Goal: Task Accomplishment & Management: Manage account settings

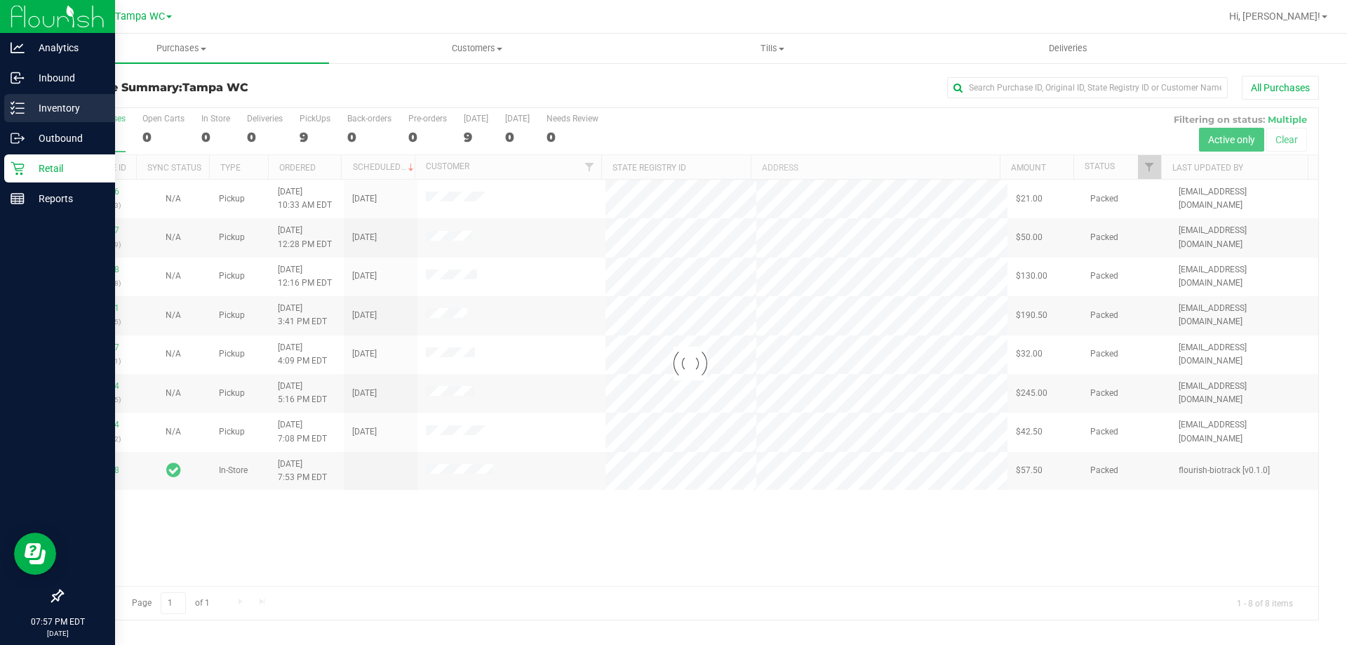
click at [14, 111] on icon at bounding box center [18, 108] width 14 height 14
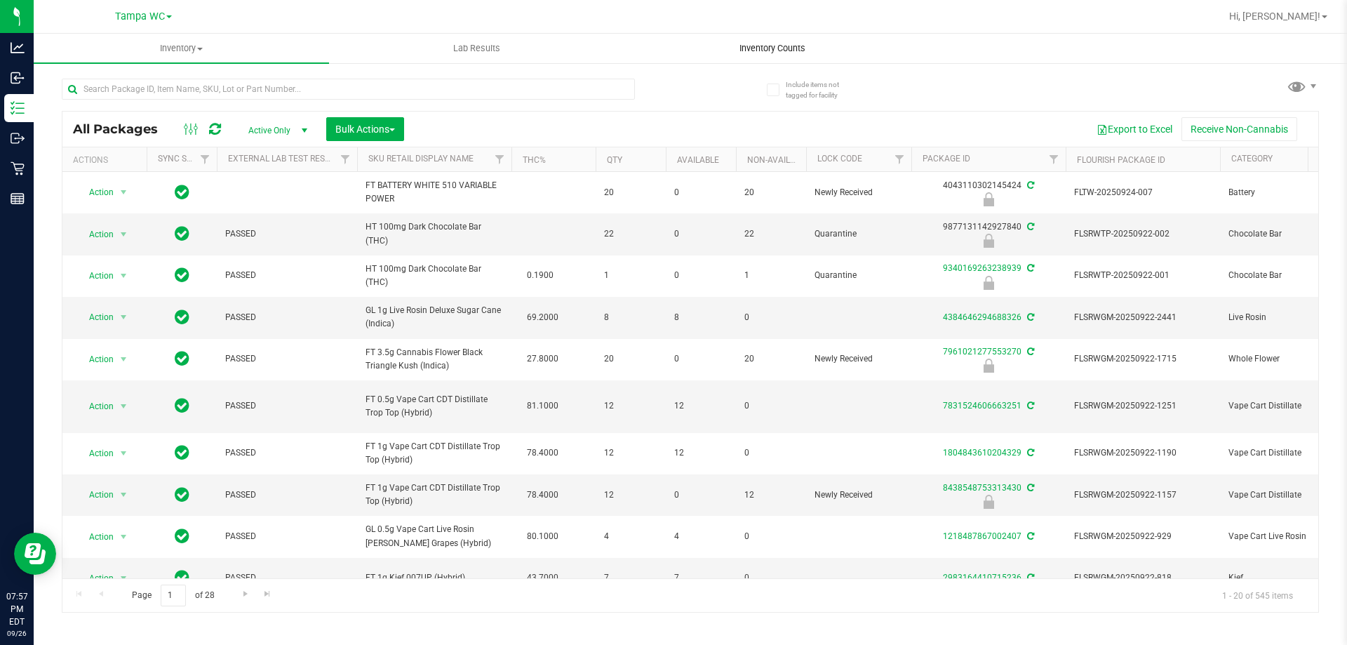
click at [778, 50] on span "Inventory Counts" at bounding box center [772, 48] width 104 height 13
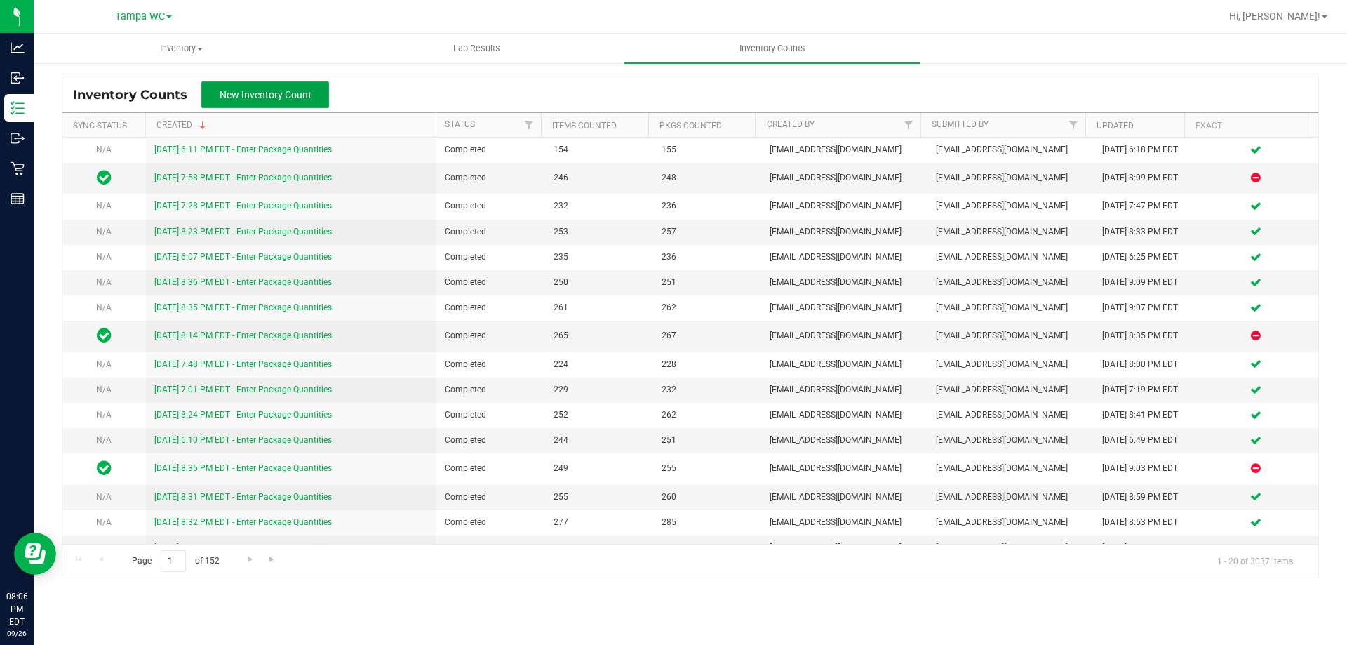
click at [306, 89] on span "New Inventory Count" at bounding box center [266, 94] width 92 height 11
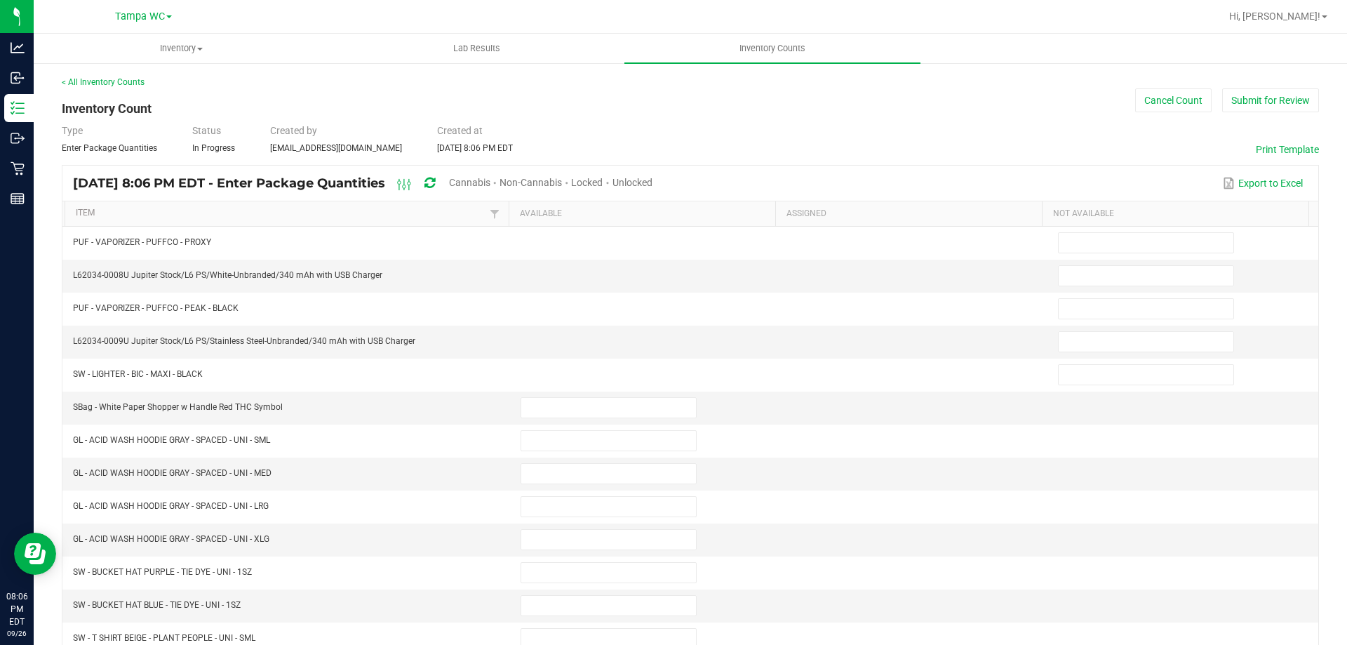
click at [490, 177] on span "Cannabis" at bounding box center [469, 182] width 41 height 11
click at [653, 182] on span "Unlocked" at bounding box center [633, 182] width 40 height 11
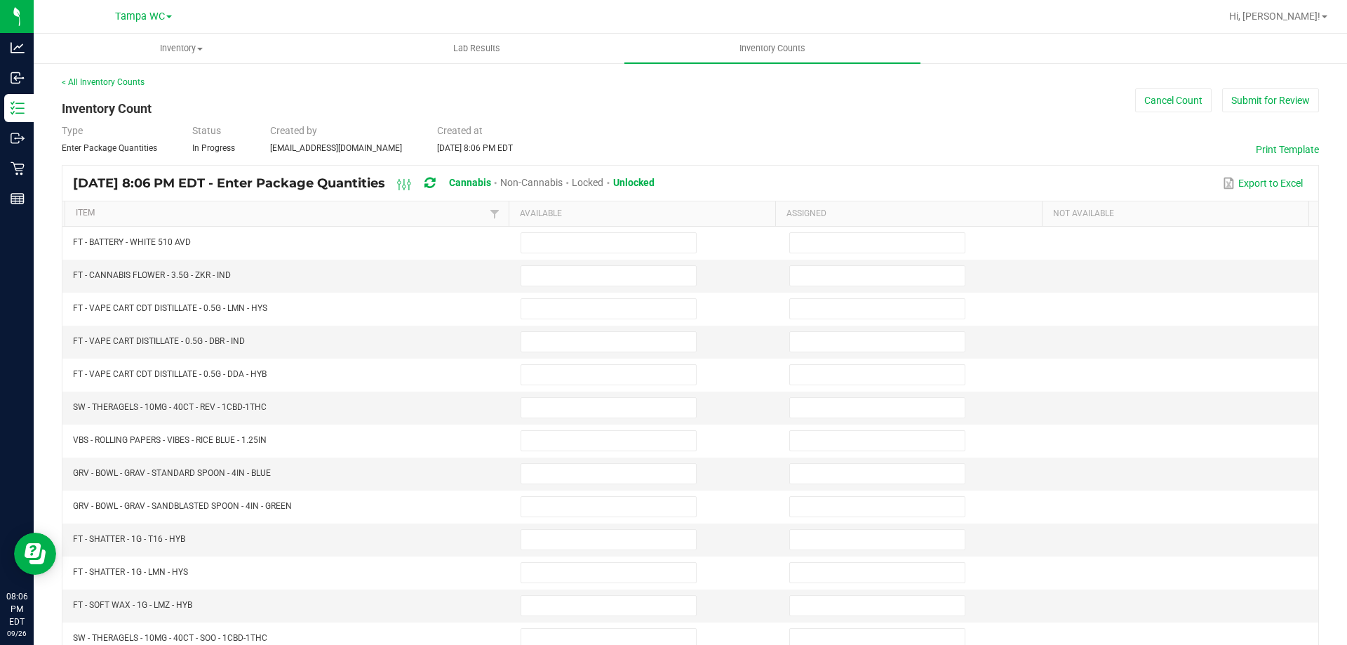
click at [399, 205] on th "Item" at bounding box center [287, 213] width 444 height 25
click at [411, 215] on link "Item" at bounding box center [281, 213] width 410 height 11
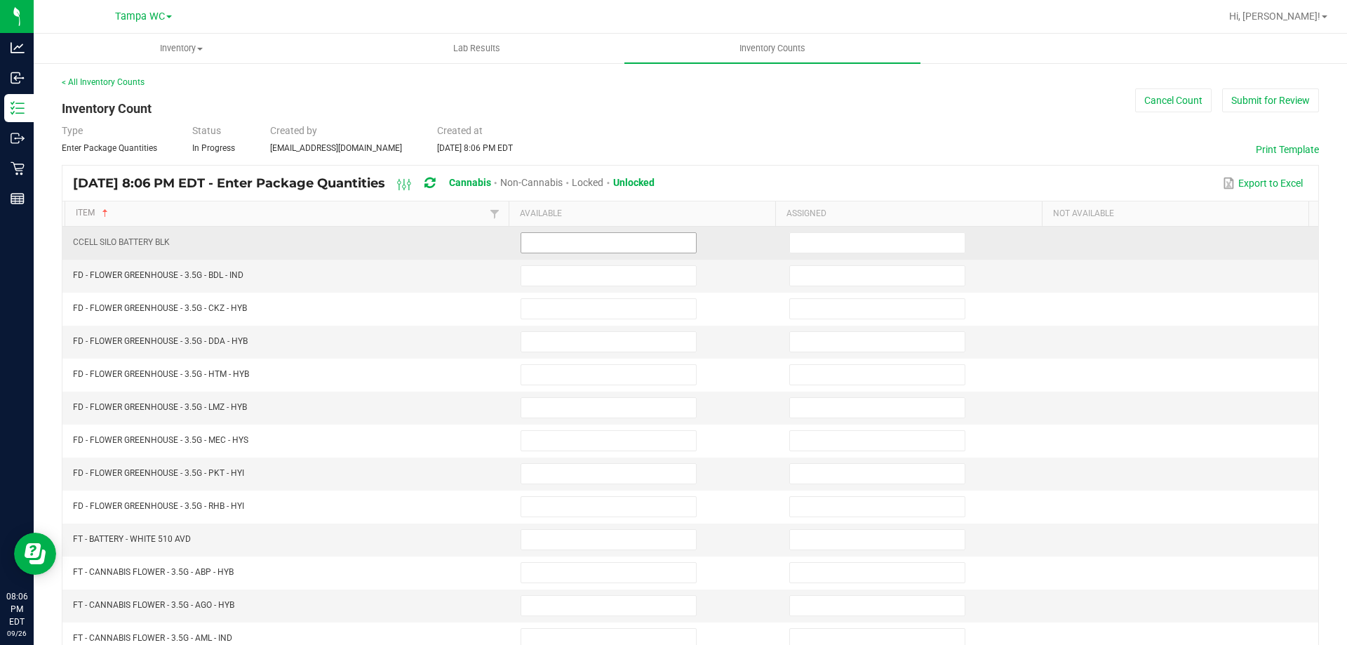
click at [581, 240] on input at bounding box center [608, 243] width 175 height 20
type input "0"
type input "10"
type input "0"
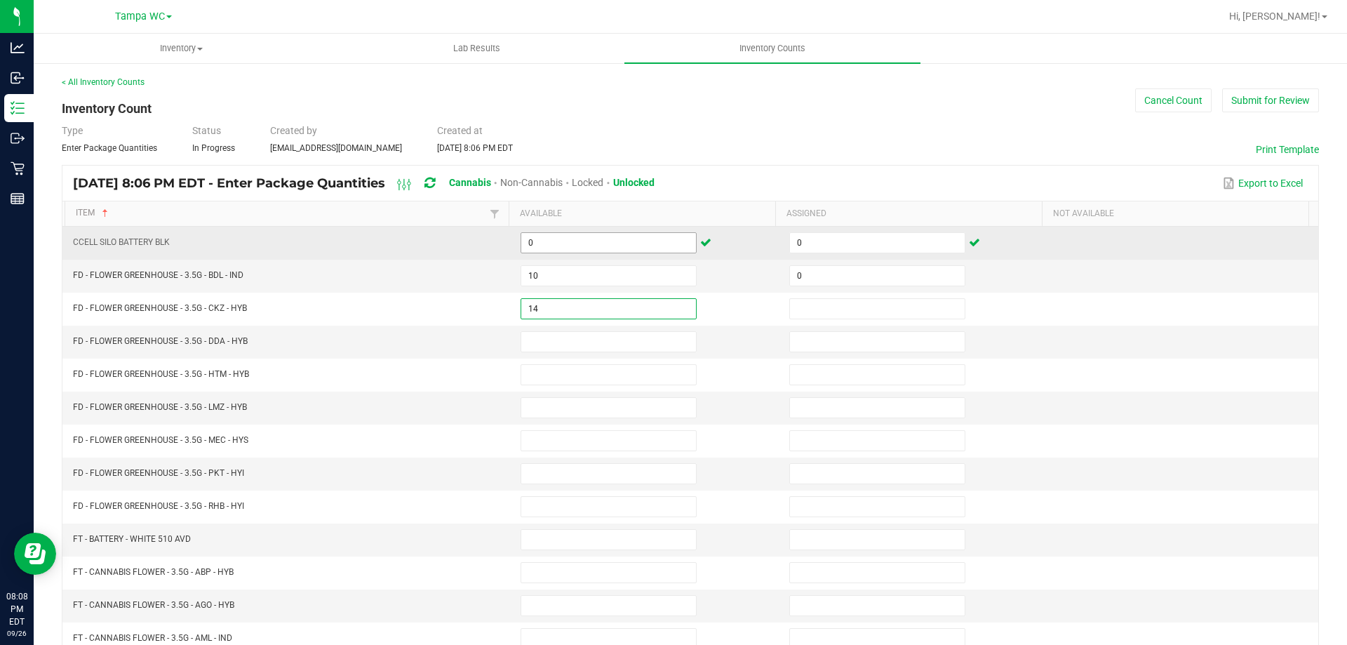
type input "14"
type input "0"
type input "12"
type input "0"
type input "8"
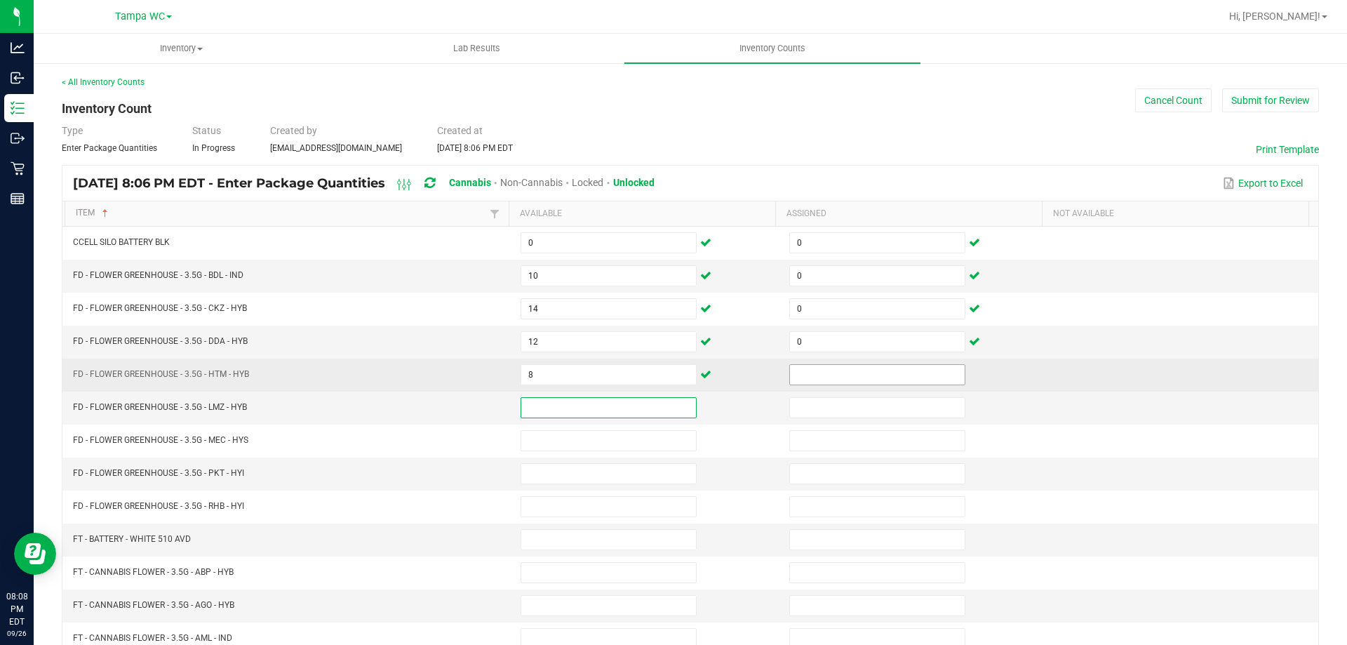
click at [851, 379] on input at bounding box center [877, 375] width 175 height 20
type input "0"
type input "3"
type input "0"
type input "11"
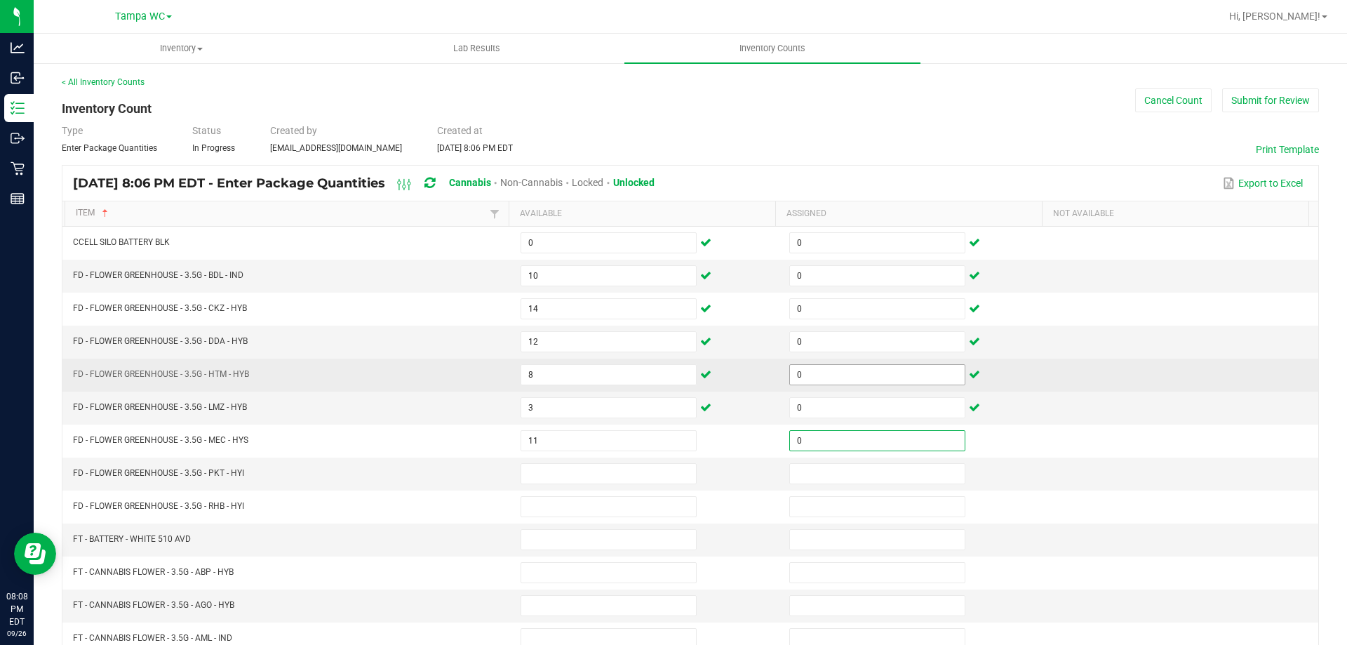
type input "0"
type input "13"
type input "0"
type input "12"
type input "0"
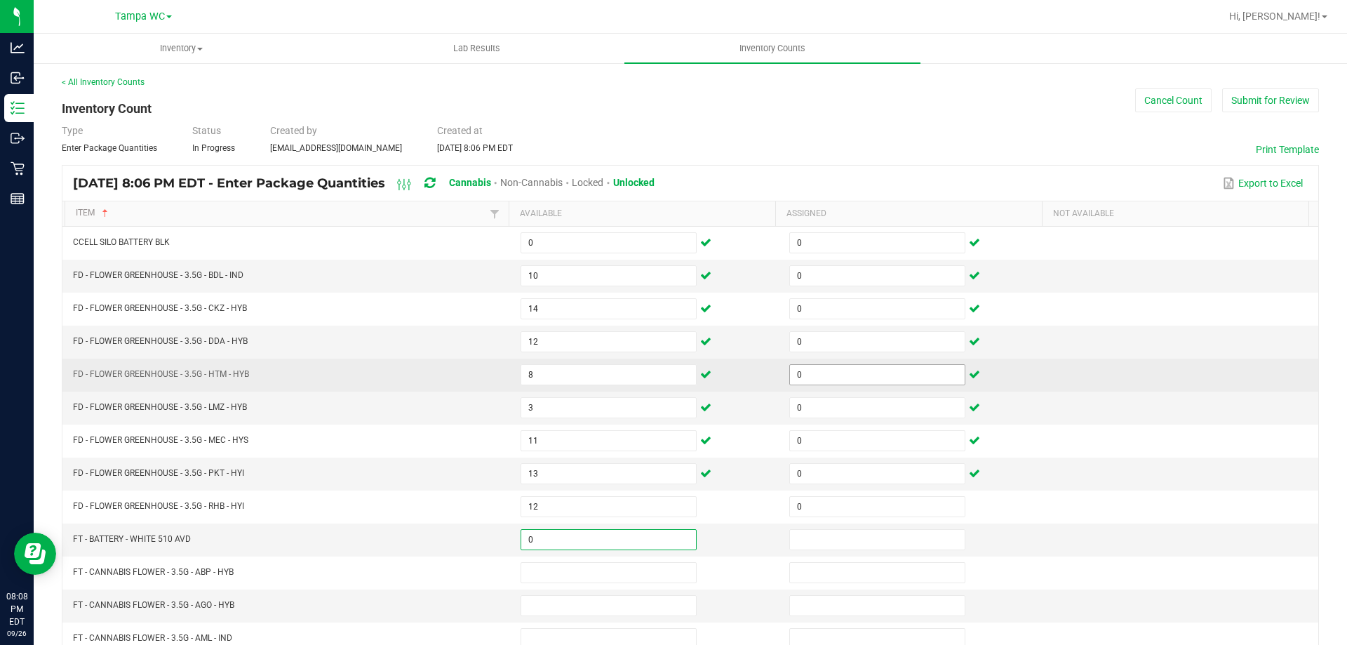
type input "0"
type input "5"
type input "0"
type input "19"
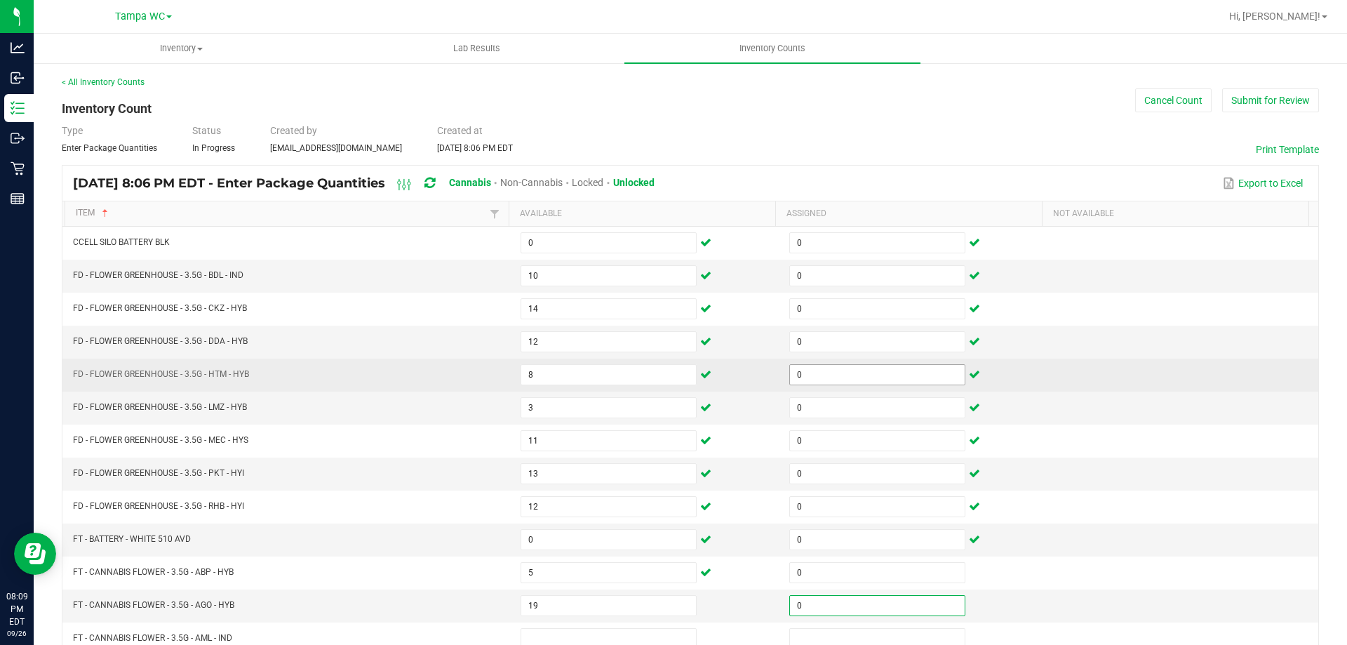
type input "0"
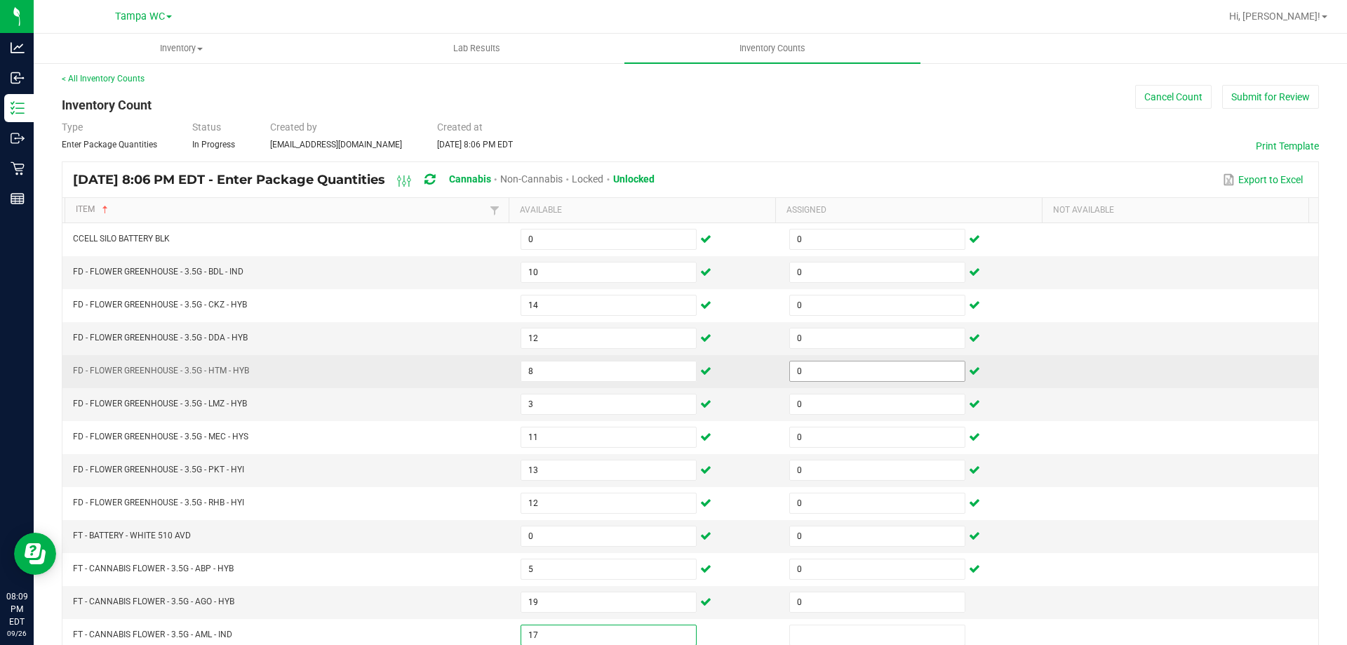
type input "17"
type input "0"
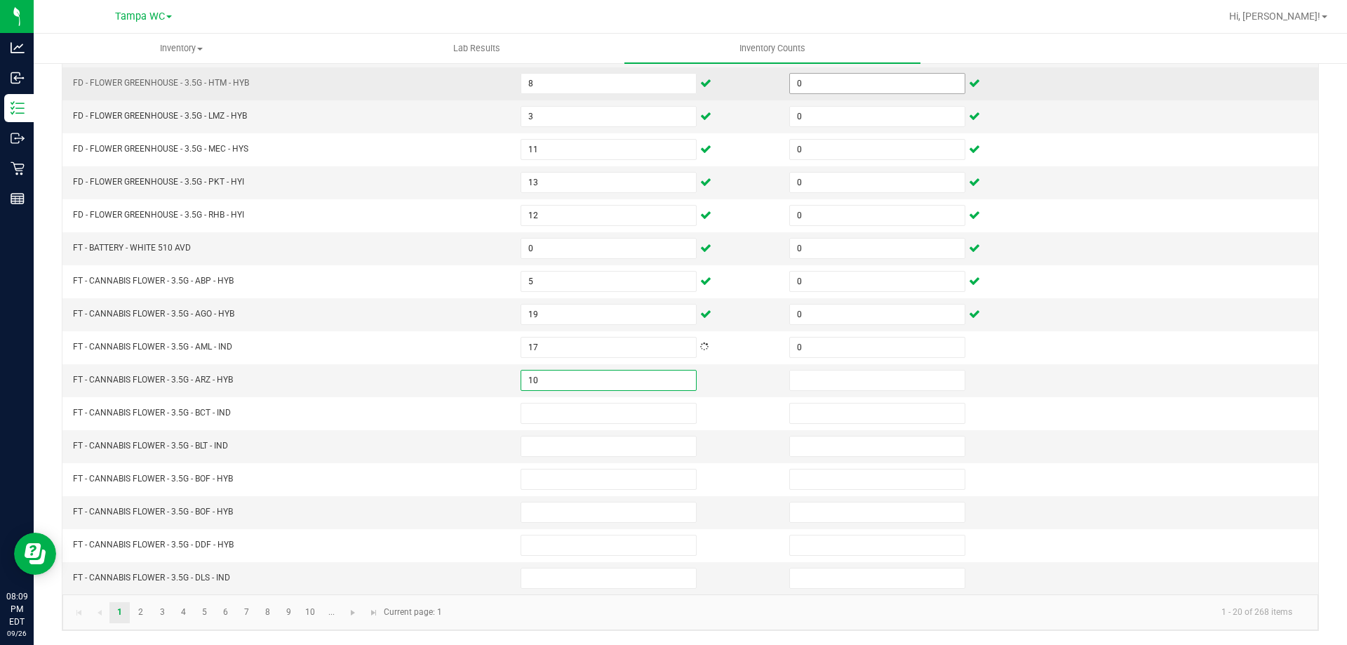
type input "10"
type input "0"
type input "18"
type input "0"
type input "2"
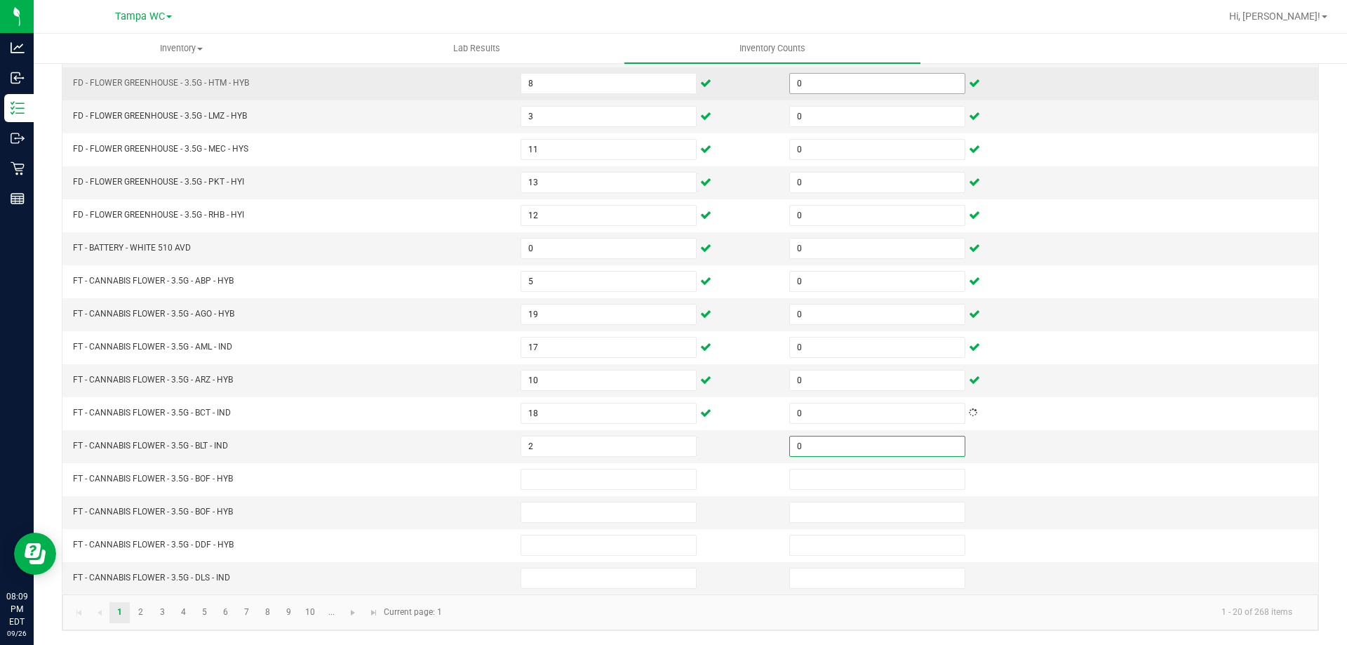
type input "0"
type input "20"
type input "0"
type input "3"
type input "0"
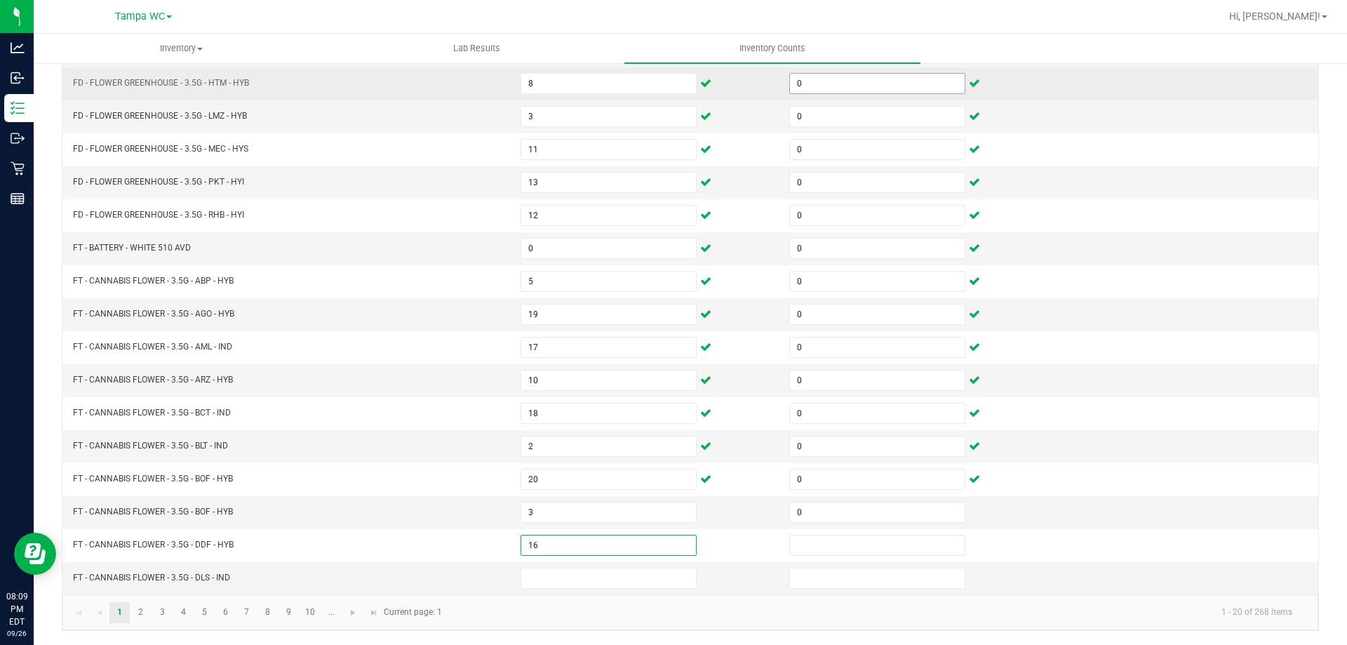
type input "16"
type input "0"
type input "12"
type input "0"
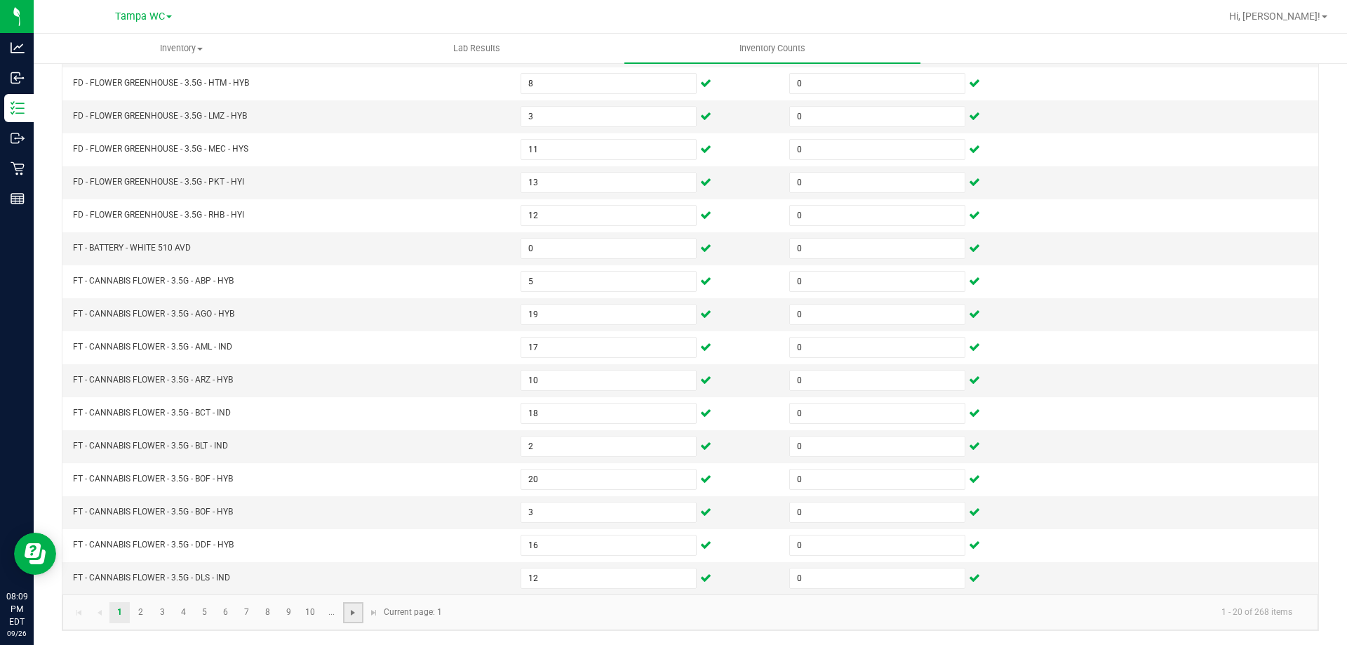
click at [348, 612] on span "Go to the next page" at bounding box center [352, 612] width 11 height 11
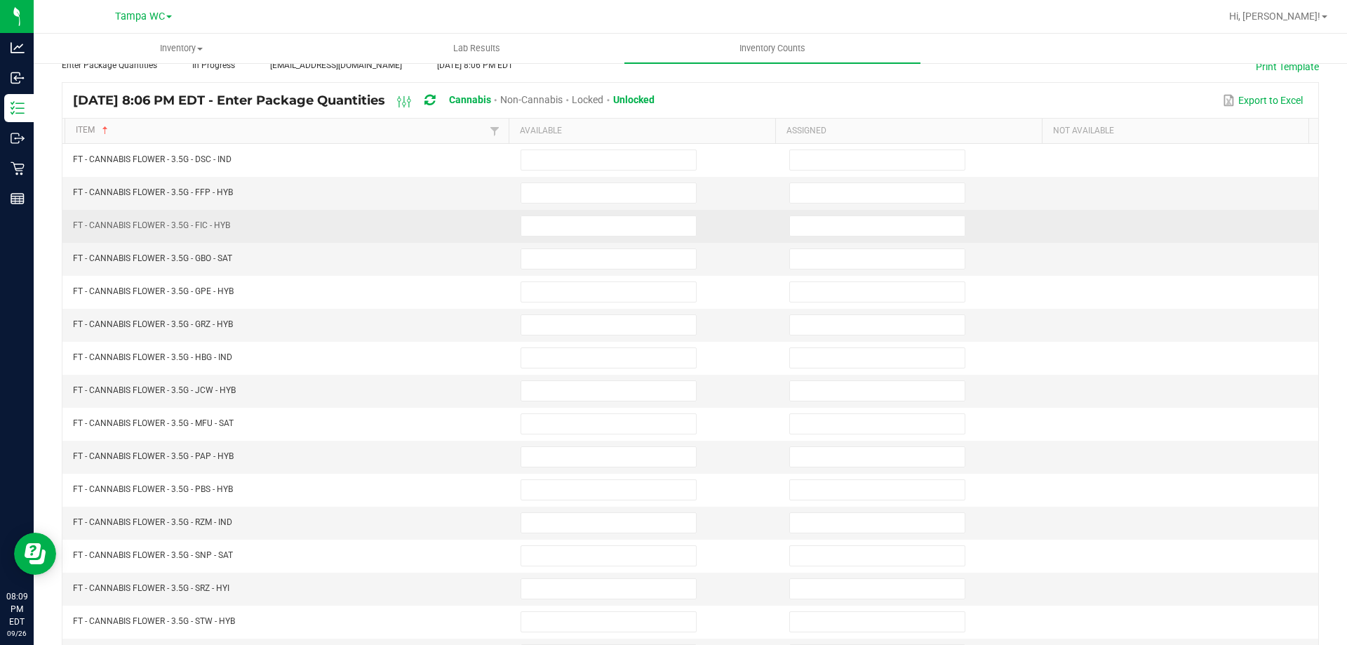
scroll to position [0, 0]
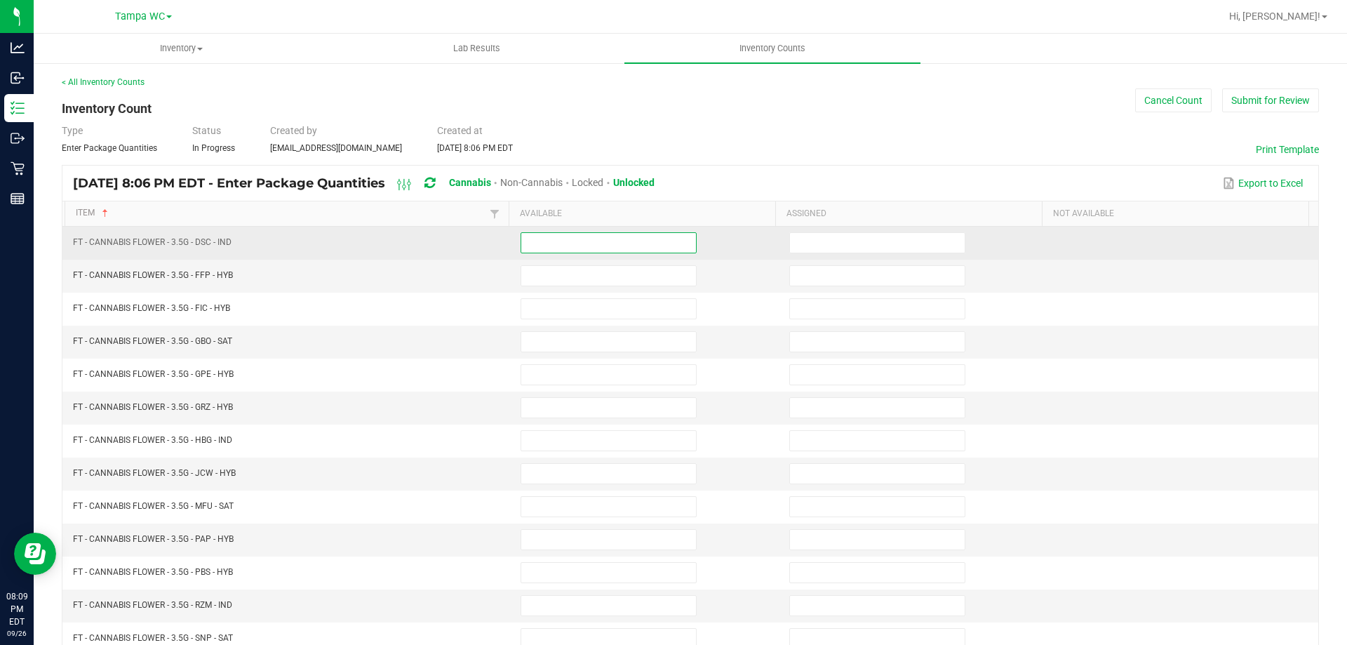
click at [575, 245] on input at bounding box center [608, 243] width 175 height 20
type input "7"
type input "0"
type input "3"
type input "0"
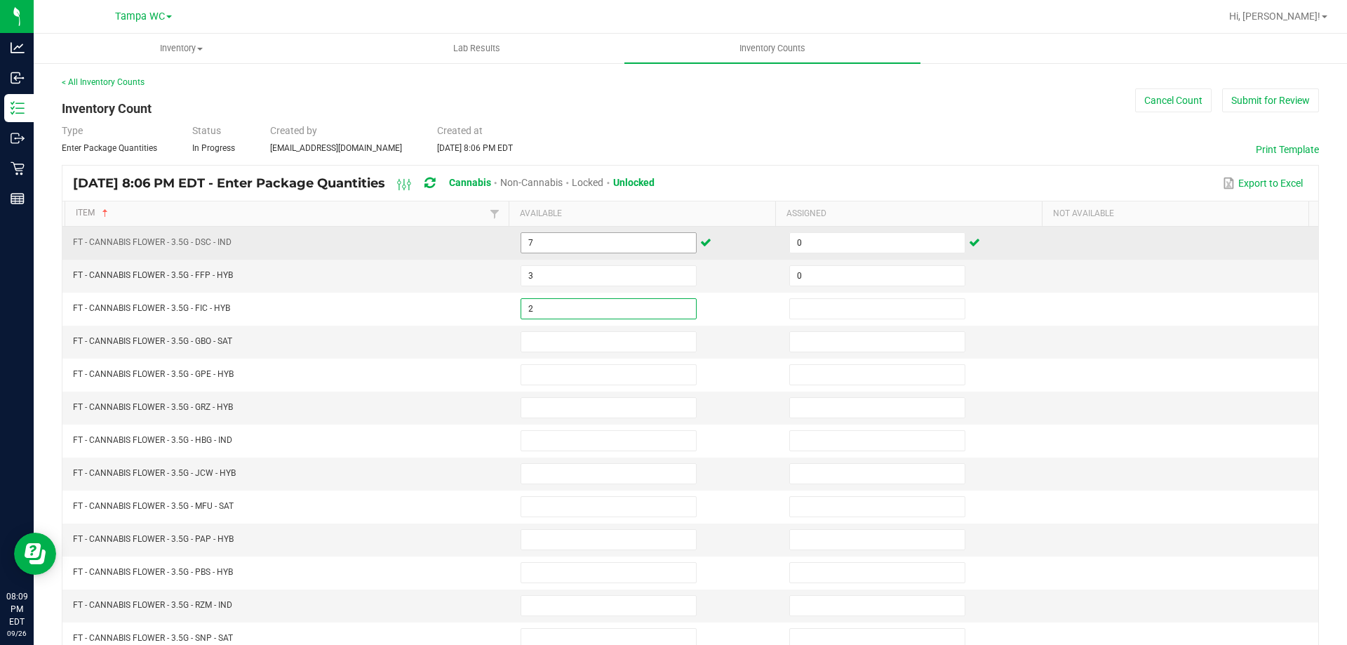
type input "2"
type input "0"
type input "20"
type input "0"
type input "1"
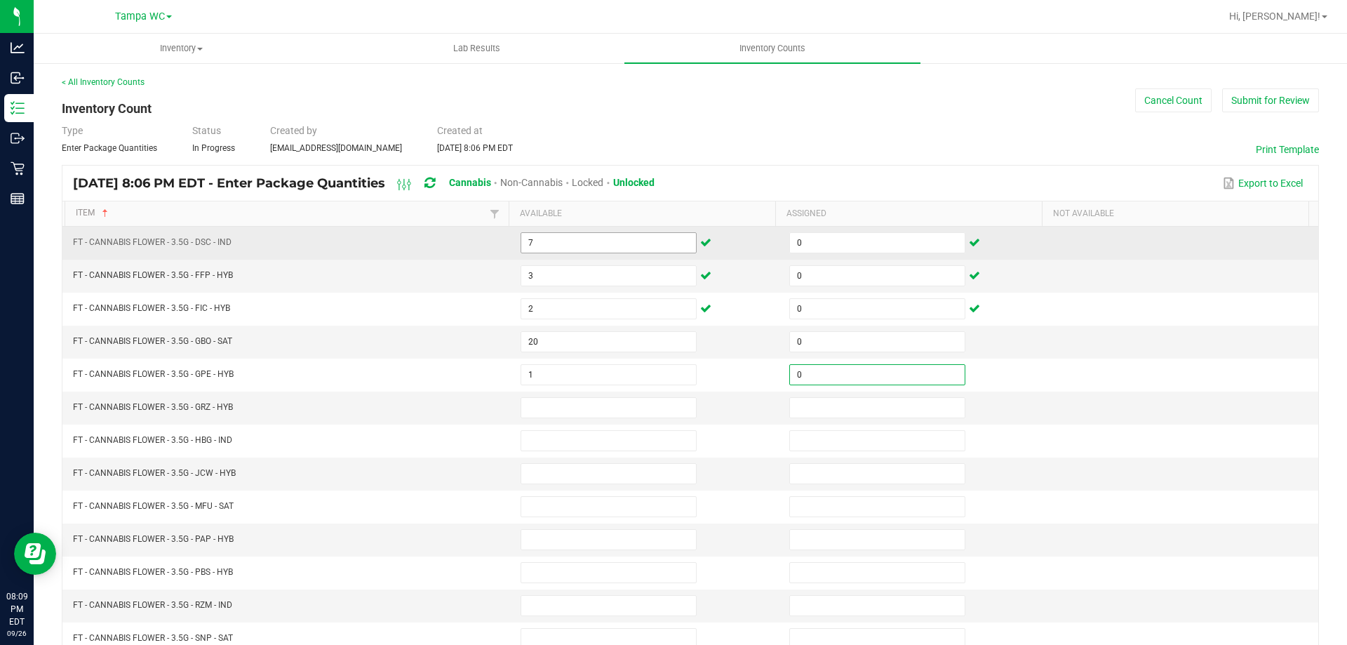
type input "0"
type input "1"
type input "0"
type input "7"
type input "0"
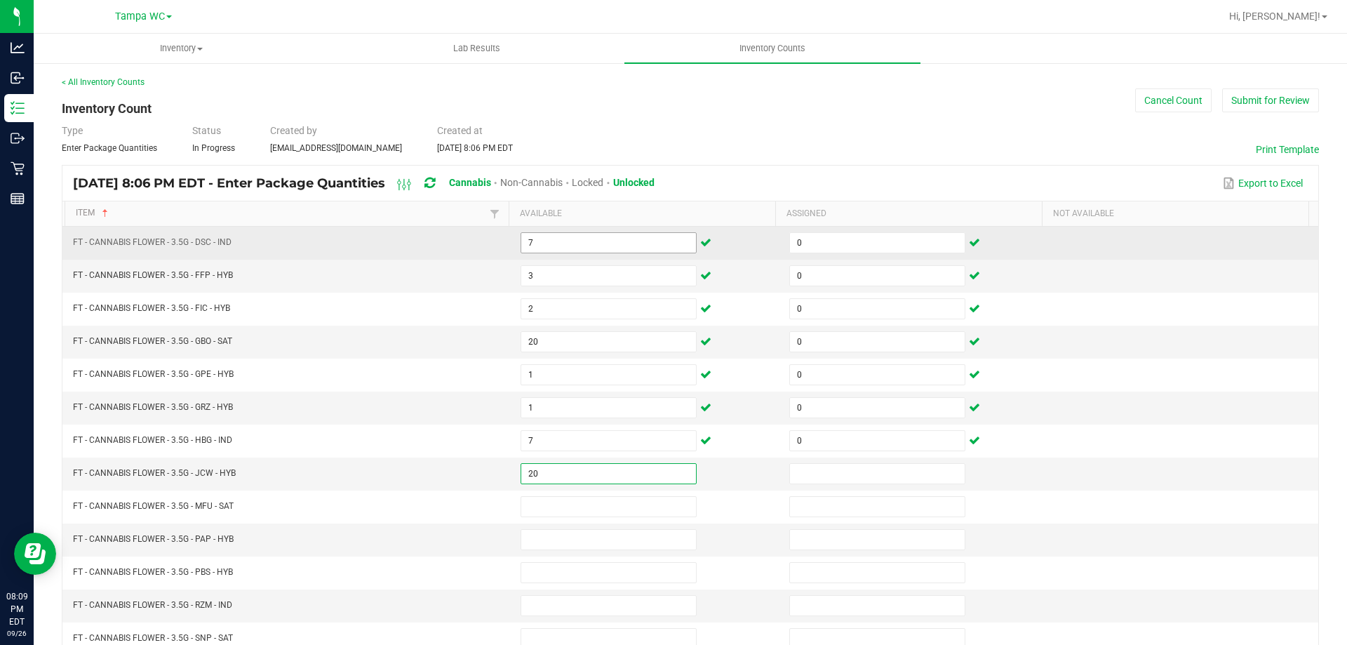
type input "20"
type input "0"
type input "6"
type input "0"
type input "1"
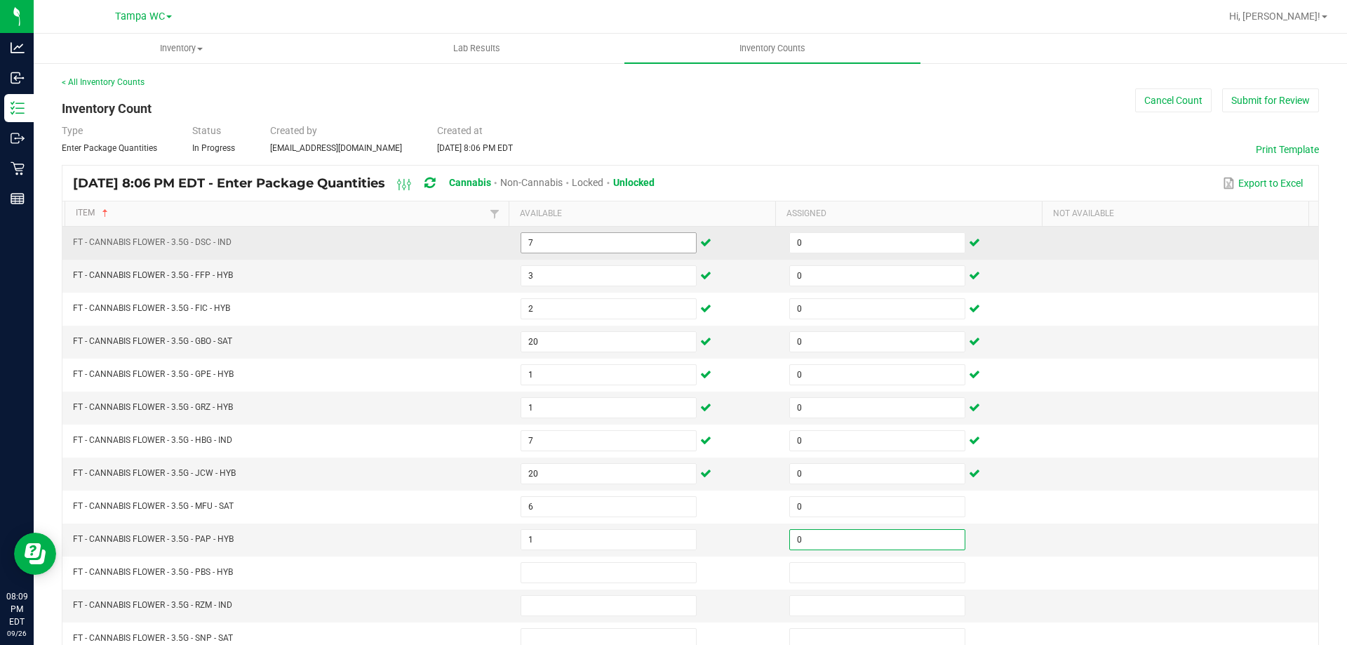
type input "0"
type input "7"
type input "0"
type input "13"
type input "0"
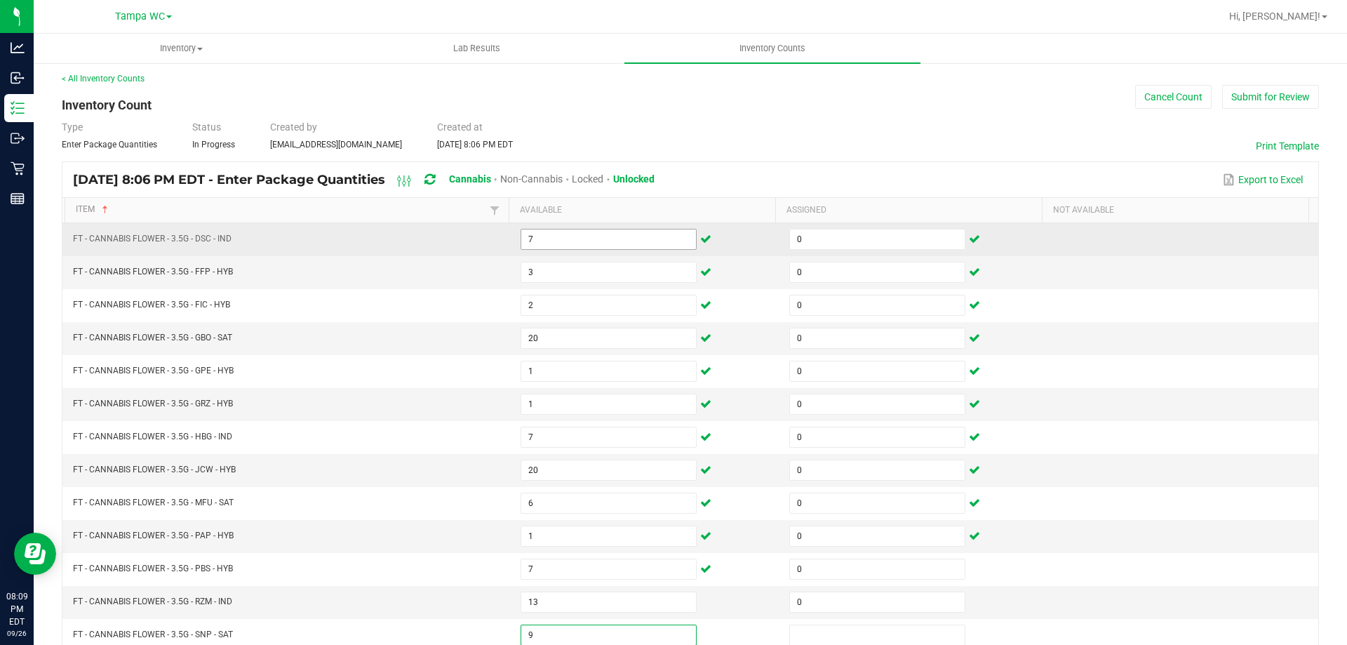
type input "9"
type input "0"
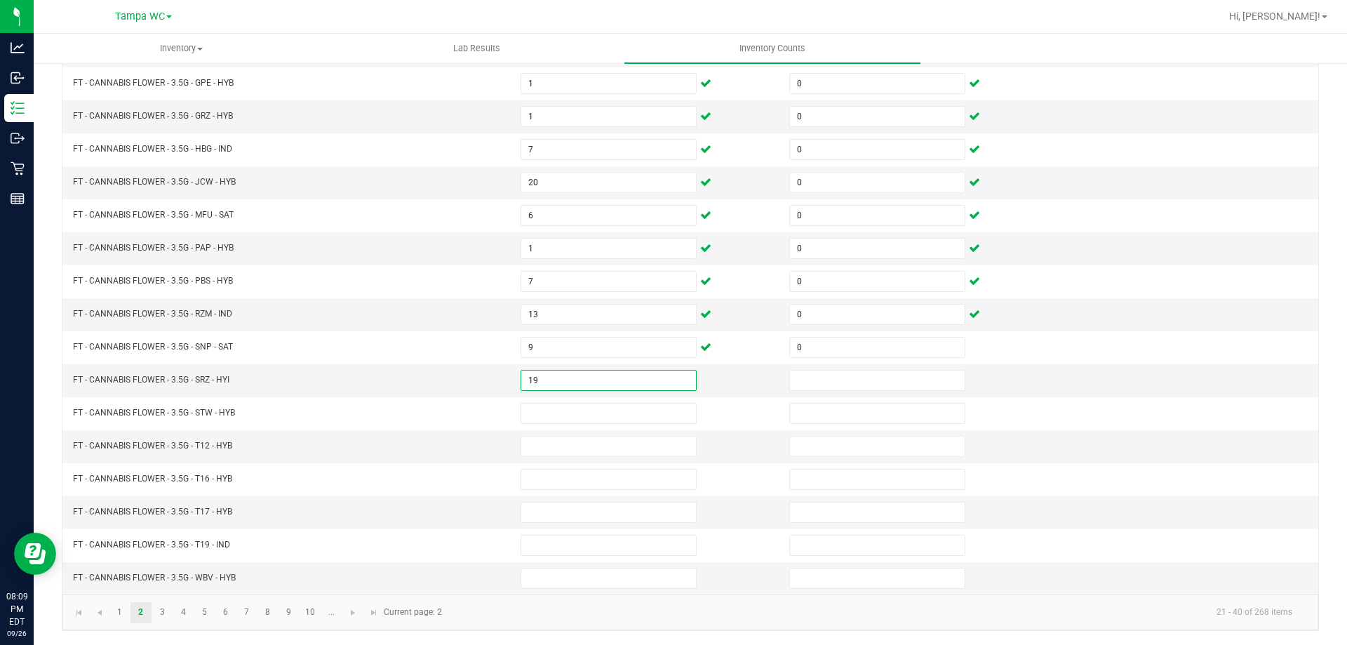
type input "19"
type input "0"
type input "10"
type input "0"
type input "29"
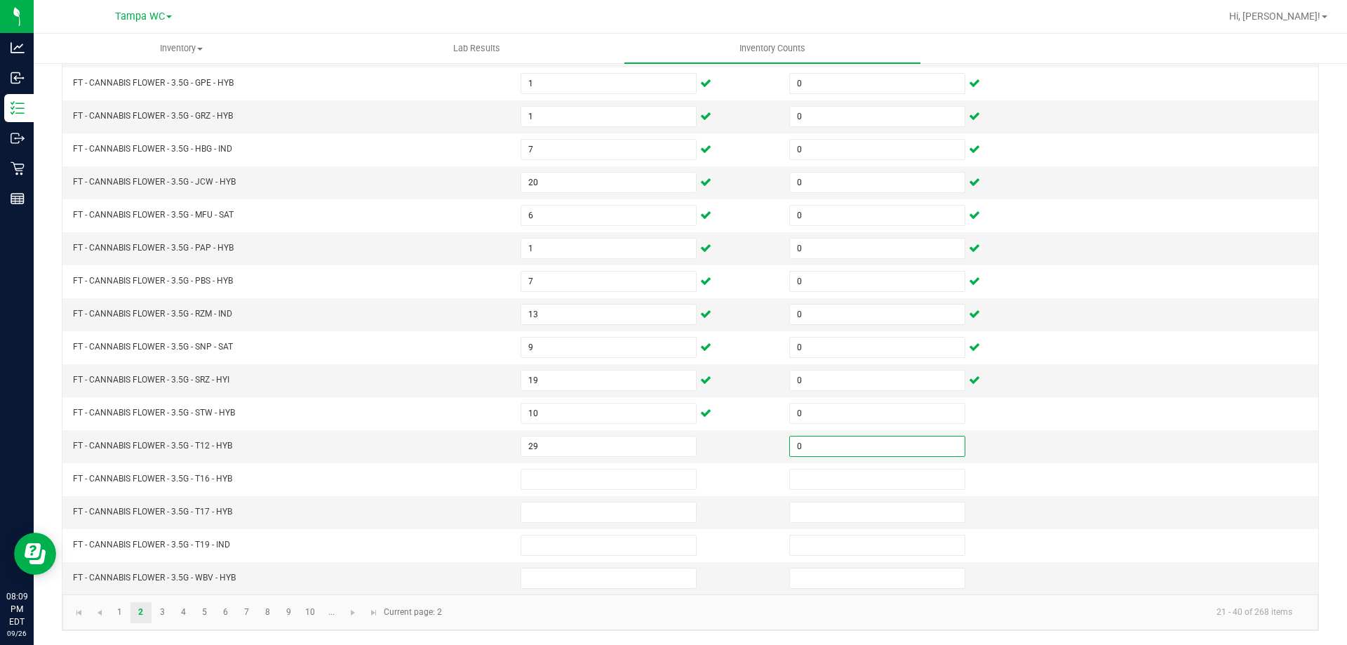
type input "0"
type input "6"
type input "0"
type input "19"
type input "0"
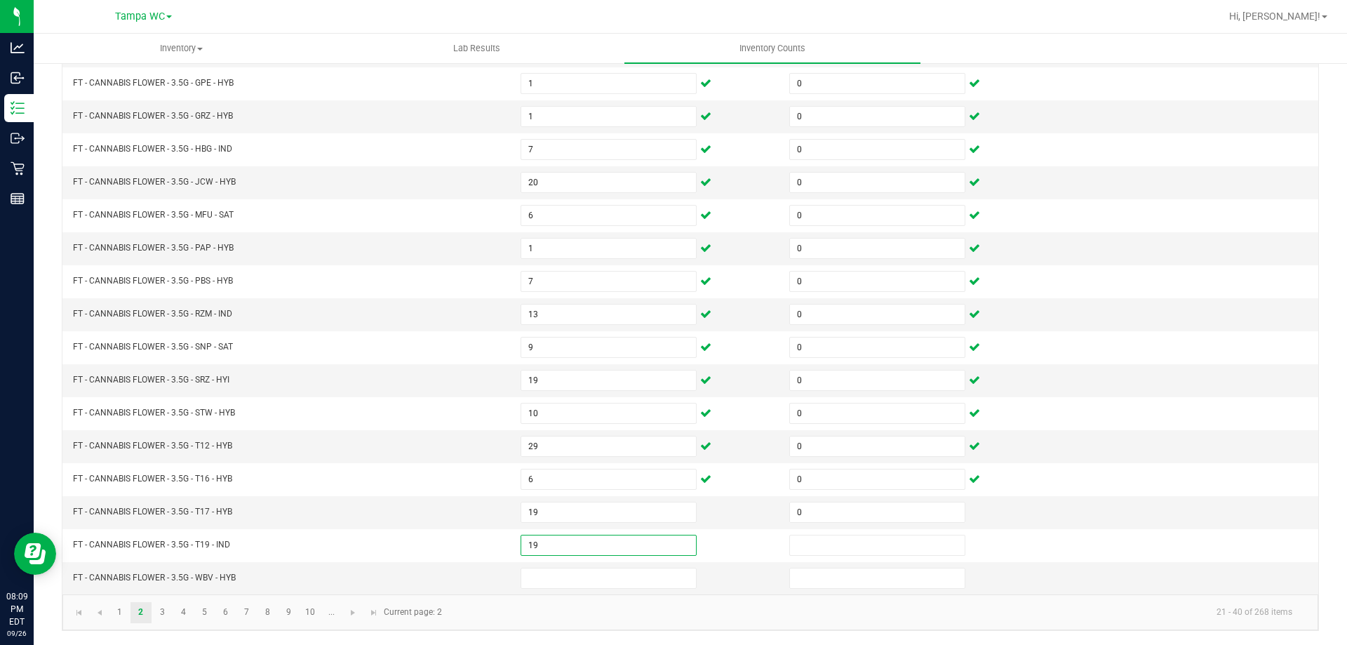
type input "19"
type input "0"
type input "5"
type input "0"
click at [356, 609] on span "Go to the next page" at bounding box center [352, 612] width 11 height 11
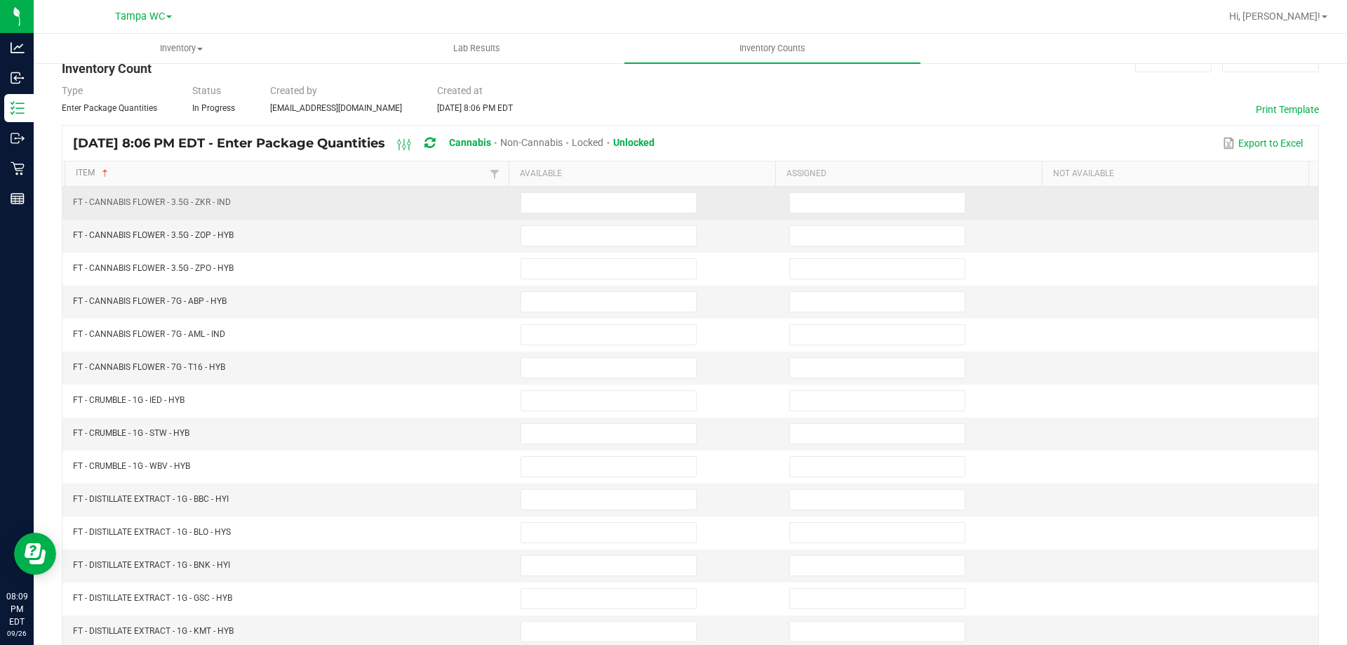
scroll to position [0, 0]
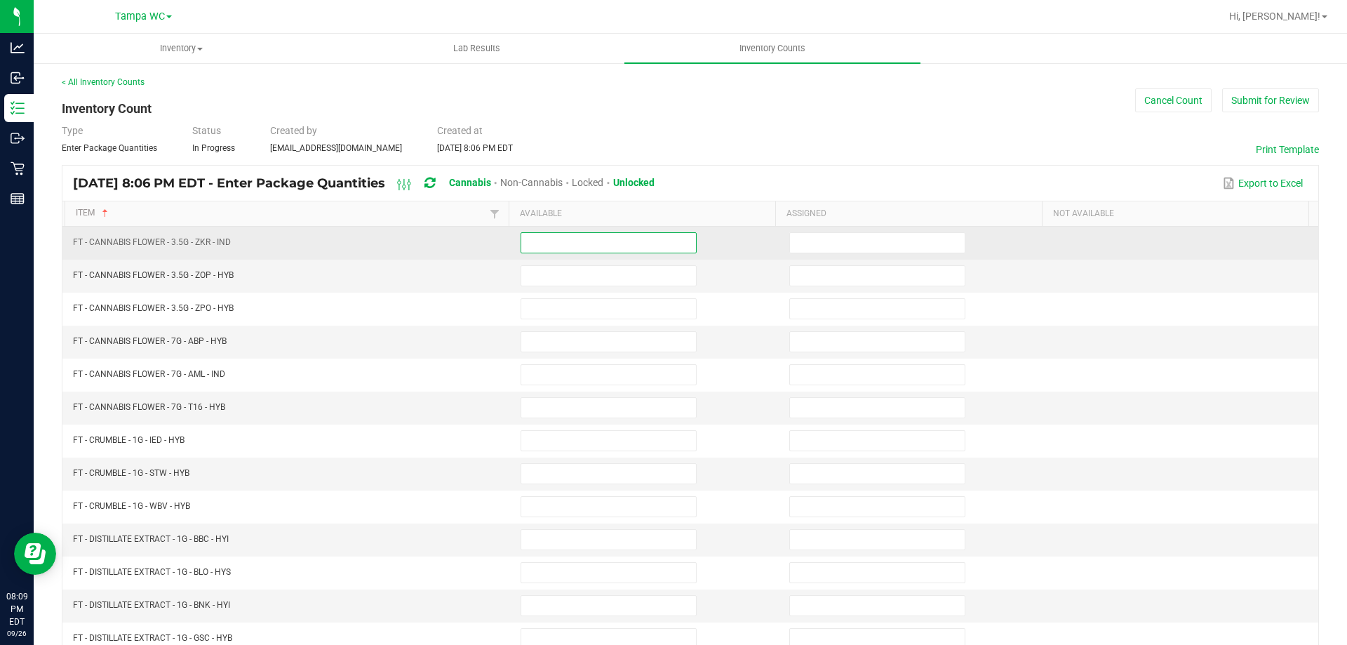
click at [574, 249] on input at bounding box center [608, 243] width 175 height 20
type input "19"
type input "0"
type input "5"
type input "0"
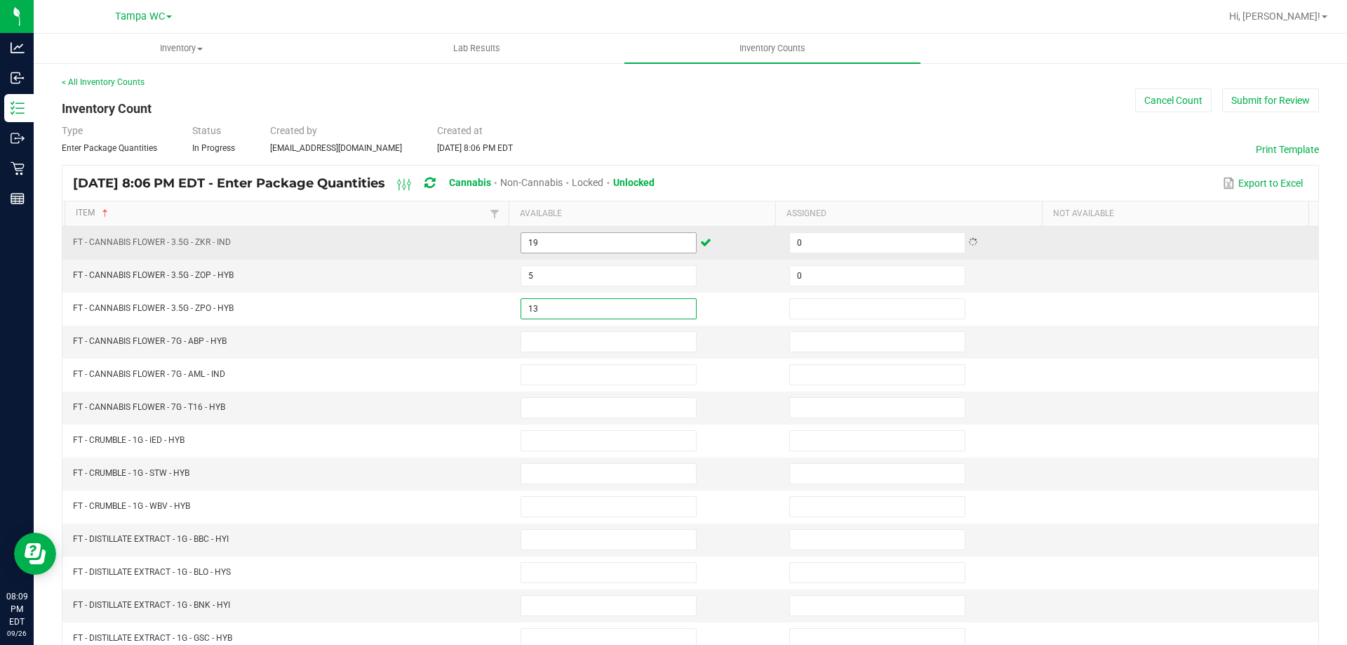
type input "13"
type input "0"
type input "11"
type input "0"
type input "1"
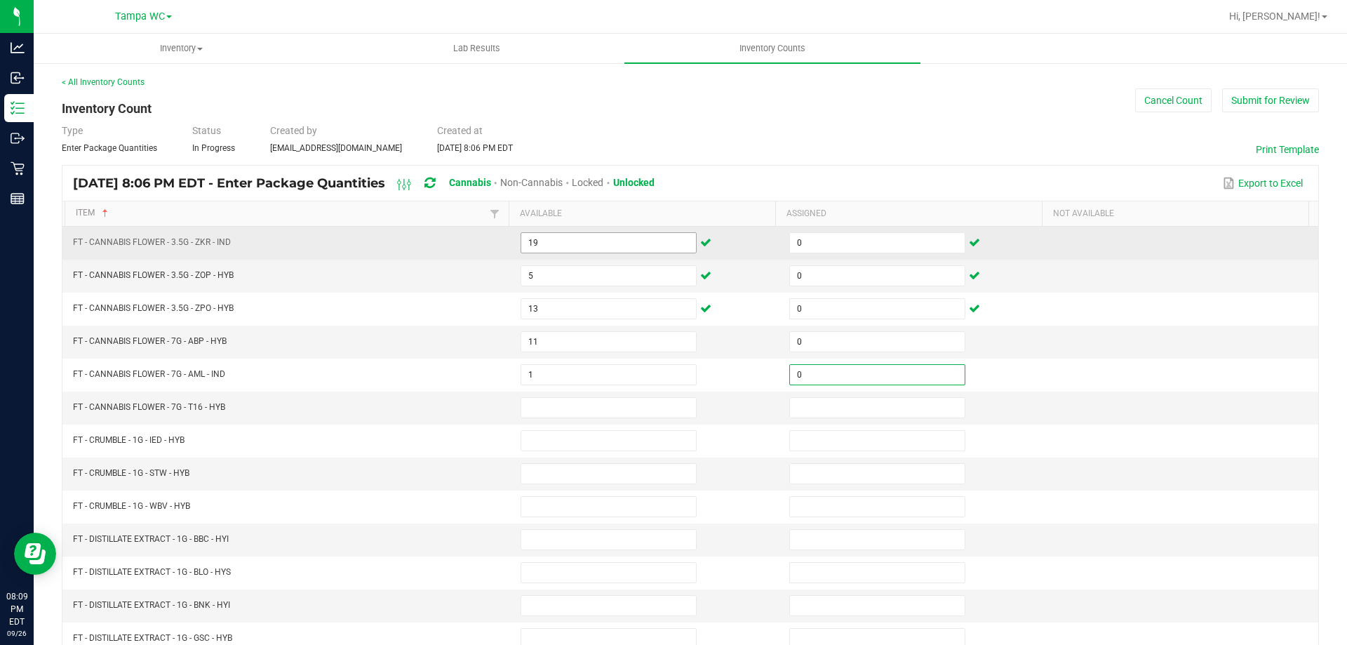
type input "0"
type input "6"
type input "0"
type input "6"
type input "0"
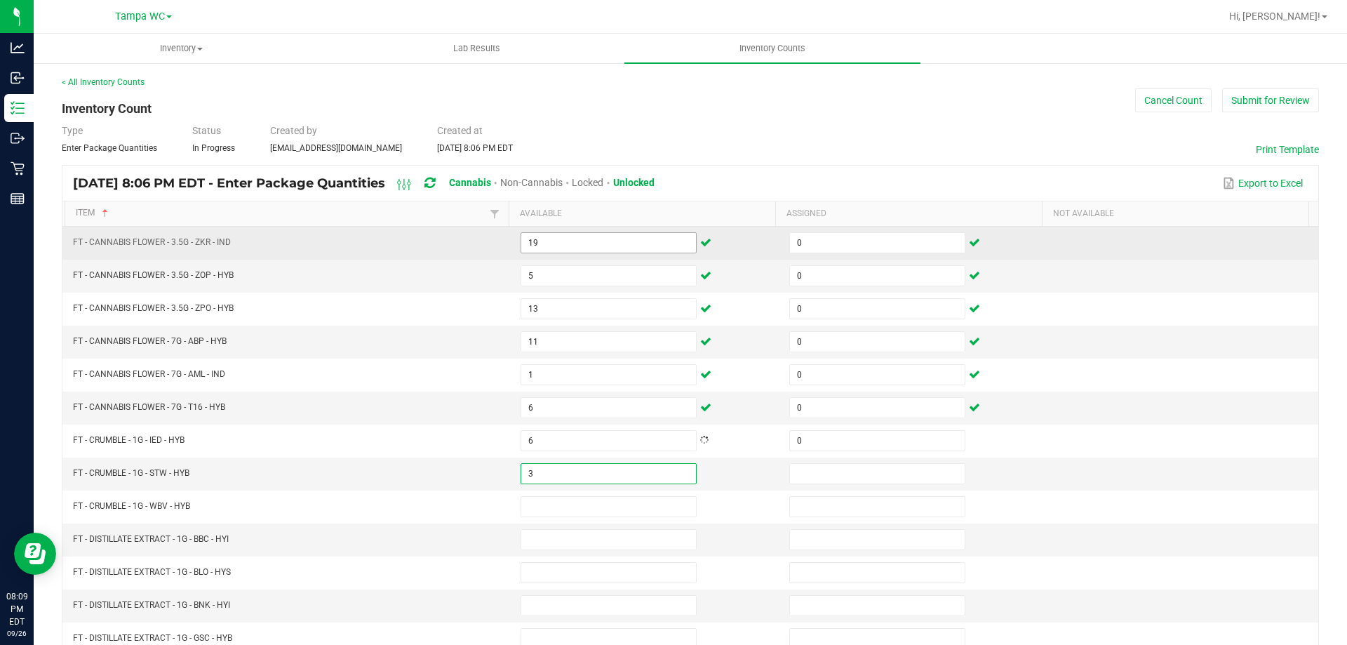
type input "3"
type input "0"
type input "4"
type input "0"
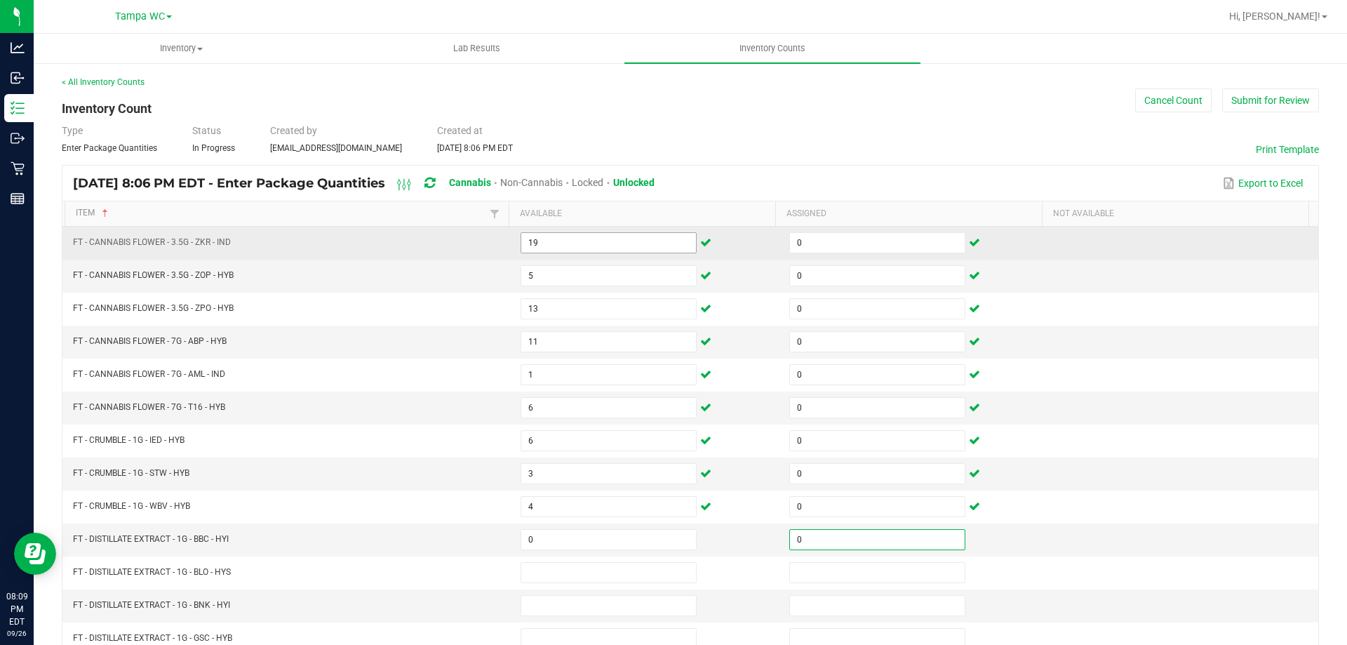
type input "0"
type input "11"
type input "0"
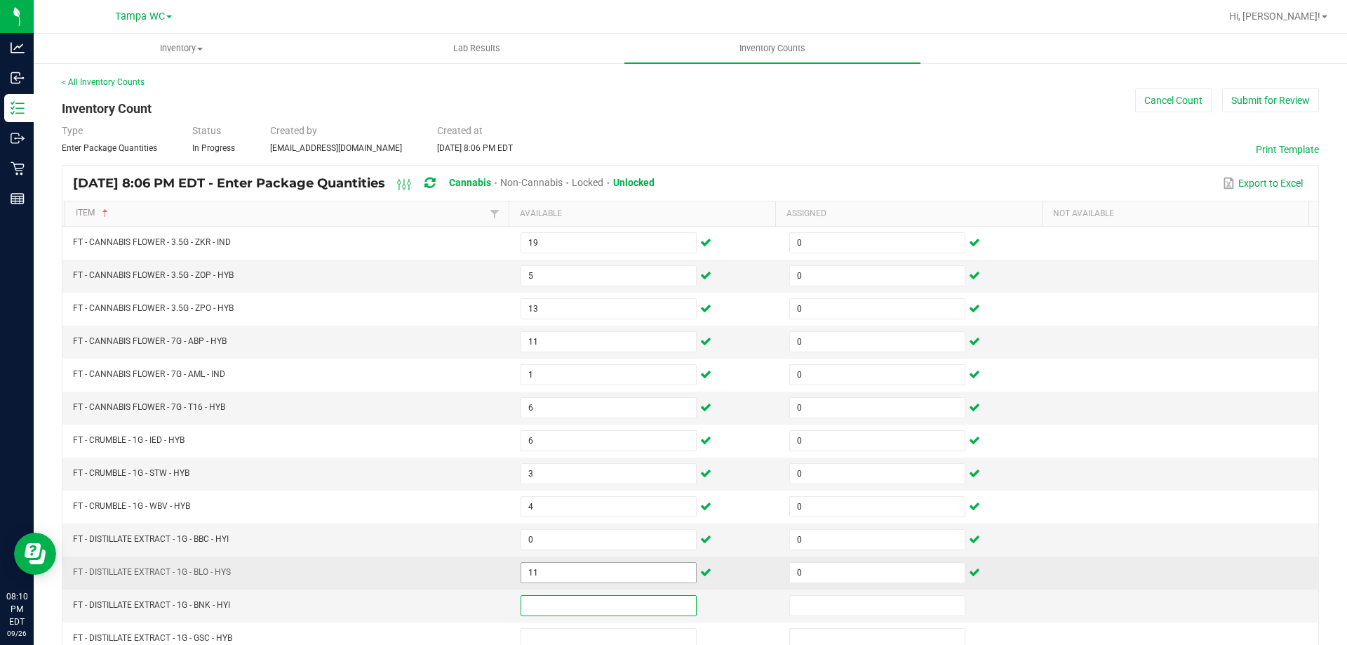
click at [573, 565] on input "11" at bounding box center [608, 573] width 175 height 20
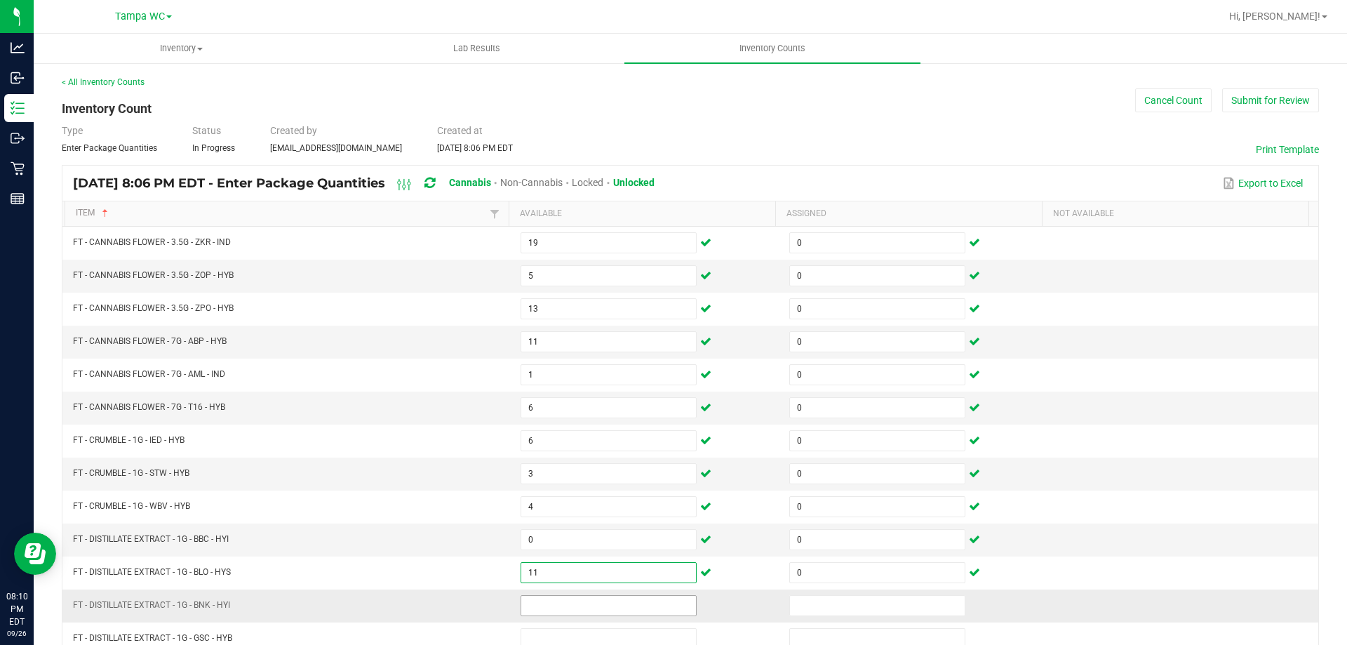
click at [587, 600] on input at bounding box center [608, 606] width 175 height 20
type input "11"
type input "0"
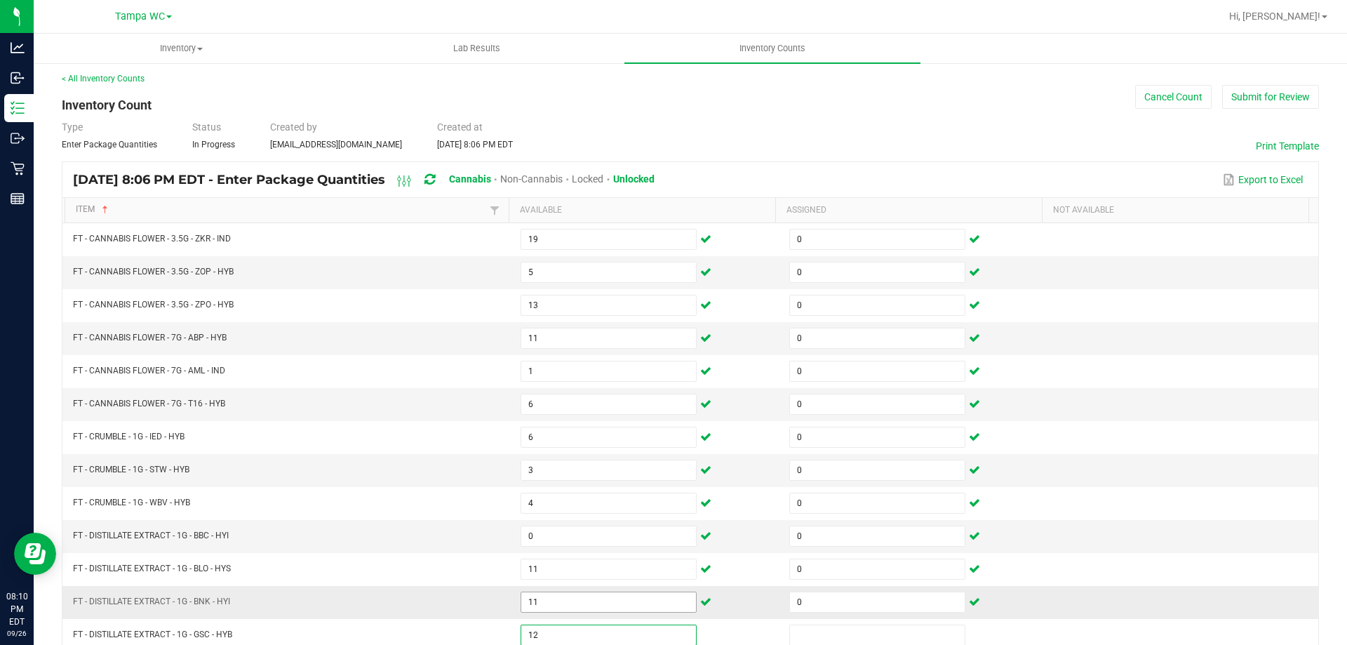
type input "12"
type input "0"
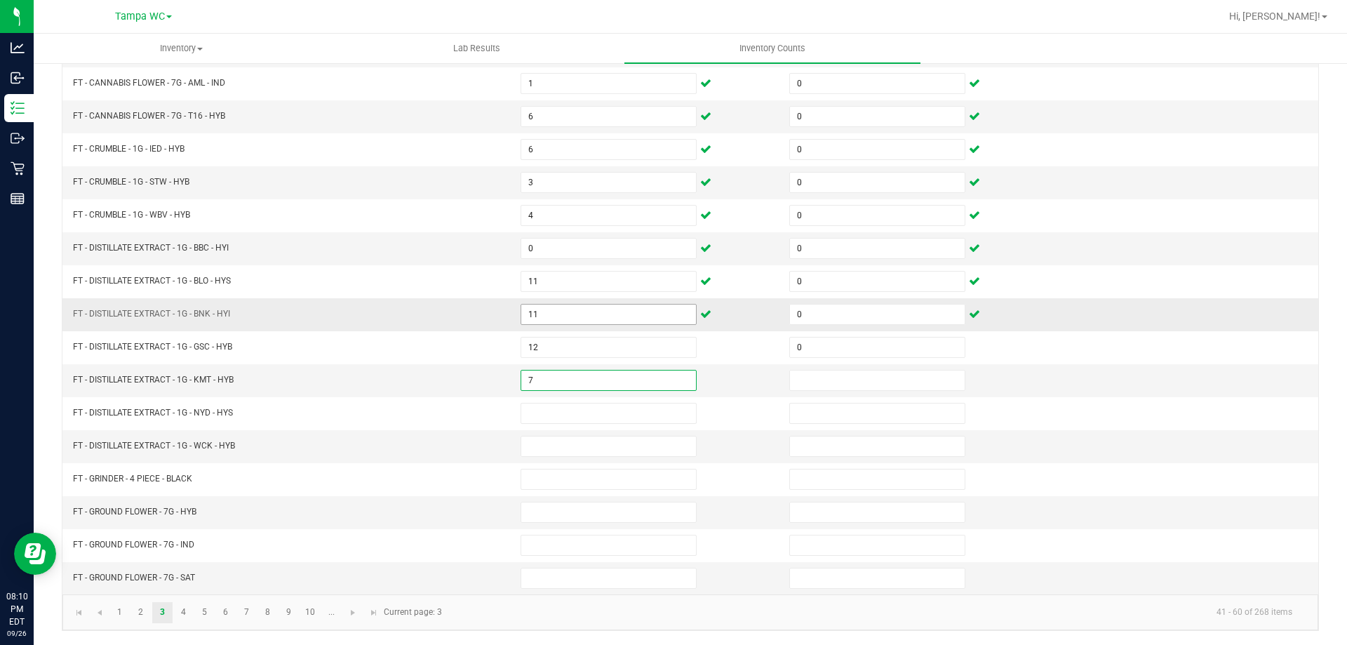
type input "7"
type input "0"
type input "8"
type input "0"
type input "7"
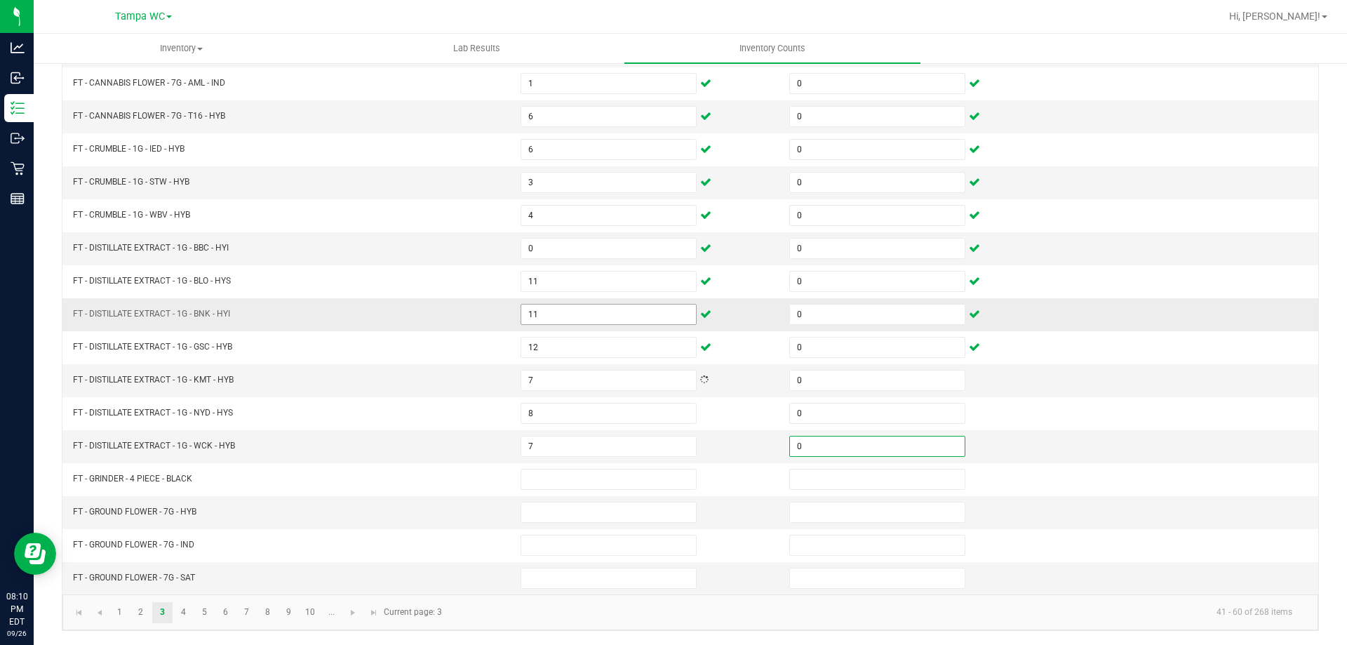
type input "0"
type input "9"
type input "0"
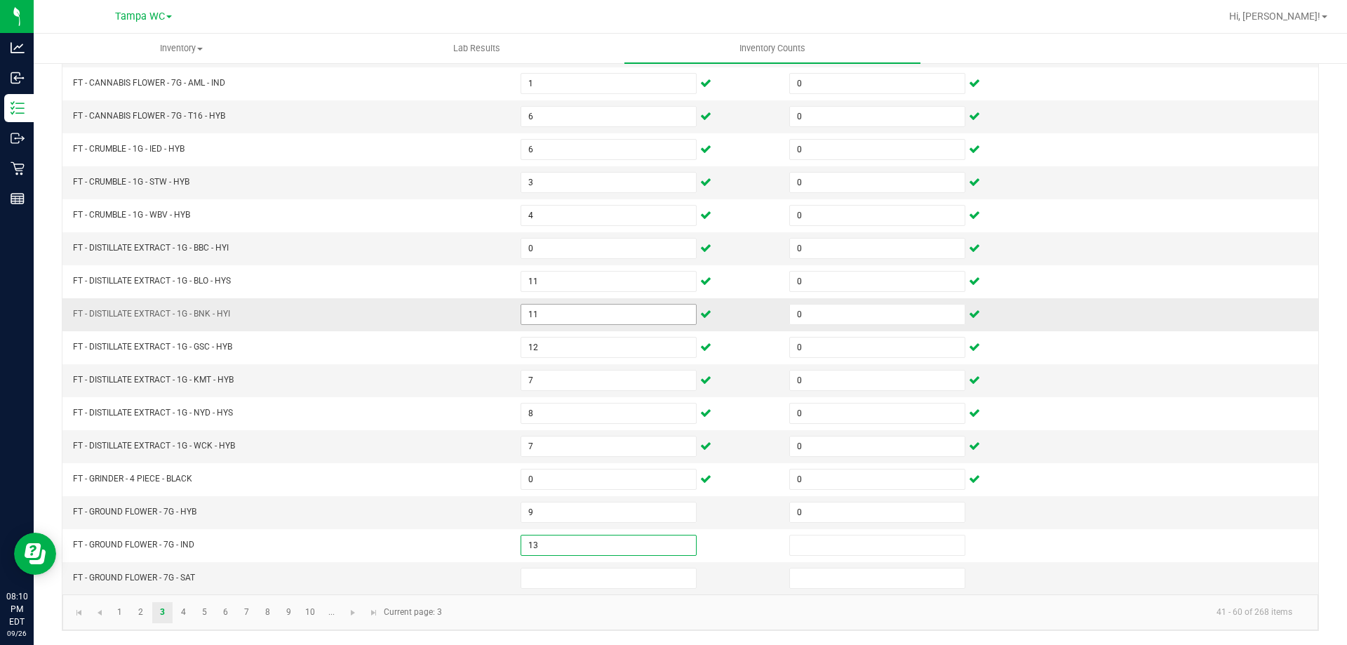
type input "13"
type input "0"
type input "11"
click at [358, 617] on span "Go to the next page" at bounding box center [352, 612] width 11 height 11
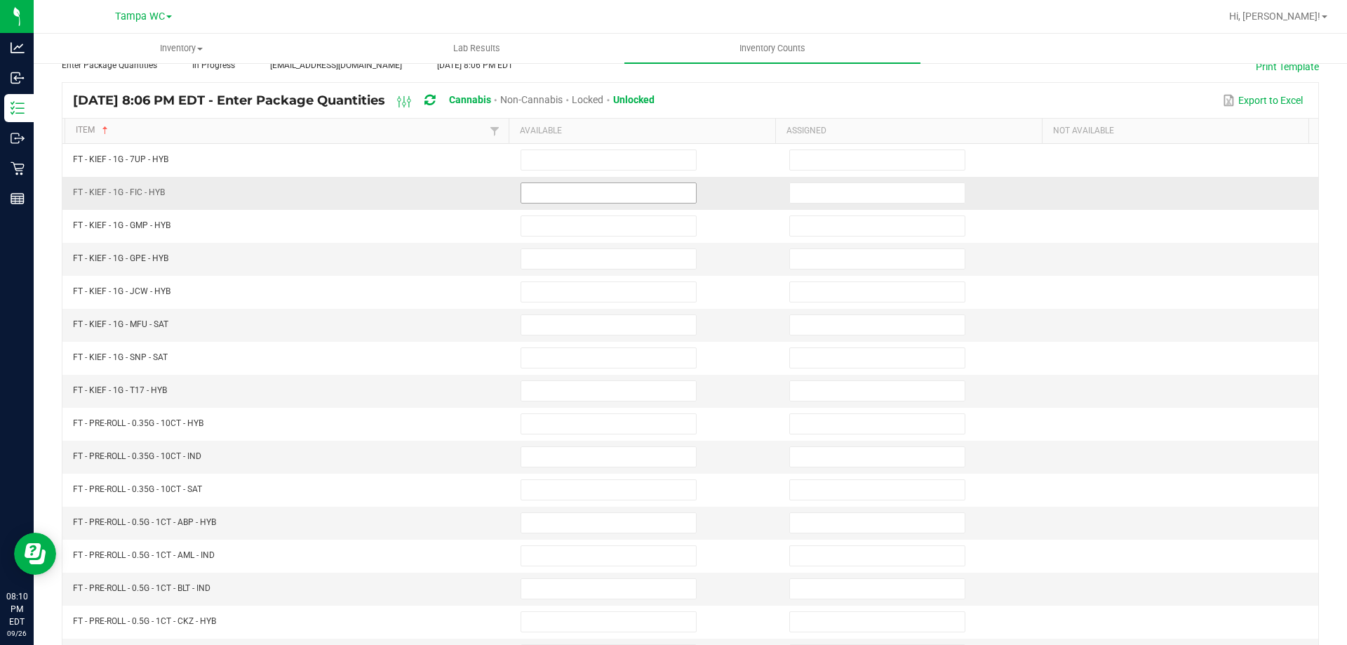
scroll to position [81, 0]
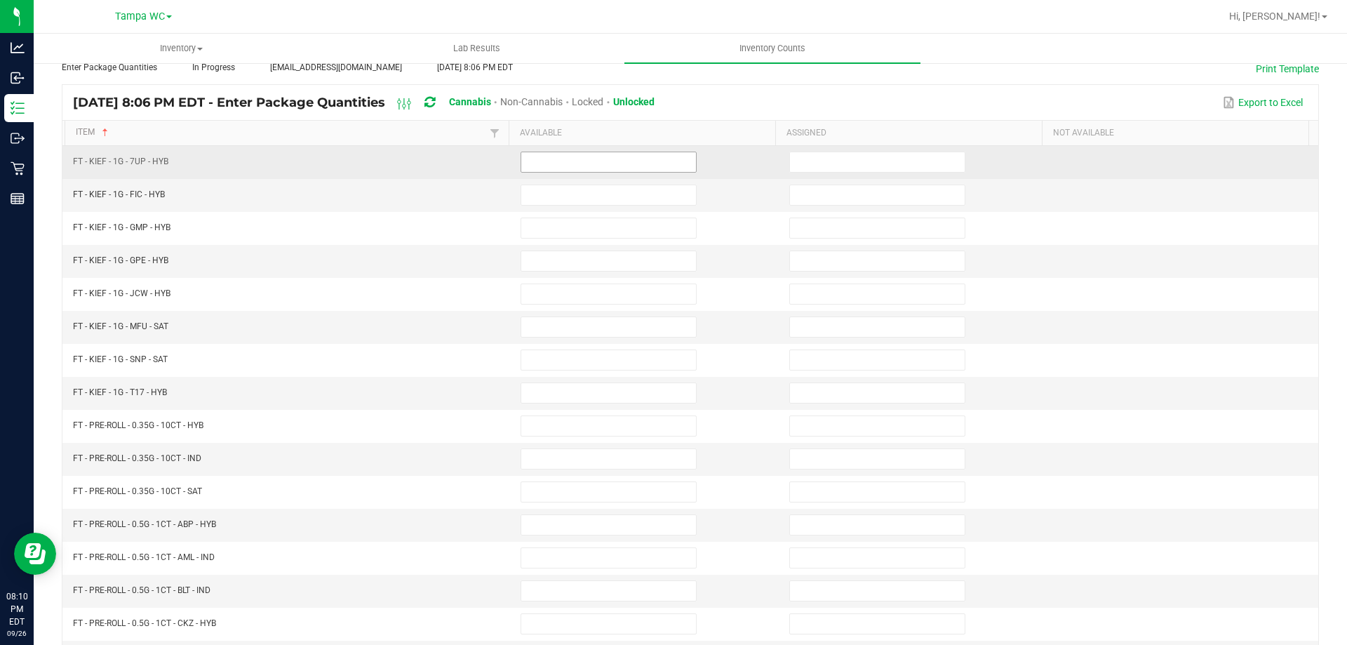
click at [588, 155] on input at bounding box center [608, 162] width 175 height 20
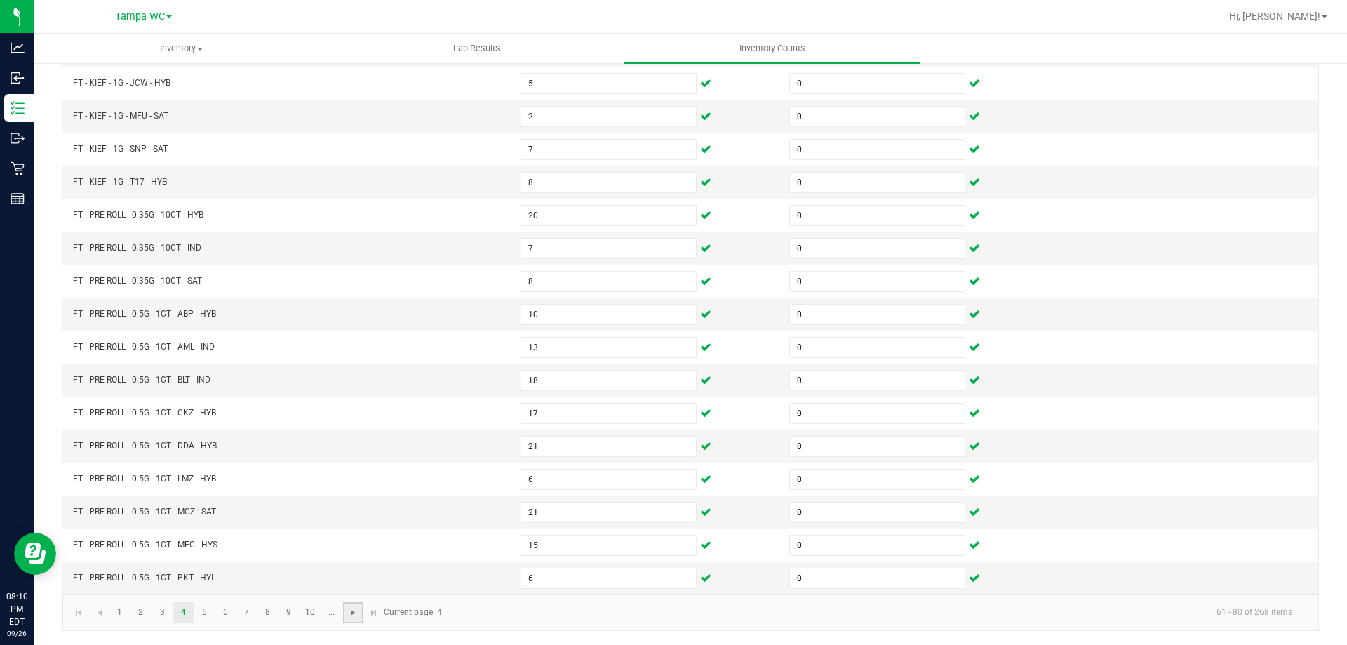
click at [353, 617] on span "Go to the next page" at bounding box center [352, 612] width 11 height 11
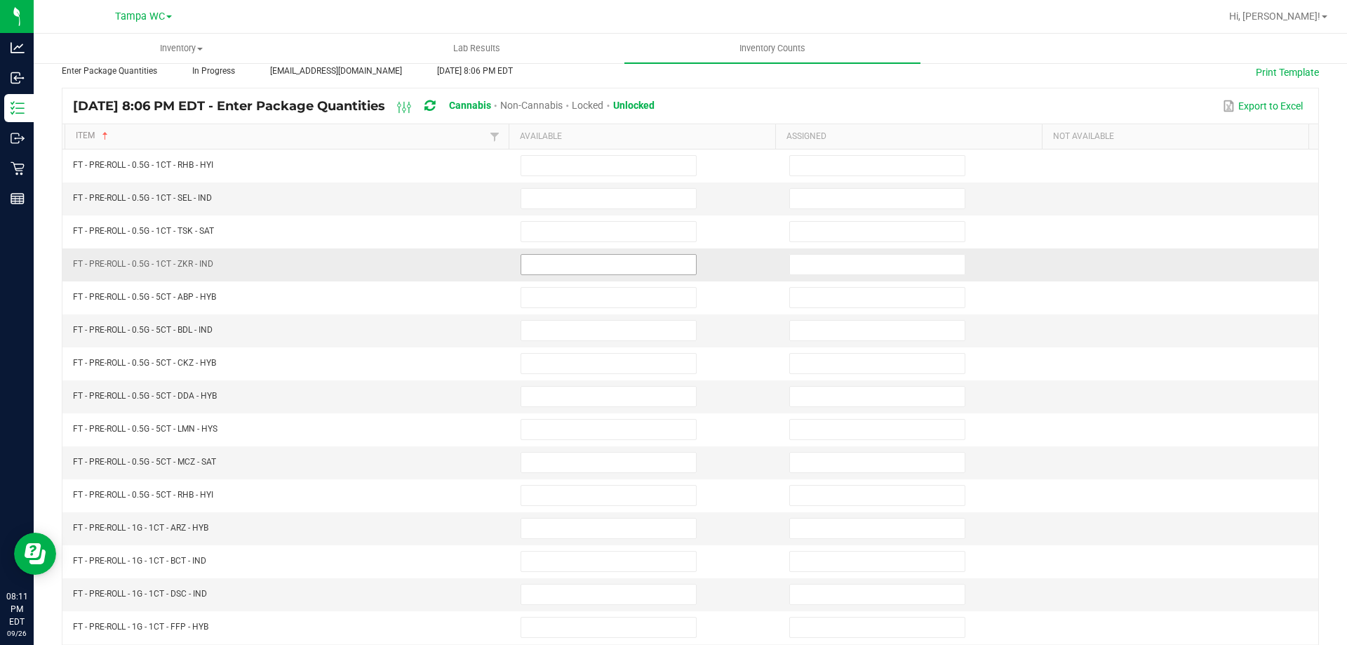
scroll to position [11, 0]
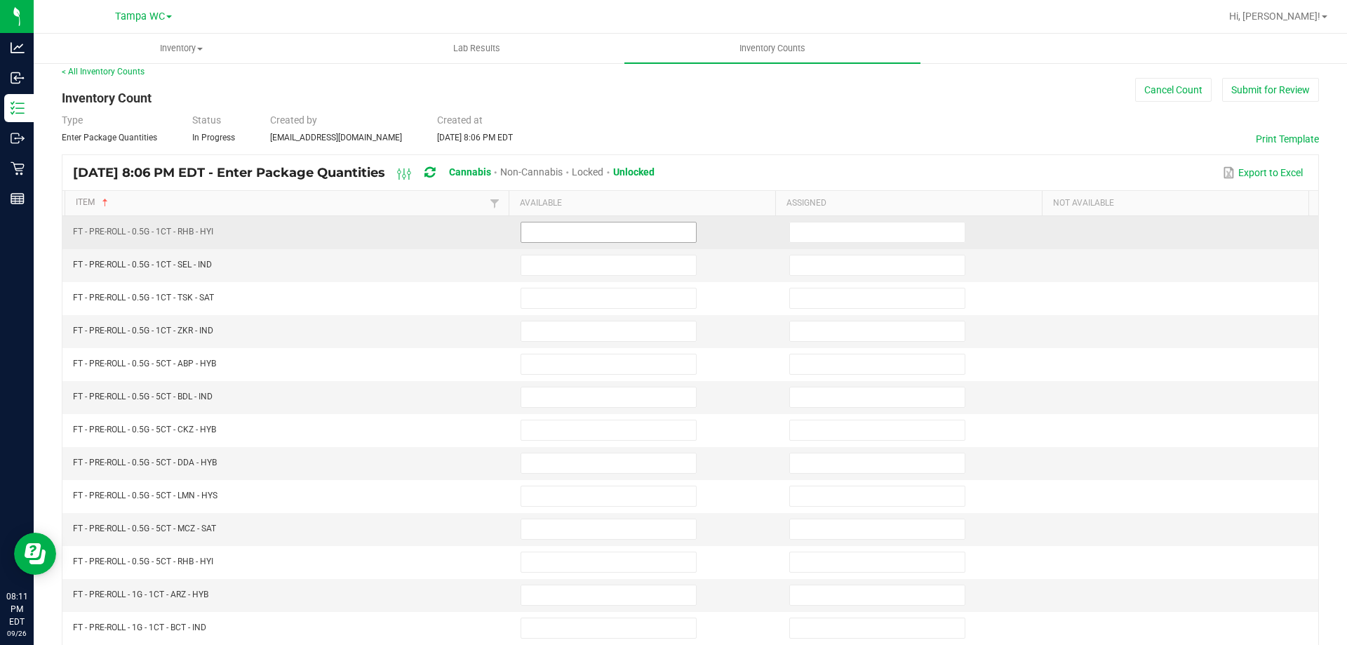
click at [560, 238] on input at bounding box center [608, 232] width 175 height 20
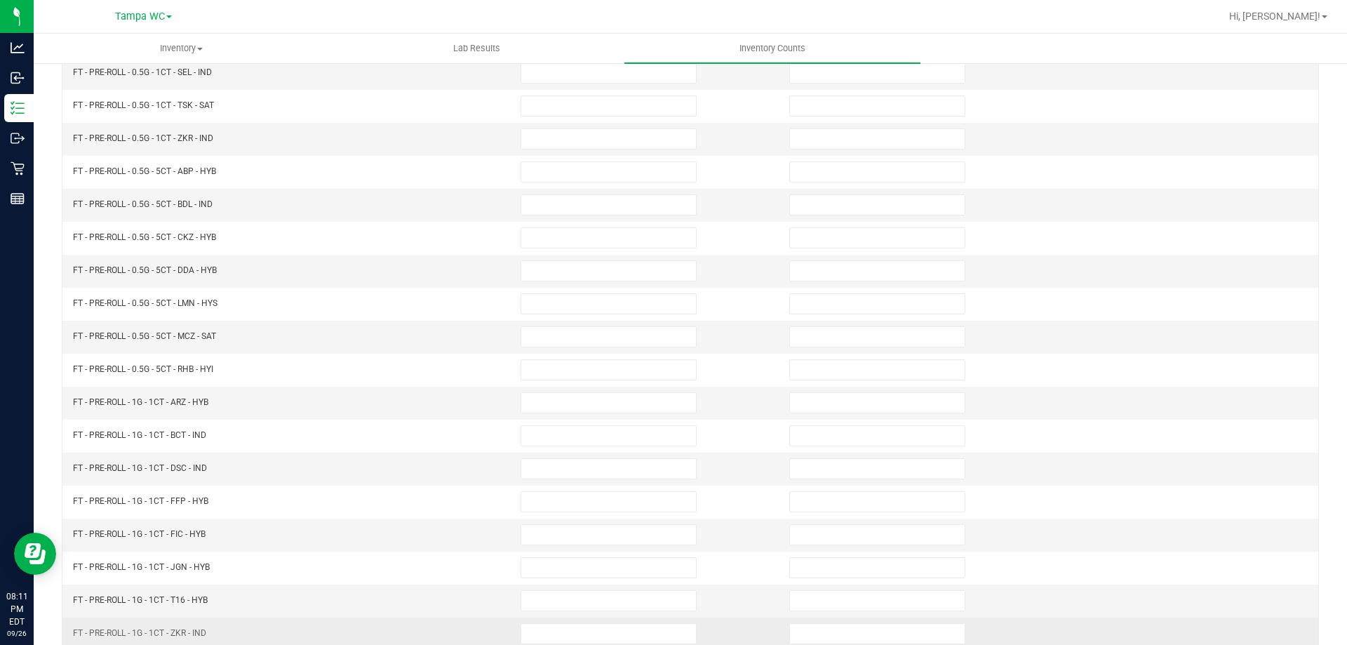
scroll to position [291, 0]
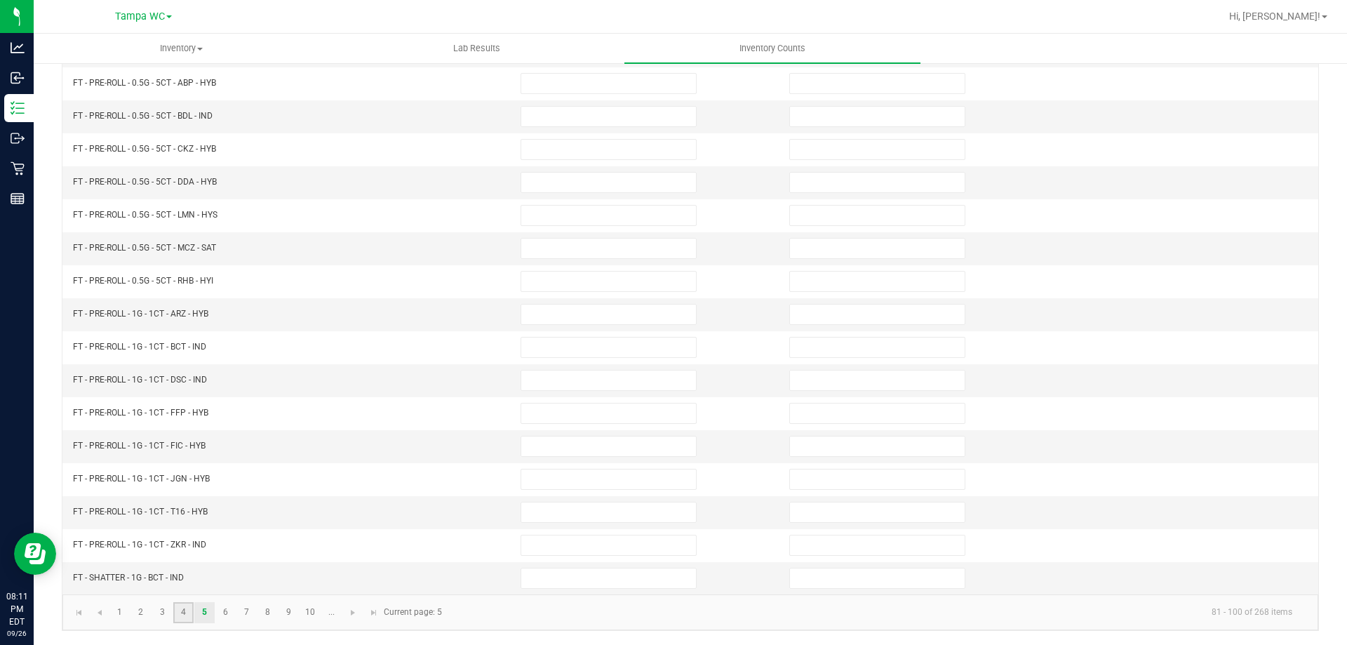
click at [181, 607] on link "4" at bounding box center [183, 612] width 20 height 21
click at [205, 613] on link "5" at bounding box center [204, 612] width 20 height 21
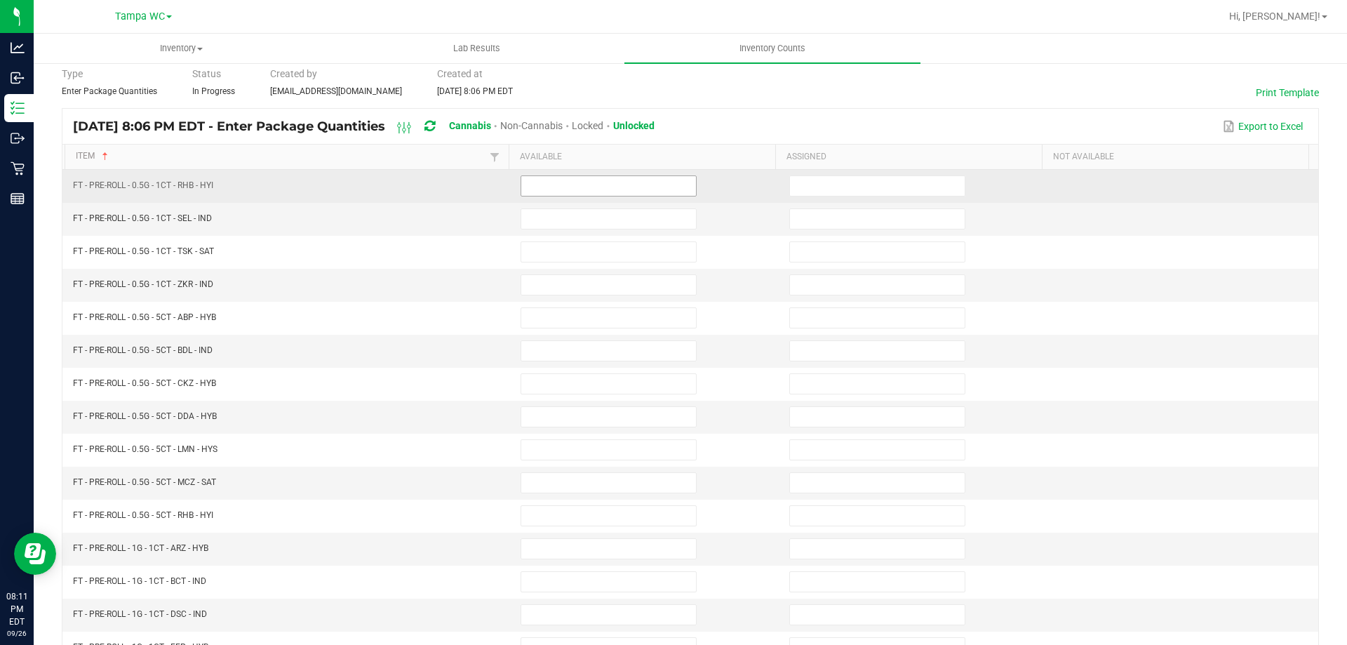
scroll to position [0, 0]
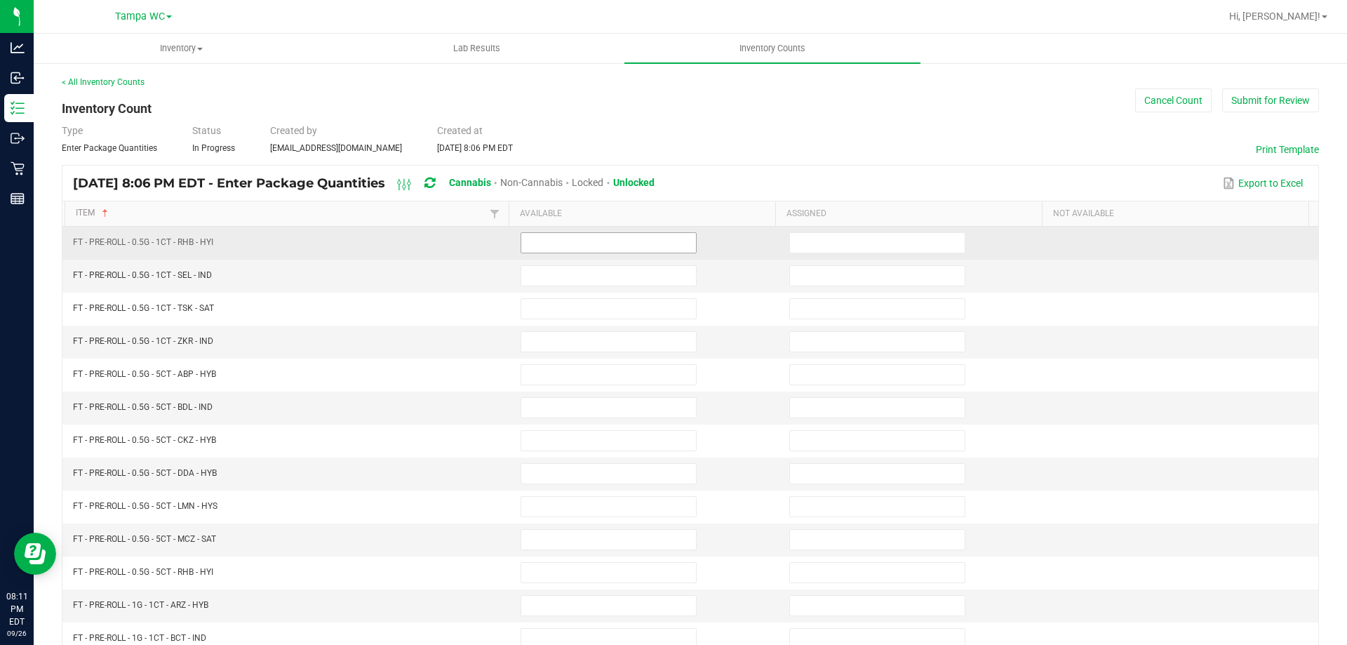
click at [568, 240] on input at bounding box center [608, 243] width 175 height 20
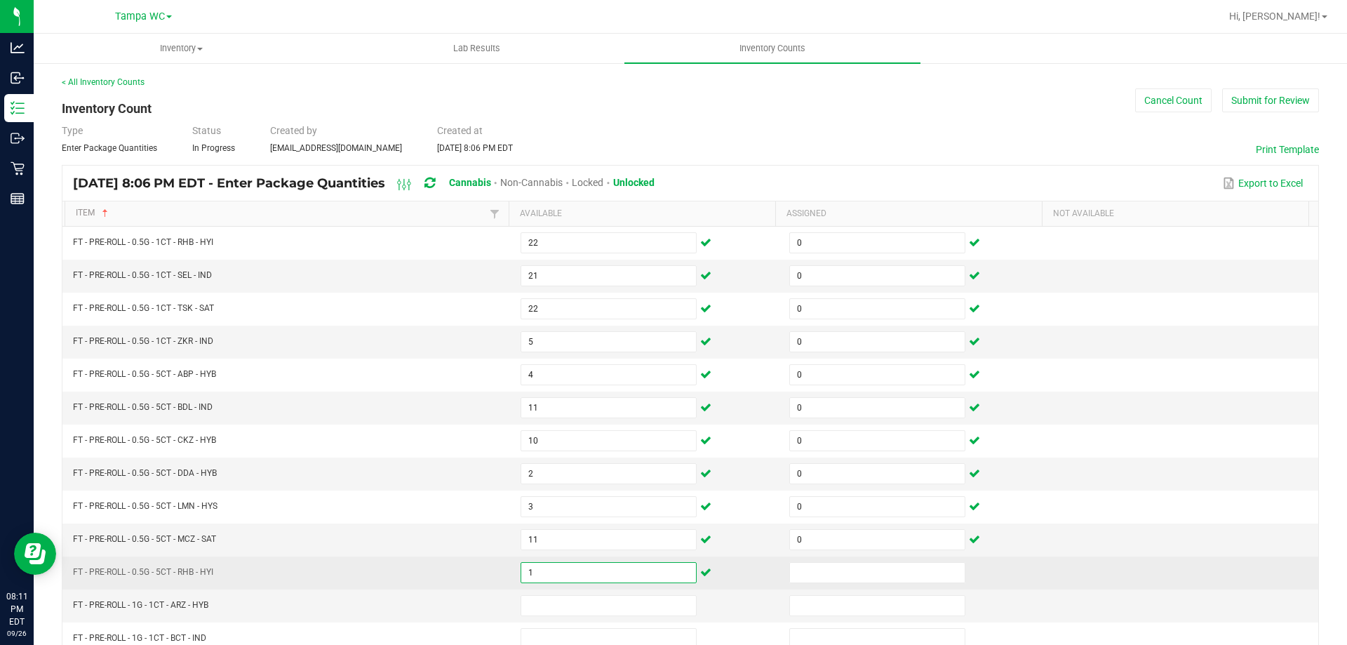
click at [602, 571] on input "1" at bounding box center [608, 573] width 175 height 20
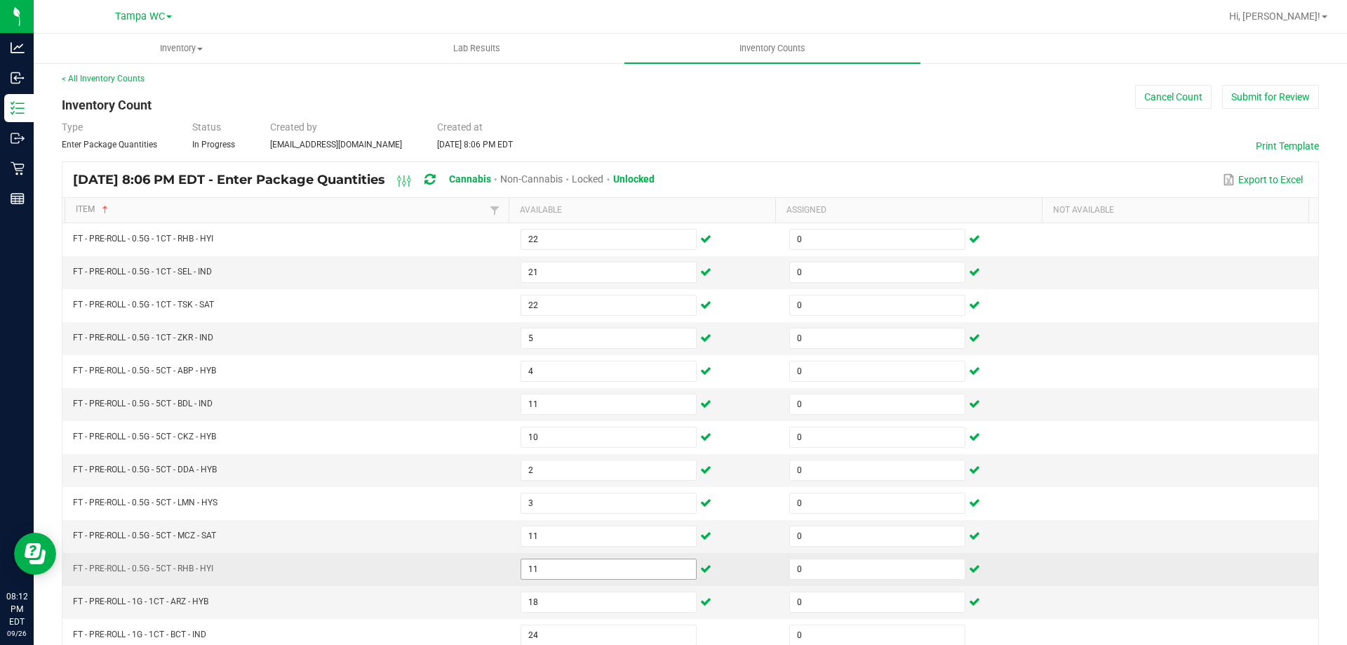
scroll to position [291, 0]
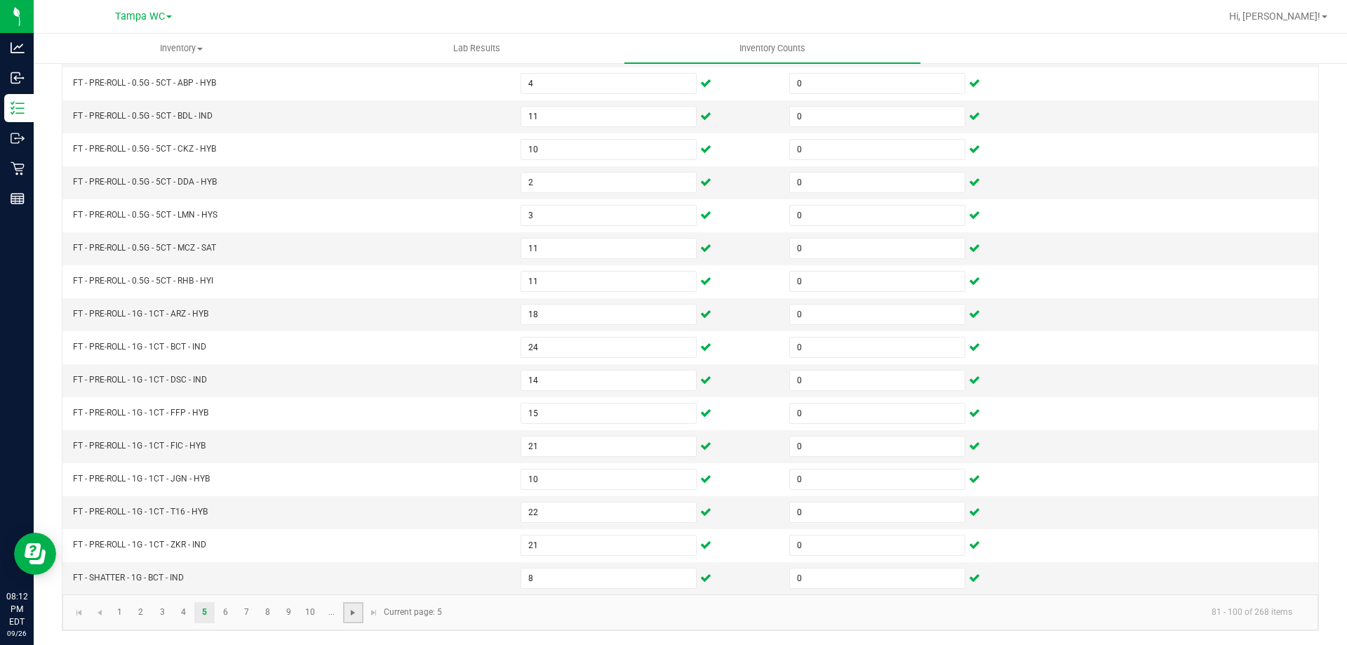
click at [351, 610] on span "Go to the next page" at bounding box center [352, 612] width 11 height 11
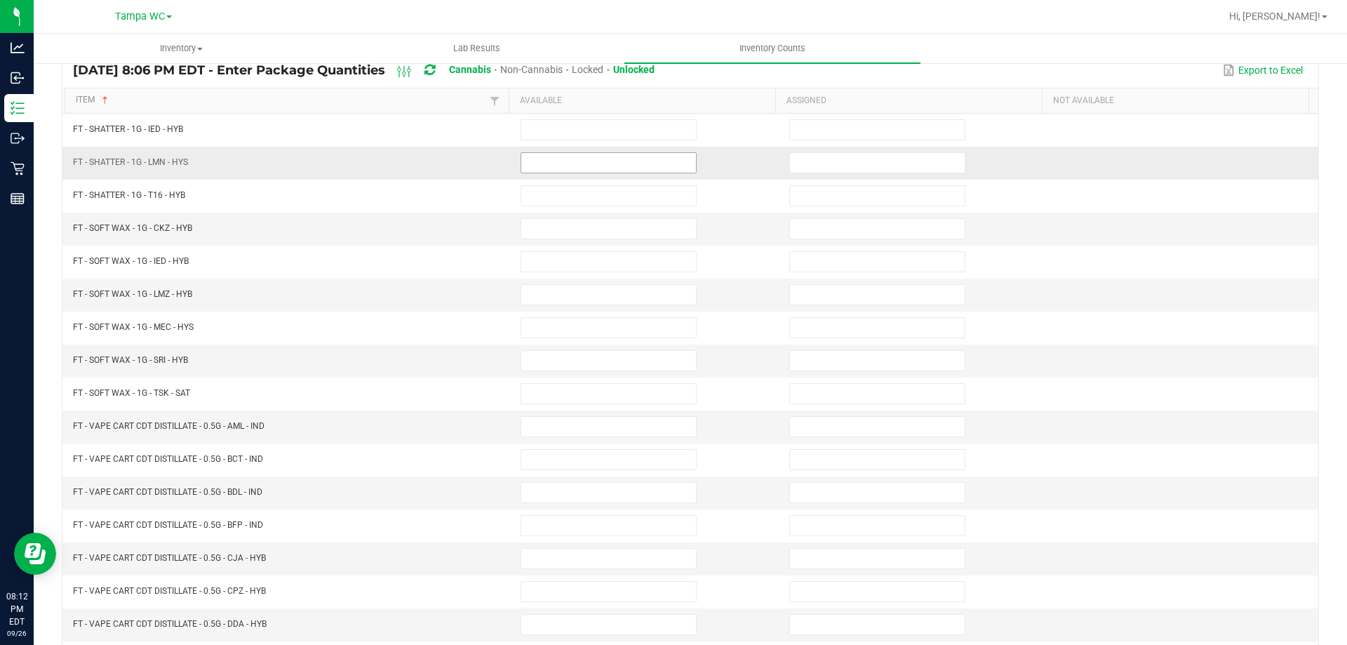
scroll to position [81, 0]
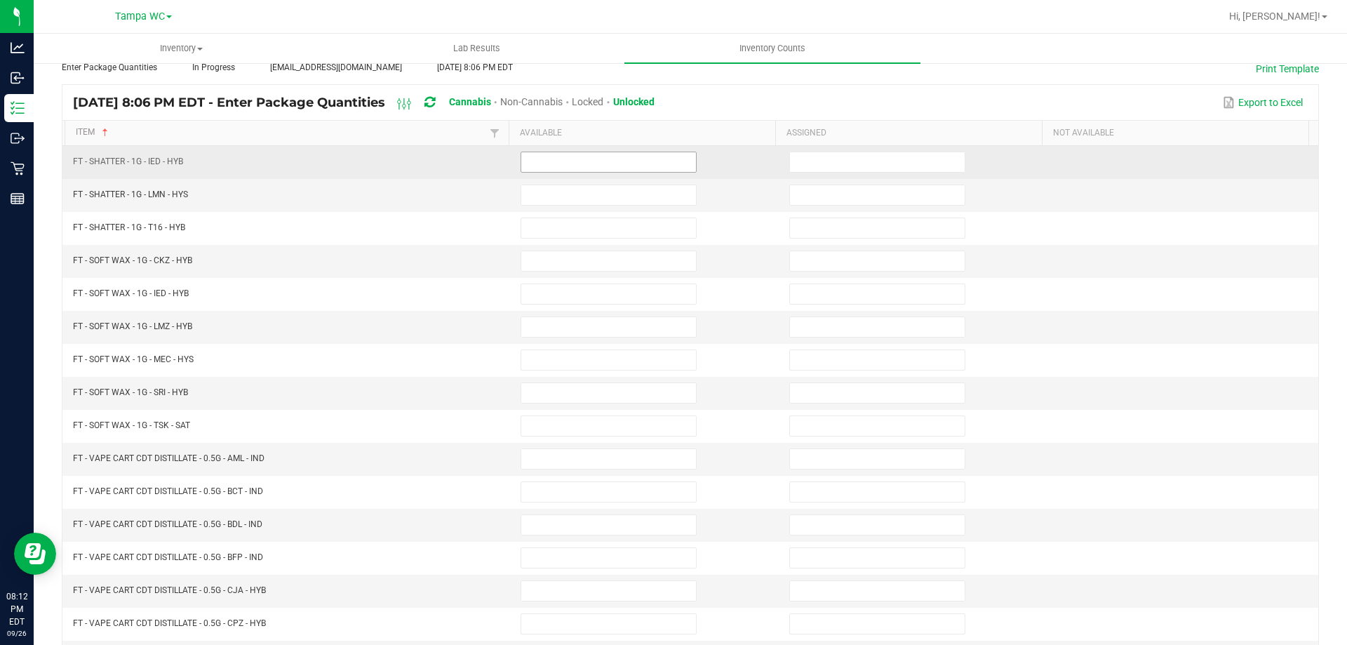
click at [579, 154] on input at bounding box center [608, 162] width 175 height 20
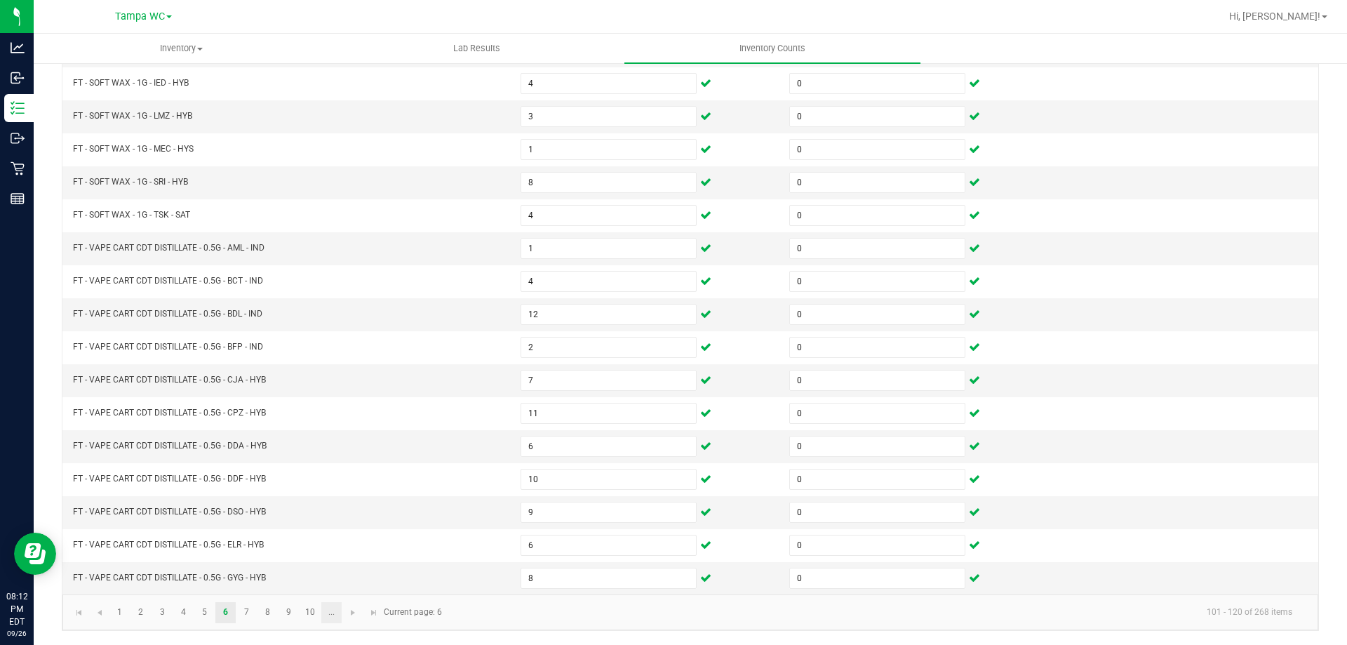
click at [341, 610] on link "..." at bounding box center [331, 612] width 20 height 21
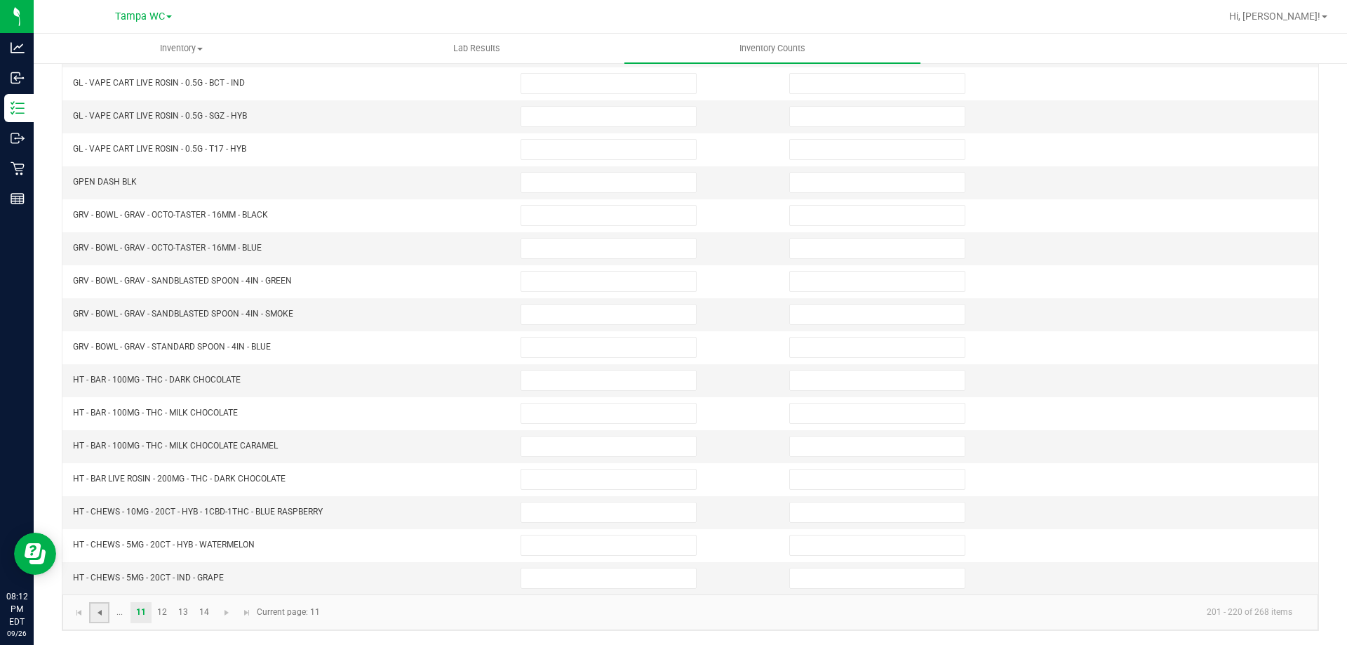
click at [100, 617] on span "Go to the previous page" at bounding box center [99, 612] width 11 height 11
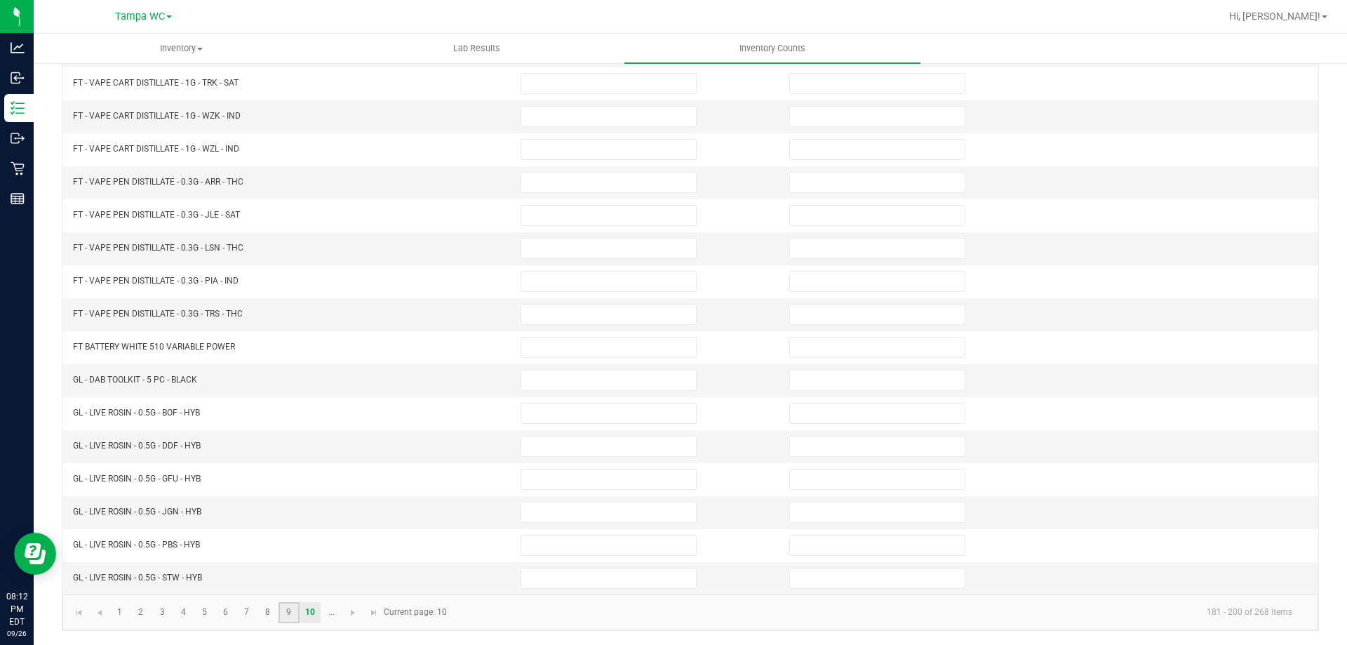
click at [287, 609] on link "9" at bounding box center [288, 612] width 20 height 21
click at [271, 610] on link "8" at bounding box center [267, 612] width 20 height 21
click at [249, 612] on link "7" at bounding box center [246, 612] width 20 height 21
click at [217, 612] on link "6" at bounding box center [225, 612] width 20 height 21
click at [248, 610] on link "7" at bounding box center [246, 612] width 20 height 21
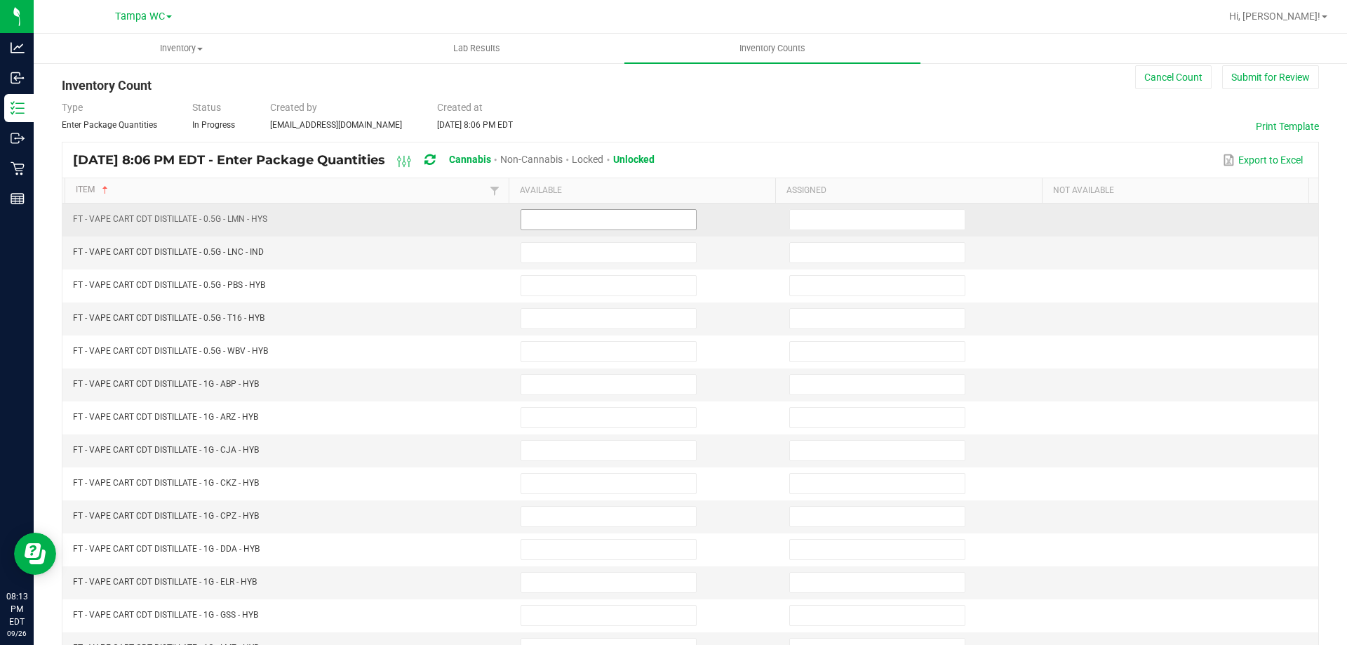
scroll to position [11, 0]
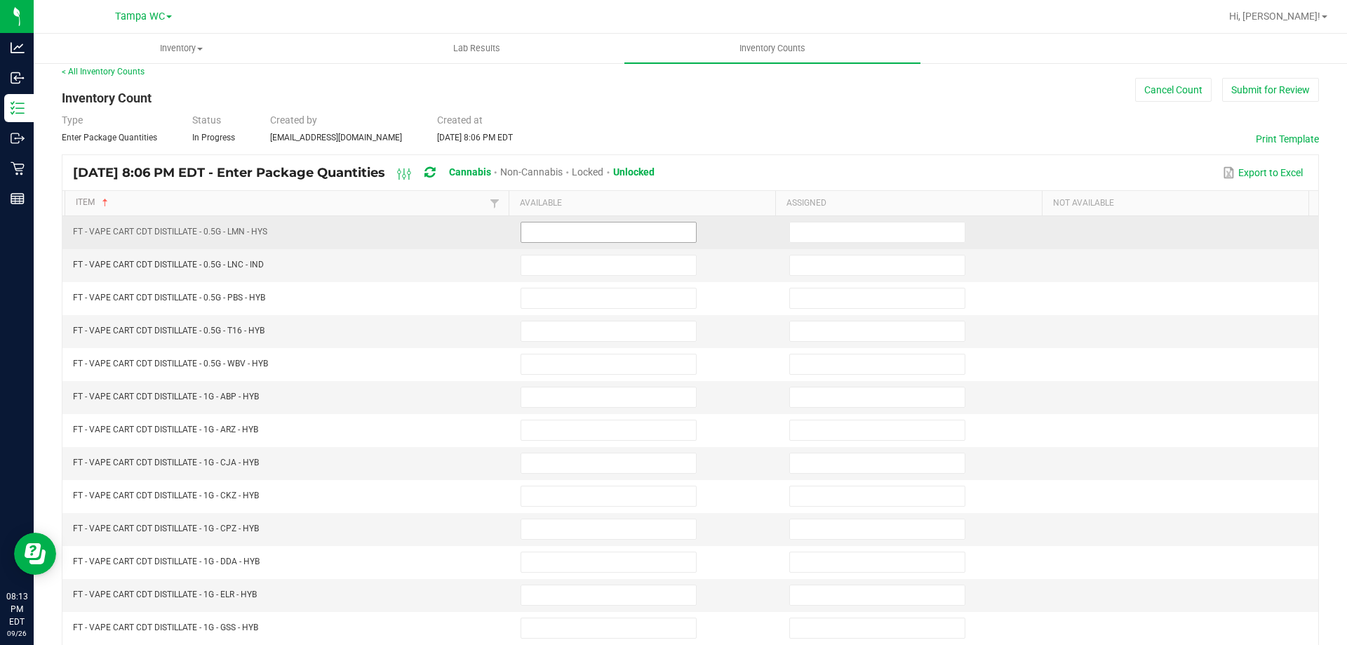
click at [563, 223] on input at bounding box center [608, 232] width 175 height 20
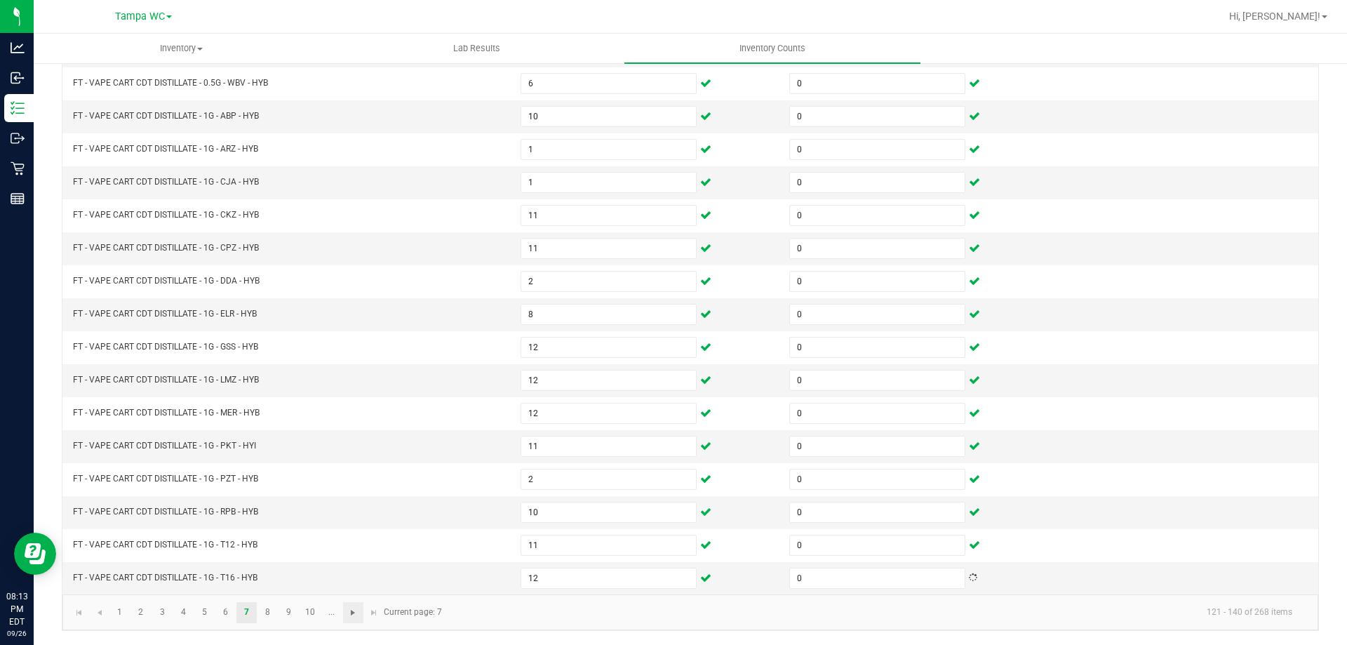
click at [354, 610] on span "Go to the next page" at bounding box center [352, 612] width 11 height 11
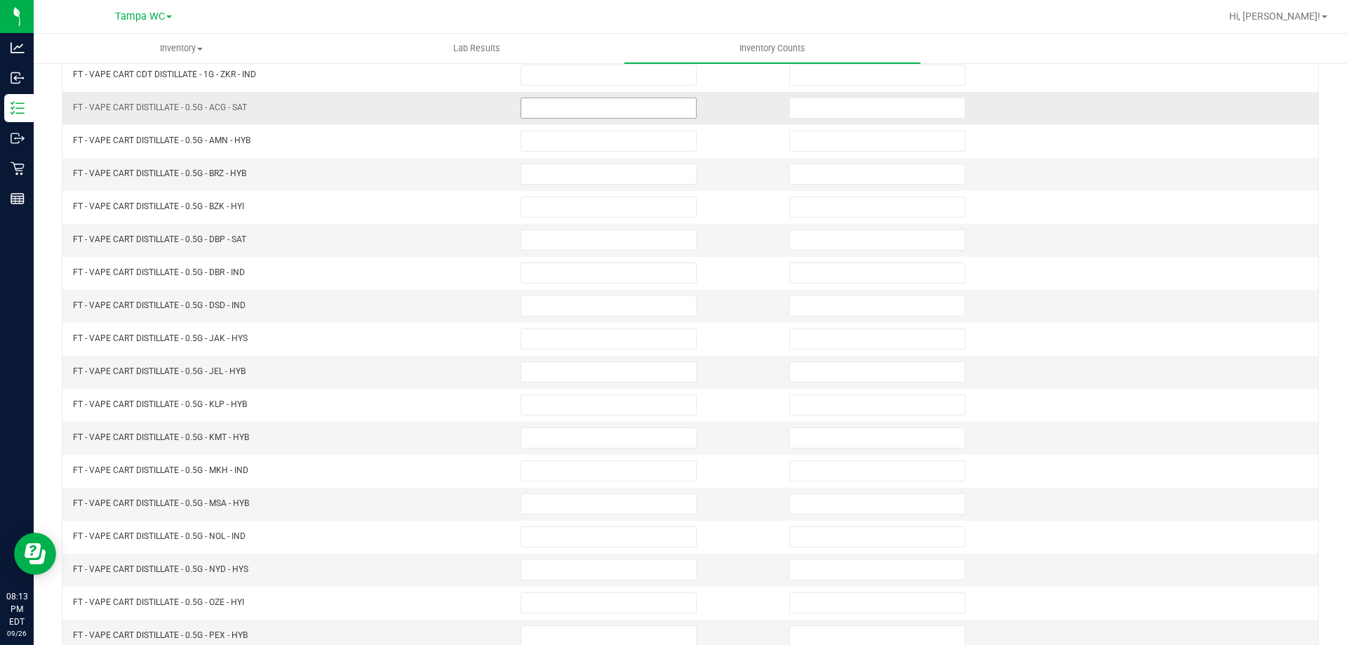
scroll to position [0, 0]
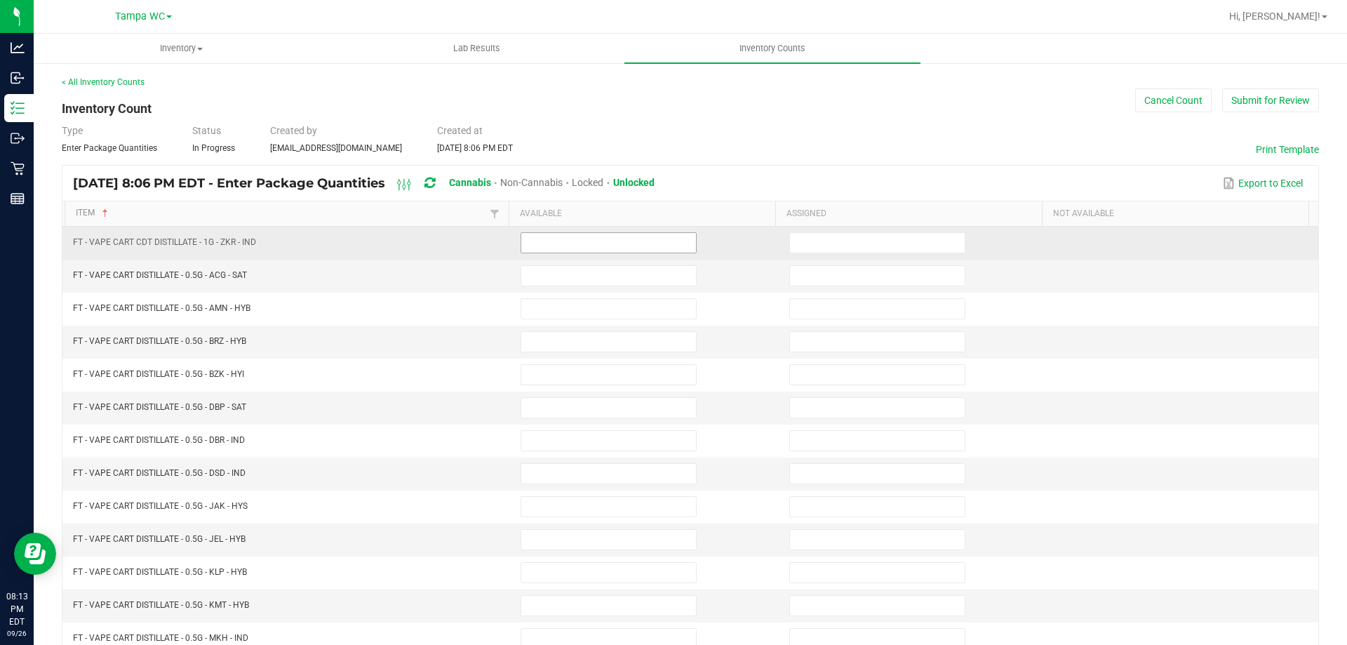
click at [562, 238] on input at bounding box center [608, 243] width 175 height 20
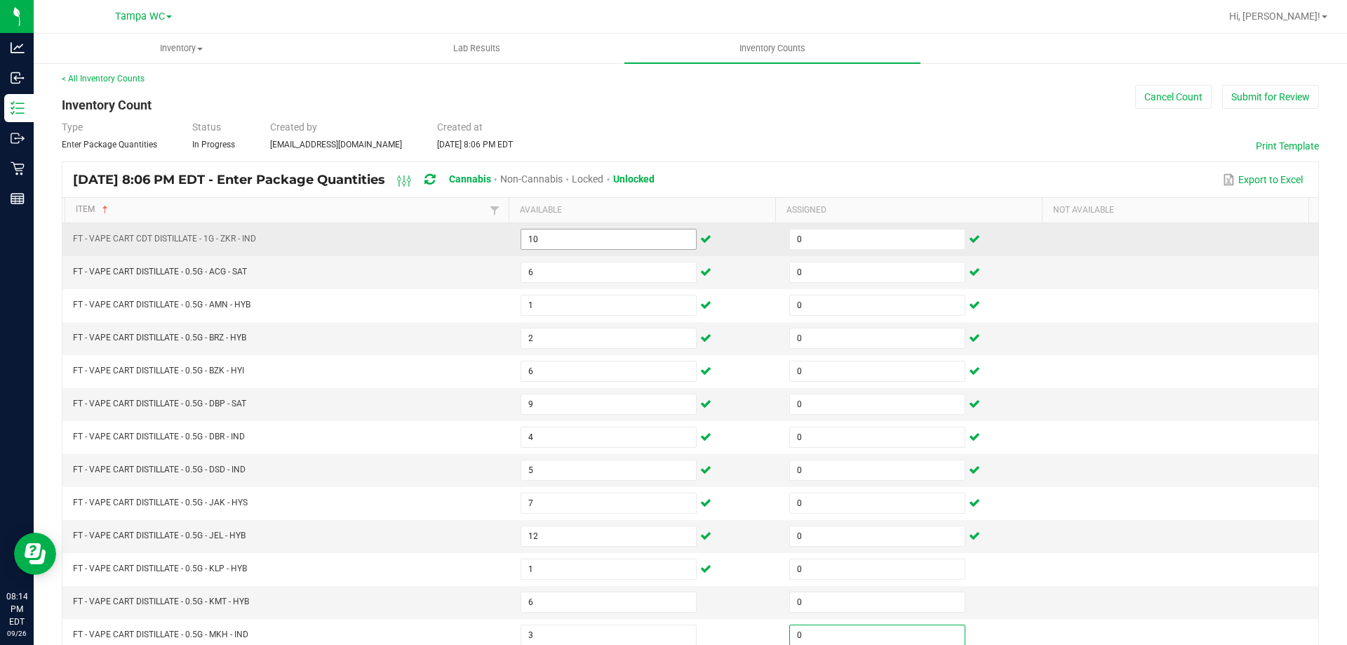
scroll to position [291, 0]
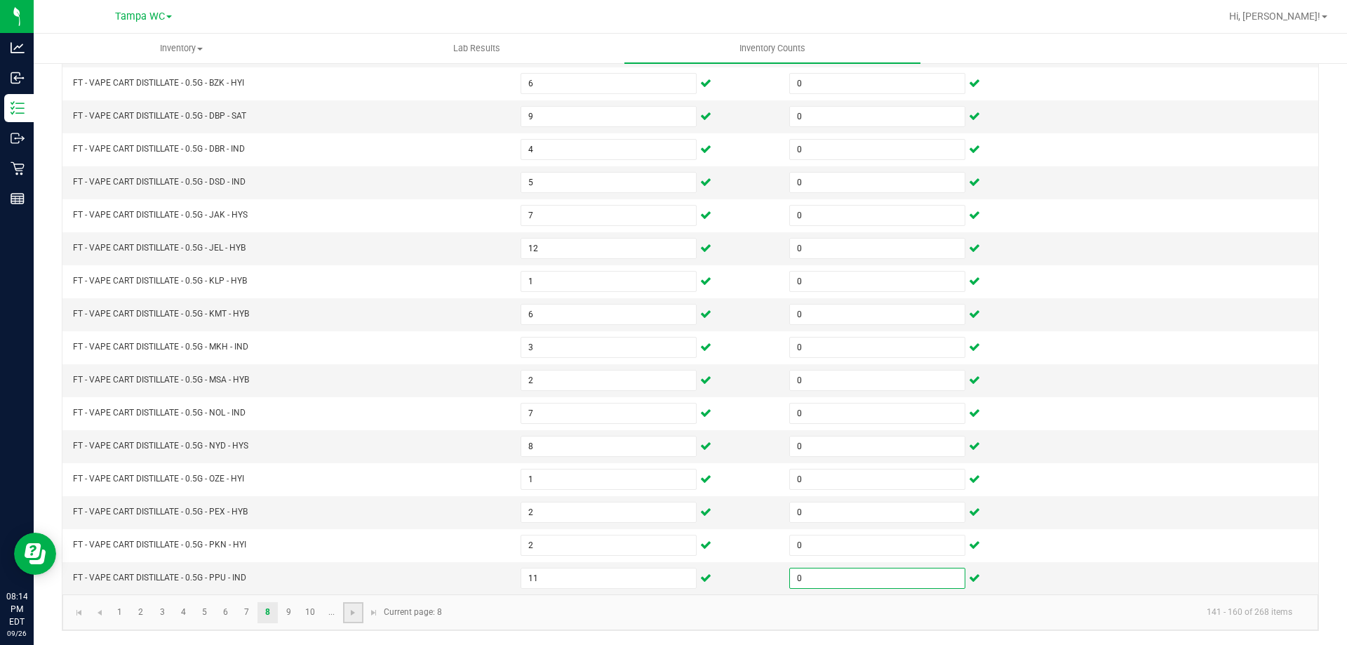
click at [355, 619] on link at bounding box center [353, 612] width 20 height 21
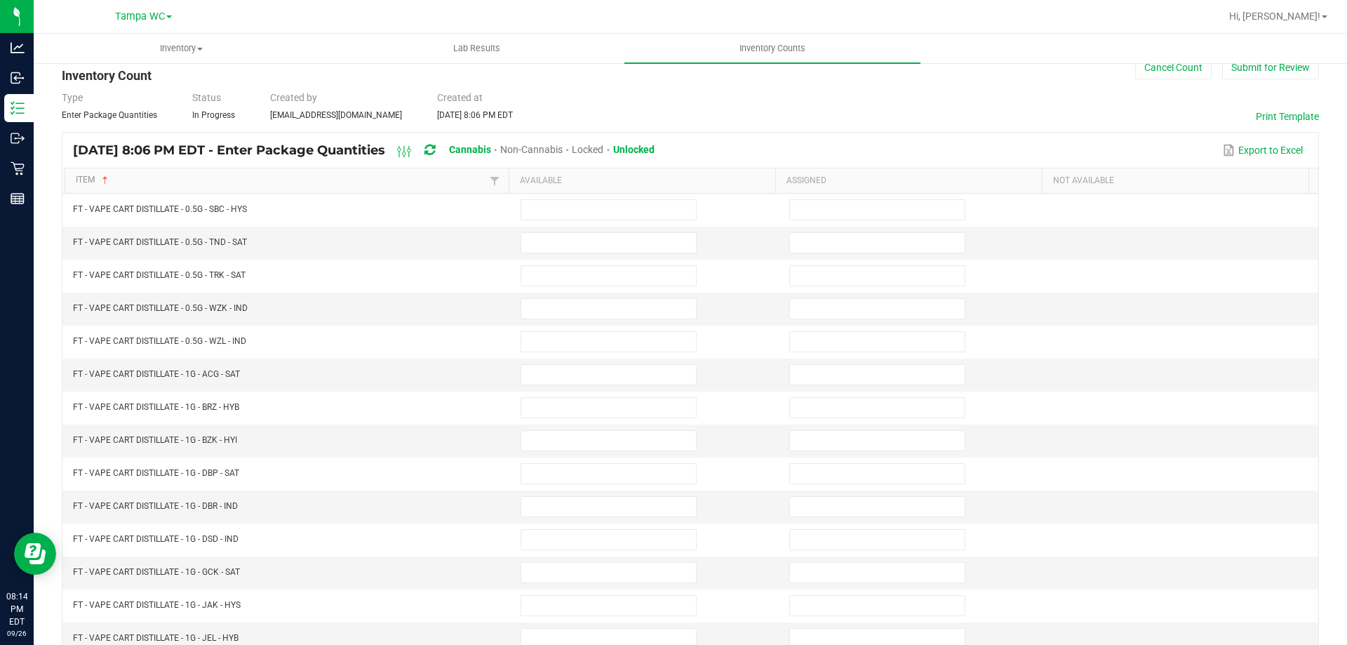
scroll to position [11, 0]
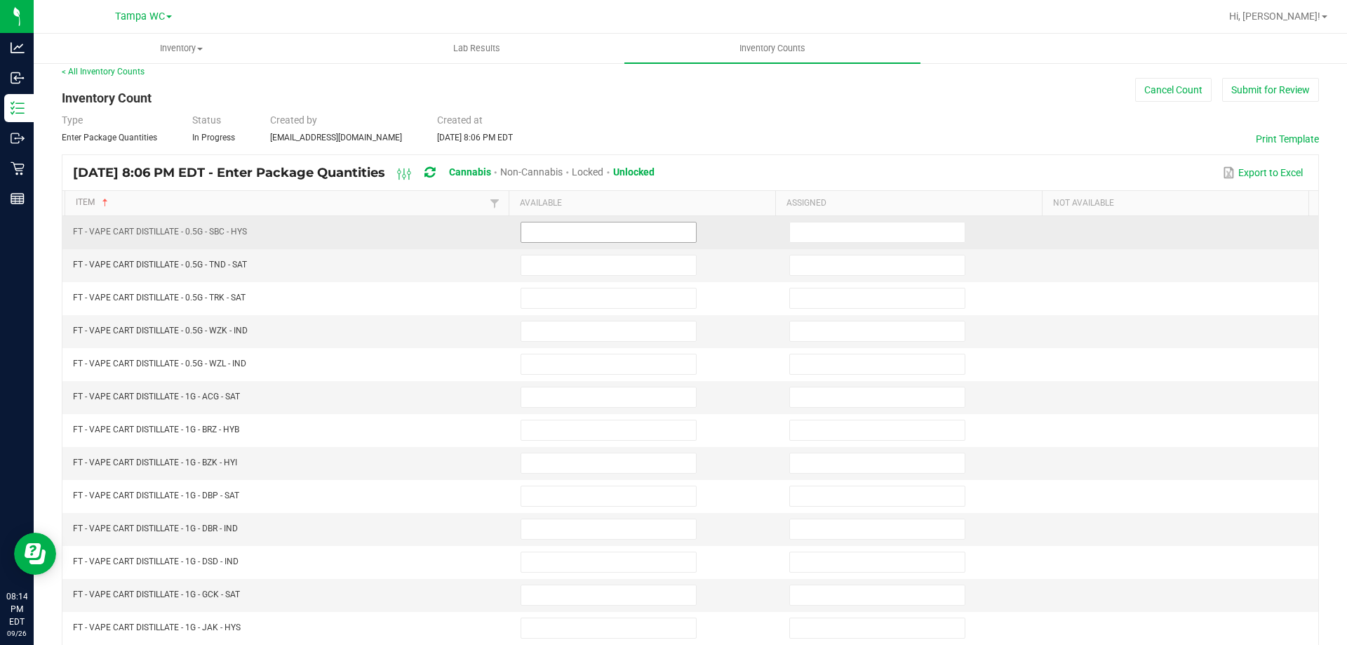
click at [562, 226] on input at bounding box center [608, 232] width 175 height 20
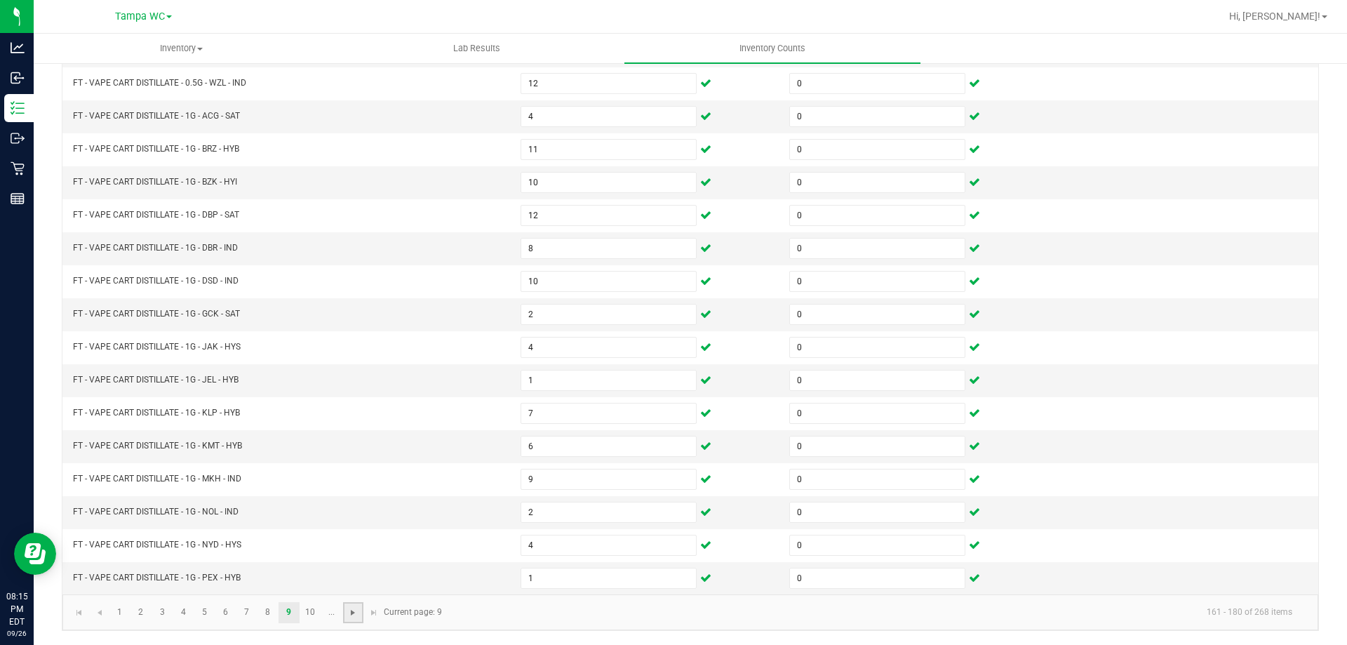
click at [352, 614] on span "Go to the next page" at bounding box center [352, 612] width 11 height 11
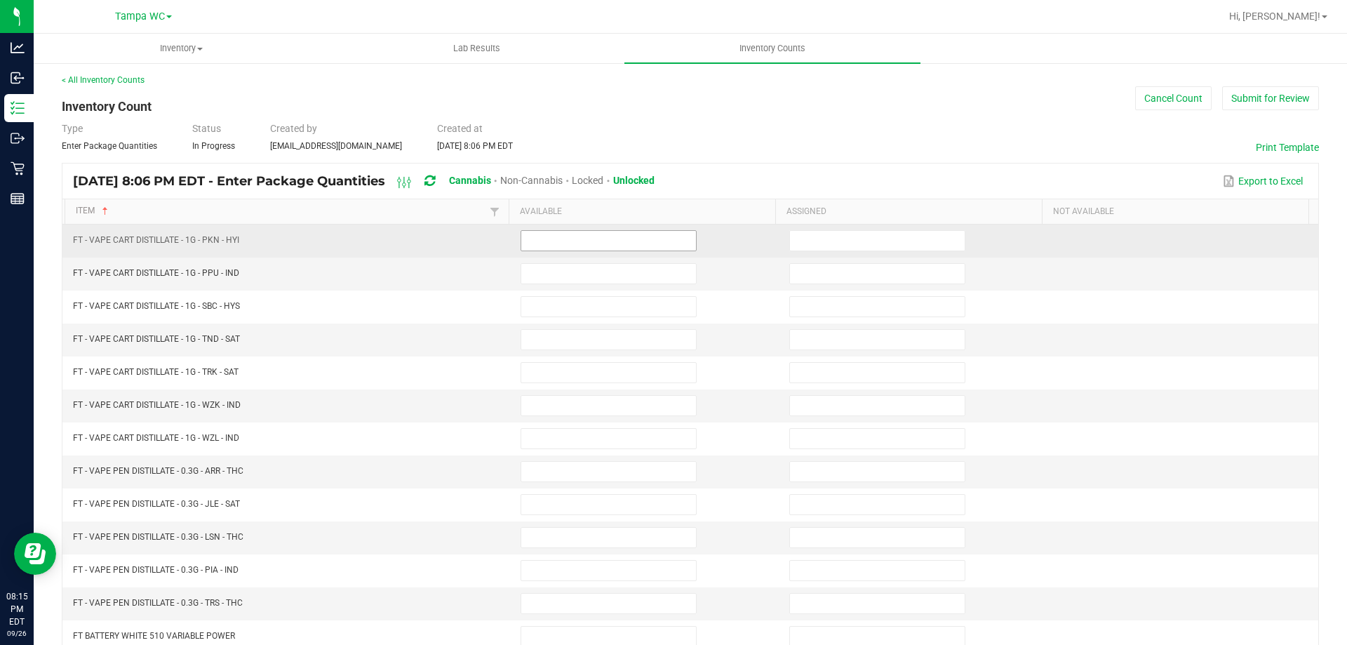
scroll to position [0, 0]
click at [576, 243] on input at bounding box center [608, 243] width 175 height 20
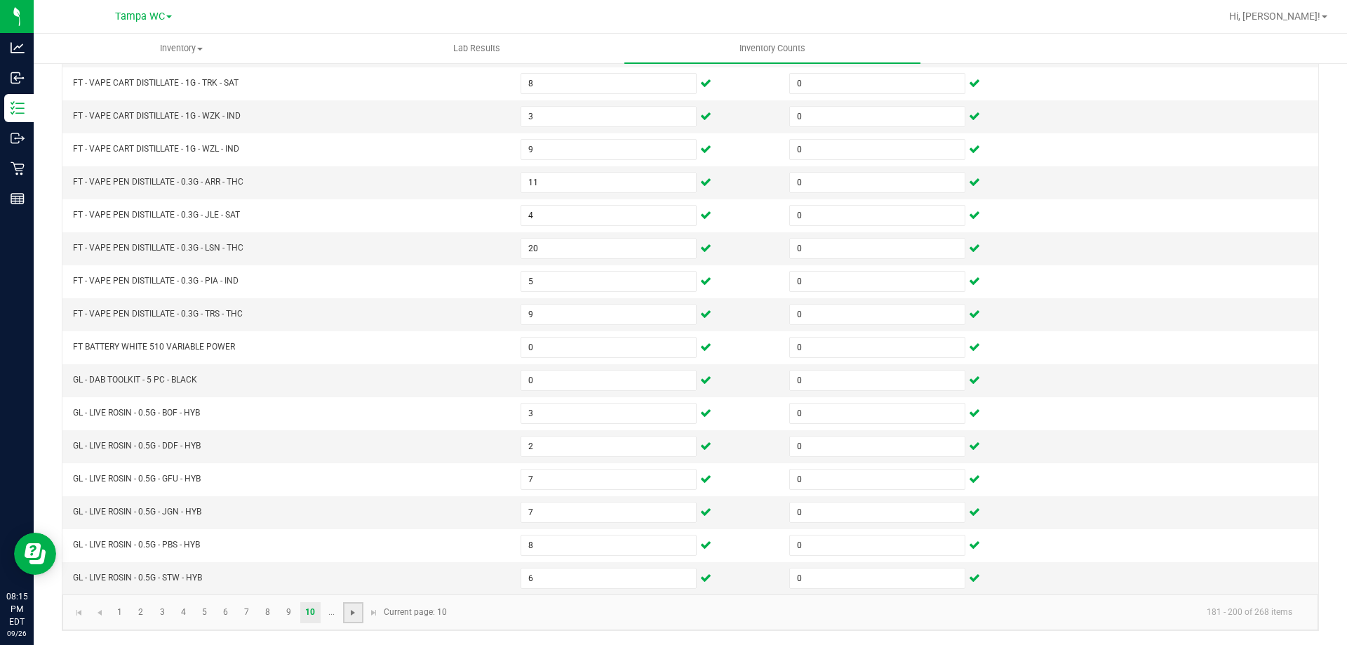
click at [354, 614] on span "Go to the next page" at bounding box center [352, 612] width 11 height 11
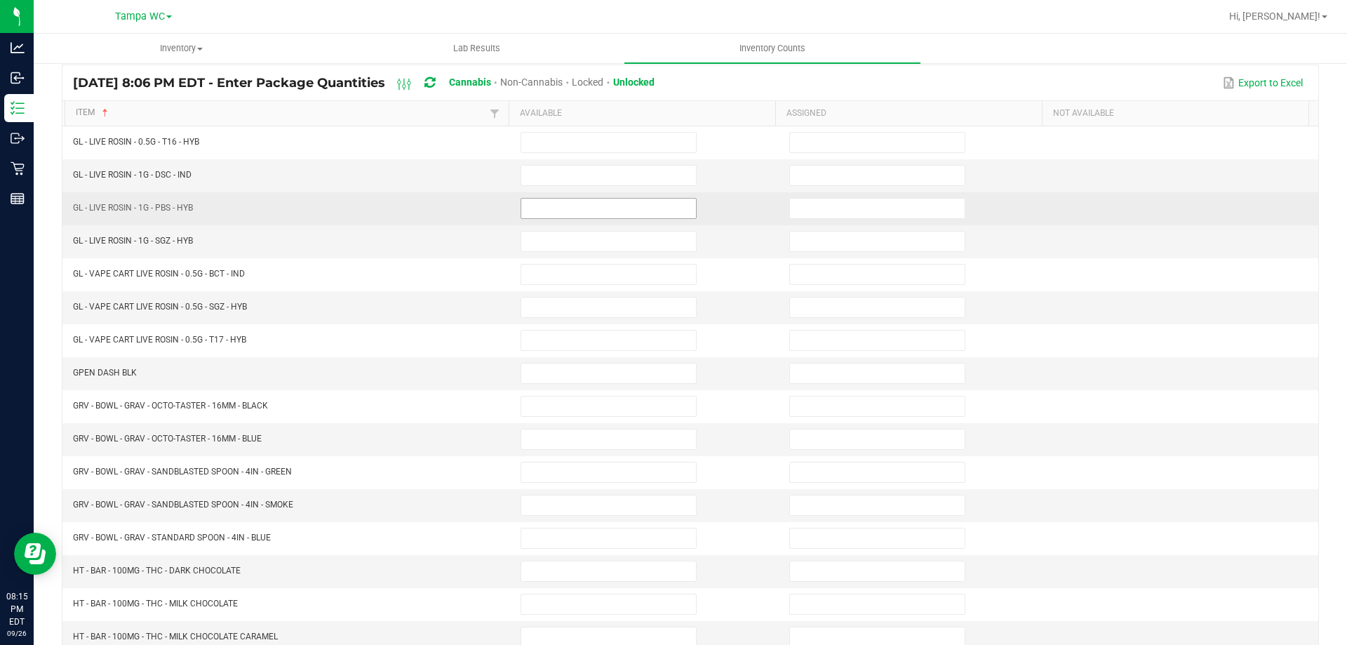
scroll to position [11, 0]
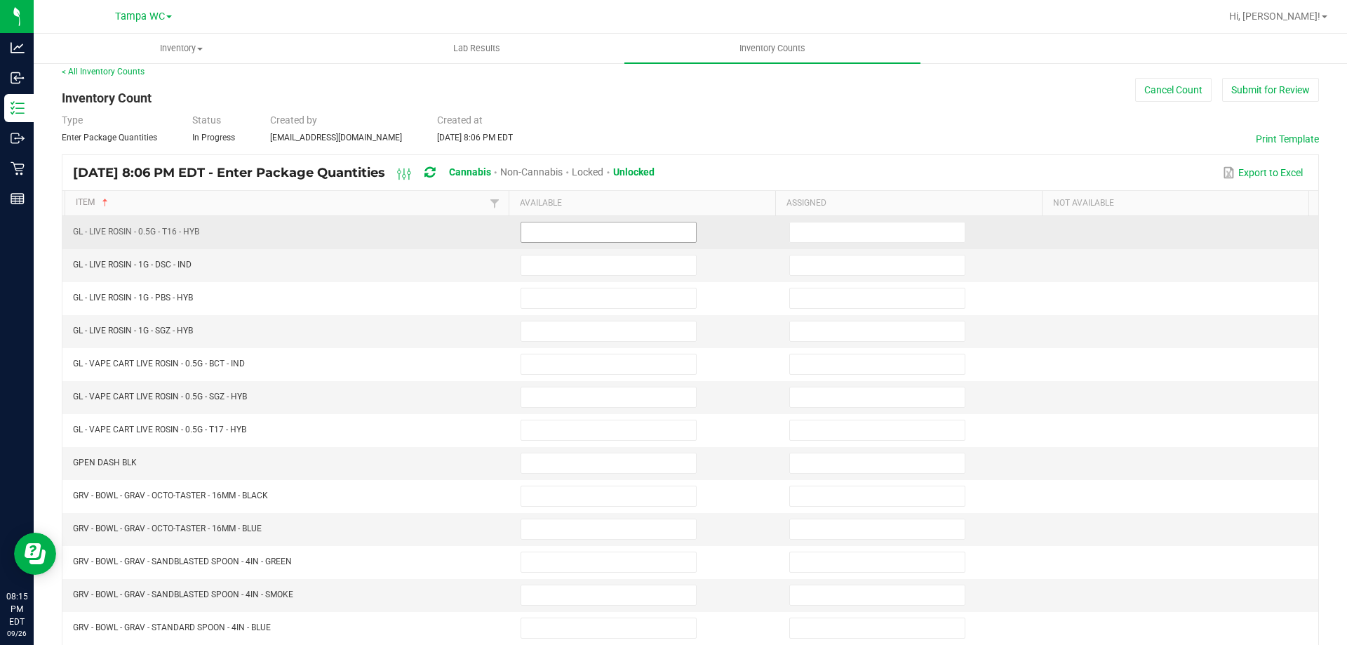
click at [605, 231] on input at bounding box center [608, 232] width 175 height 20
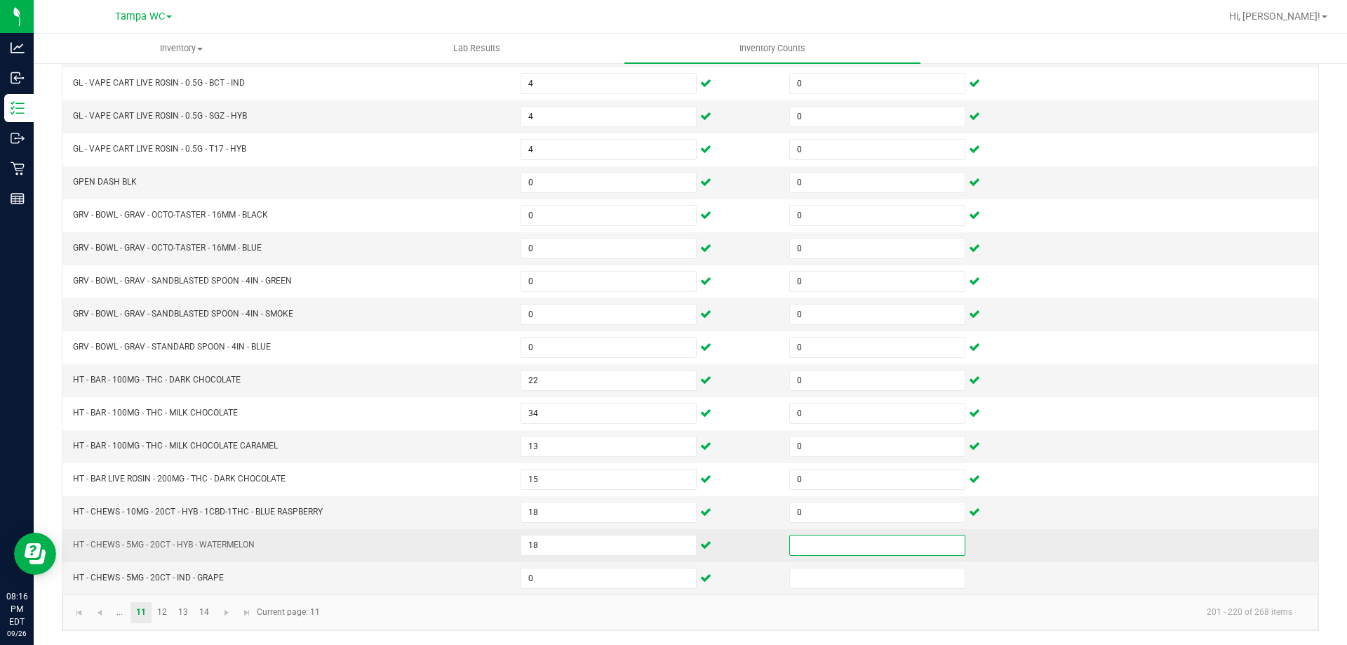
click at [874, 552] on input at bounding box center [877, 545] width 175 height 20
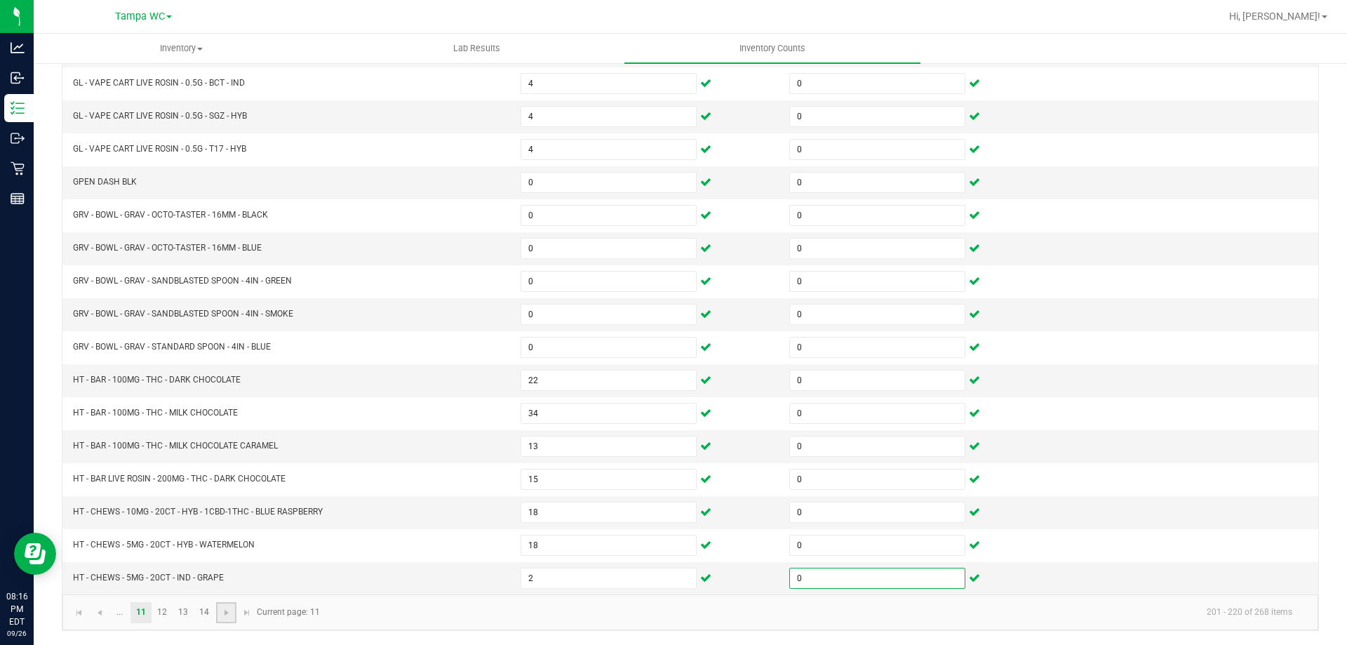
click at [218, 614] on link at bounding box center [226, 612] width 20 height 21
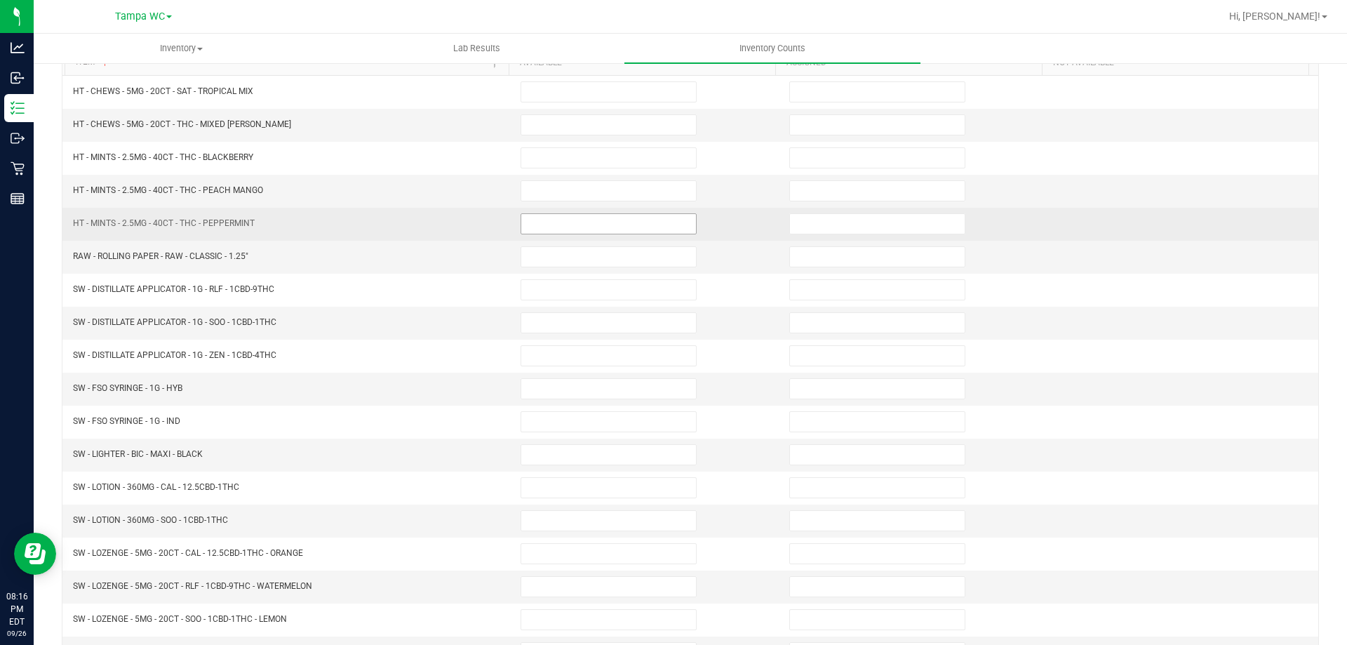
scroll to position [81, 0]
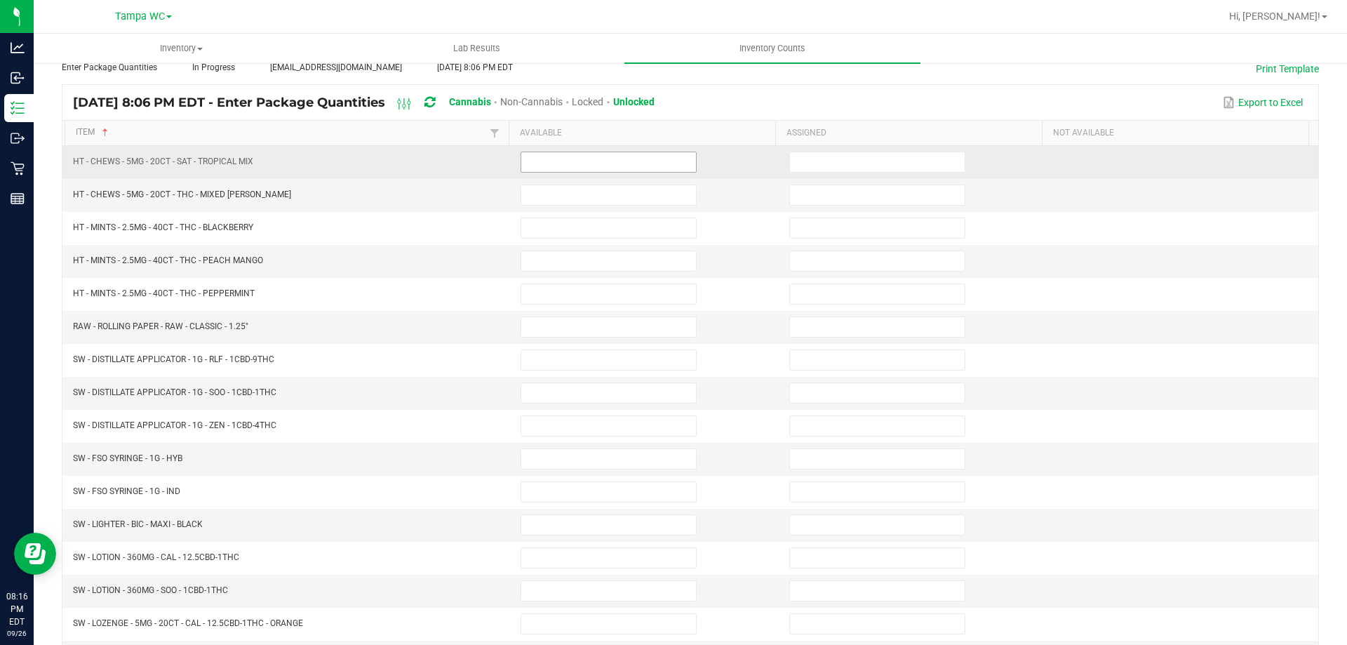
click at [582, 167] on input at bounding box center [608, 162] width 175 height 20
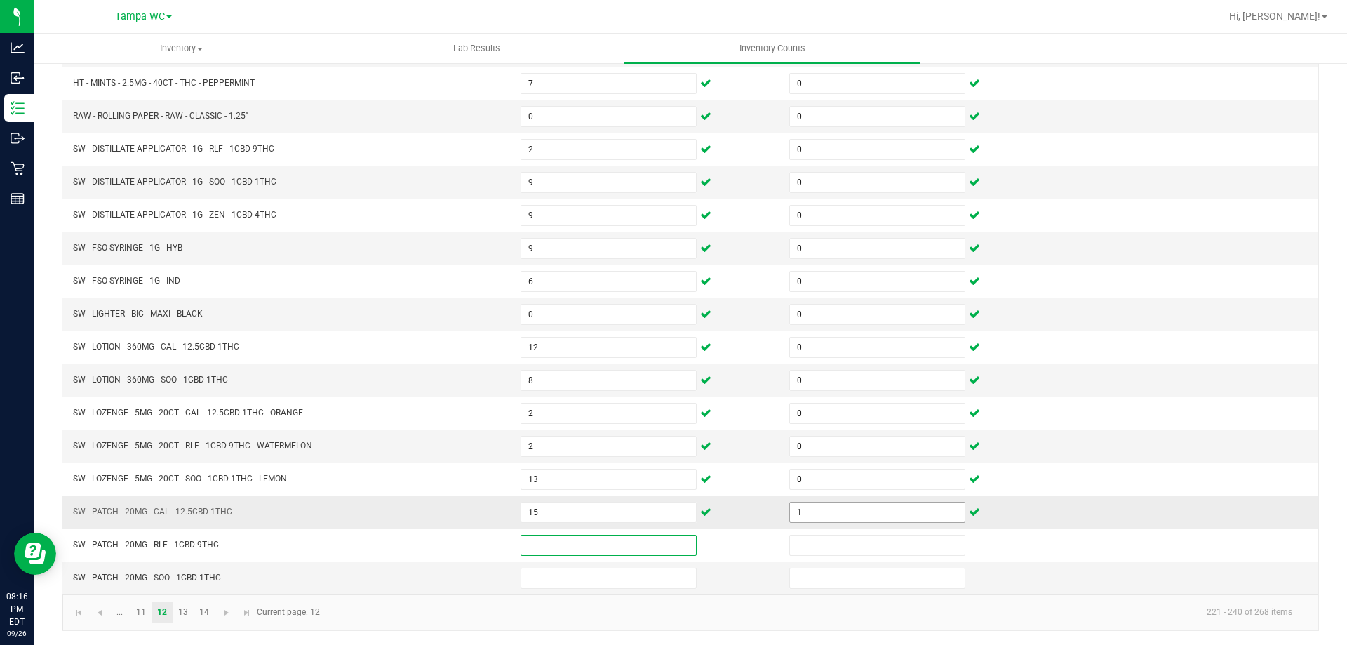
click at [812, 517] on input "1" at bounding box center [877, 512] width 175 height 20
click at [225, 611] on span "Go to the next page" at bounding box center [226, 612] width 11 height 11
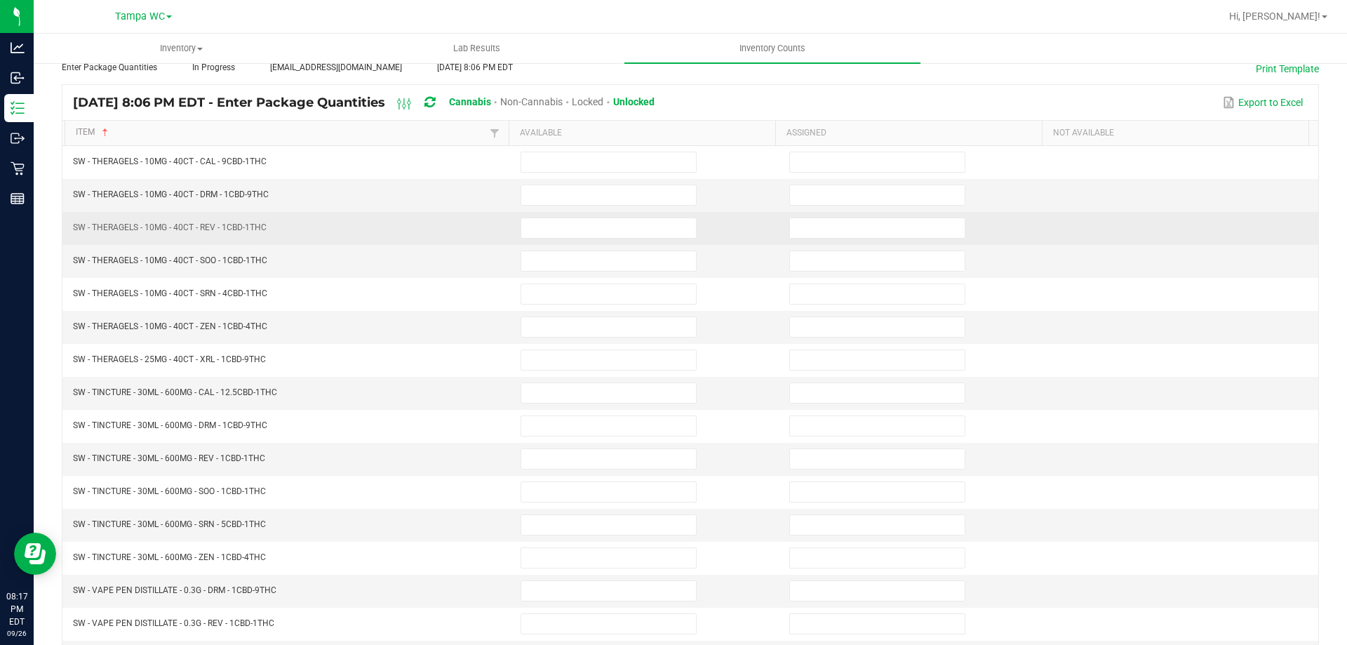
scroll to position [0, 0]
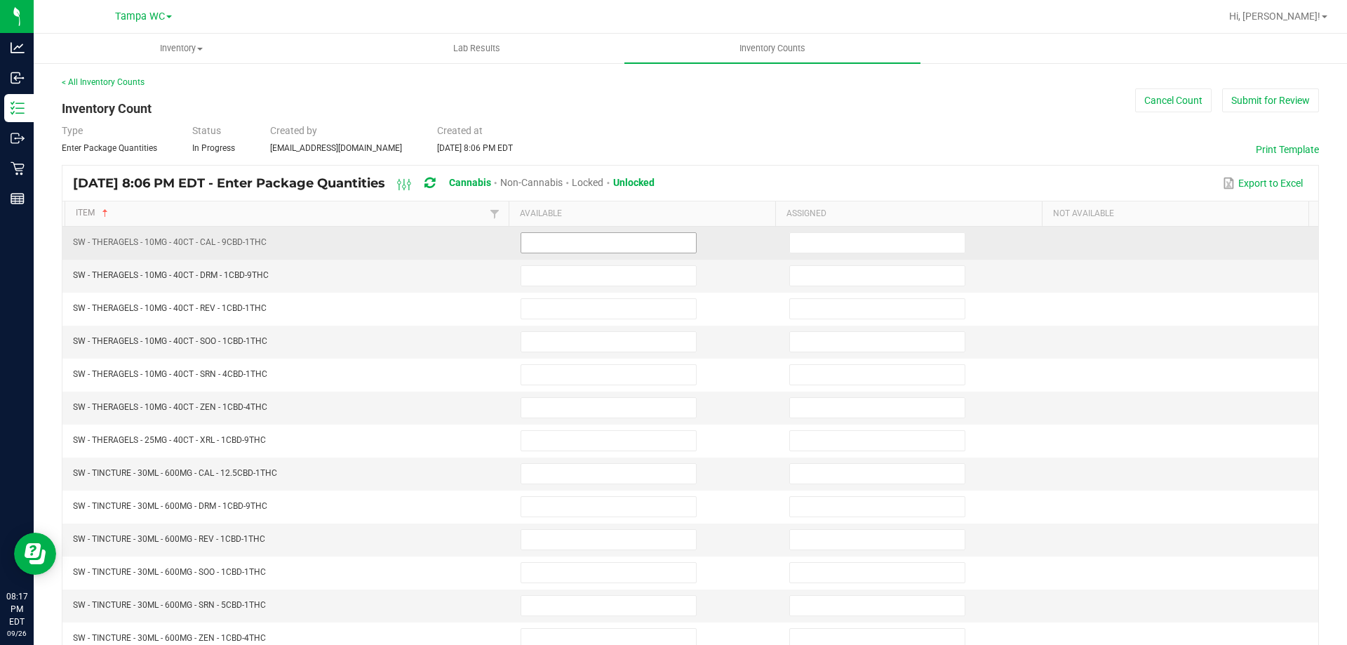
click at [565, 238] on input at bounding box center [608, 243] width 175 height 20
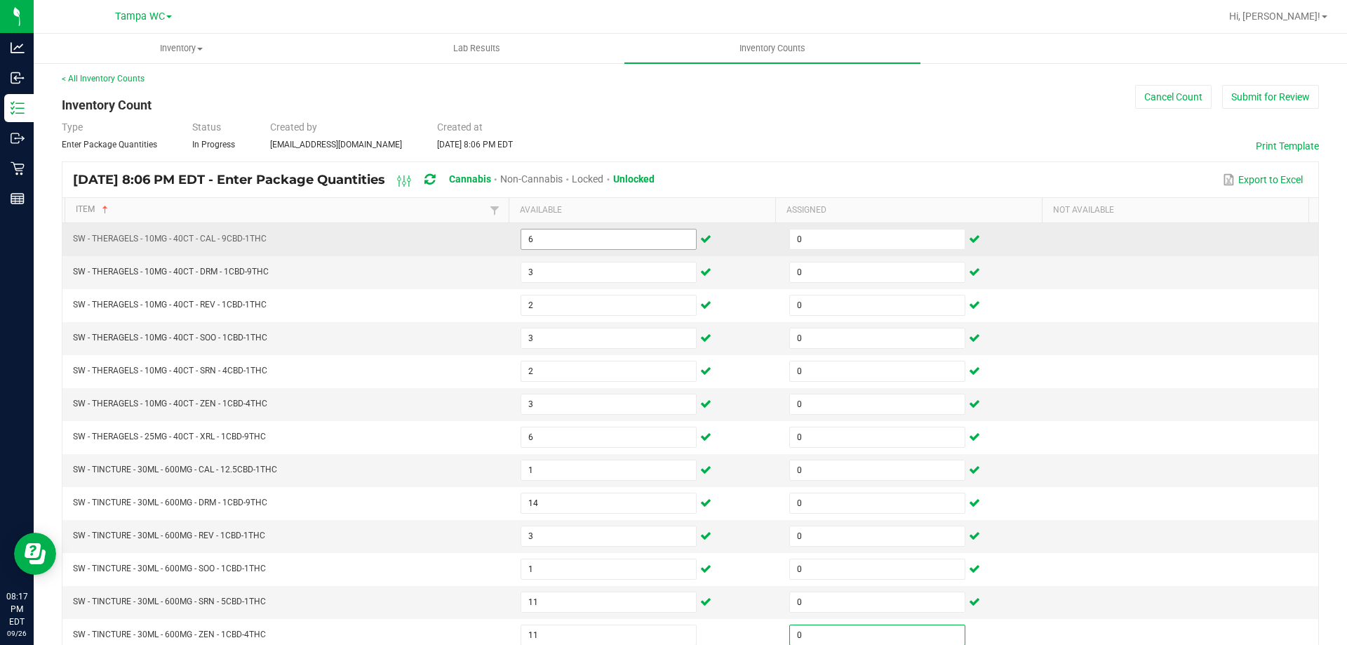
scroll to position [291, 0]
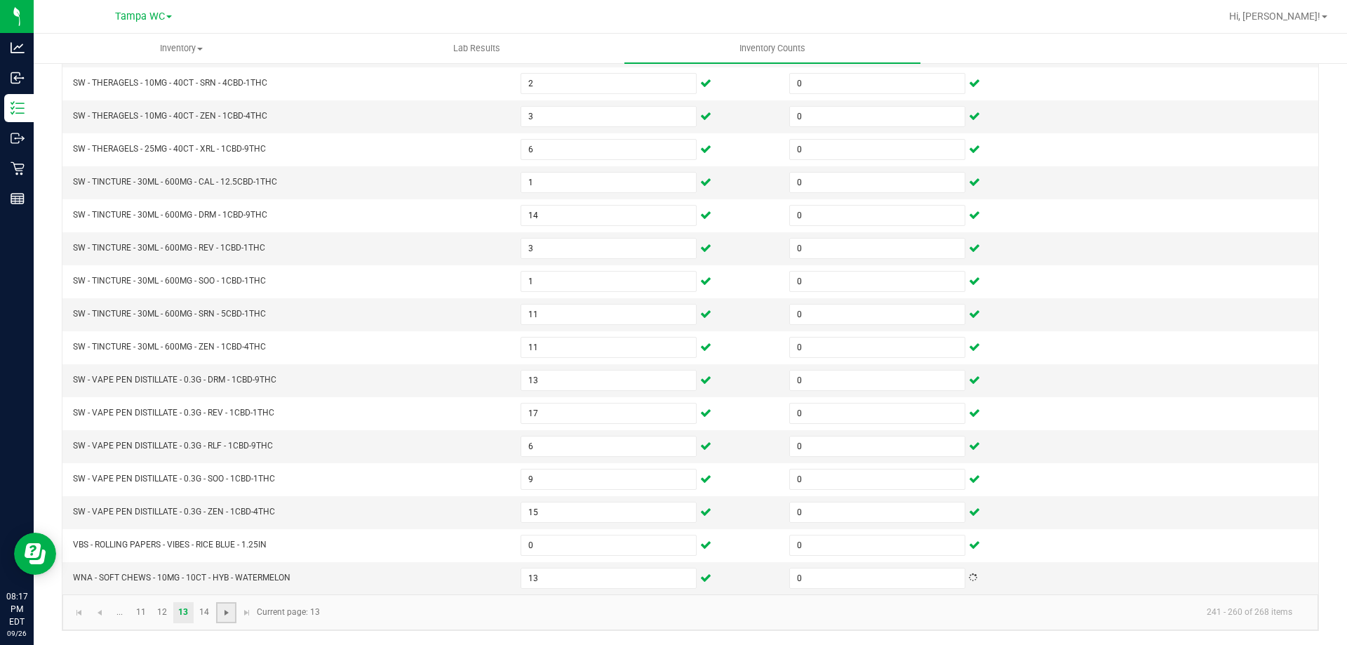
click at [222, 610] on span "Go to the next page" at bounding box center [226, 612] width 11 height 11
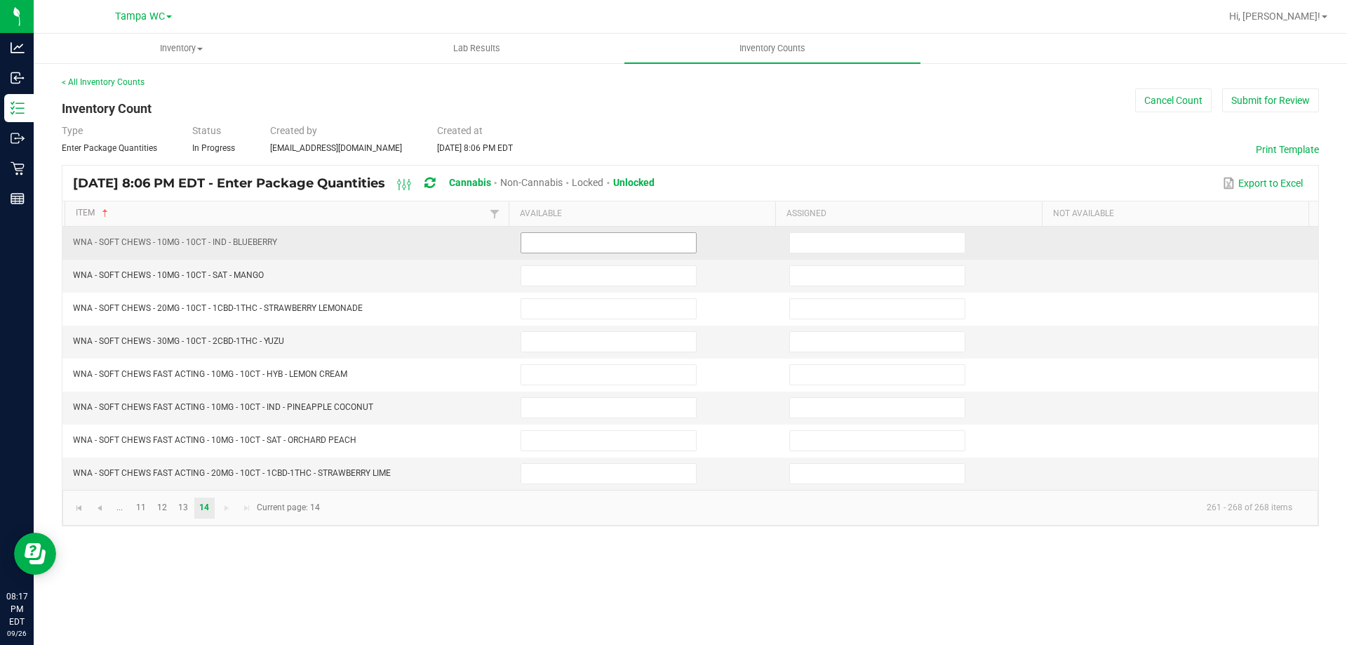
click at [572, 250] on input at bounding box center [608, 243] width 175 height 20
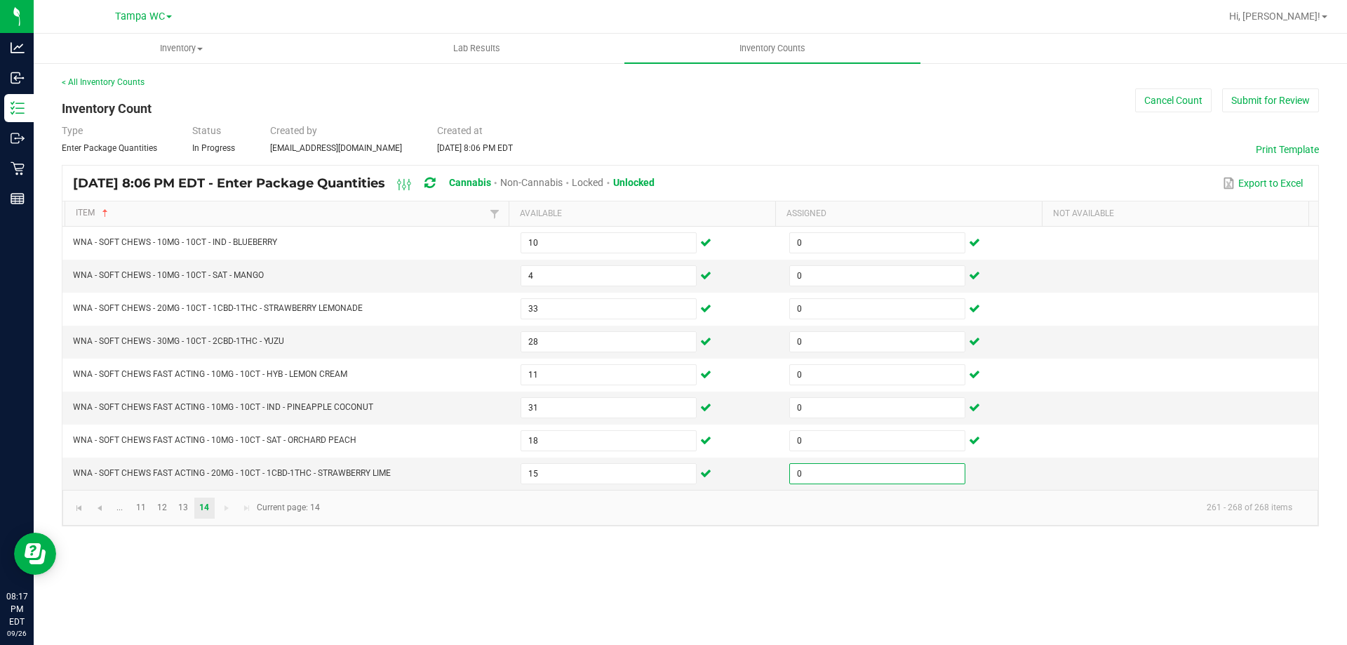
click at [1260, 88] on div "< All Inventory Counts" at bounding box center [690, 82] width 1257 height 13
click at [1276, 91] on button "Submit for Review" at bounding box center [1270, 100] width 97 height 24
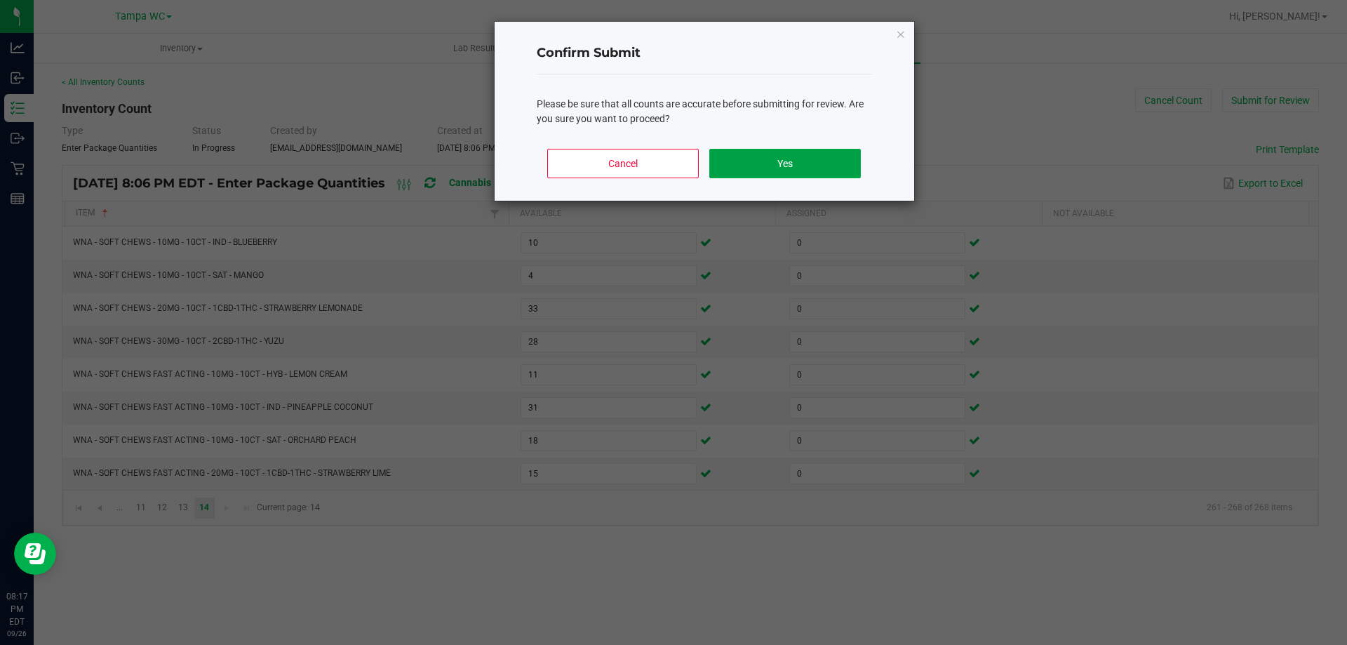
click at [798, 151] on button "Yes" at bounding box center [784, 163] width 151 height 29
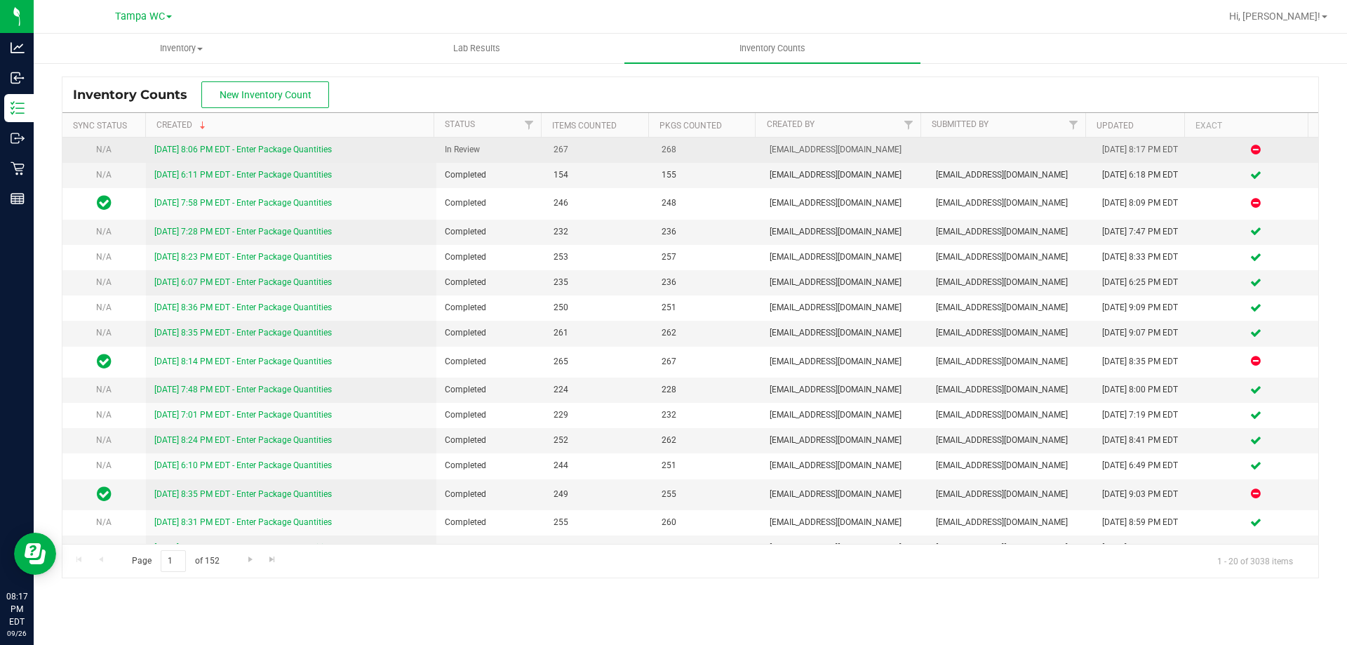
click at [313, 149] on link "[DATE] 8:06 PM EDT - Enter Package Quantities" at bounding box center [242, 149] width 177 height 10
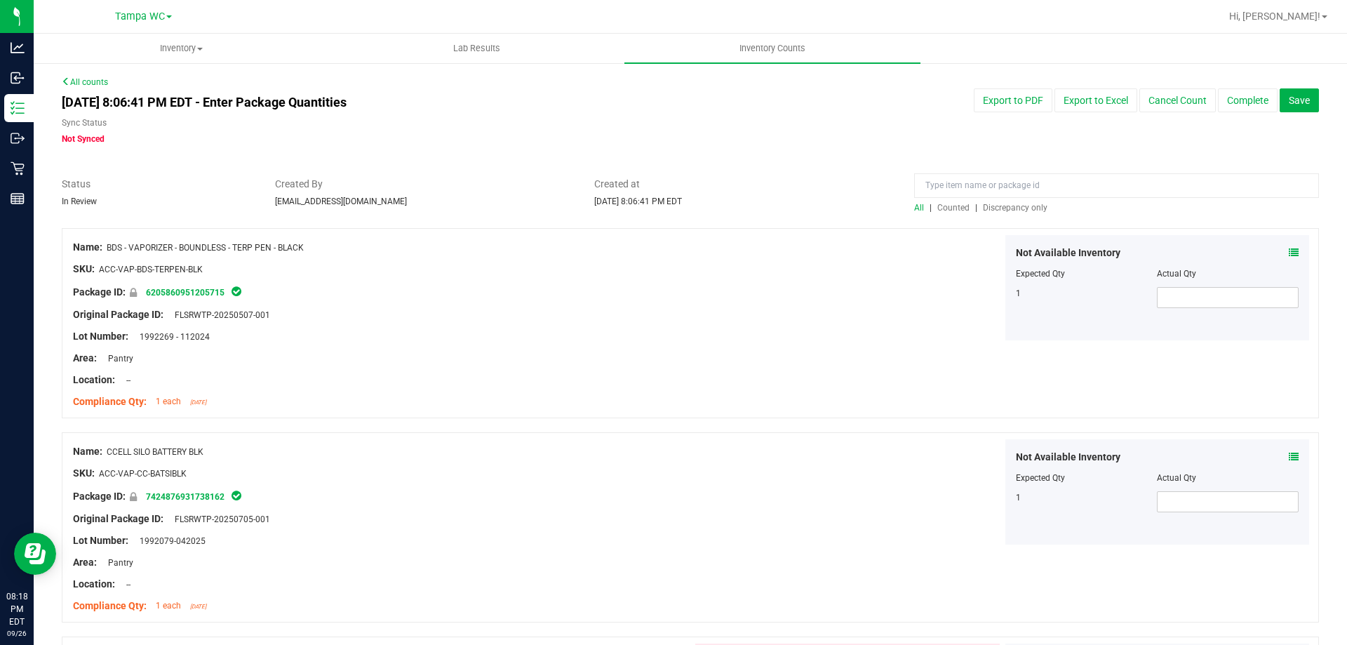
click at [1030, 201] on div "All | Counted | Discrepancy only" at bounding box center [1116, 207] width 405 height 13
click at [1023, 205] on span "Discrepancy only" at bounding box center [1015, 208] width 65 height 10
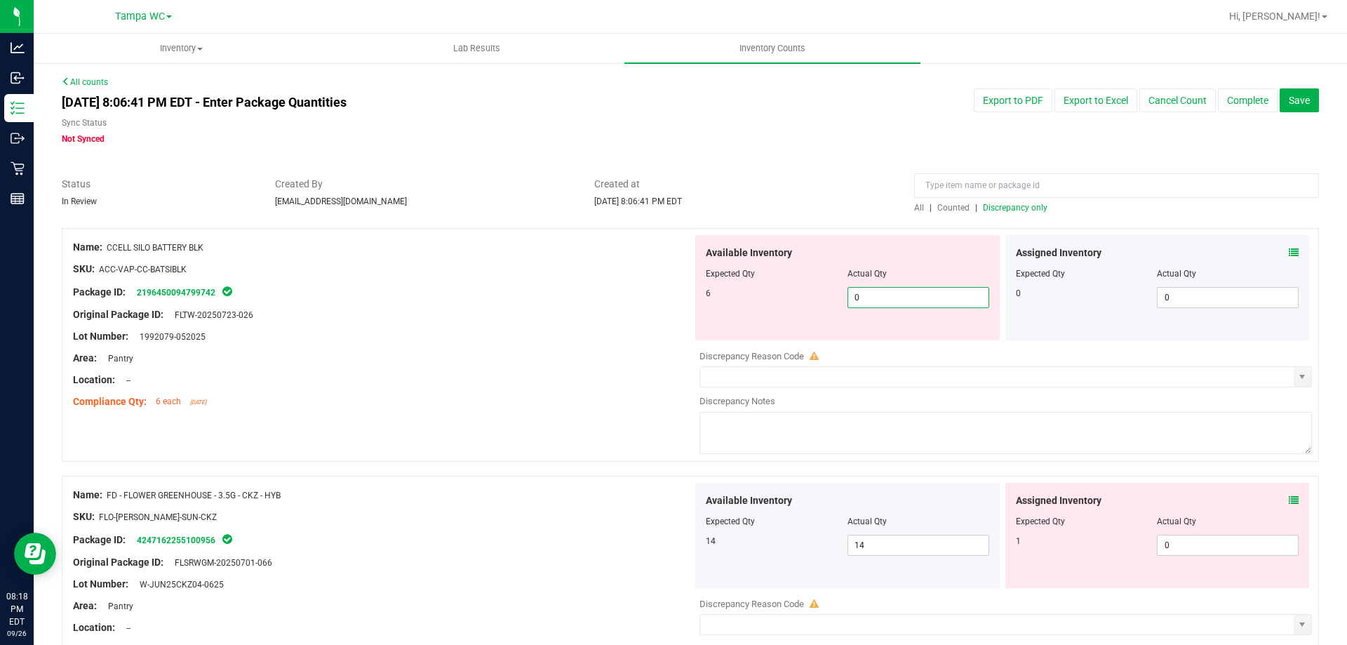
drag, startPoint x: 933, startPoint y: 297, endPoint x: 596, endPoint y: 316, distance: 337.3
click at [636, 293] on div "Name: CCELL SILO BATTERY BLK SKU: ACC-VAP-CC-BATSIBLK Package ID: 2196450094799…" at bounding box center [690, 345] width 1257 height 234
click at [540, 337] on div "Lot Number: 1992079-052025" at bounding box center [382, 336] width 619 height 15
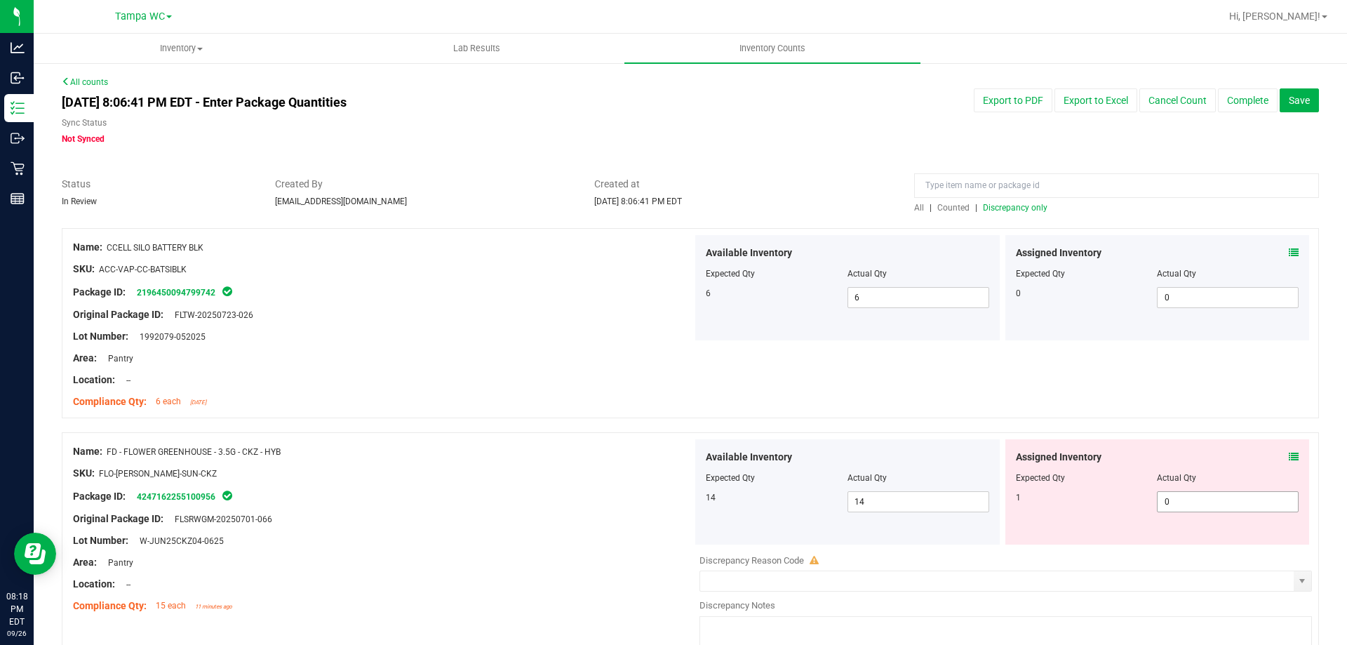
drag, startPoint x: 1205, startPoint y: 490, endPoint x: 1188, endPoint y: 491, distance: 16.9
click at [1190, 490] on div "Assigned Inventory Expected Qty Actual Qty 1 0 0" at bounding box center [1157, 491] width 304 height 105
drag, startPoint x: 1099, startPoint y: 502, endPoint x: 416, endPoint y: 496, distance: 683.2
click at [550, 510] on div "Name: FD - FLOWER GREENHOUSE - 3.5G - CKZ - HYB SKU: FLO-[PERSON_NAME]-SUN-CKZ …" at bounding box center [690, 549] width 1257 height 234
click at [416, 496] on div "Package ID: 4247162255100956" at bounding box center [382, 496] width 619 height 17
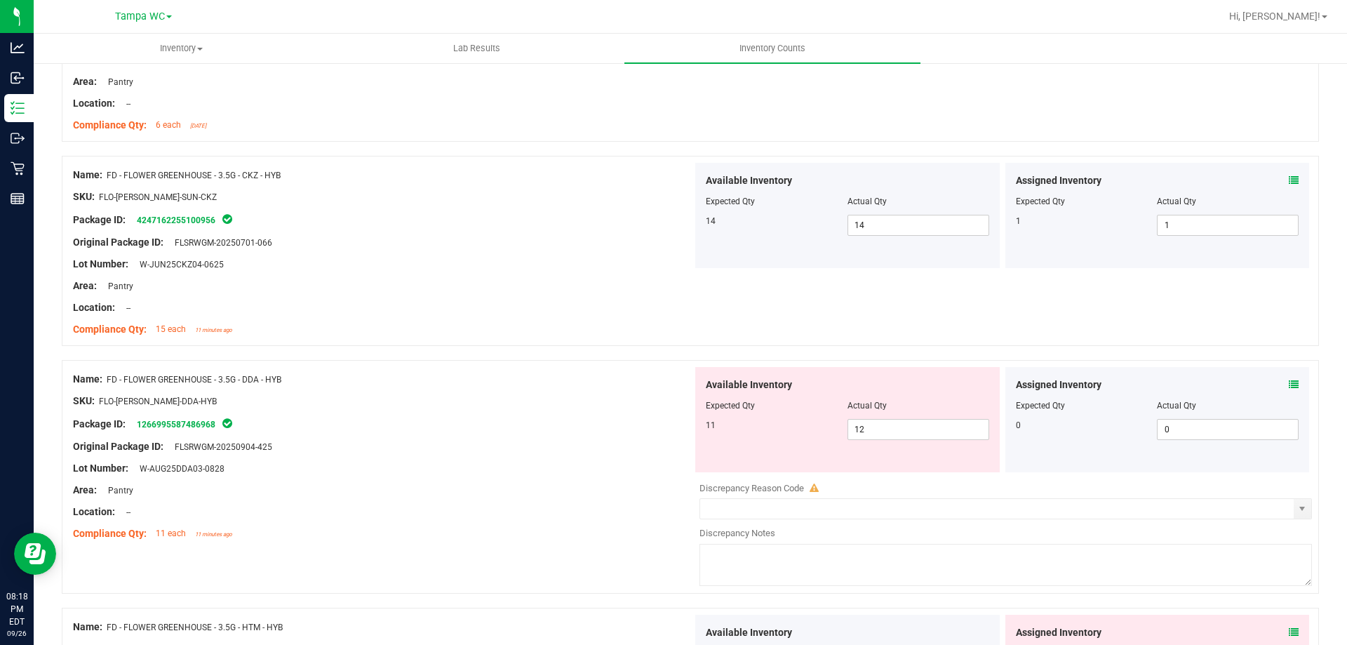
scroll to position [421, 0]
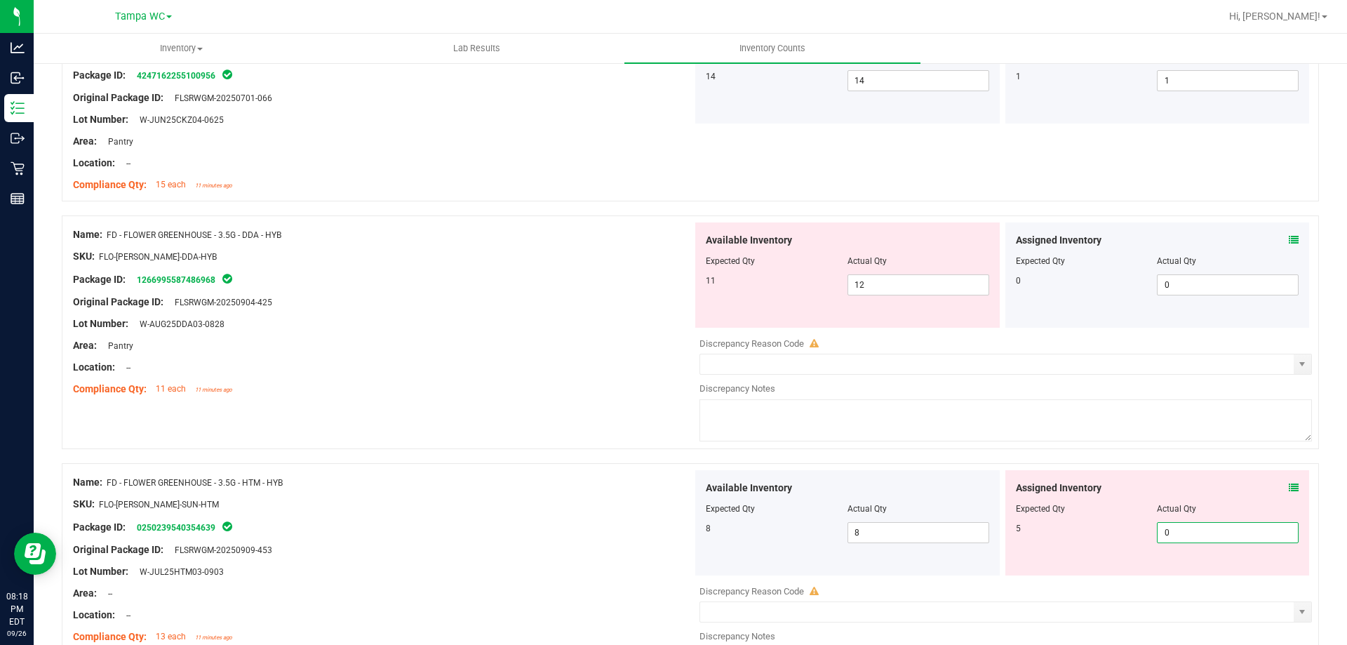
drag, startPoint x: 1205, startPoint y: 537, endPoint x: 732, endPoint y: 522, distance: 473.0
click at [779, 535] on div "Available Inventory Expected Qty Actual Qty 8 8 8 0 0" at bounding box center [1001, 522] width 619 height 105
click at [633, 476] on div "Name: FD - FLOWER GREENHOUSE - 3.5G - HTM - HYB" at bounding box center [382, 482] width 619 height 15
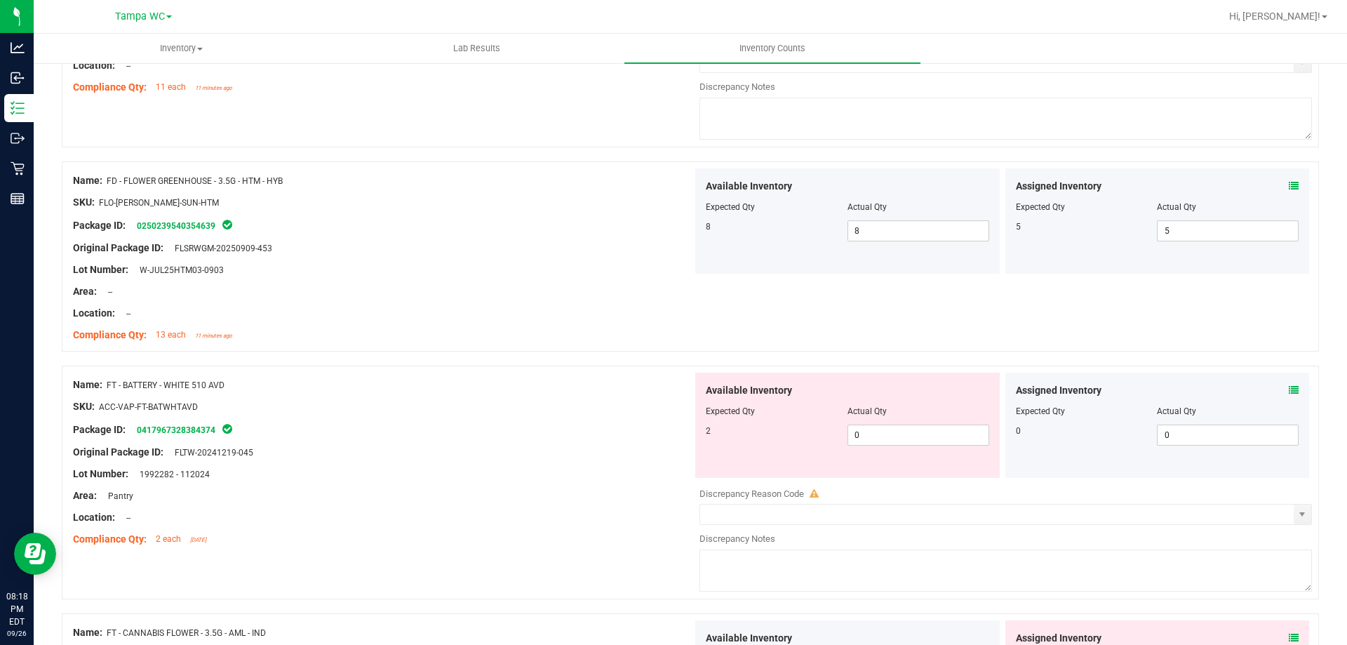
scroll to position [842, 0]
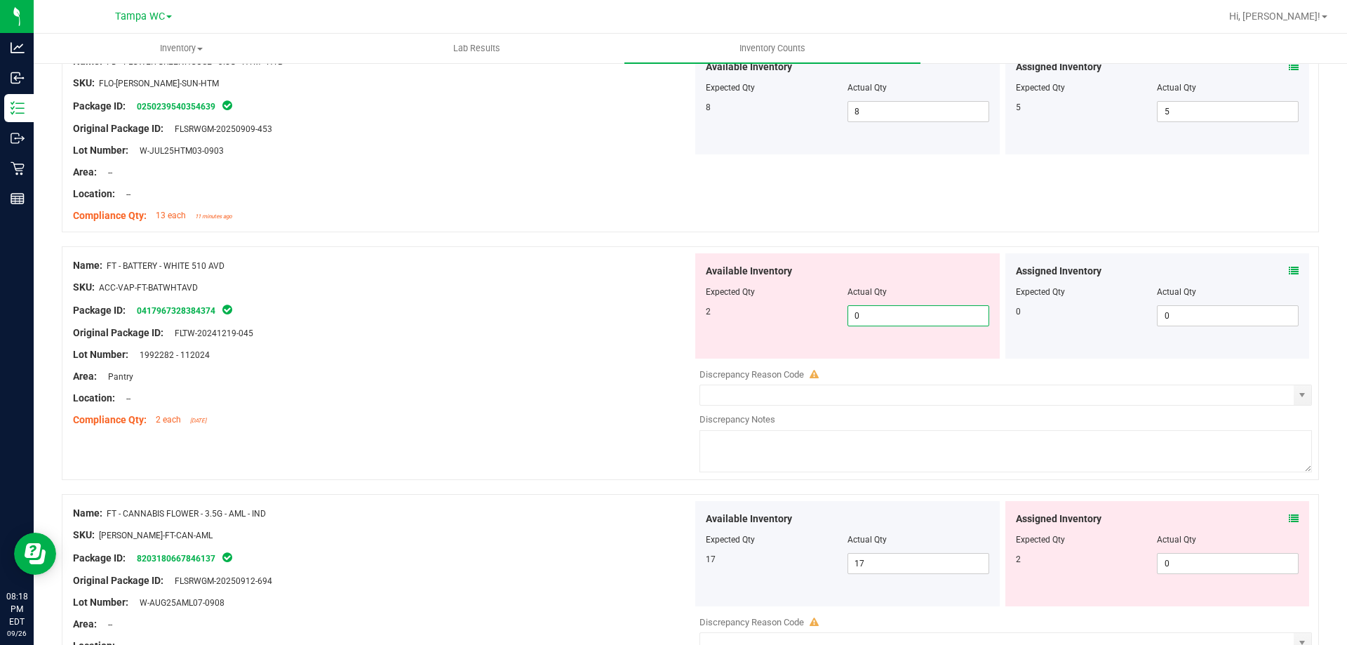
drag, startPoint x: 893, startPoint y: 320, endPoint x: 600, endPoint y: 328, distance: 292.6
click at [695, 329] on div "Available Inventory Expected Qty Actual Qty 2 0 0" at bounding box center [847, 305] width 304 height 105
click at [600, 328] on div "Original Package ID: FLTW-20241219-045" at bounding box center [382, 332] width 619 height 15
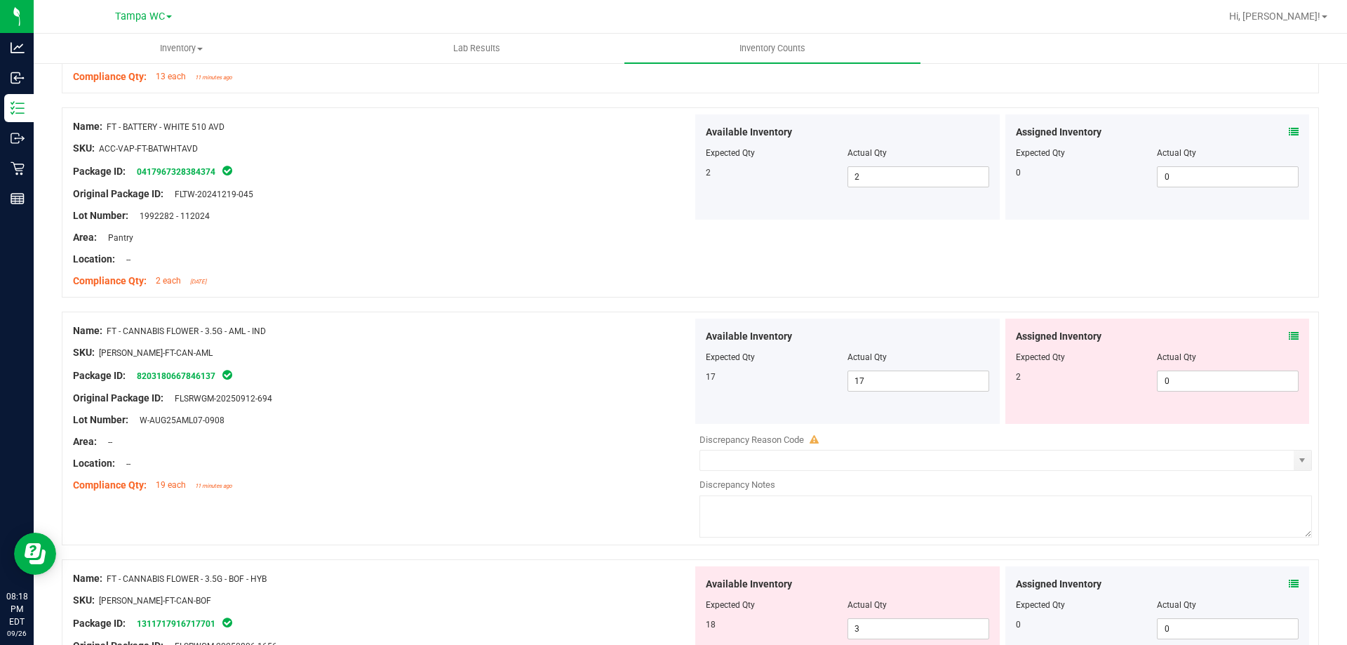
scroll to position [982, 0]
drag, startPoint x: 1188, startPoint y: 383, endPoint x: 588, endPoint y: 375, distance: 599.8
click at [627, 376] on div "Name: FT - CANNABIS FLOWER - 3.5G - AML - IND SKU: [PERSON_NAME]-FT-CAN-AML Pac…" at bounding box center [690, 427] width 1257 height 234
click at [551, 371] on div "Package ID: 8203180667846137" at bounding box center [382, 373] width 619 height 17
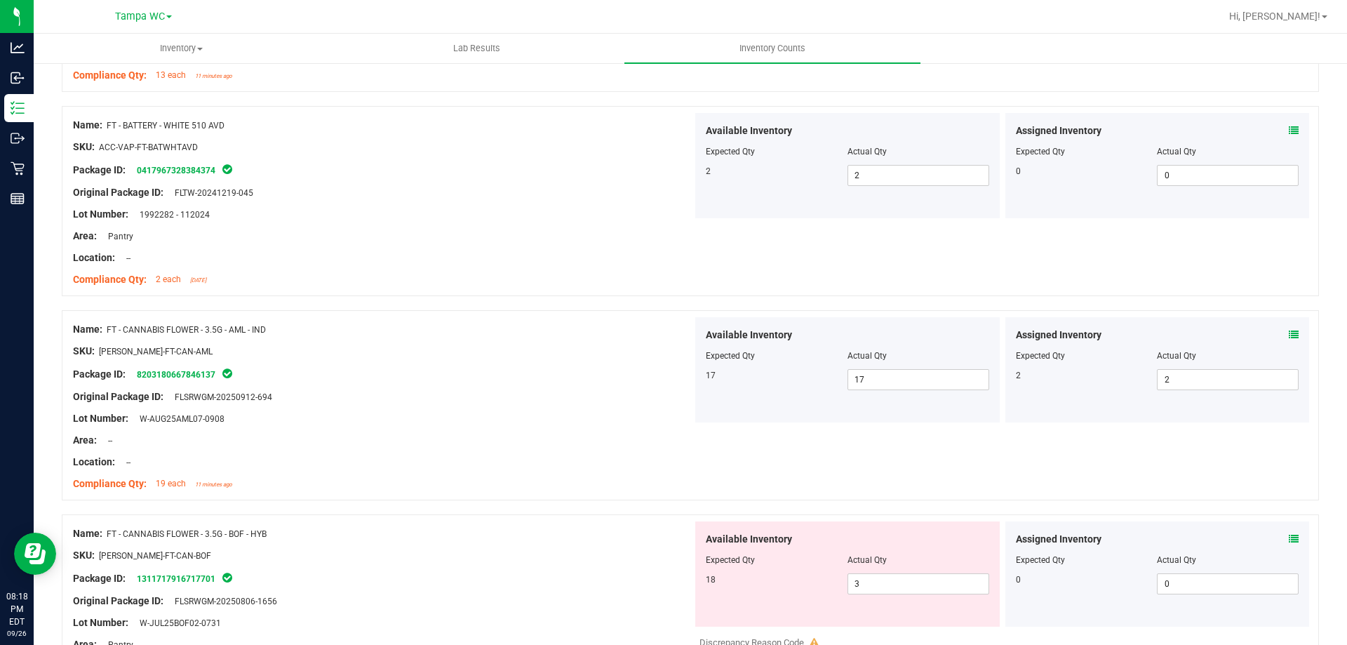
click at [1289, 332] on icon at bounding box center [1294, 335] width 10 height 10
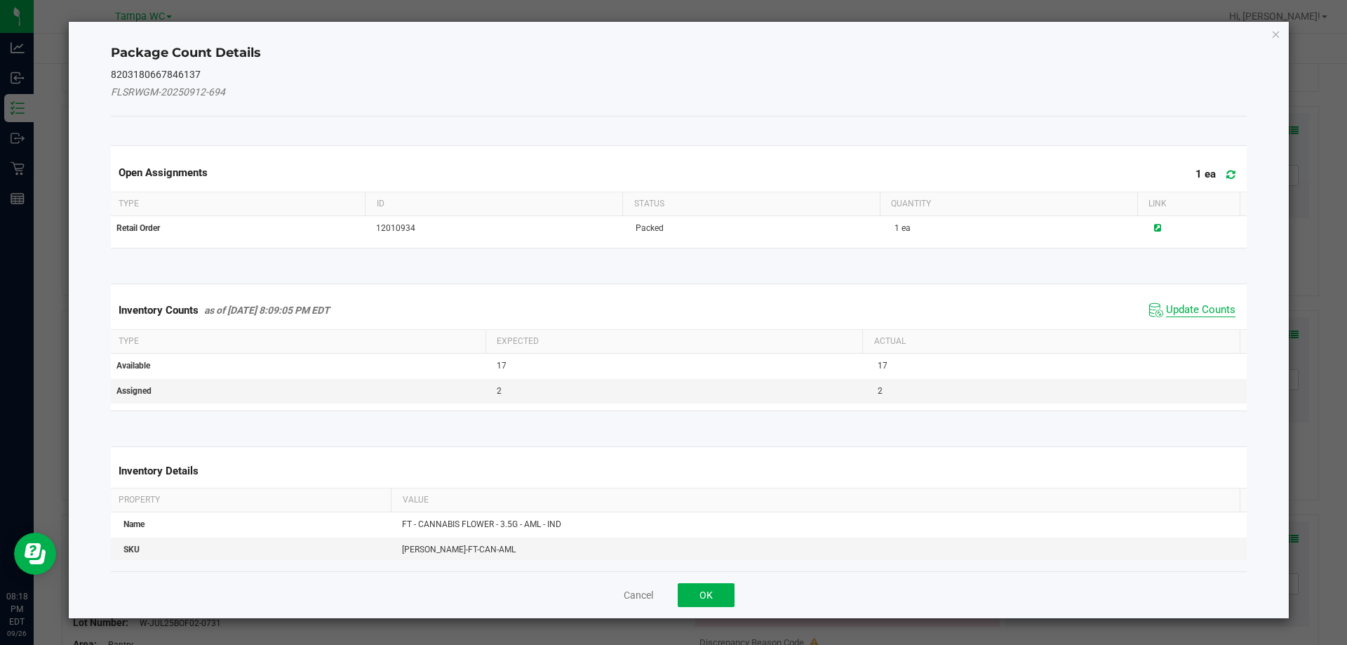
click at [1176, 307] on span "Update Counts" at bounding box center [1200, 310] width 69 height 14
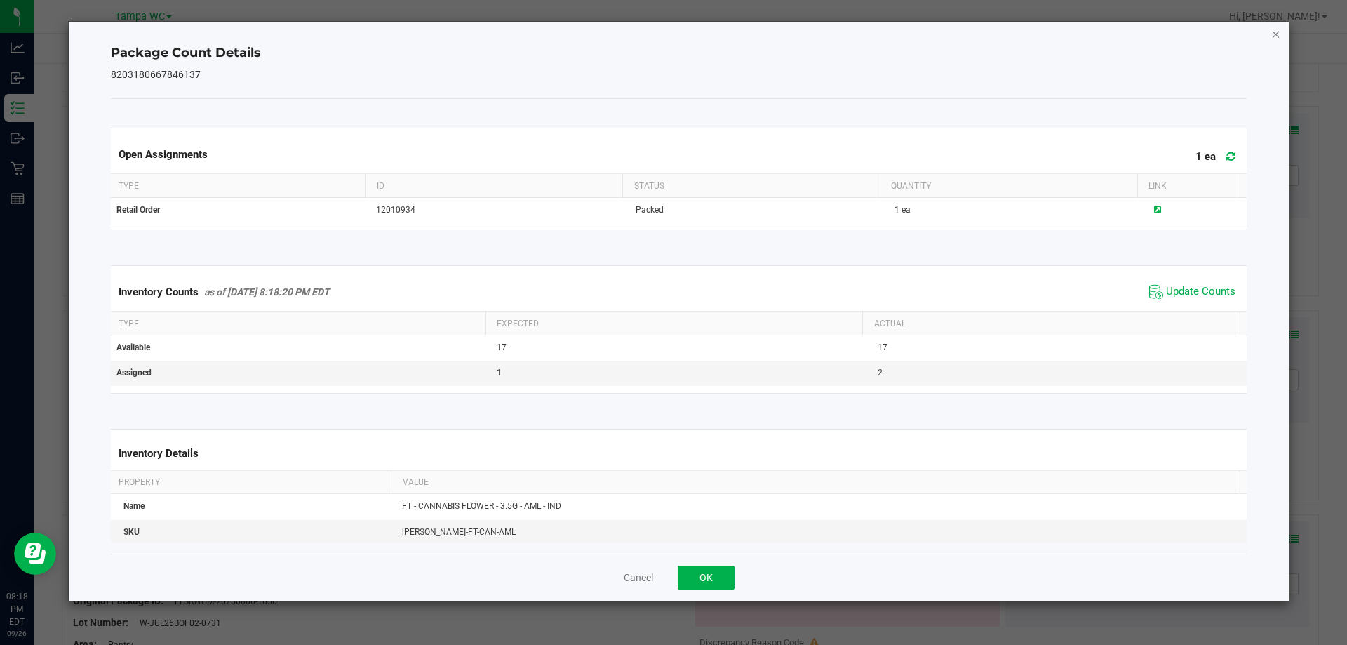
click at [1272, 36] on icon "Close" at bounding box center [1276, 33] width 10 height 17
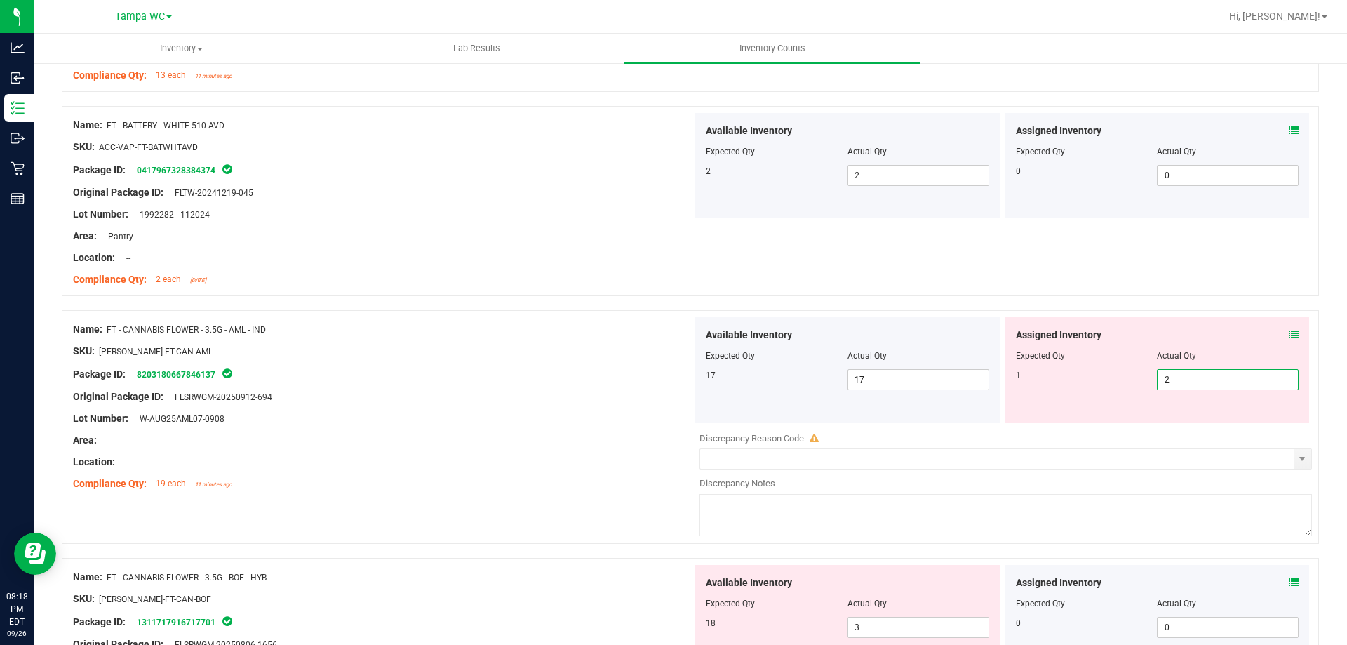
drag, startPoint x: 1206, startPoint y: 370, endPoint x: 258, endPoint y: 377, distance: 948.4
click at [836, 377] on div "Available Inventory Expected Qty Actual Qty 17 17 17 2 2" at bounding box center [1001, 369] width 619 height 105
click at [250, 377] on div "Package ID: 8203180667846137" at bounding box center [382, 373] width 619 height 17
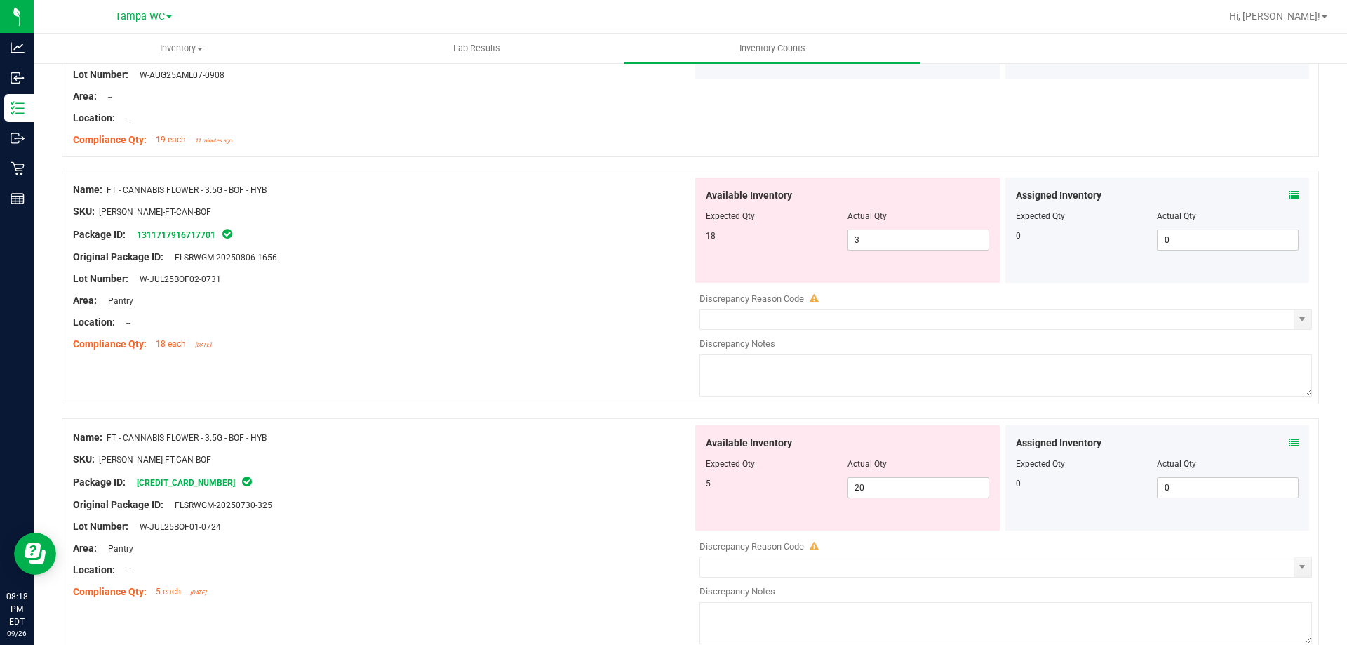
scroll to position [1333, 0]
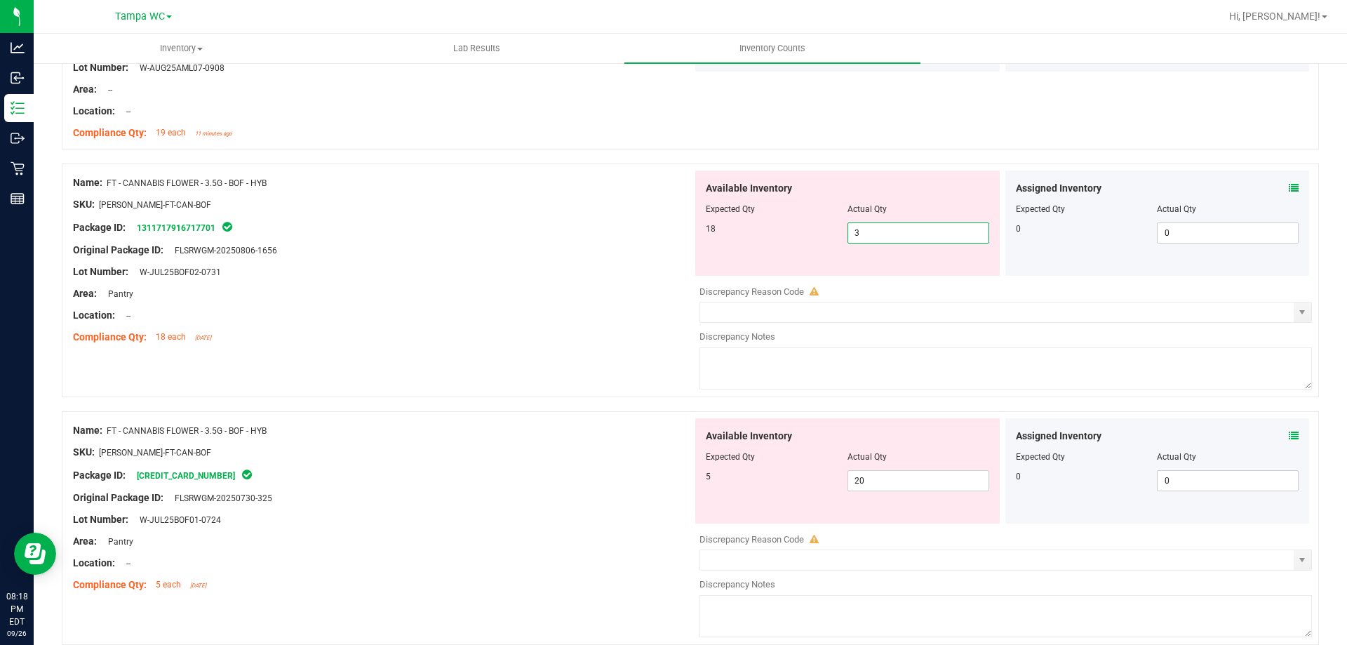
drag, startPoint x: 907, startPoint y: 226, endPoint x: 695, endPoint y: 269, distance: 216.1
click at [698, 267] on div "Available Inventory Expected Qty Actual Qty 18 3 3" at bounding box center [847, 222] width 304 height 105
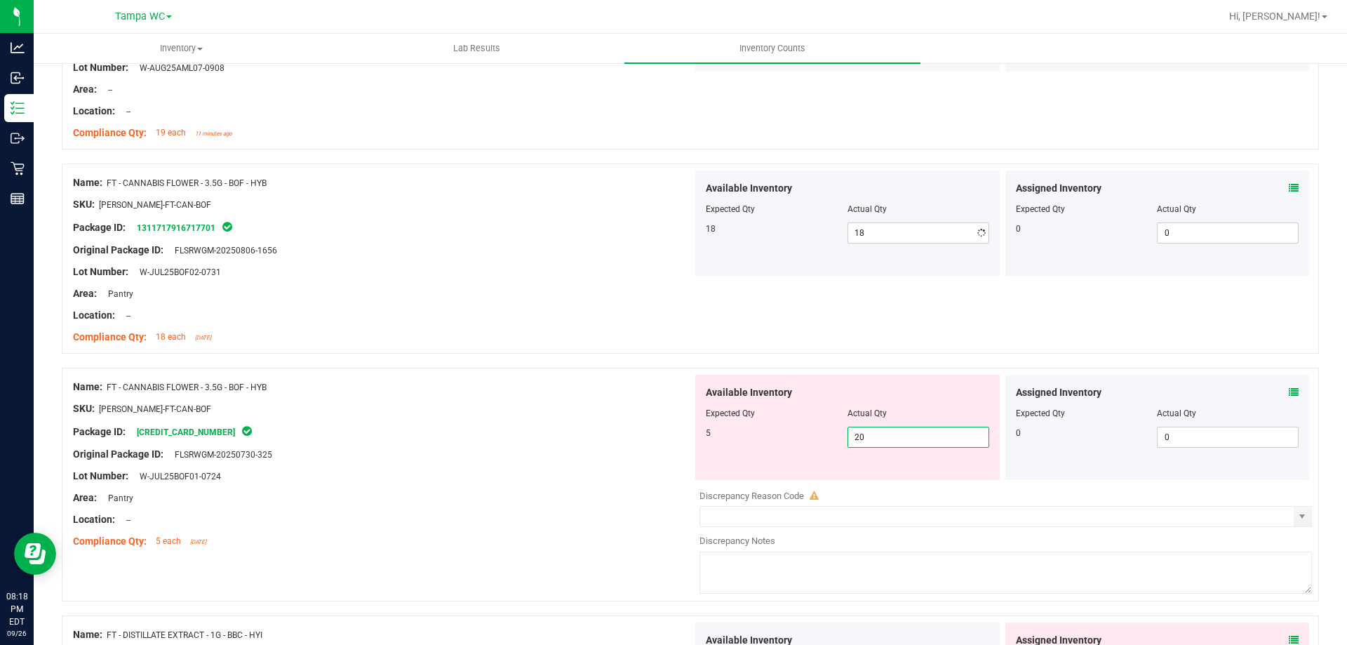
drag, startPoint x: 907, startPoint y: 482, endPoint x: 485, endPoint y: 432, distance: 424.5
click at [509, 466] on div "Name: FT - CANNABIS FLOWER - 3.5G - BOF - HYB SKU: [PERSON_NAME]-FT-CAN-BOF Pac…" at bounding box center [690, 485] width 1257 height 234
click at [495, 397] on div at bounding box center [382, 397] width 619 height 7
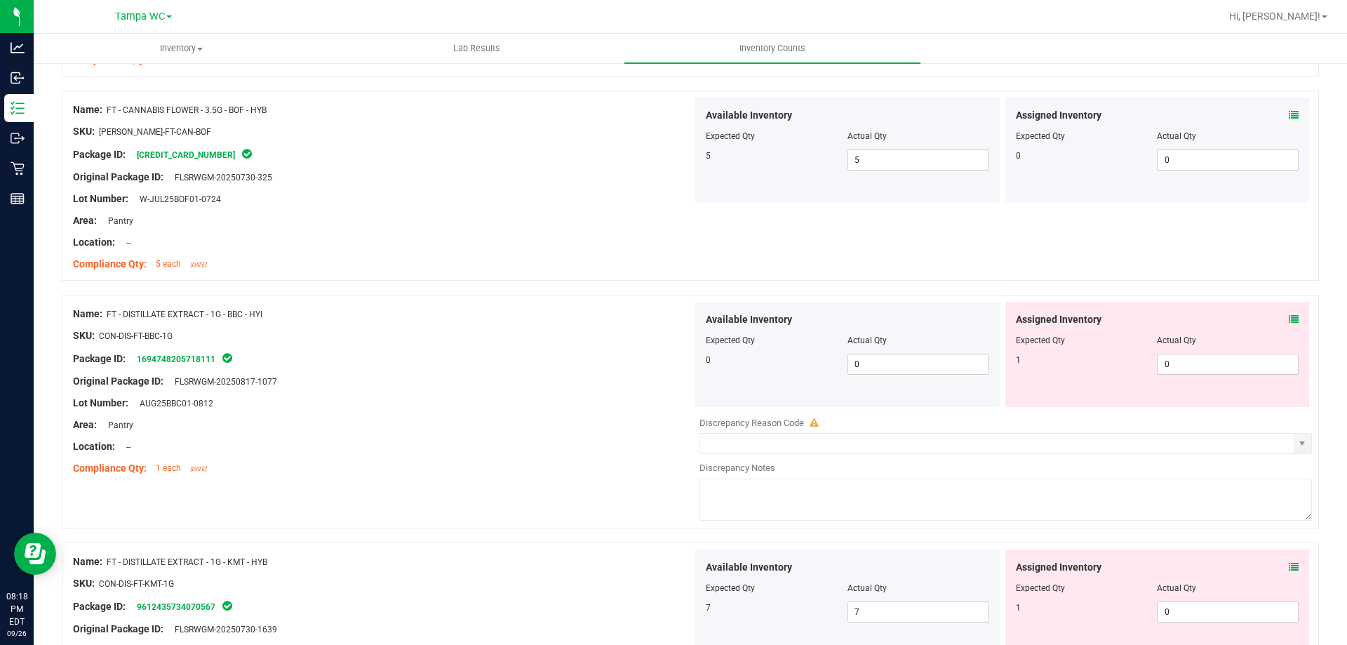
scroll to position [1613, 0]
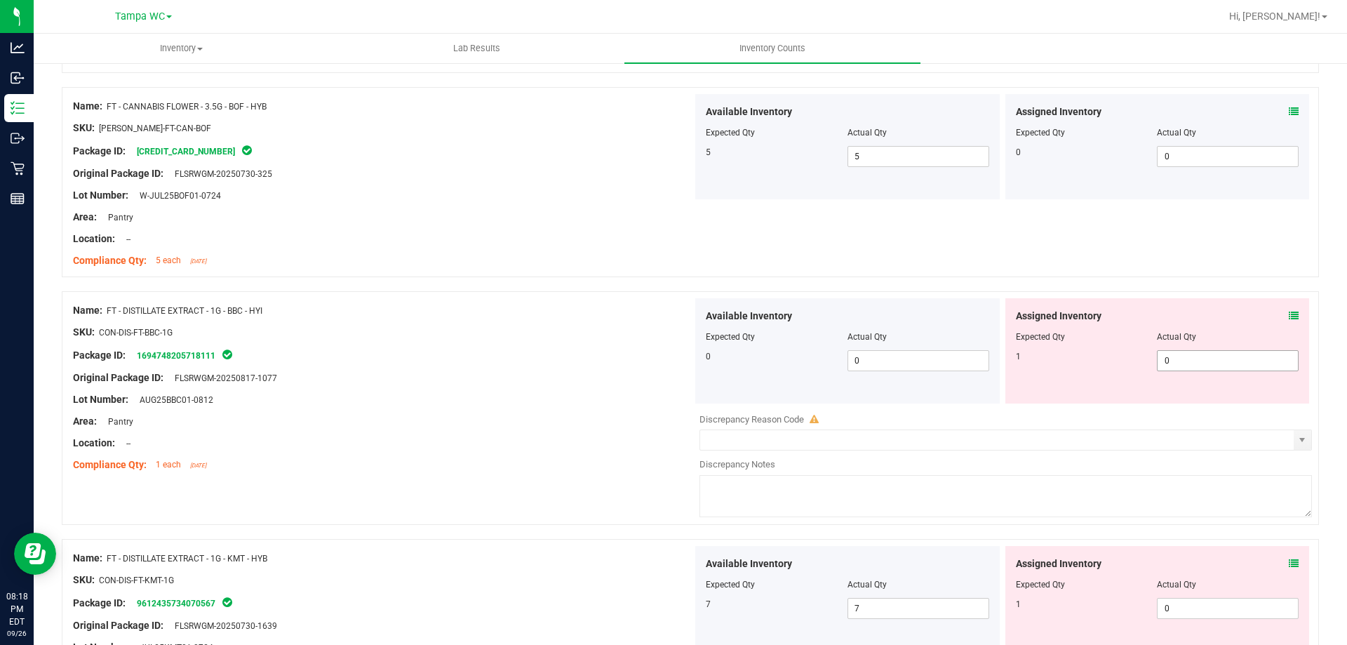
drag, startPoint x: 1211, startPoint y: 361, endPoint x: 551, endPoint y: 356, distance: 660.1
click at [644, 356] on div "Name: FT - DISTILLATE EXTRACT - 1G - BBC - HYI SKU: CON-DIS-FT-BBC-1G Package I…" at bounding box center [690, 408] width 1257 height 234
click at [527, 353] on div "Package ID: 1694748205718111" at bounding box center [382, 355] width 619 height 17
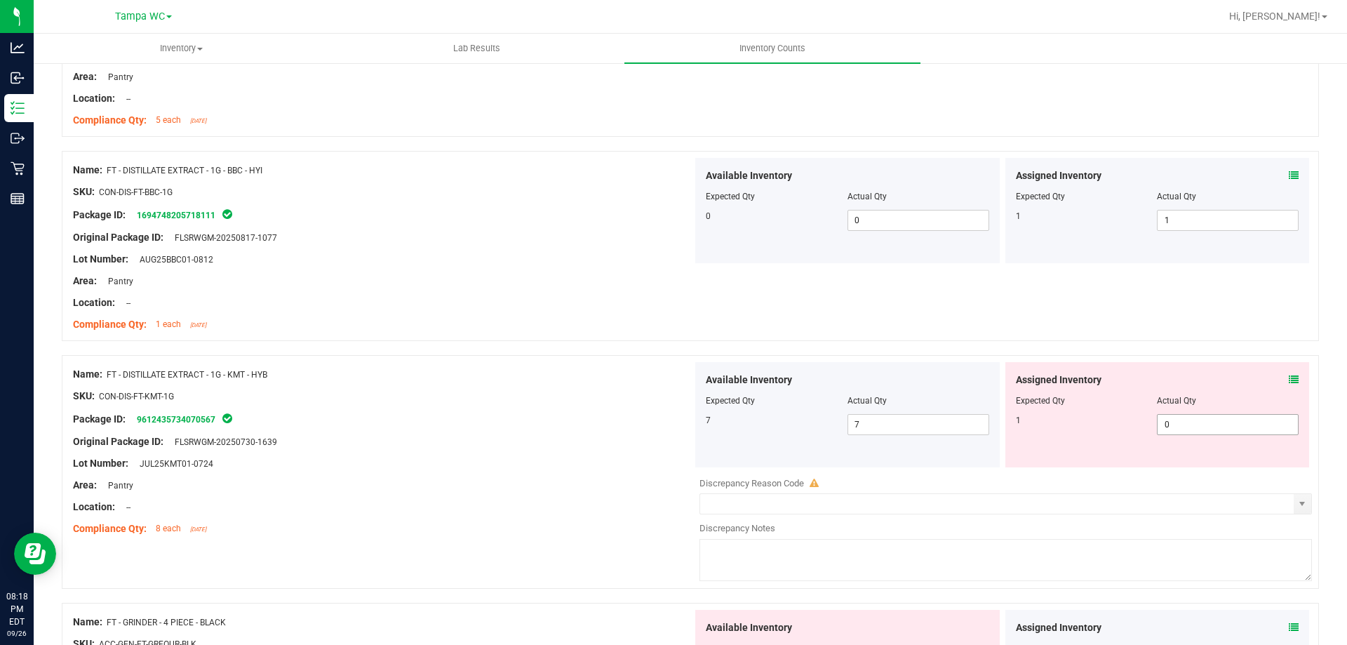
drag, startPoint x: 1192, startPoint y: 428, endPoint x: 464, endPoint y: 413, distance: 728.2
click at [673, 419] on div "Name: FT - DISTILLATE EXTRACT - 1G - KMT - HYB SKU: CON-DIS-FT-KMT-1G Package I…" at bounding box center [690, 472] width 1257 height 234
click at [401, 403] on div at bounding box center [382, 406] width 619 height 7
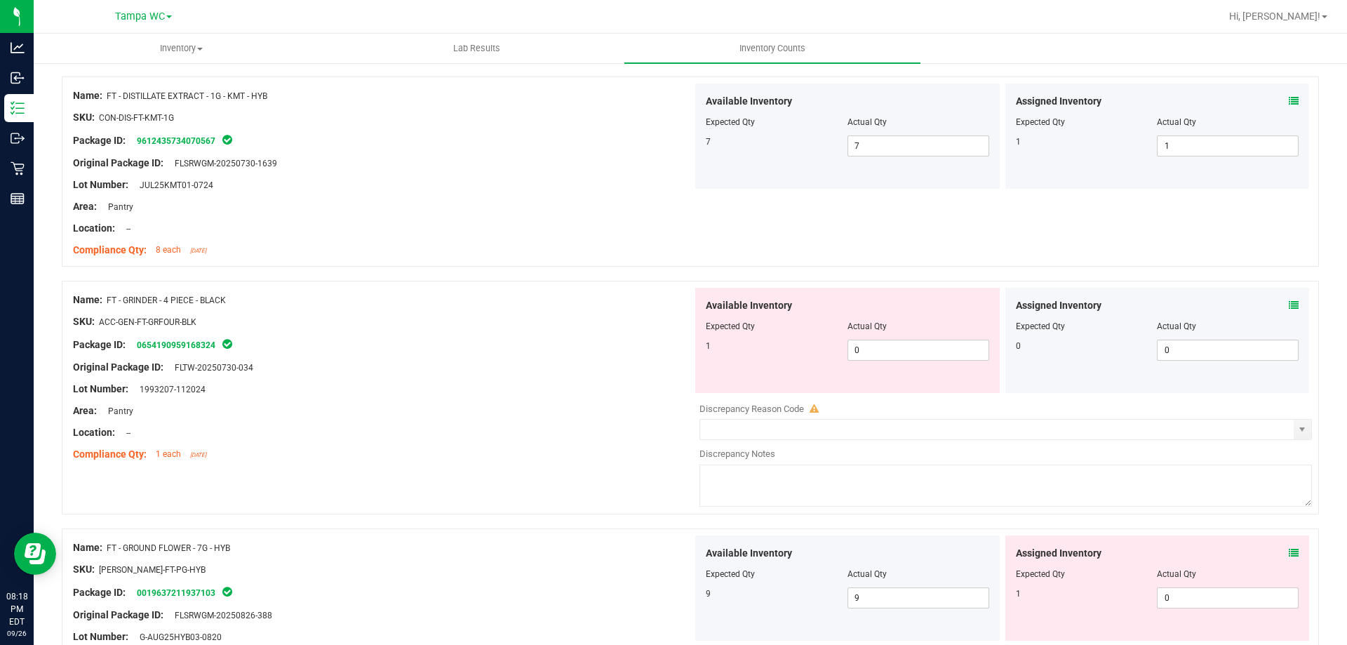
scroll to position [2034, 0]
drag, startPoint x: 901, startPoint y: 347, endPoint x: 492, endPoint y: 346, distance: 408.9
click at [498, 346] on div "Name: FT - GRINDER - 4 PIECE - BLACK SKU: ACC-GEN-FT-GRFOUR-BLK Package ID: 065…" at bounding box center [690, 395] width 1257 height 234
click at [481, 345] on div "Package ID: 0654190959168324" at bounding box center [382, 342] width 619 height 17
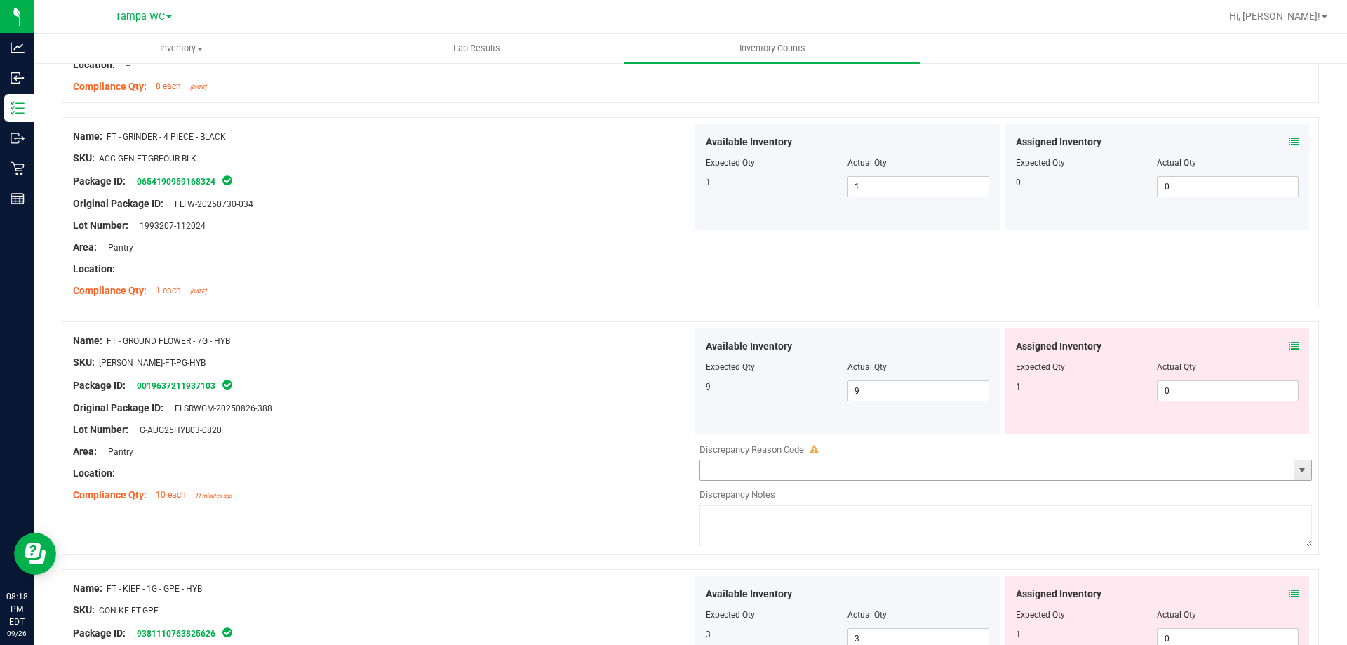
scroll to position [2245, 0]
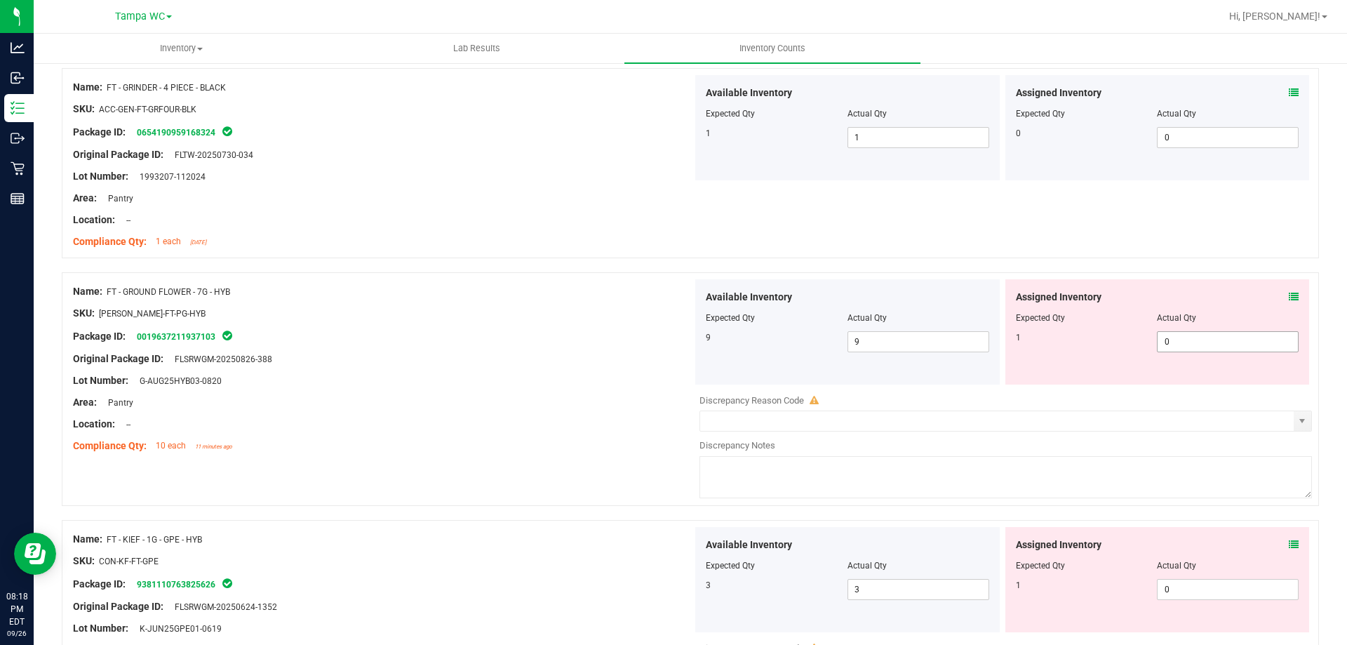
drag, startPoint x: 1215, startPoint y: 347, endPoint x: 389, endPoint y: 341, distance: 826.3
click at [571, 341] on div "Name: FT - GROUND FLOWER - 7G - HYB SKU: [PERSON_NAME]-FT-PG-HYB Package ID: 00…" at bounding box center [690, 389] width 1257 height 234
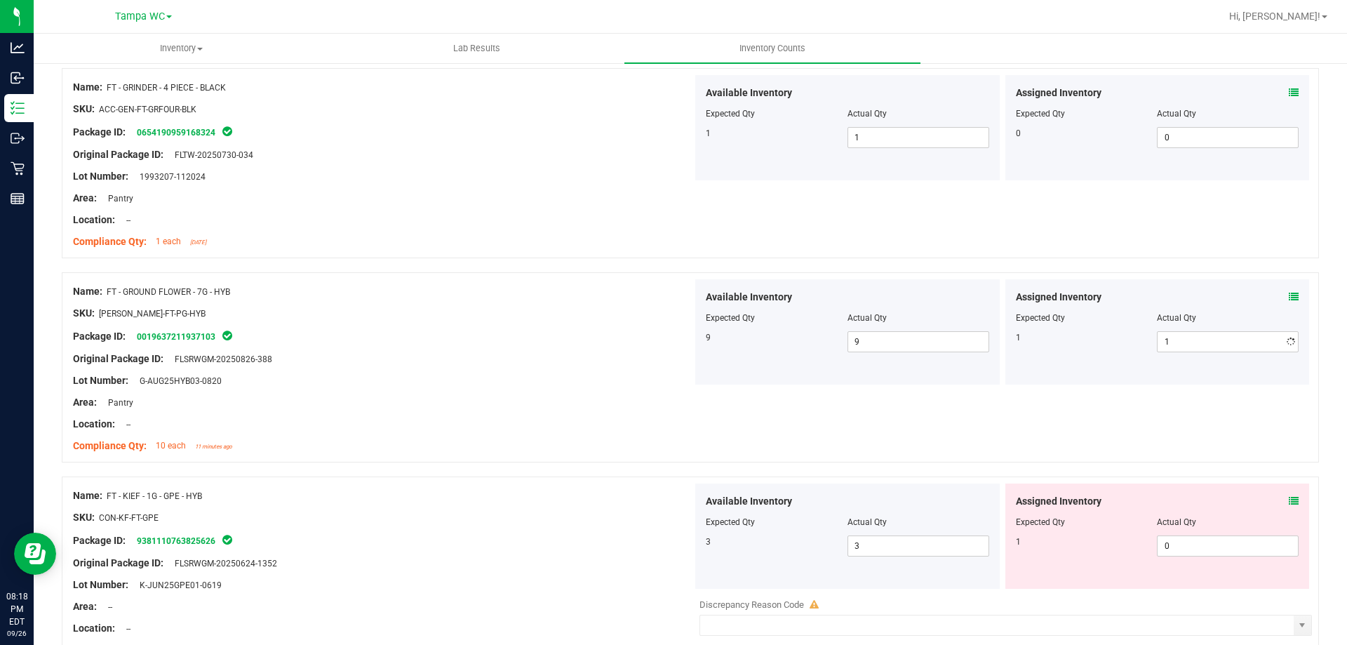
click at [389, 341] on div "Package ID: 0019637211937103" at bounding box center [382, 336] width 619 height 17
drag, startPoint x: 1204, startPoint y: 539, endPoint x: 504, endPoint y: 465, distance: 703.2
click at [650, 529] on div "Name: FT - KIEF - 1G - GPE - HYB SKU: CON-KF-FT-GPE Package ID: 938111076382562…" at bounding box center [690, 593] width 1257 height 234
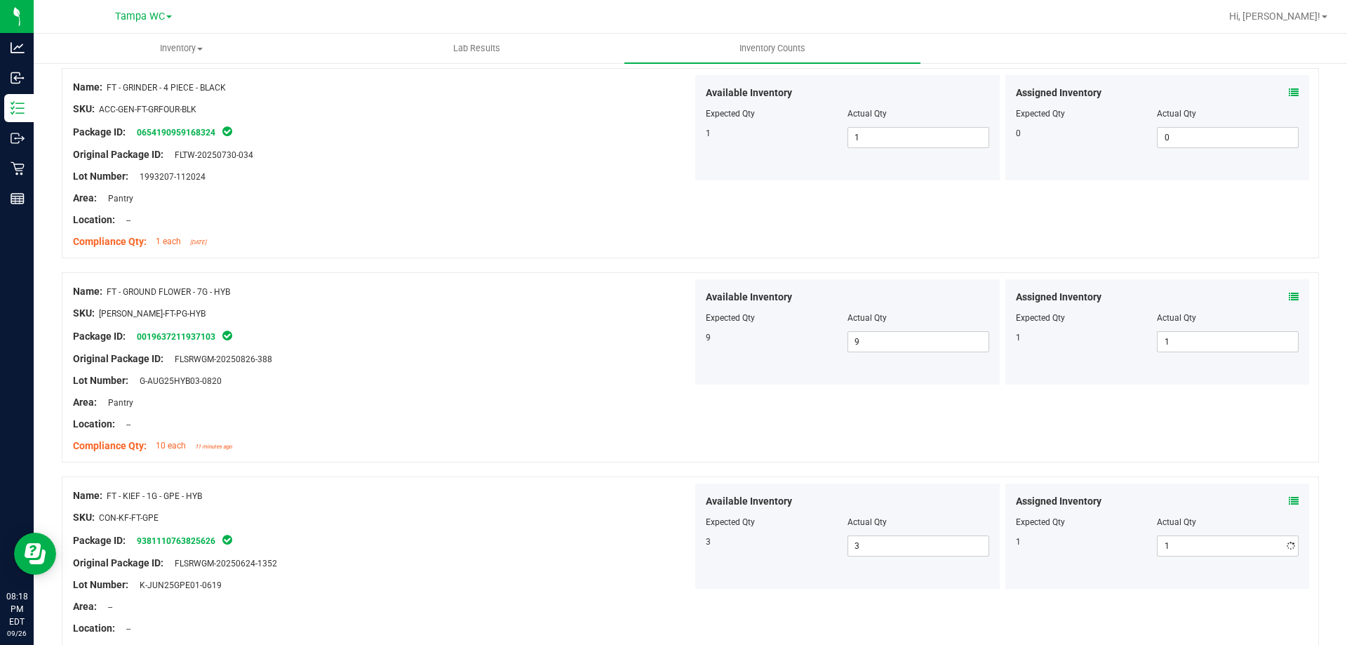
click at [424, 410] on div at bounding box center [382, 413] width 619 height 7
click at [1288, 499] on div "Assigned Inventory Expected Qty Actual Qty 1 1 1" at bounding box center [1157, 535] width 304 height 105
click at [1289, 499] on icon at bounding box center [1294, 501] width 10 height 10
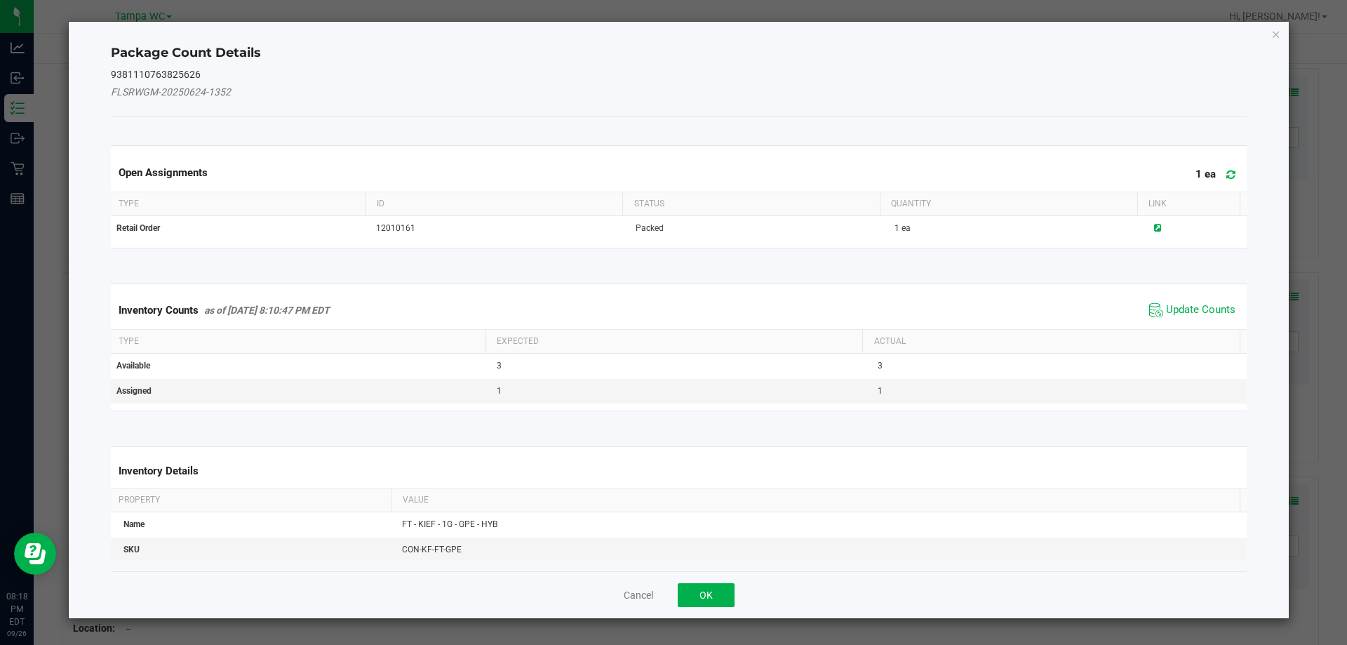
click at [1197, 300] on span "Update Counts" at bounding box center [1191, 310] width 93 height 21
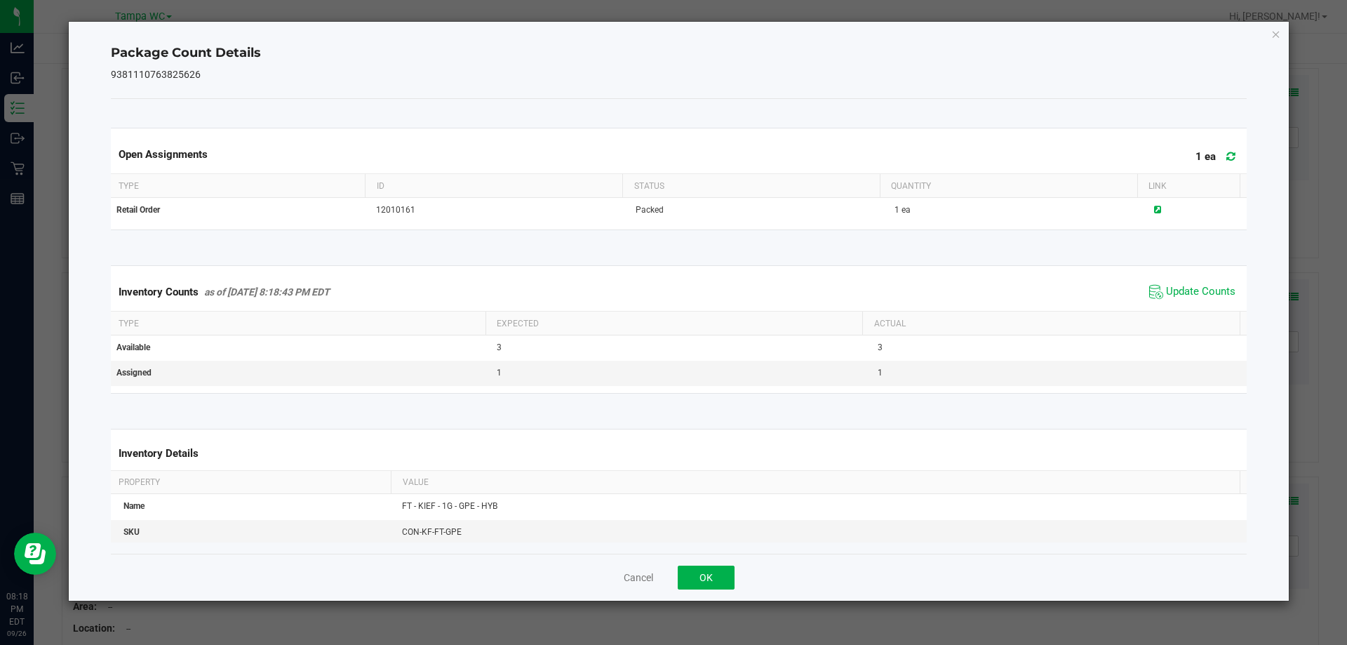
click at [1192, 311] on div "Inventory Counts as of [DATE] 8:18:43 PM EDT Update Counts" at bounding box center [679, 292] width 1142 height 38
click at [1272, 29] on icon "Close" at bounding box center [1276, 33] width 10 height 17
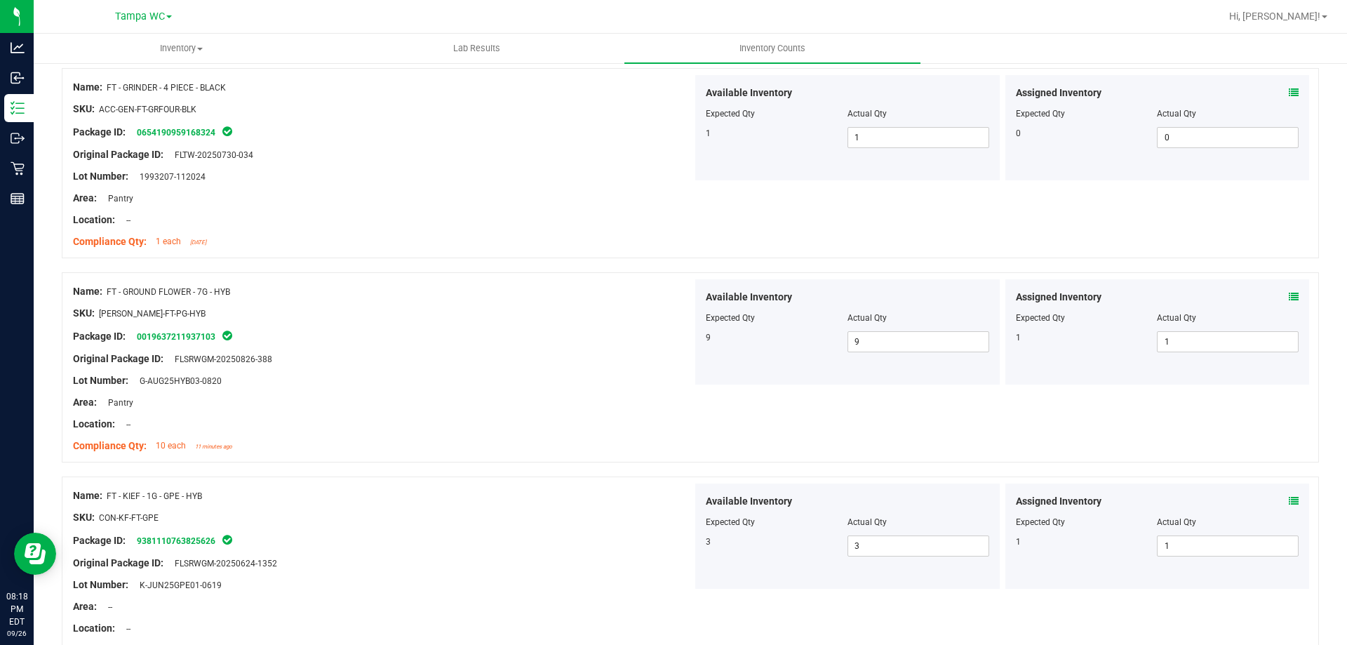
click at [1289, 298] on icon at bounding box center [1294, 297] width 10 height 10
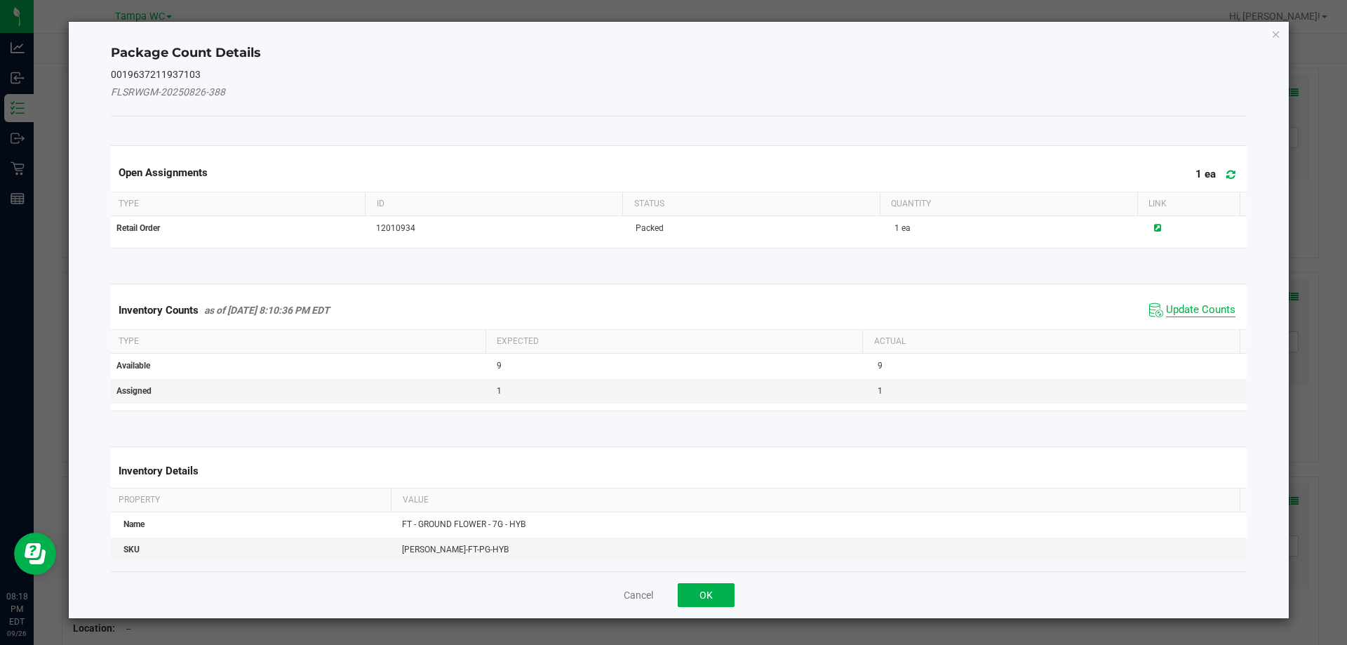
click at [1166, 307] on span "Update Counts" at bounding box center [1200, 310] width 69 height 14
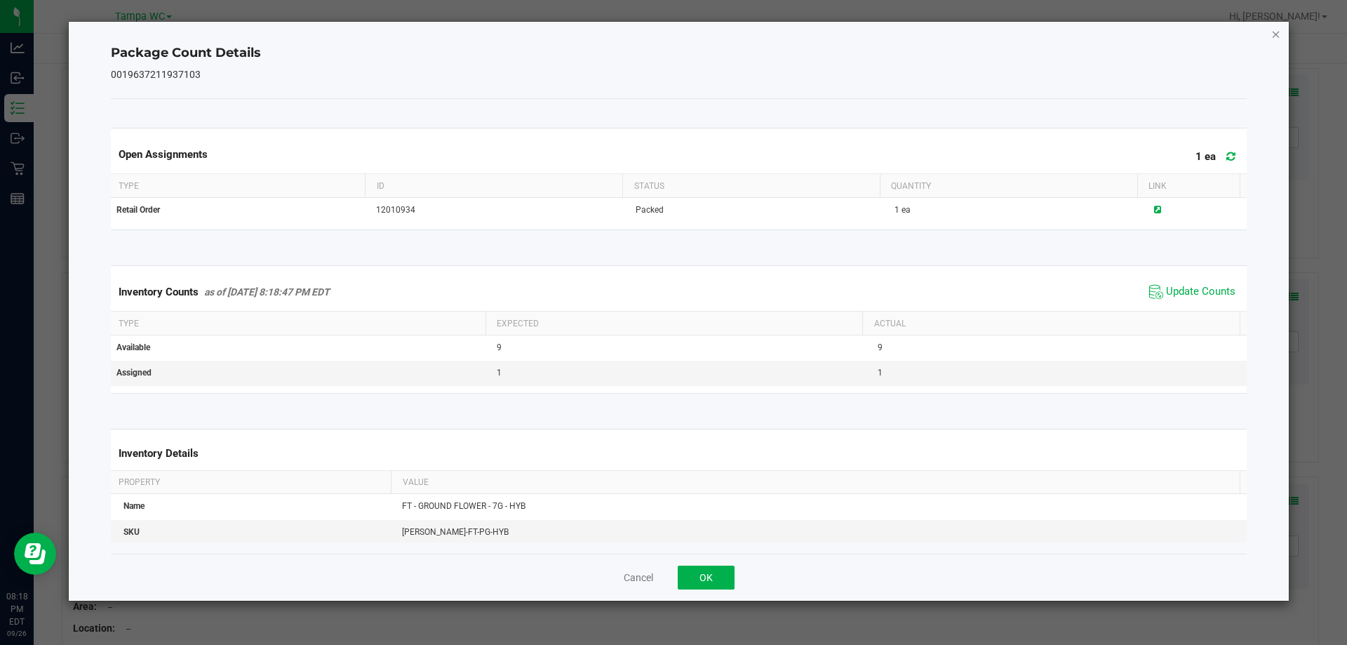
click at [1278, 35] on icon "Close" at bounding box center [1276, 33] width 10 height 17
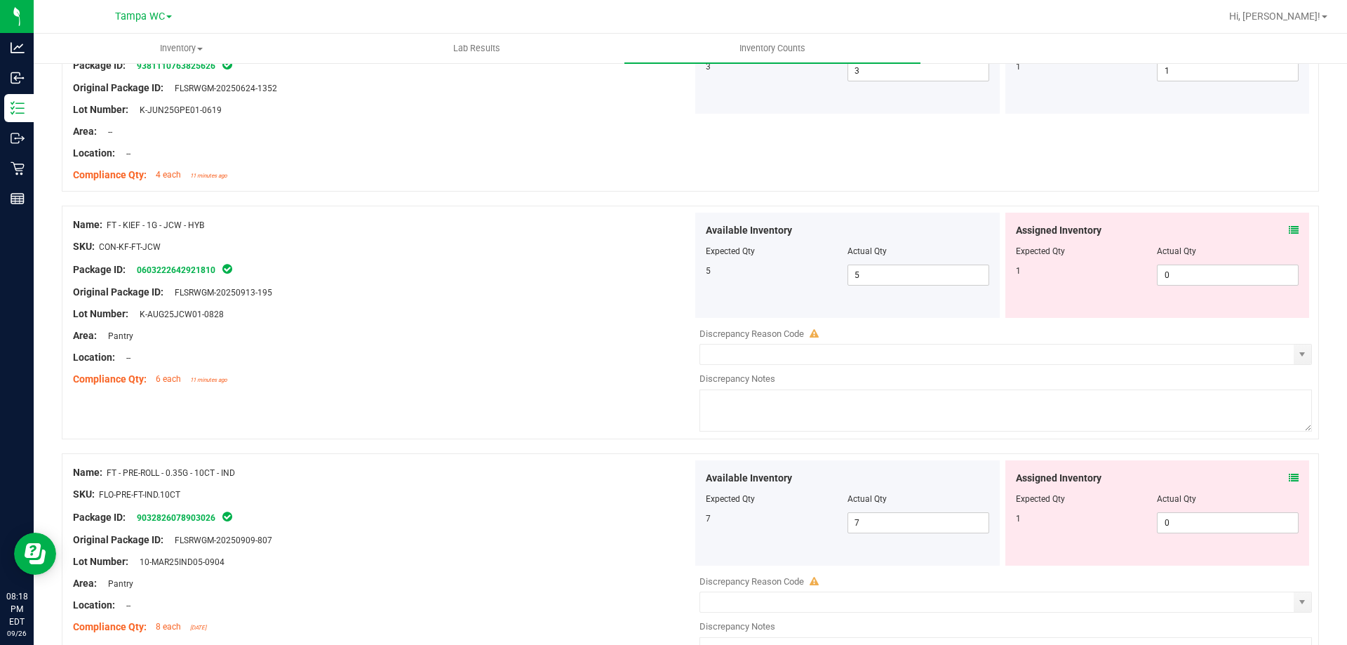
scroll to position [2736, 0]
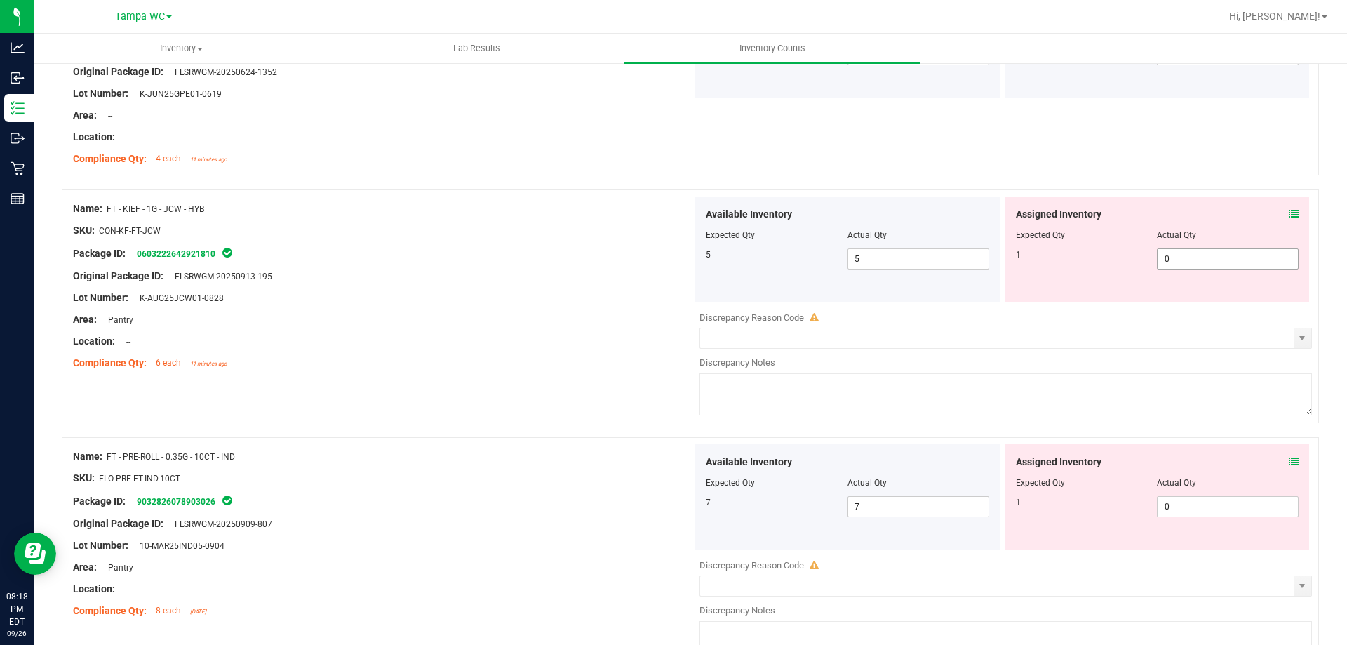
drag, startPoint x: 1182, startPoint y: 252, endPoint x: 539, endPoint y: 278, distance: 643.0
click at [568, 278] on div "Name: FT - KIEF - 1G - JCW - HYB SKU: CON-KF-FT-JCW Package ID: 060322264292181…" at bounding box center [690, 306] width 1257 height 234
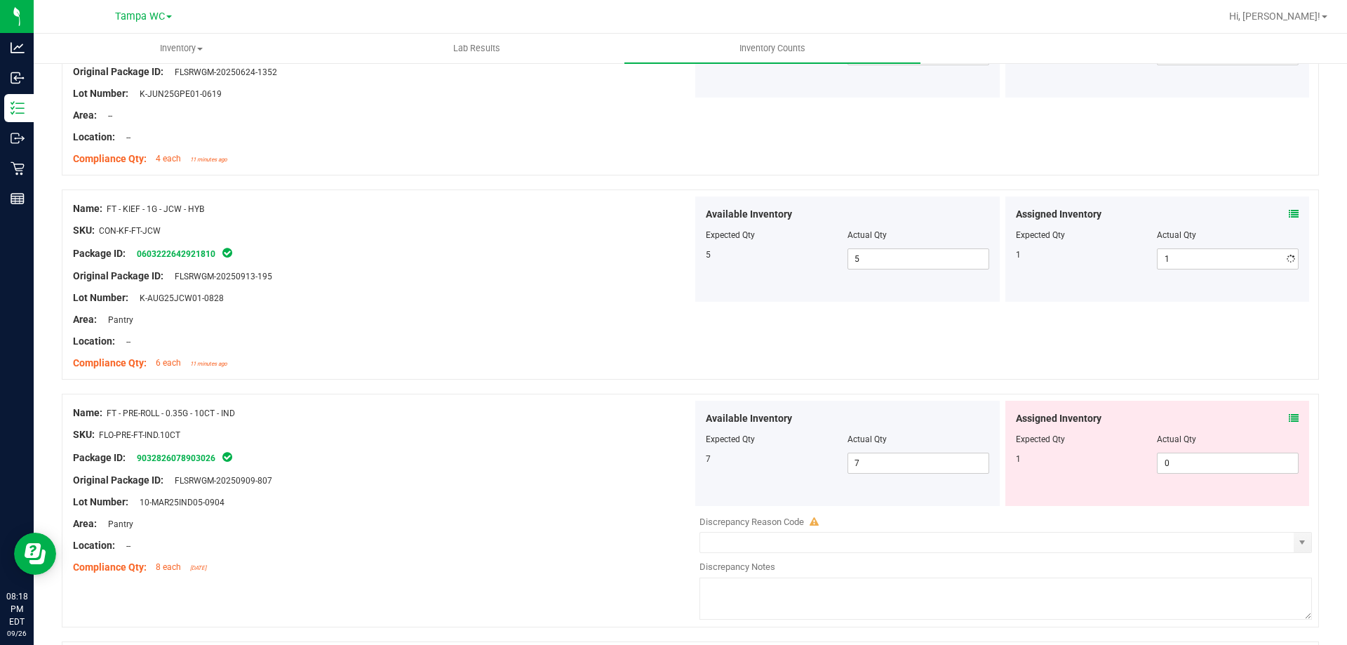
click at [441, 277] on div "Original Package ID: FLSRWGM-20250913-195" at bounding box center [382, 276] width 619 height 15
drag, startPoint x: 949, startPoint y: 458, endPoint x: 576, endPoint y: 429, distance: 374.3
click at [692, 453] on div "Available Inventory Expected Qty Actual Qty 7 7 7 0 0" at bounding box center [1001, 453] width 619 height 105
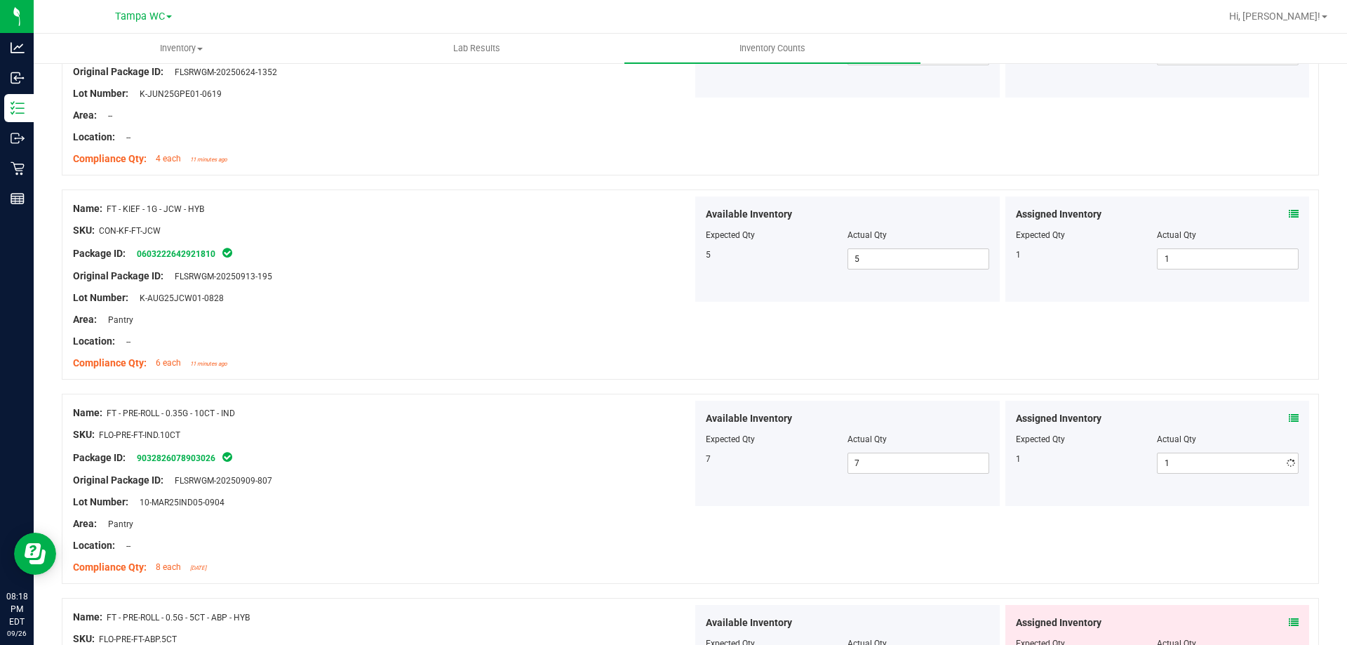
click at [576, 429] on div "SKU: FLO-PRE-FT-IND.10CT" at bounding box center [382, 434] width 619 height 15
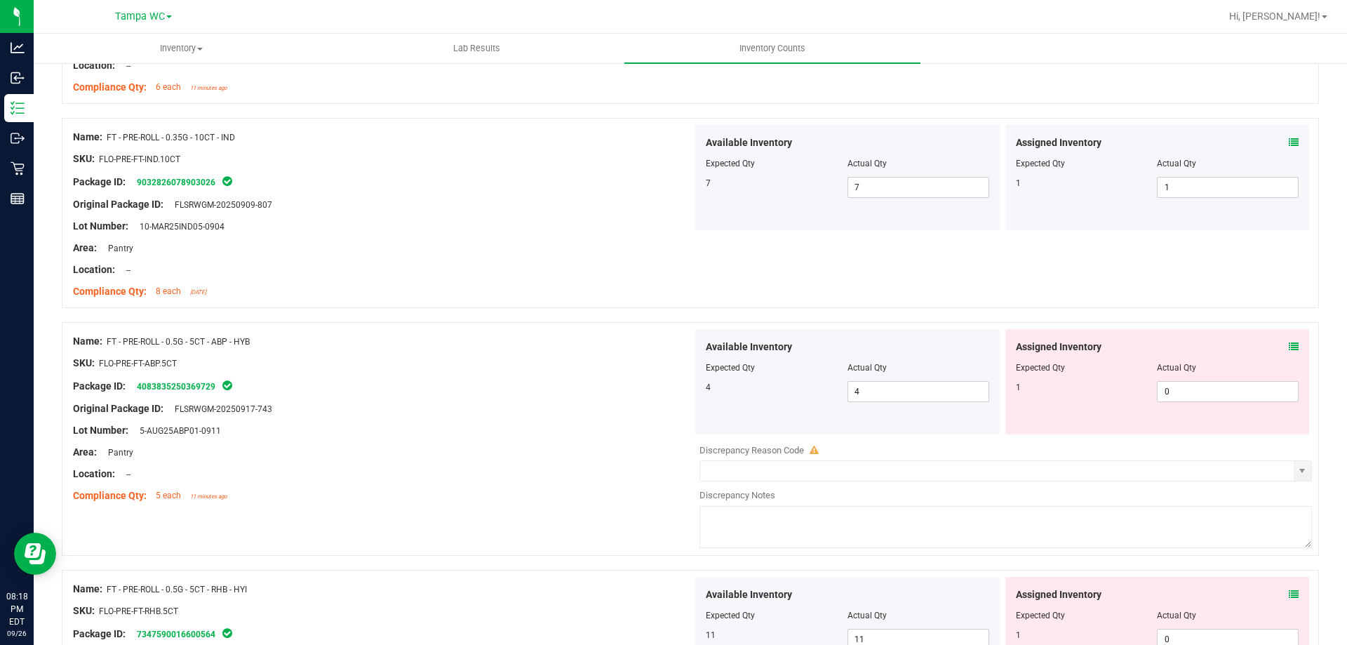
scroll to position [3016, 0]
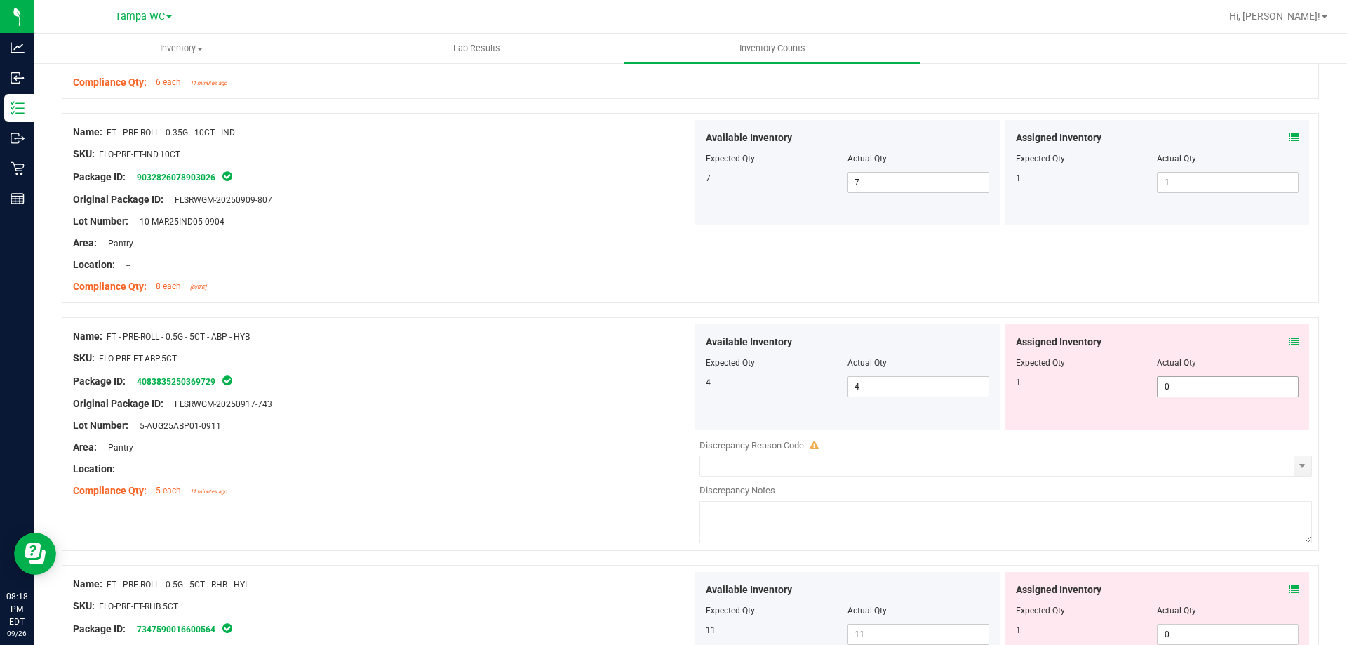
drag, startPoint x: 1169, startPoint y: 387, endPoint x: 520, endPoint y: 379, distance: 648.9
click at [554, 379] on div "Name: FT - PRE-ROLL - 0.5G - 5CT - ABP - HYB SKU: FLO-PRE-FT-ABP.5CT Package ID…" at bounding box center [690, 434] width 1257 height 234
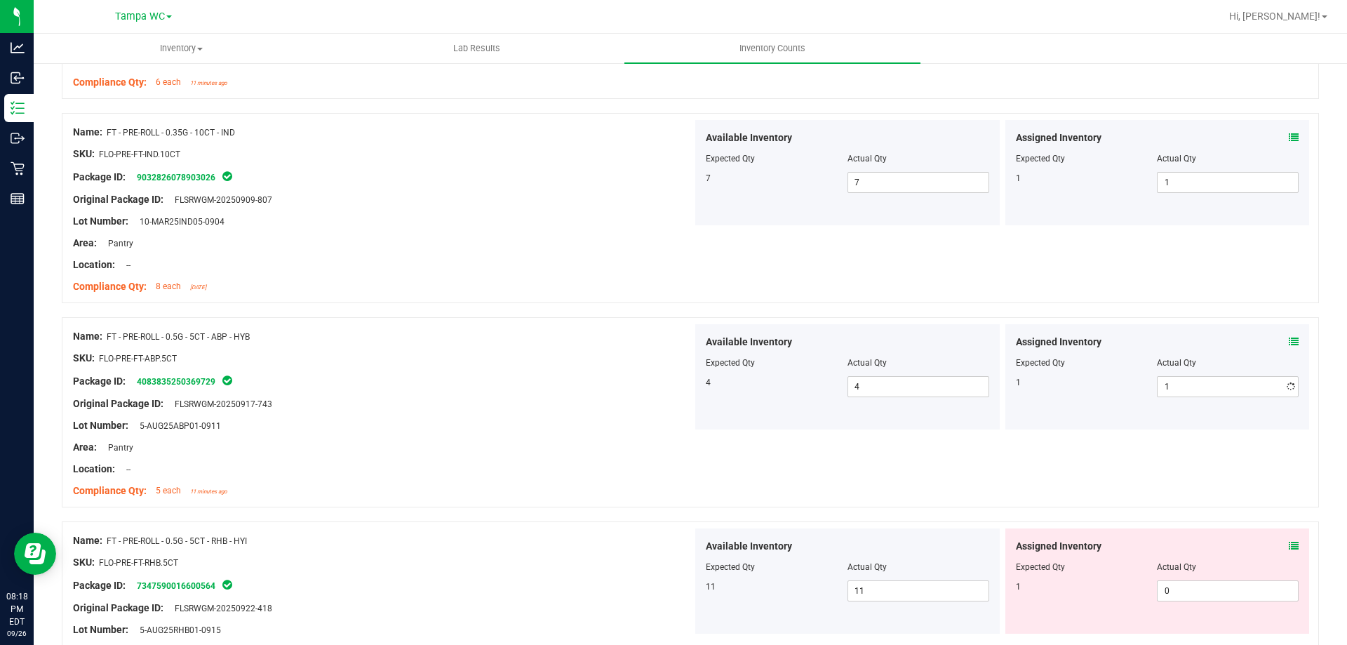
click at [462, 372] on div "Package ID: 4083835250369729" at bounding box center [382, 380] width 619 height 17
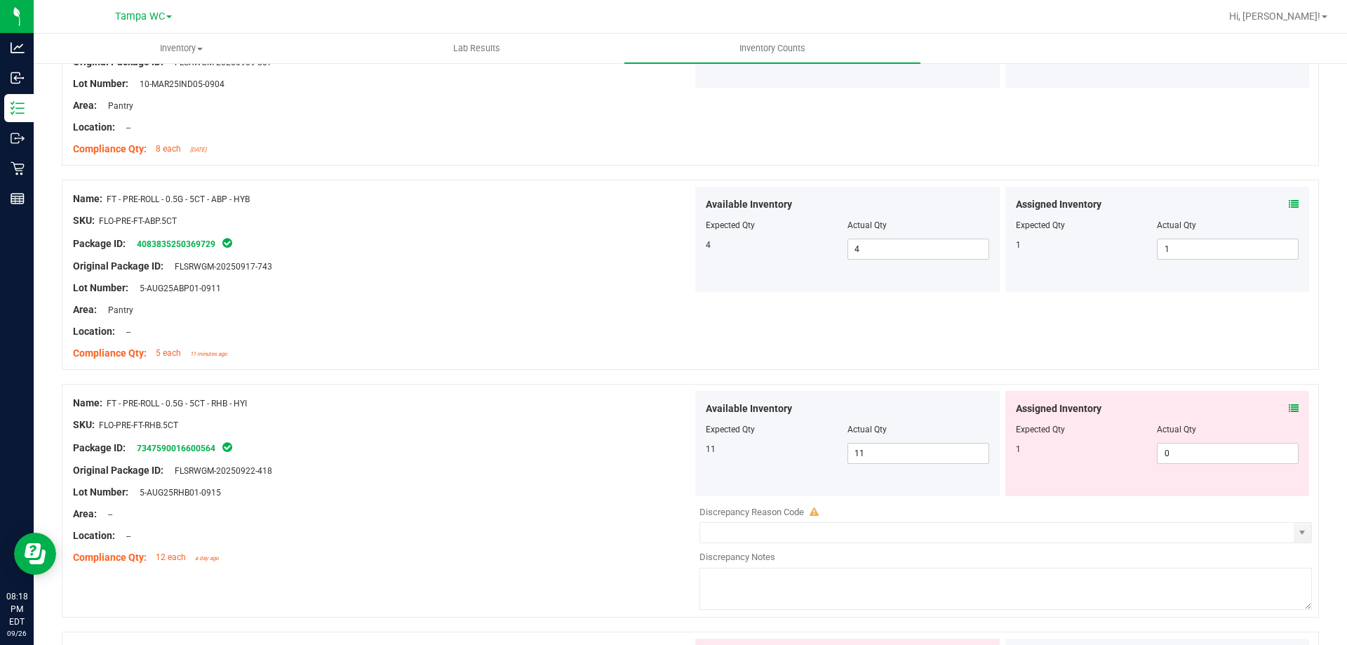
scroll to position [3156, 0]
drag, startPoint x: 1188, startPoint y: 448, endPoint x: 729, endPoint y: 448, distance: 458.7
click at [730, 448] on div "Available Inventory Expected Qty Actual Qty 11 11 11 0 0" at bounding box center [1001, 440] width 619 height 105
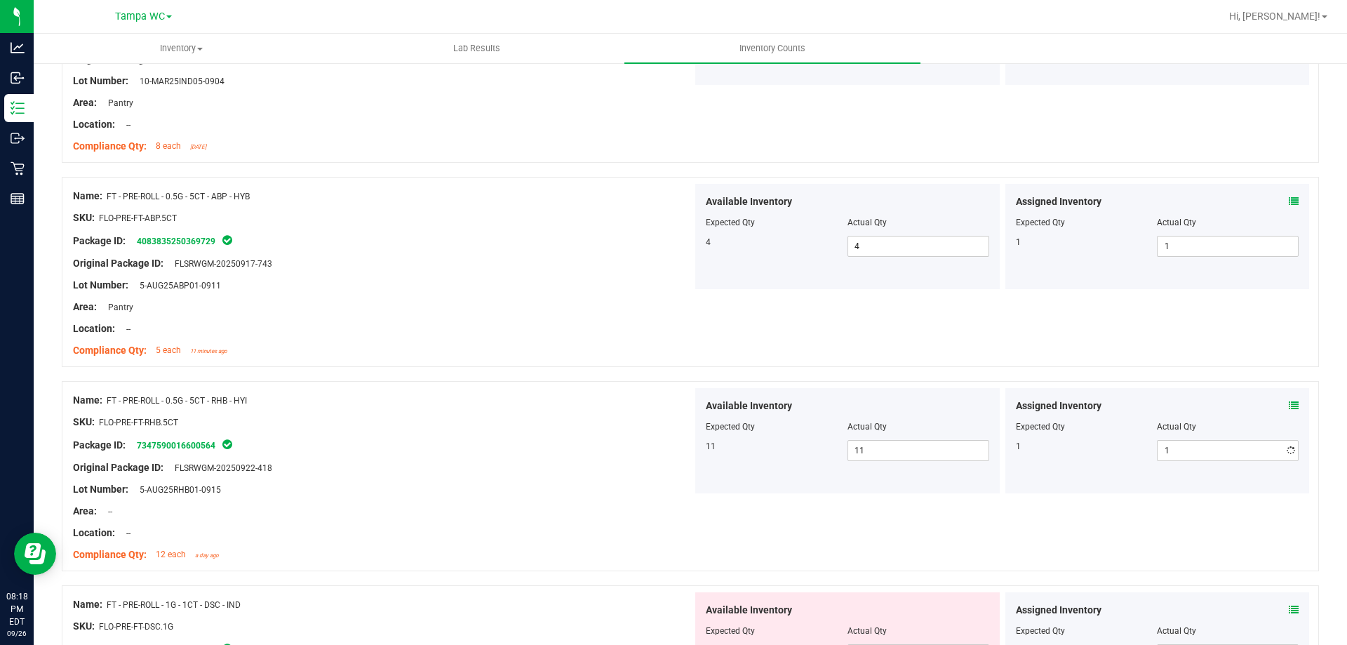
click at [603, 410] on div at bounding box center [382, 411] width 619 height 7
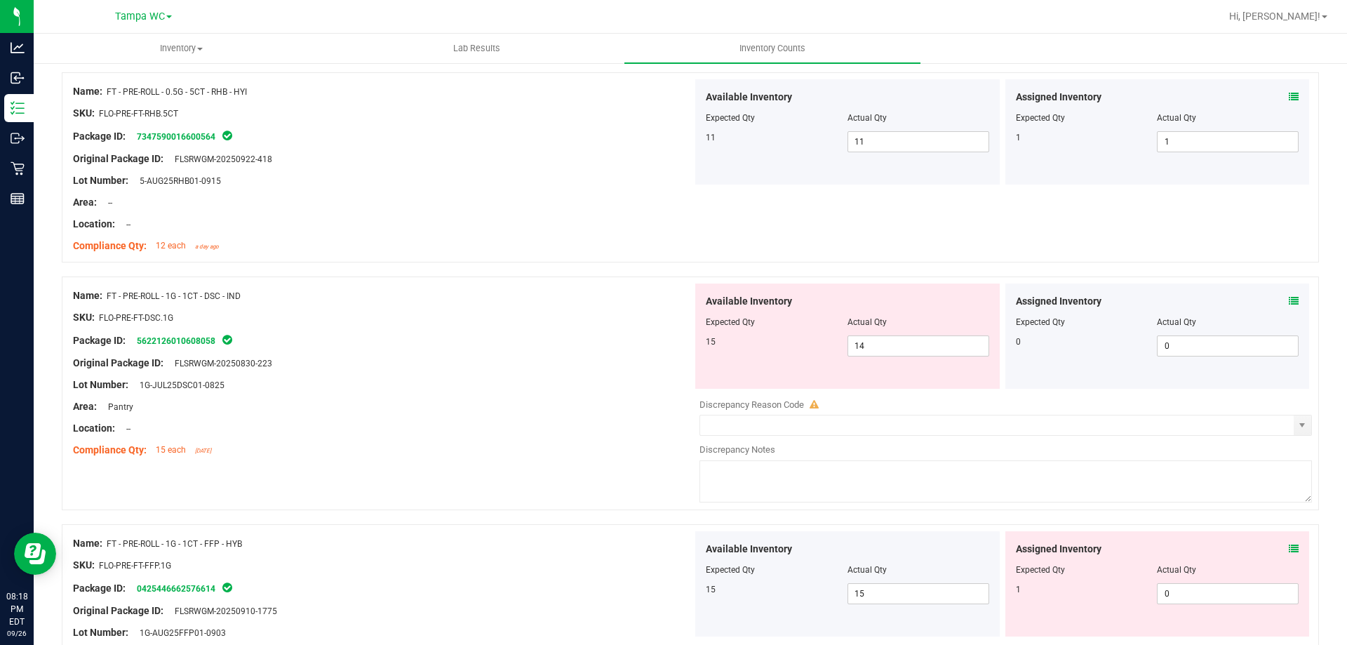
scroll to position [3507, 0]
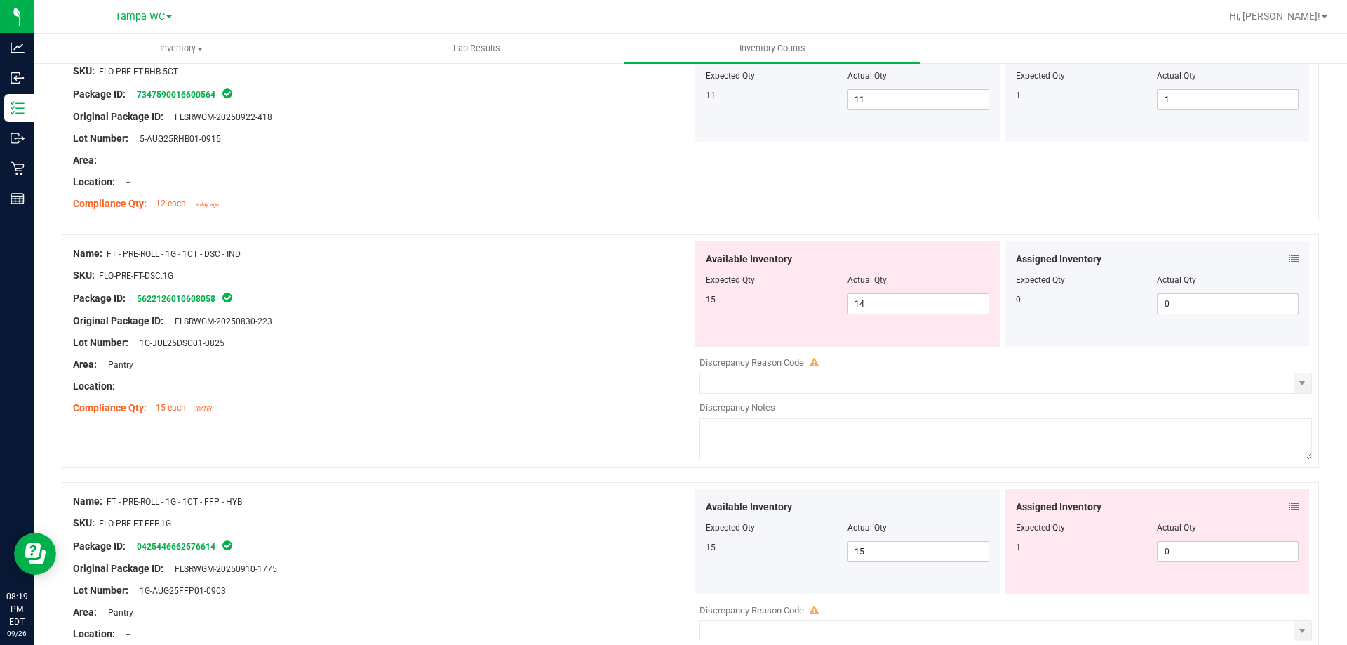
click at [1289, 255] on icon at bounding box center [1294, 259] width 10 height 10
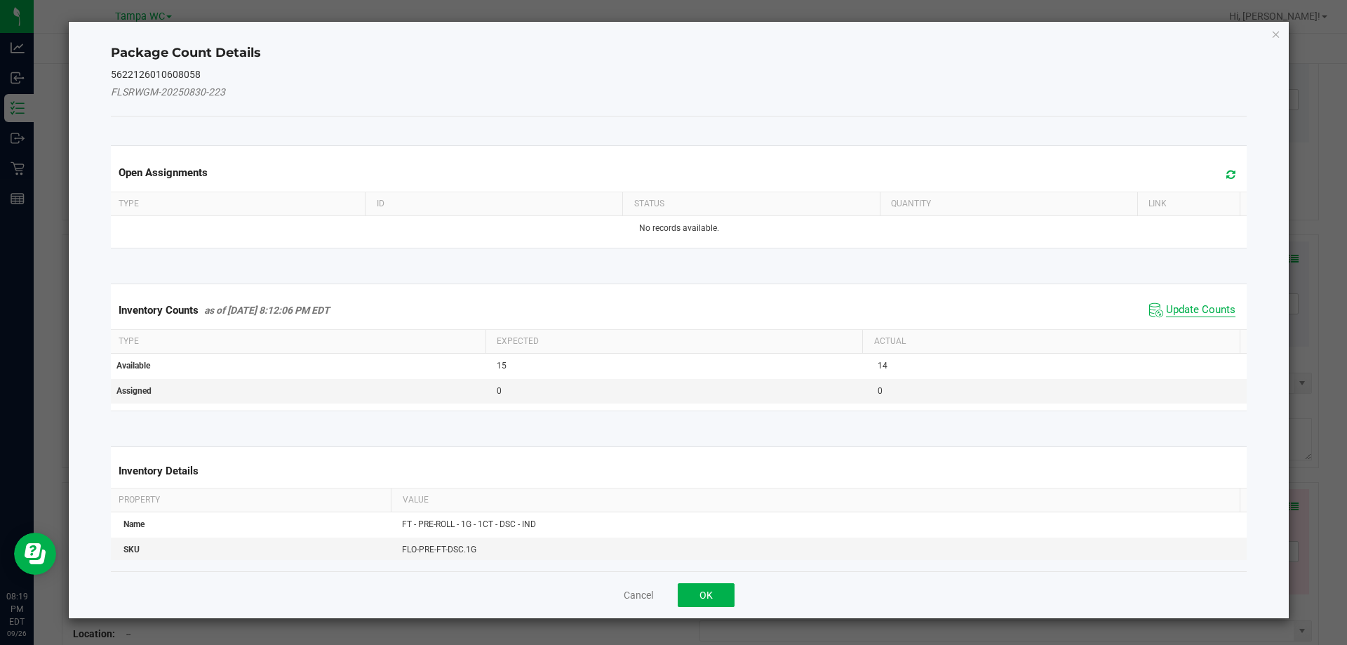
click at [1193, 308] on span "Update Counts" at bounding box center [1200, 310] width 69 height 14
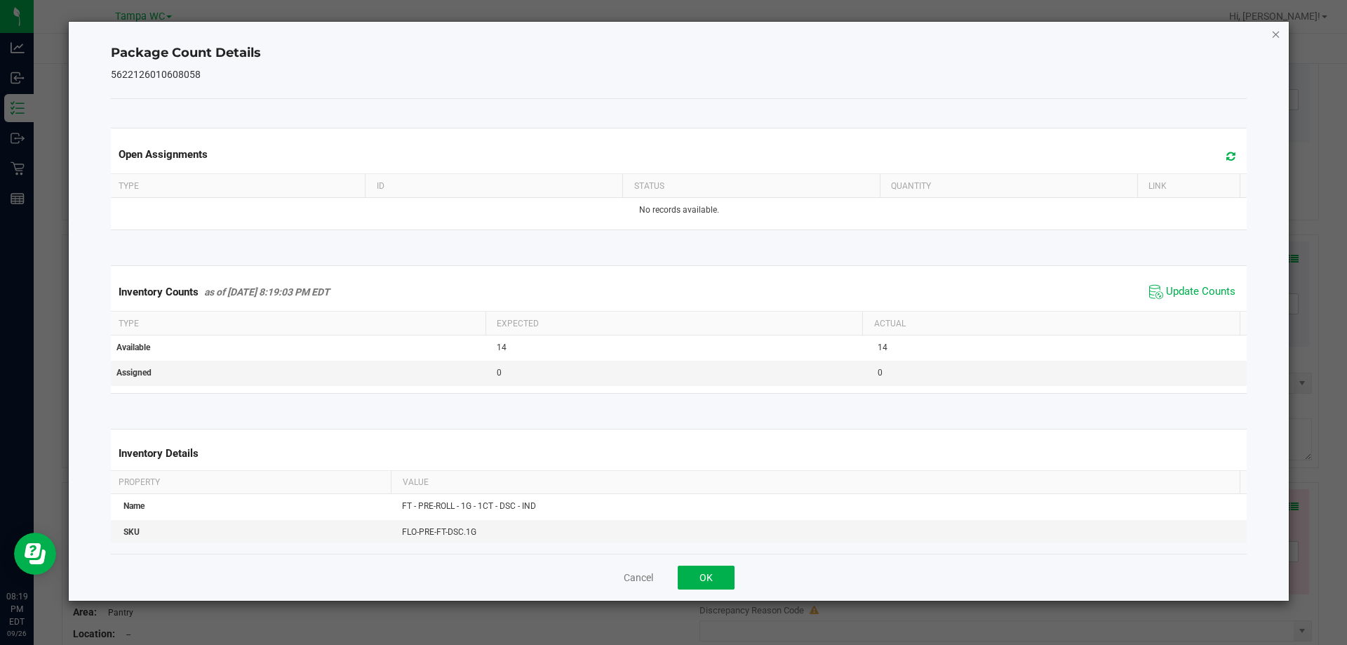
click at [1271, 32] on icon "Close" at bounding box center [1276, 33] width 10 height 17
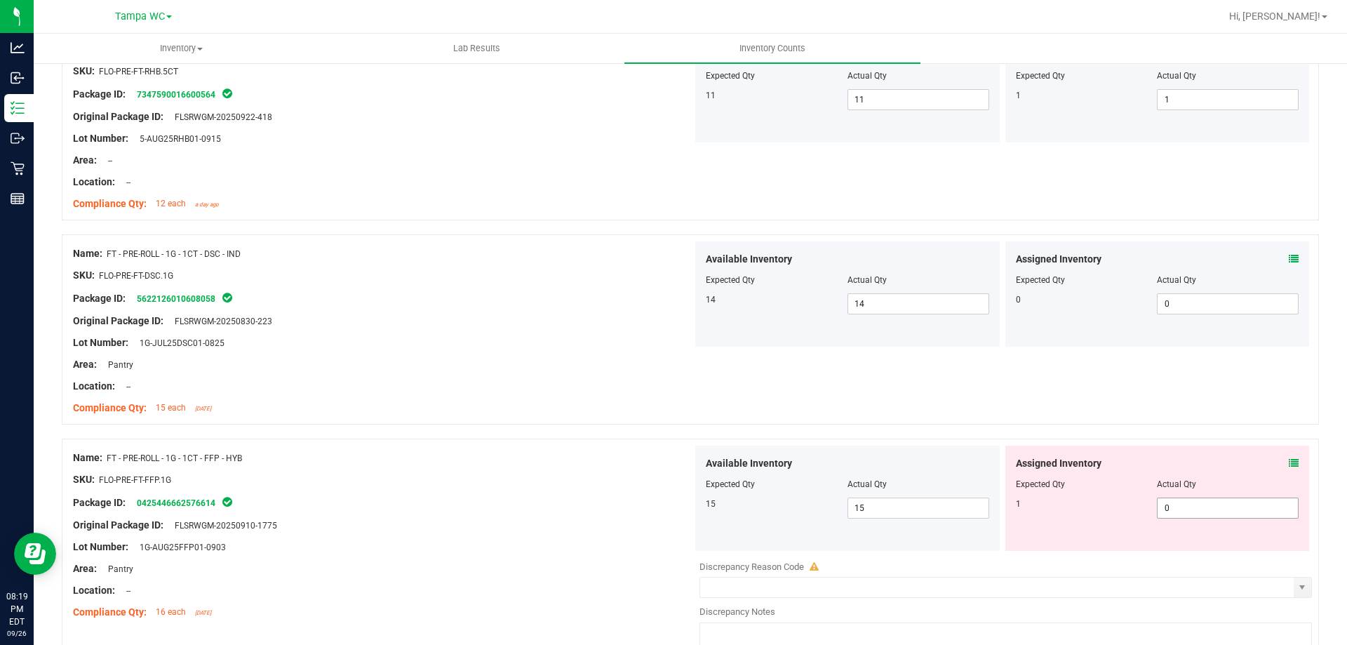
drag, startPoint x: 1211, startPoint y: 502, endPoint x: 593, endPoint y: 455, distance: 619.1
click at [643, 460] on div "Name: FT - PRE-ROLL - 1G - 1CT - FFP - HYB SKU: FLO-PRE-FT-FFP.1G Package ID: 0…" at bounding box center [690, 555] width 1257 height 234
click at [531, 432] on div at bounding box center [690, 431] width 1257 height 14
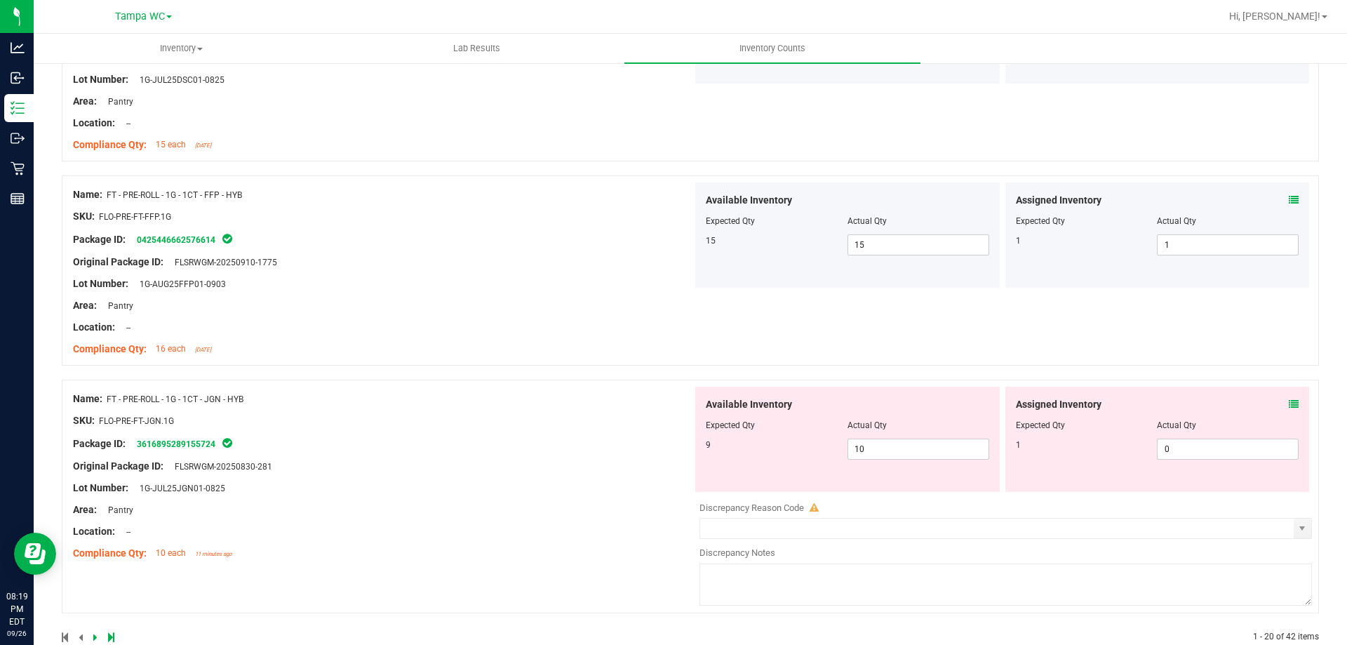
scroll to position [3800, 0]
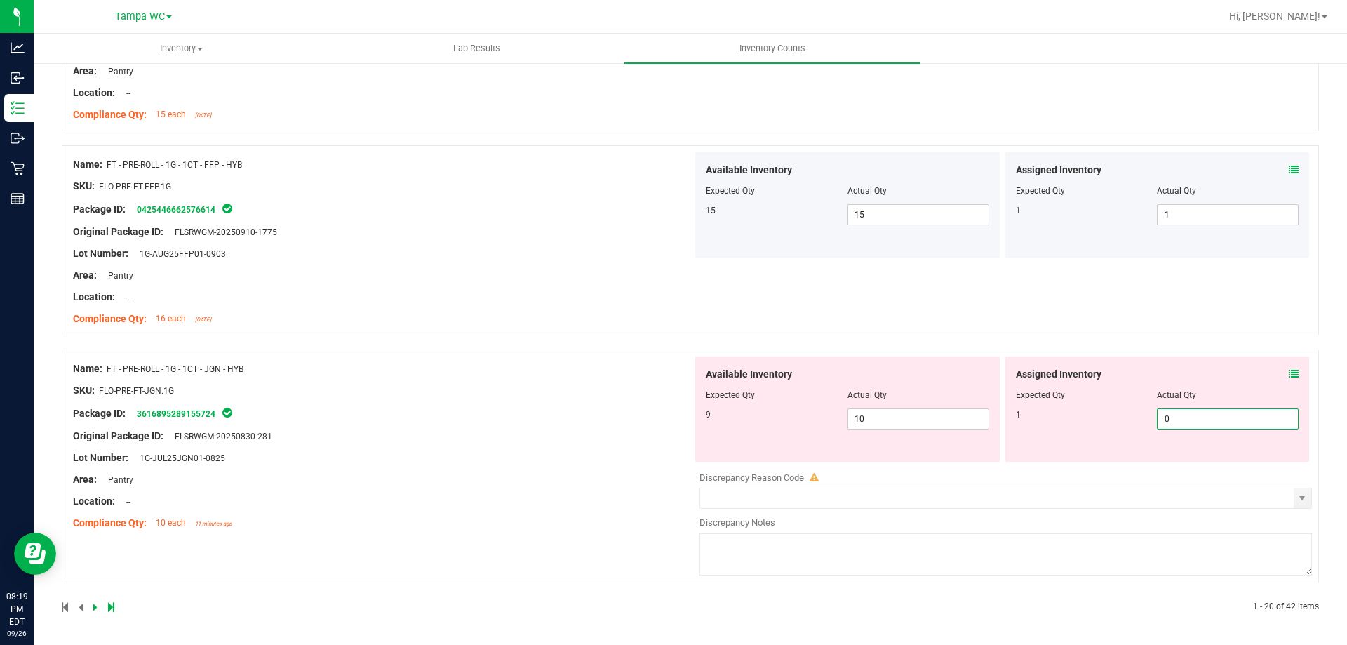
drag, startPoint x: 1201, startPoint y: 413, endPoint x: 459, endPoint y: 413, distance: 742.1
click at [469, 413] on div "Name: FT - PRE-ROLL - 1G - 1CT - JGN - HYB SKU: FLO-PRE-FT-JGN.1G Package ID: 3…" at bounding box center [690, 466] width 1257 height 234
click at [424, 398] on div at bounding box center [382, 401] width 619 height 7
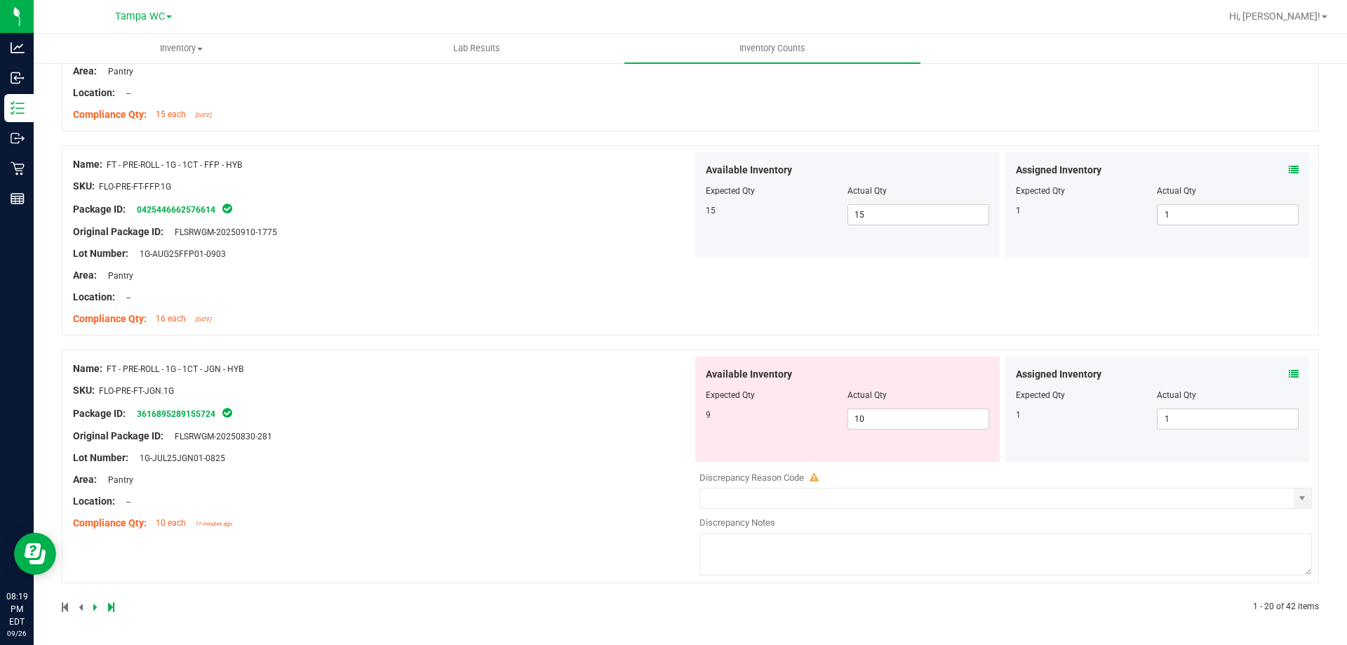
click at [1289, 370] on icon at bounding box center [1294, 374] width 10 height 10
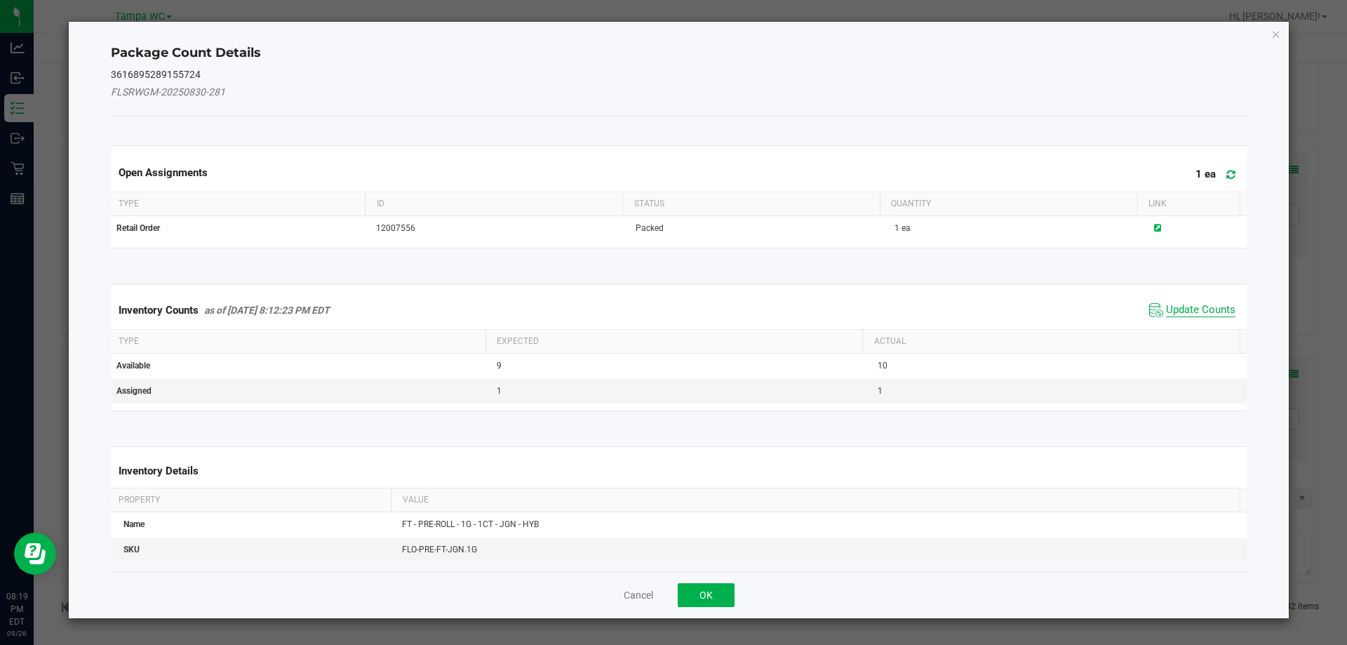
click at [1206, 307] on span "Update Counts" at bounding box center [1200, 310] width 69 height 14
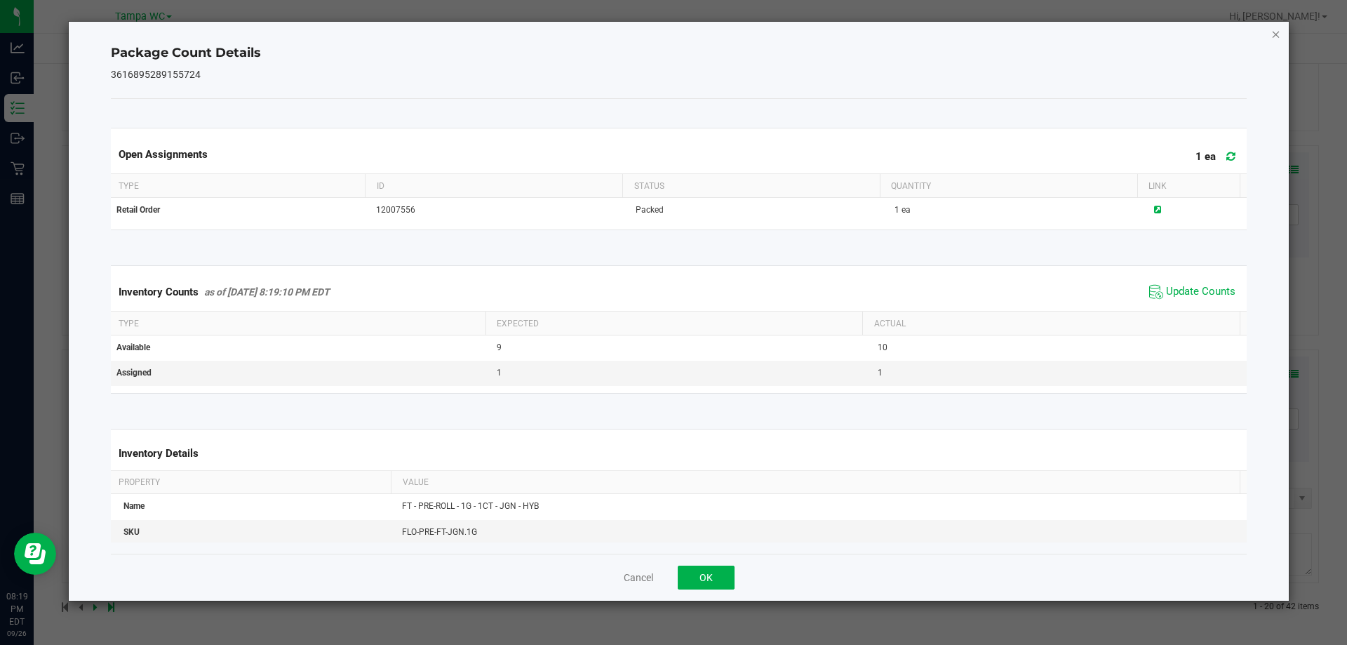
click at [1279, 34] on icon "Close" at bounding box center [1276, 33] width 10 height 17
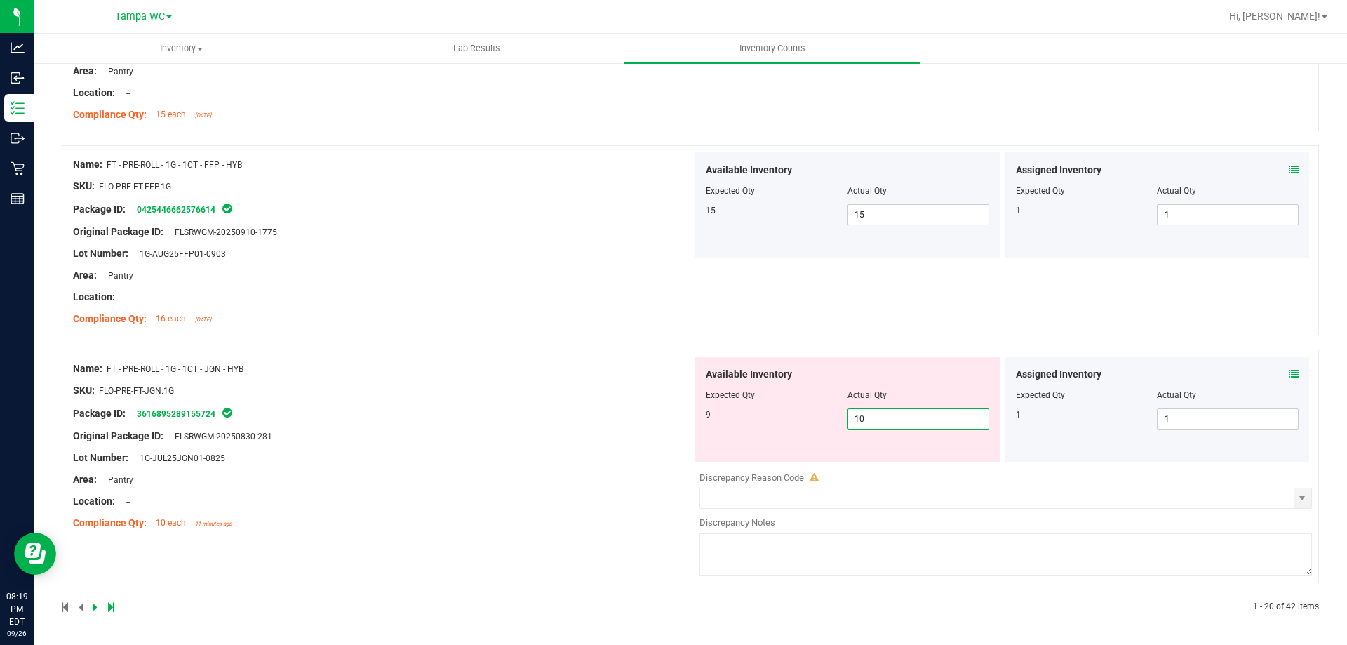
drag, startPoint x: 913, startPoint y: 421, endPoint x: 300, endPoint y: 412, distance: 613.1
click at [307, 412] on div "Name: FT - PRE-ROLL - 1G - 1CT - JGN - HYB SKU: FLO-PRE-FT-JGN.1G Package ID: 3…" at bounding box center [690, 466] width 1257 height 234
click at [516, 398] on div at bounding box center [382, 401] width 619 height 7
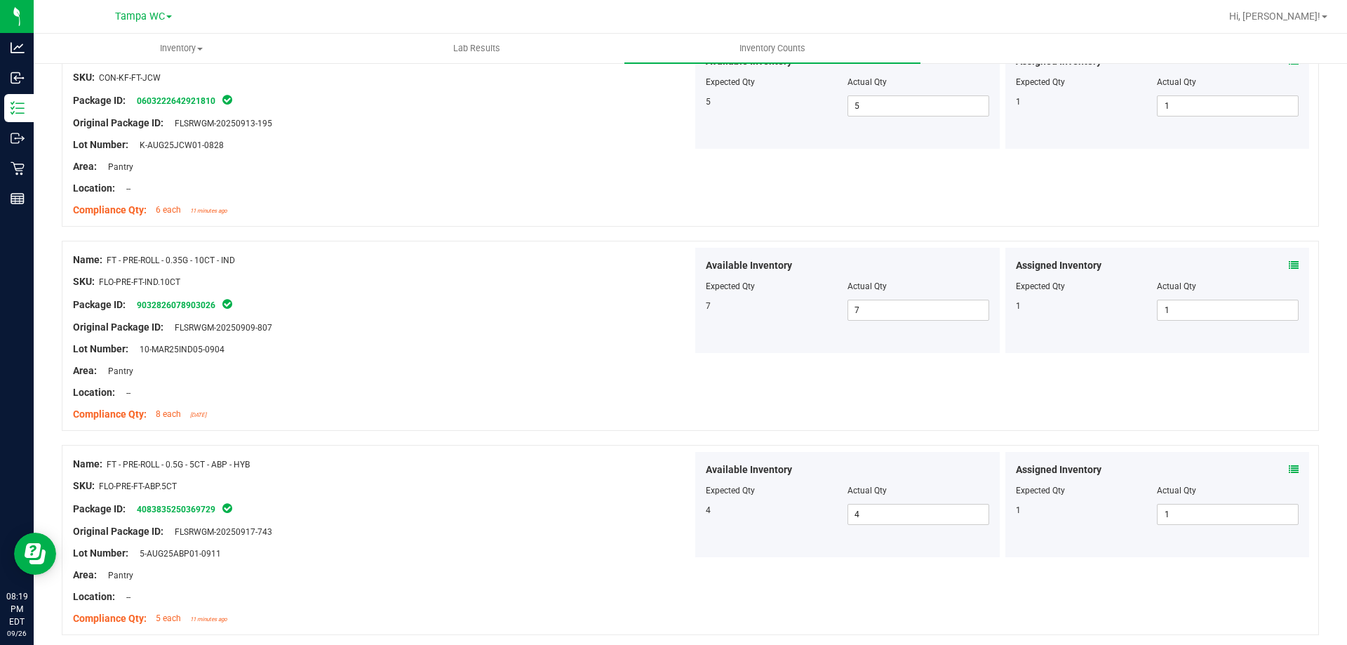
scroll to position [61, 0]
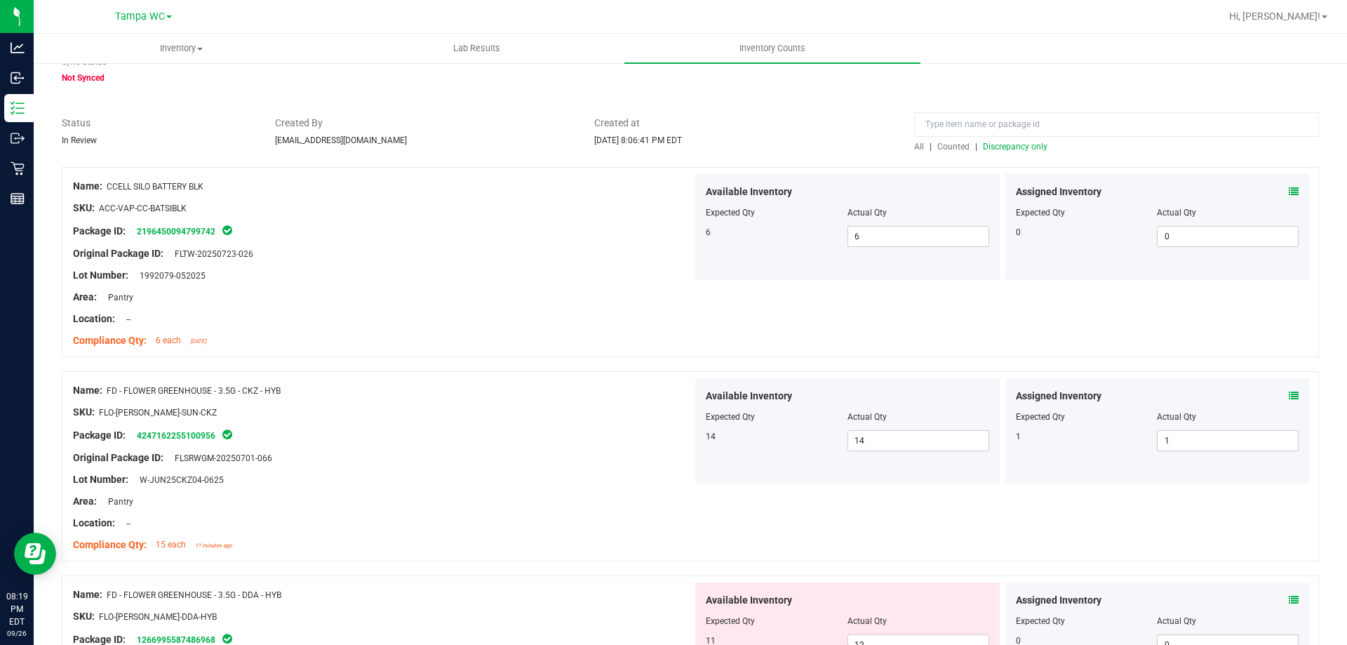
click at [919, 148] on link "All" at bounding box center [921, 147] width 15 height 10
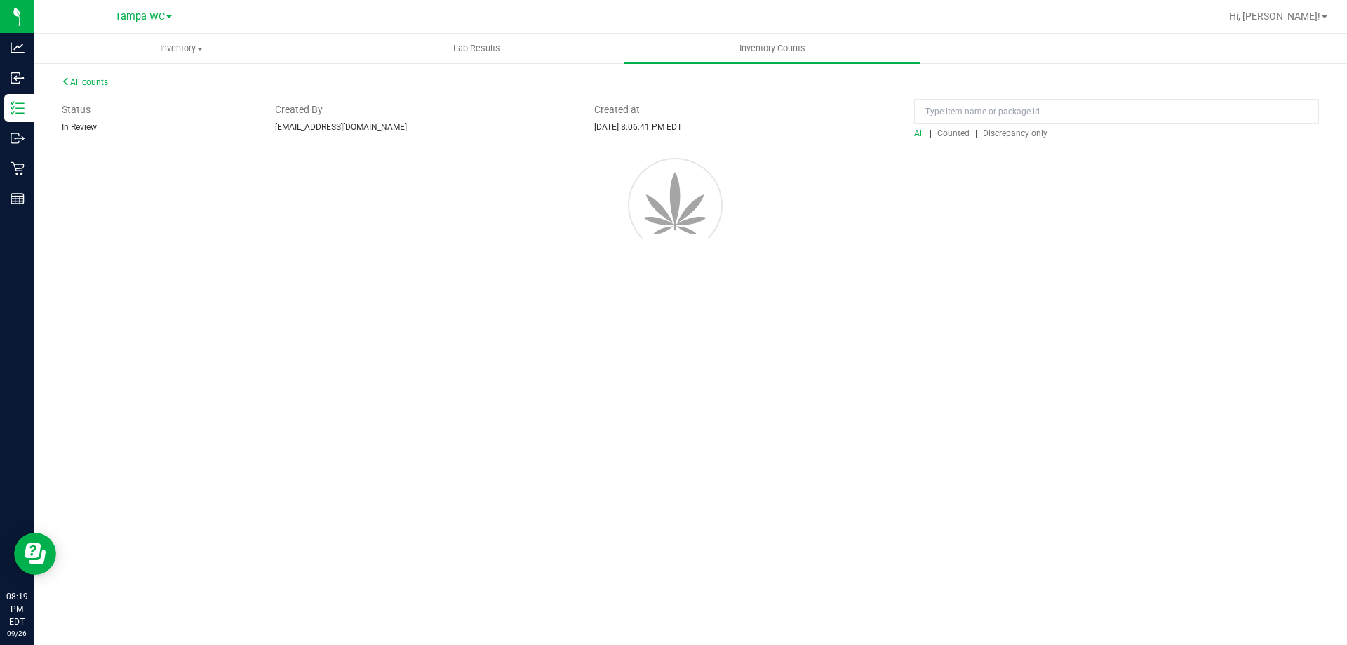
scroll to position [0, 0]
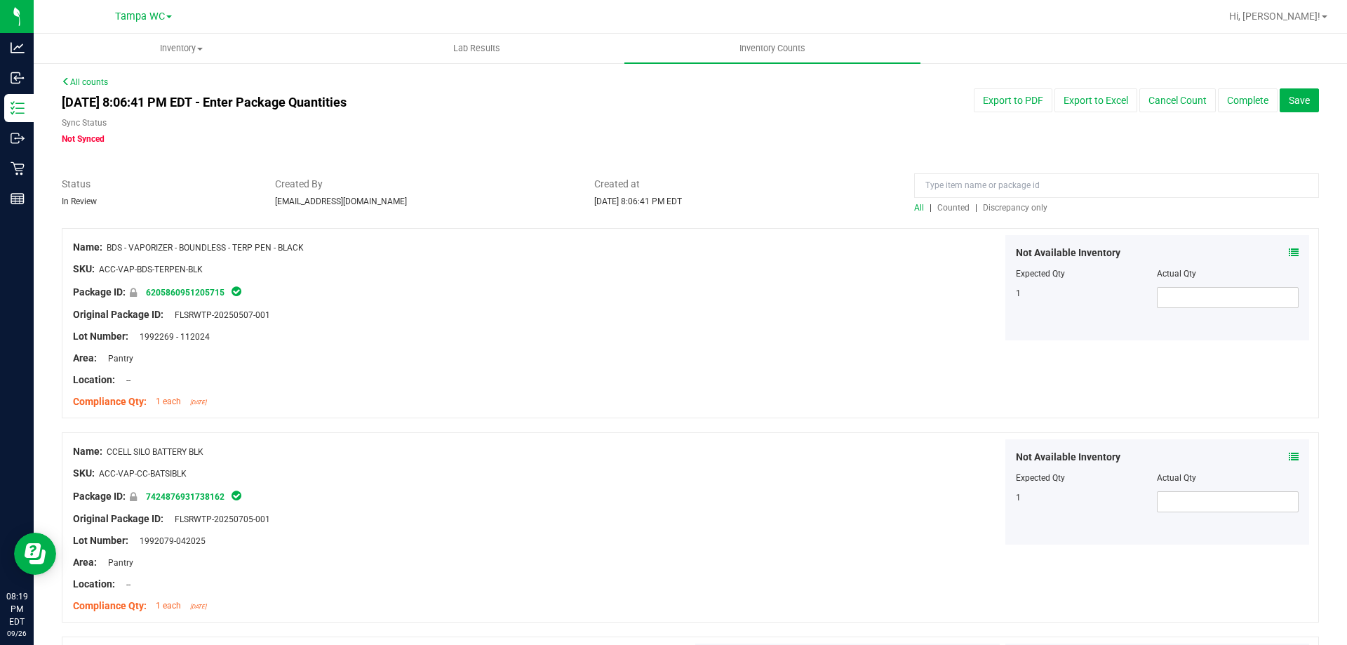
click at [1006, 206] on span "Discrepancy only" at bounding box center [1015, 208] width 65 height 10
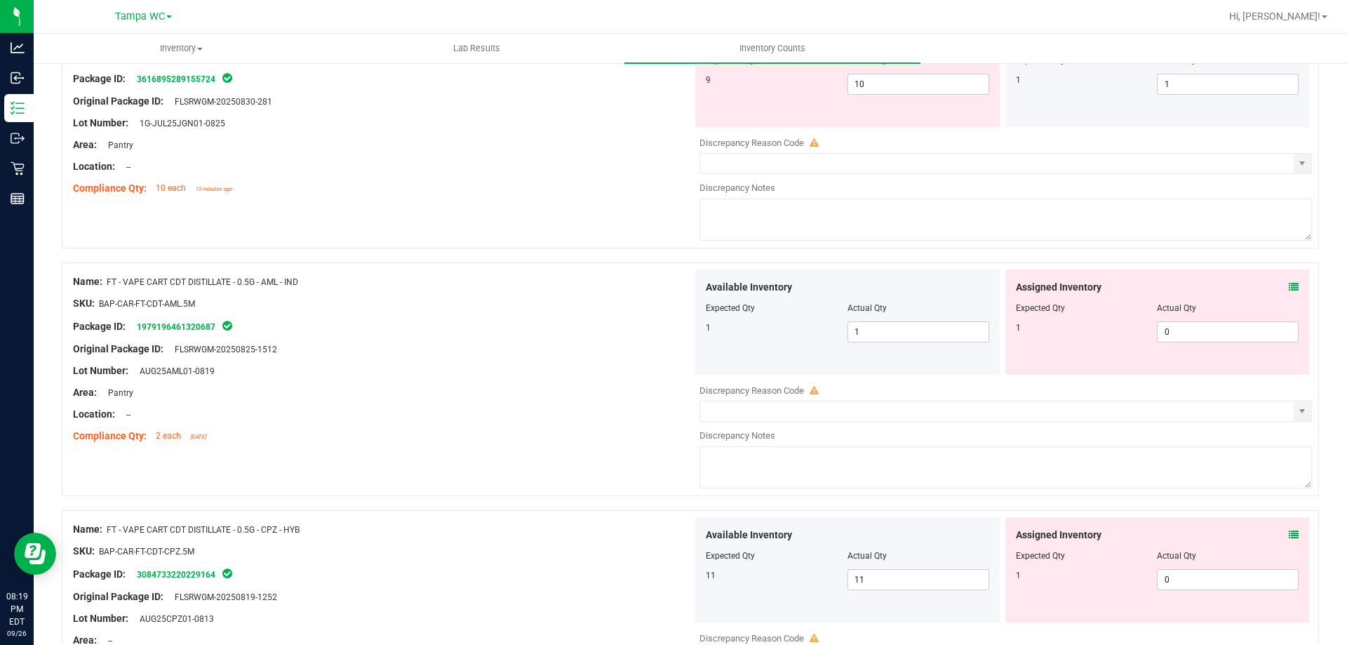
scroll to position [491, 0]
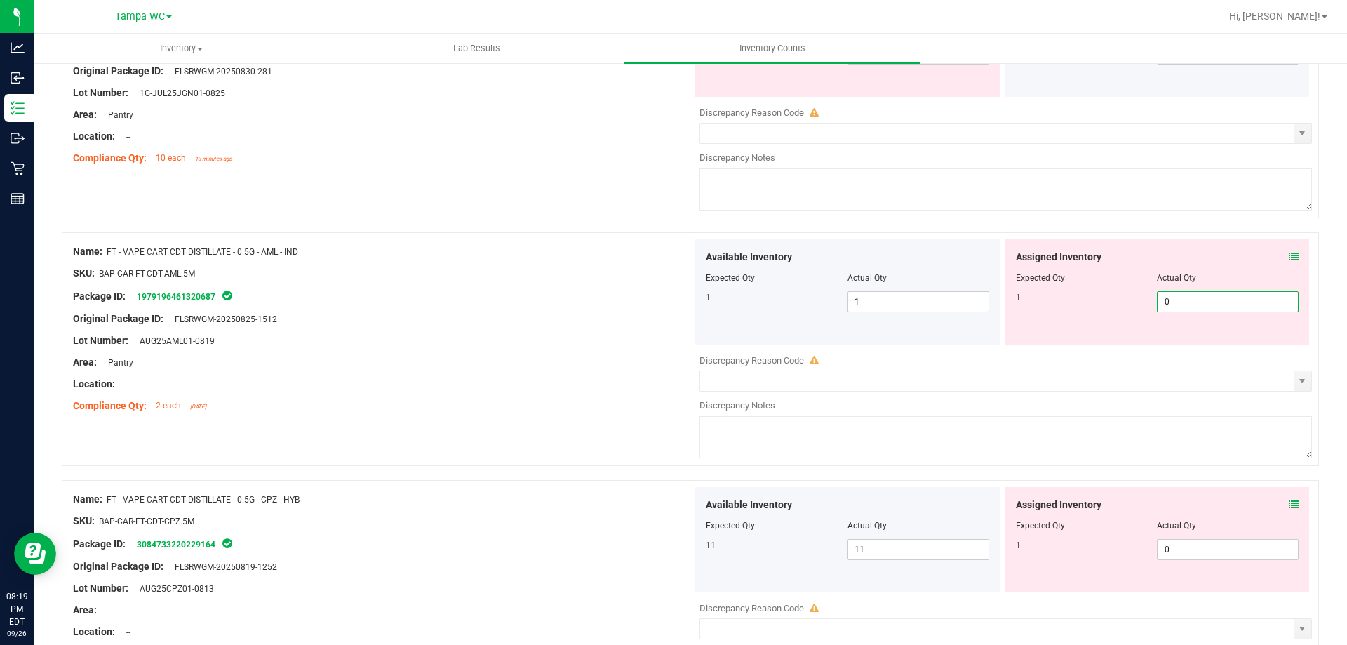
drag, startPoint x: 1178, startPoint y: 300, endPoint x: 699, endPoint y: 297, distance: 479.8
click at [722, 297] on div "Available Inventory Expected Qty Actual Qty 1 1 1 0 0" at bounding box center [1001, 291] width 619 height 105
click at [553, 294] on div "Package ID: 1979196461320687" at bounding box center [382, 296] width 619 height 17
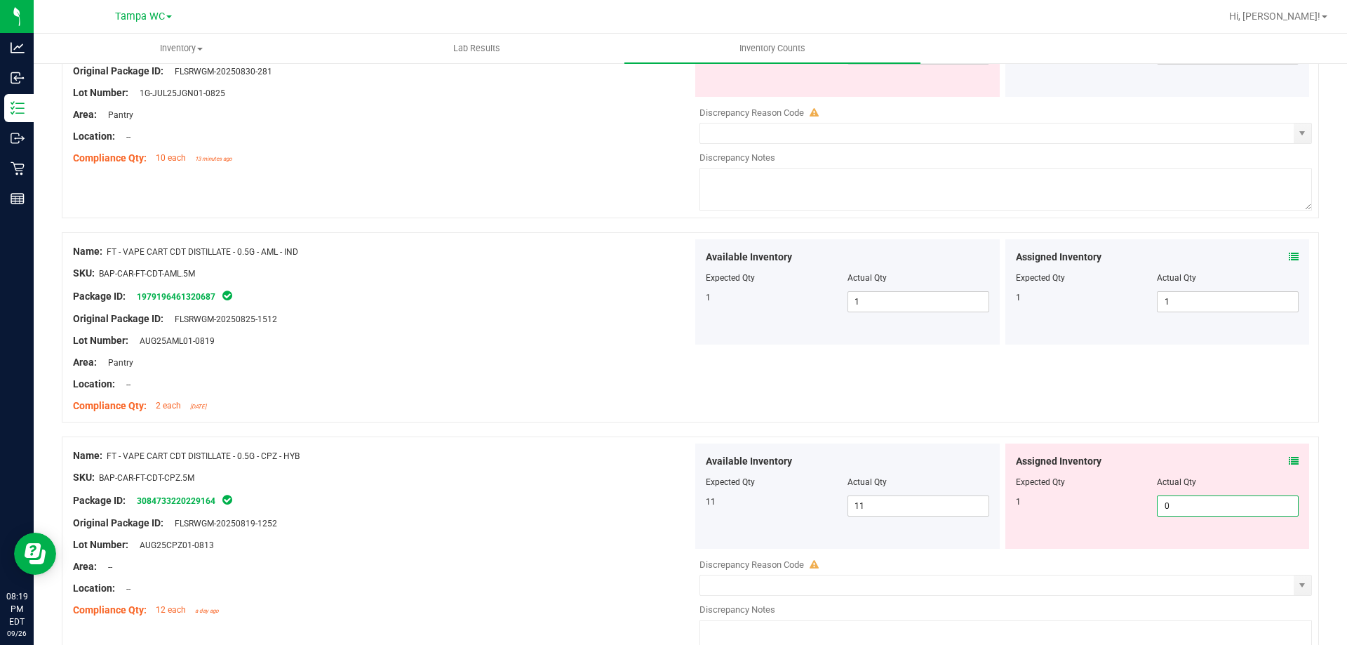
drag, startPoint x: 1198, startPoint y: 504, endPoint x: 859, endPoint y: 481, distance: 340.3
click at [878, 481] on div "Available Inventory Expected Qty Actual Qty 11 11 11 0 0" at bounding box center [1001, 495] width 619 height 105
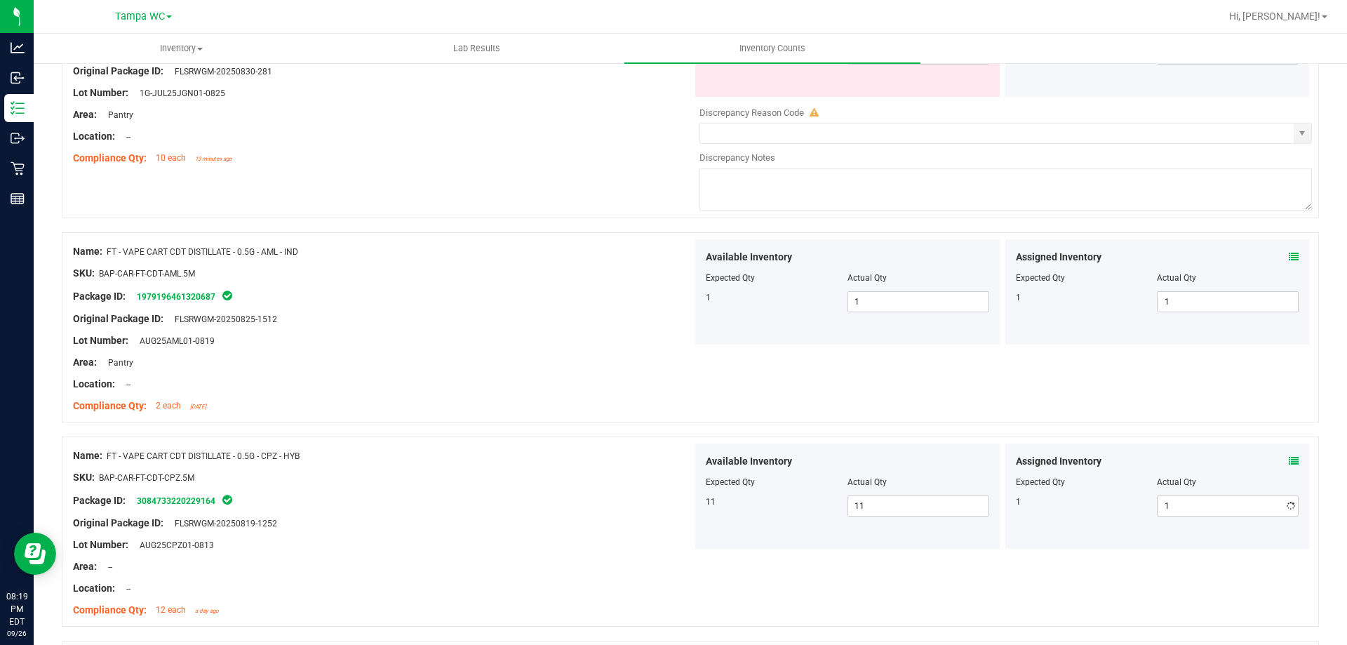
click at [703, 431] on div at bounding box center [690, 429] width 1257 height 14
click at [1289, 250] on span at bounding box center [1294, 257] width 10 height 15
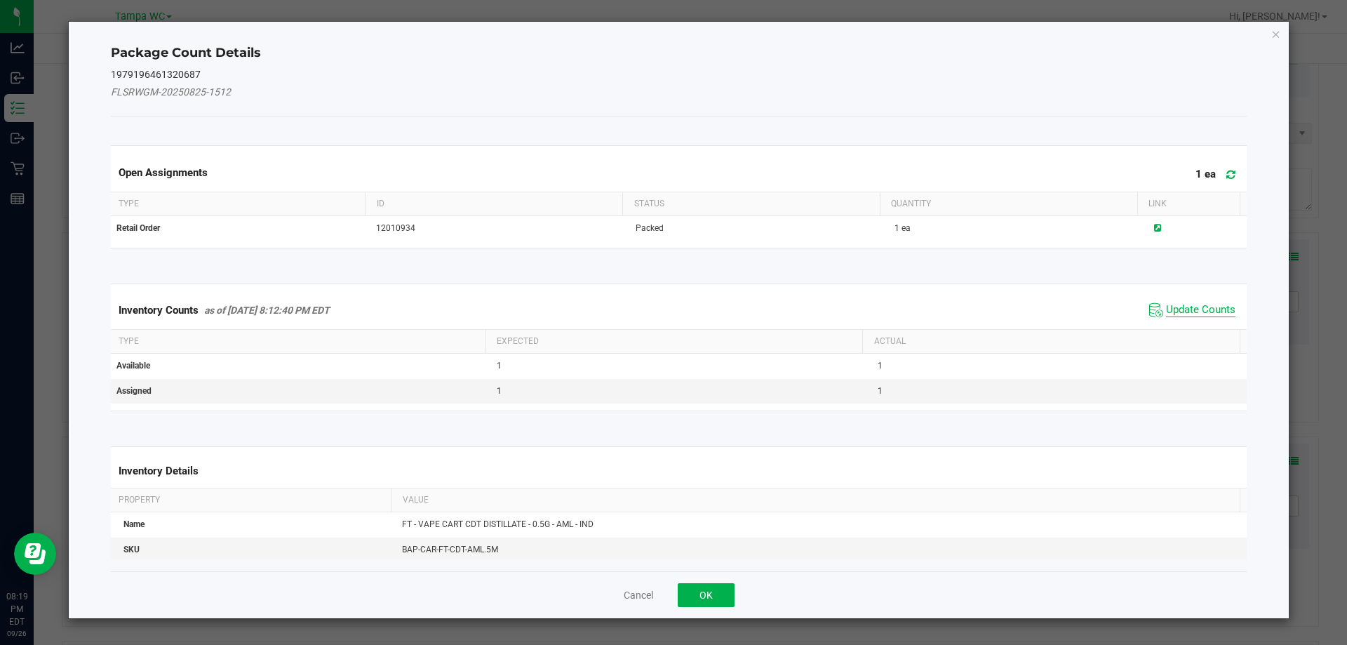
click at [1181, 308] on span "Update Counts" at bounding box center [1200, 310] width 69 height 14
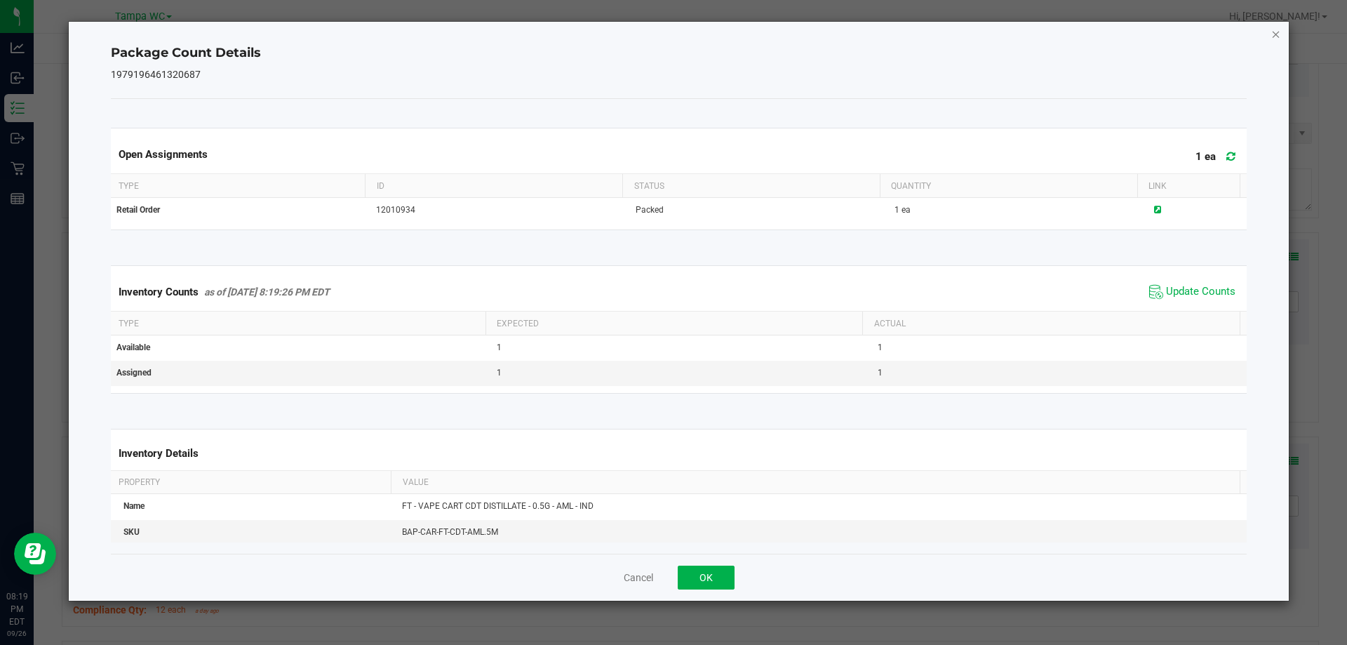
click at [1276, 34] on icon "Close" at bounding box center [1276, 33] width 10 height 17
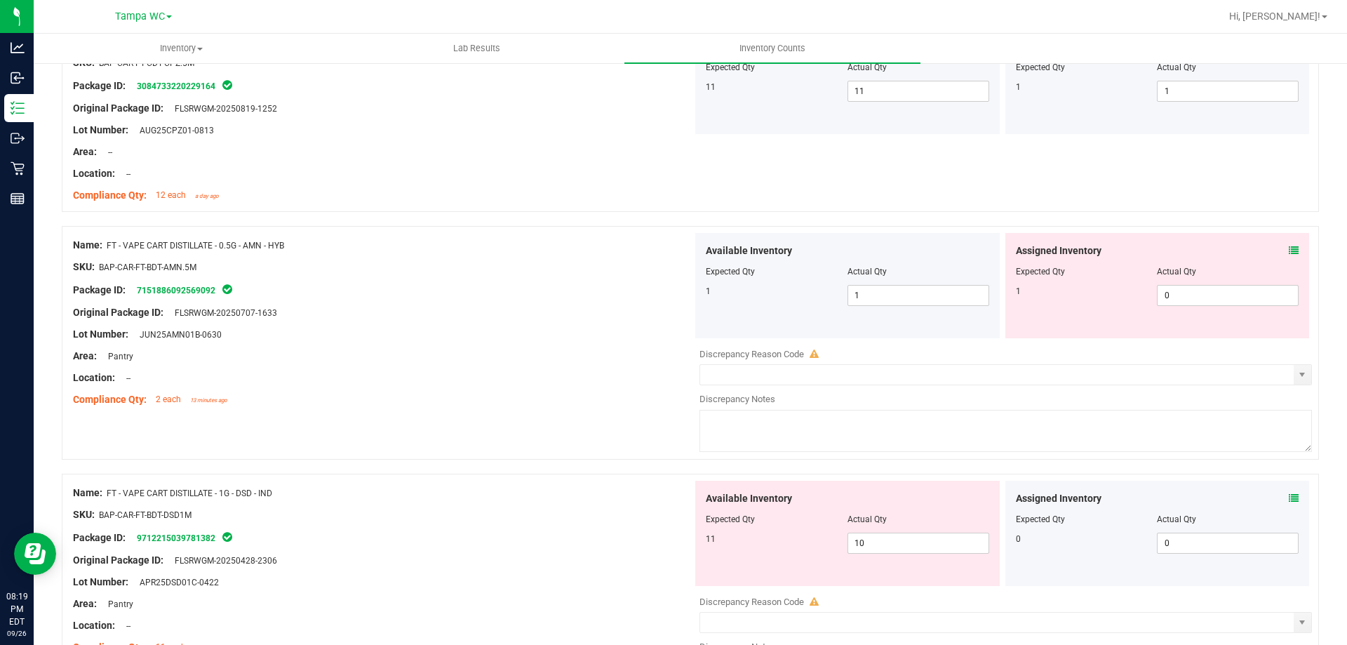
scroll to position [912, 0]
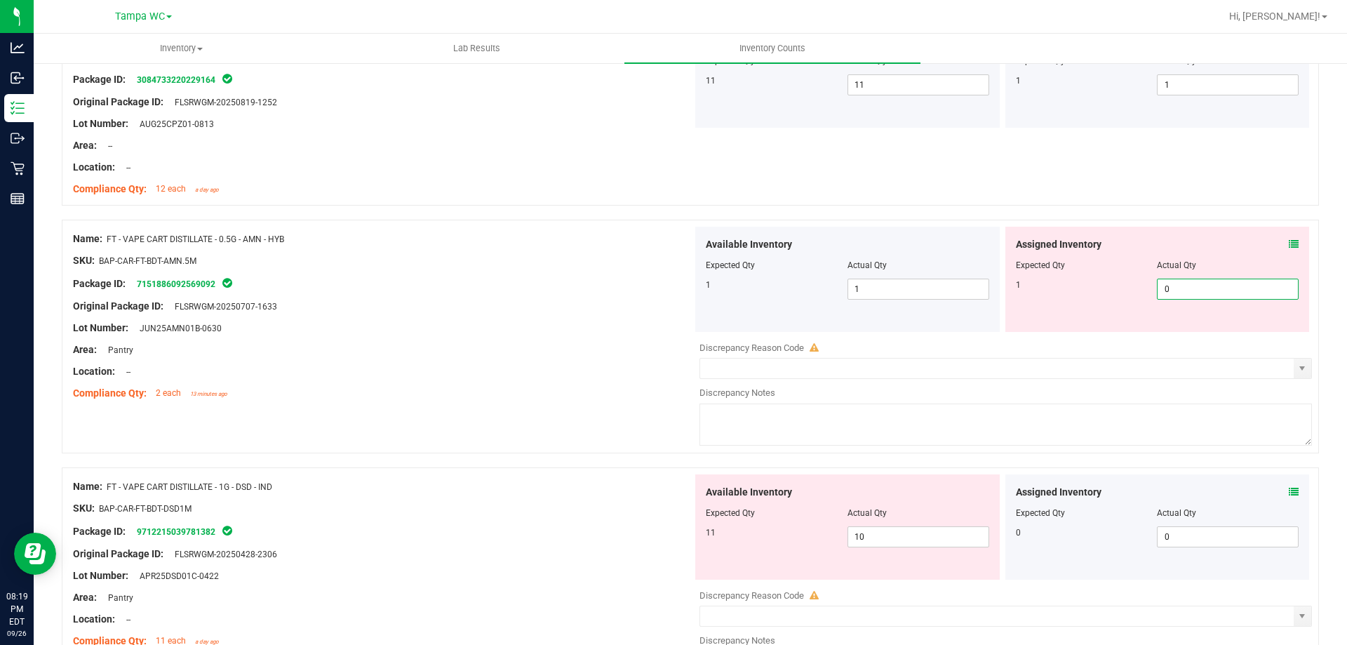
drag, startPoint x: 1217, startPoint y: 294, endPoint x: 614, endPoint y: 281, distance: 602.7
click at [673, 284] on div "Name: FT - VAPE CART DISTILLATE - 0.5G - AMN - HYB SKU: BAP-CAR-FT-BDT-AMN.5M P…" at bounding box center [690, 337] width 1257 height 234
click at [574, 279] on div "Package ID: 7151886092569092" at bounding box center [382, 283] width 619 height 17
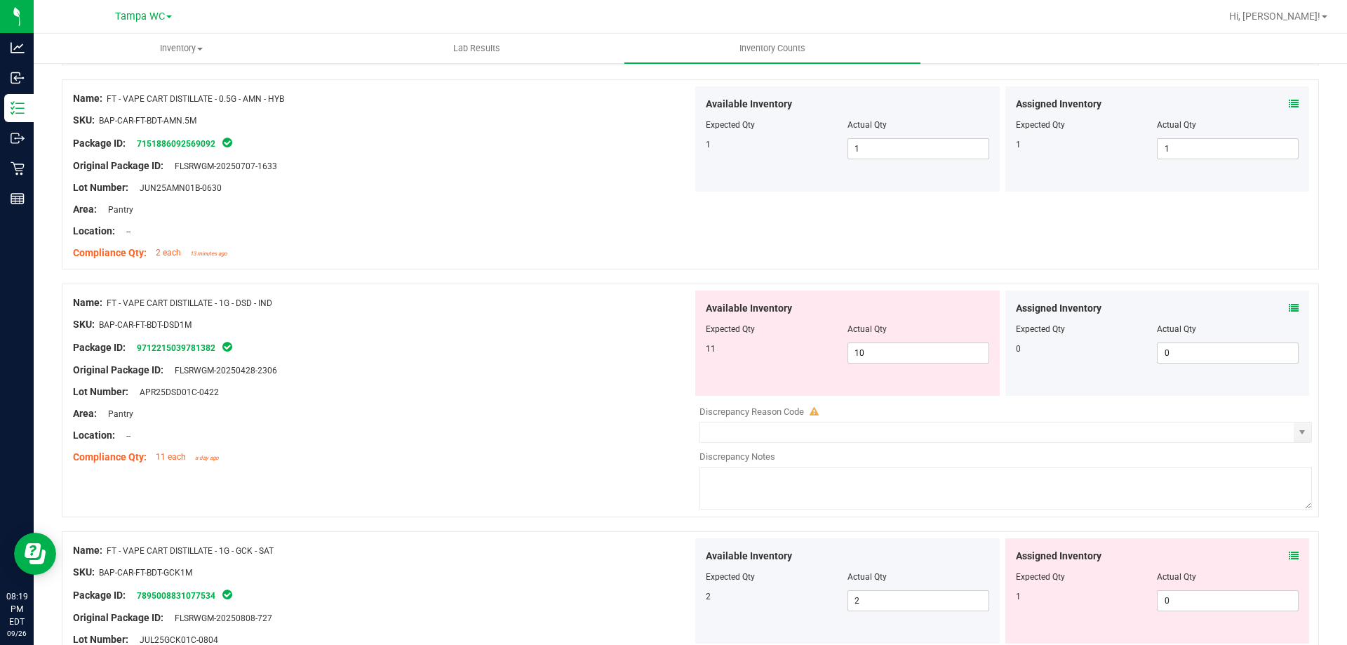
scroll to position [1122, 0]
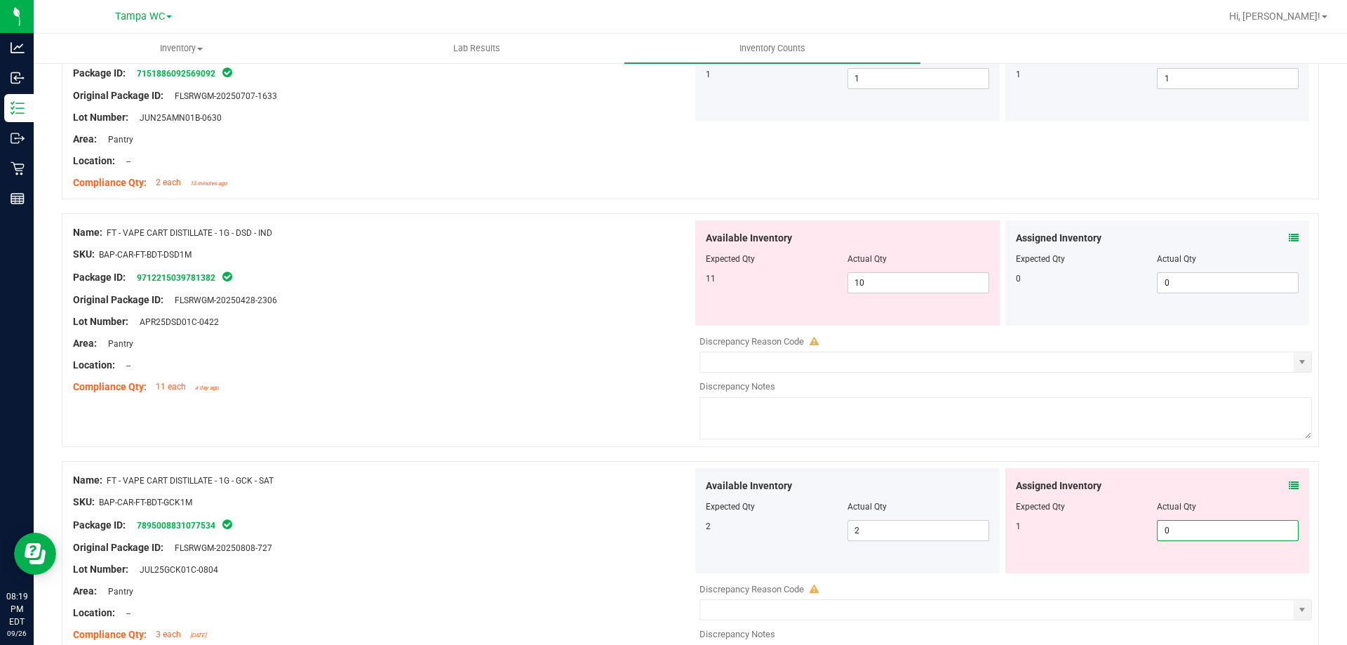
drag, startPoint x: 1191, startPoint y: 525, endPoint x: 690, endPoint y: 479, distance: 502.9
click at [735, 488] on div "Available Inventory Expected Qty Actual Qty 2 2 2 0 0" at bounding box center [1001, 520] width 619 height 105
click at [406, 408] on div "Name: FT - VAPE CART DISTILLATE - 1G - DSD - IND SKU: BAP-CAR-FT-BDT-DSD1M Pack…" at bounding box center [690, 330] width 1257 height 234
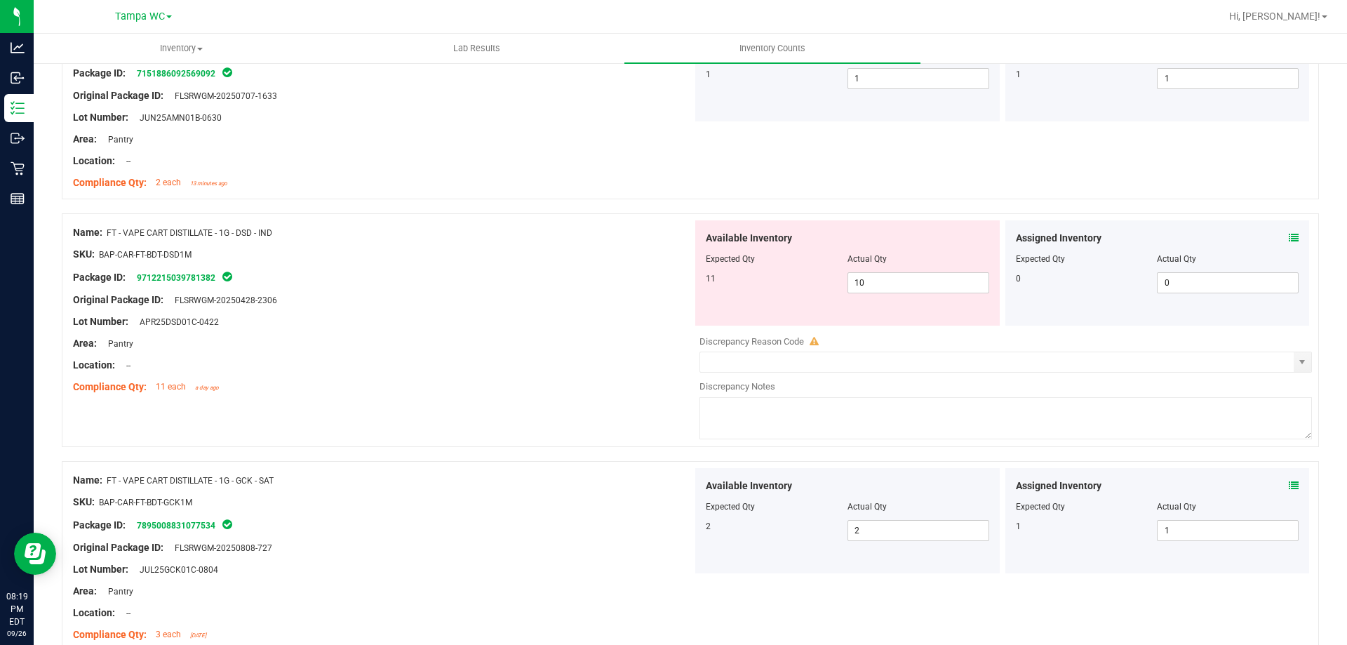
click at [1289, 236] on icon at bounding box center [1294, 238] width 10 height 10
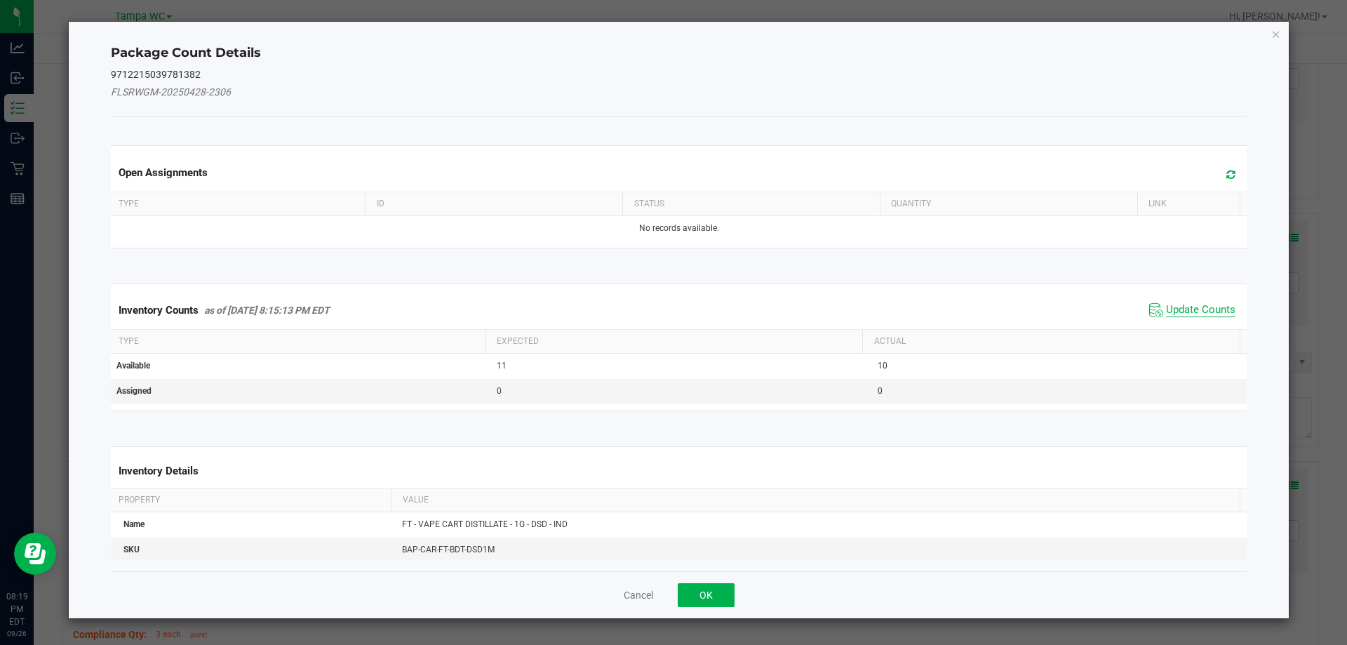
click at [1192, 304] on span "Update Counts" at bounding box center [1200, 310] width 69 height 14
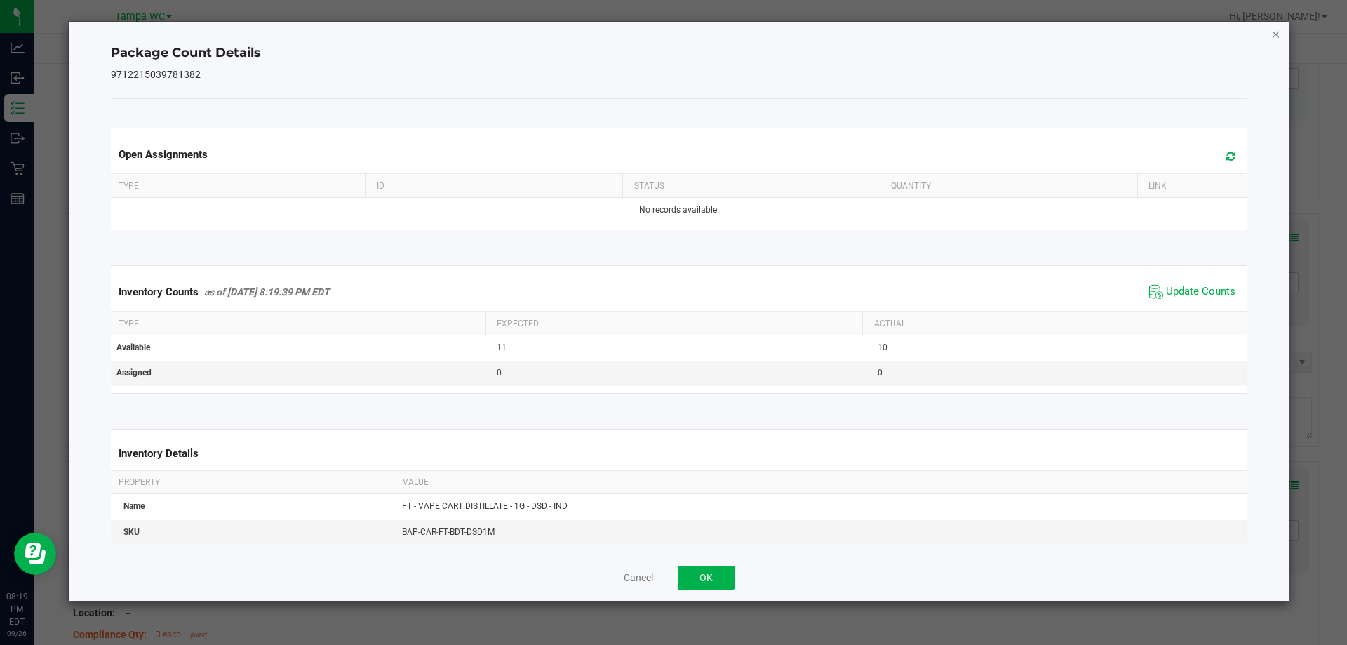
click at [1275, 39] on icon "Close" at bounding box center [1276, 33] width 10 height 17
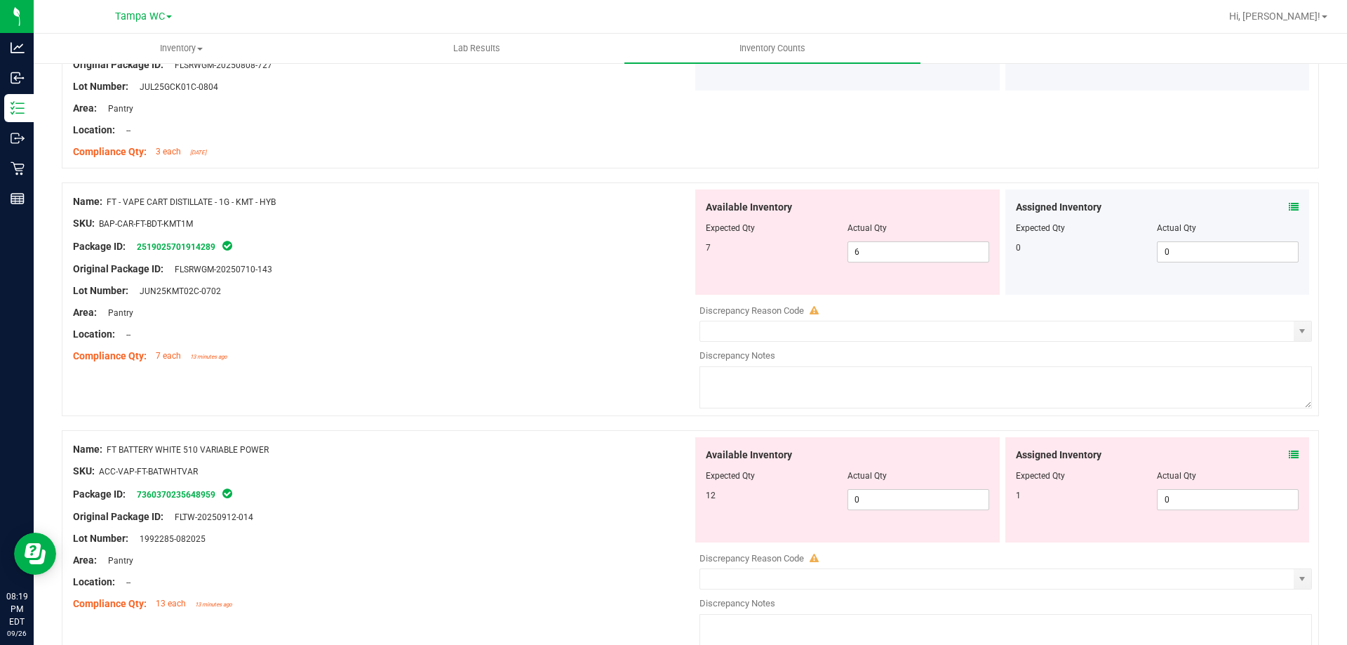
scroll to position [1613, 0]
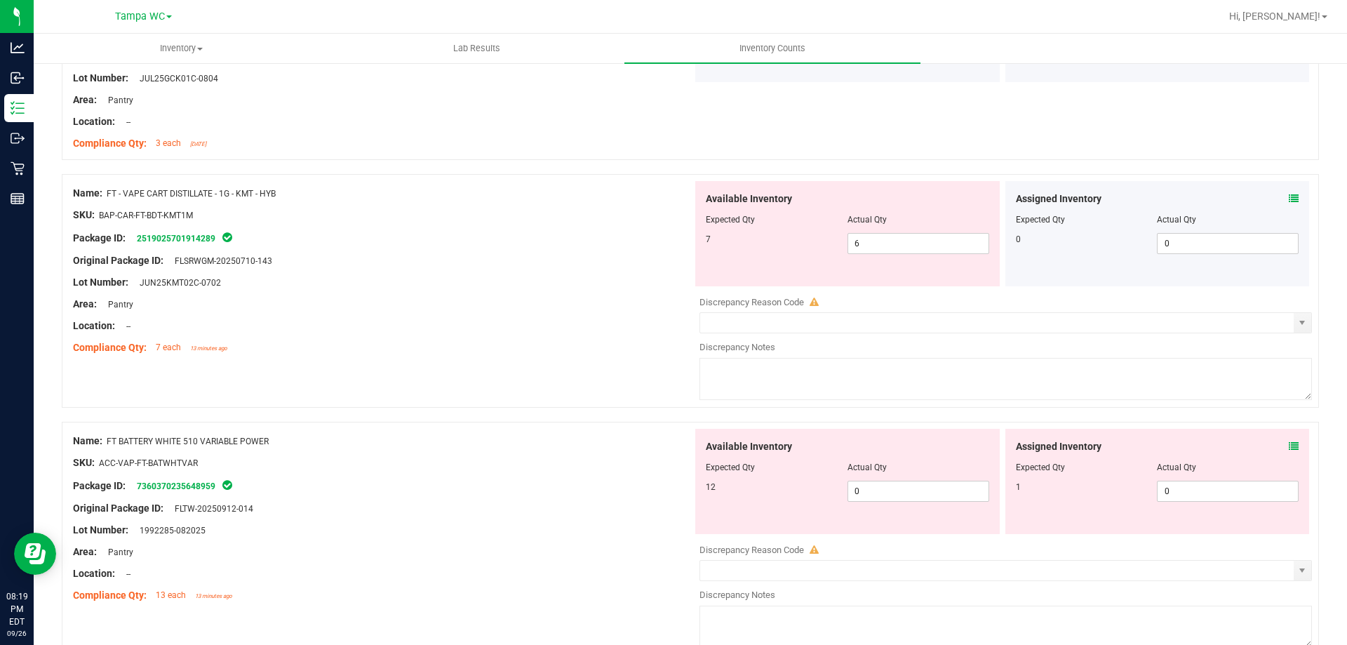
click at [1289, 198] on icon at bounding box center [1294, 199] width 10 height 10
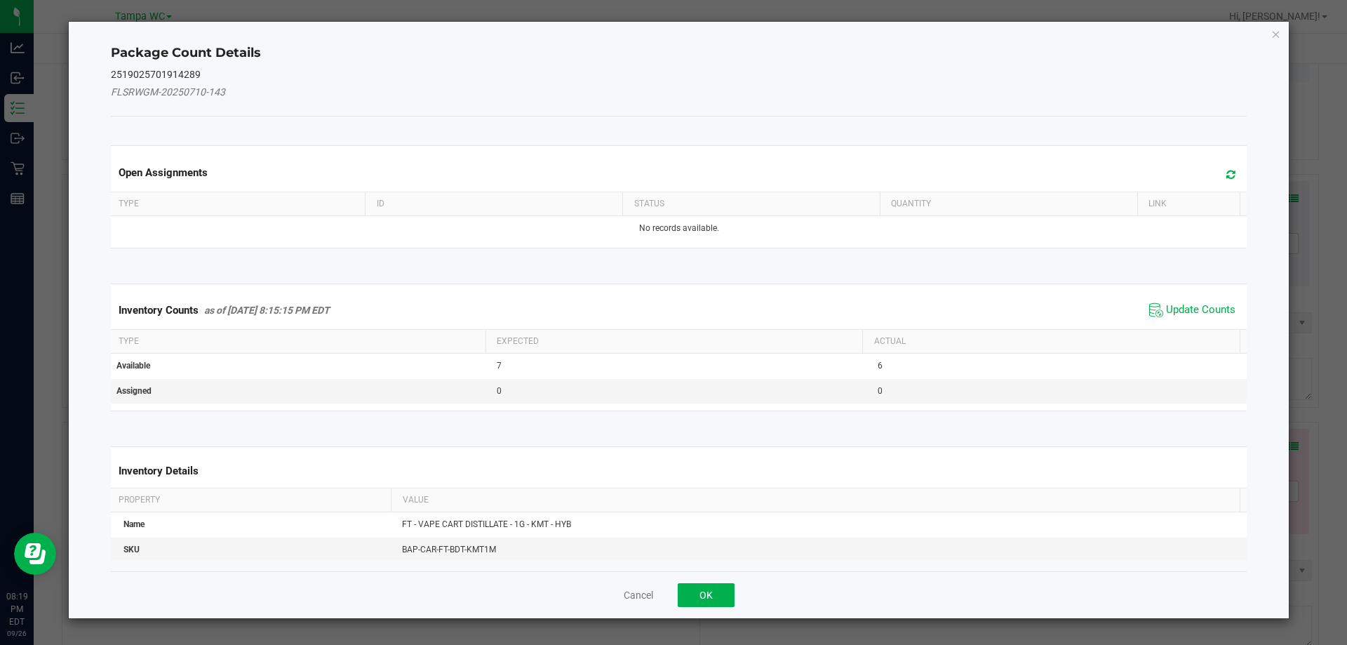
click at [1201, 325] on div "Inventory Counts as of [DATE] 8:15:15 PM EDT Update Counts" at bounding box center [679, 310] width 1142 height 38
click at [1203, 305] on span "Update Counts" at bounding box center [1200, 310] width 69 height 14
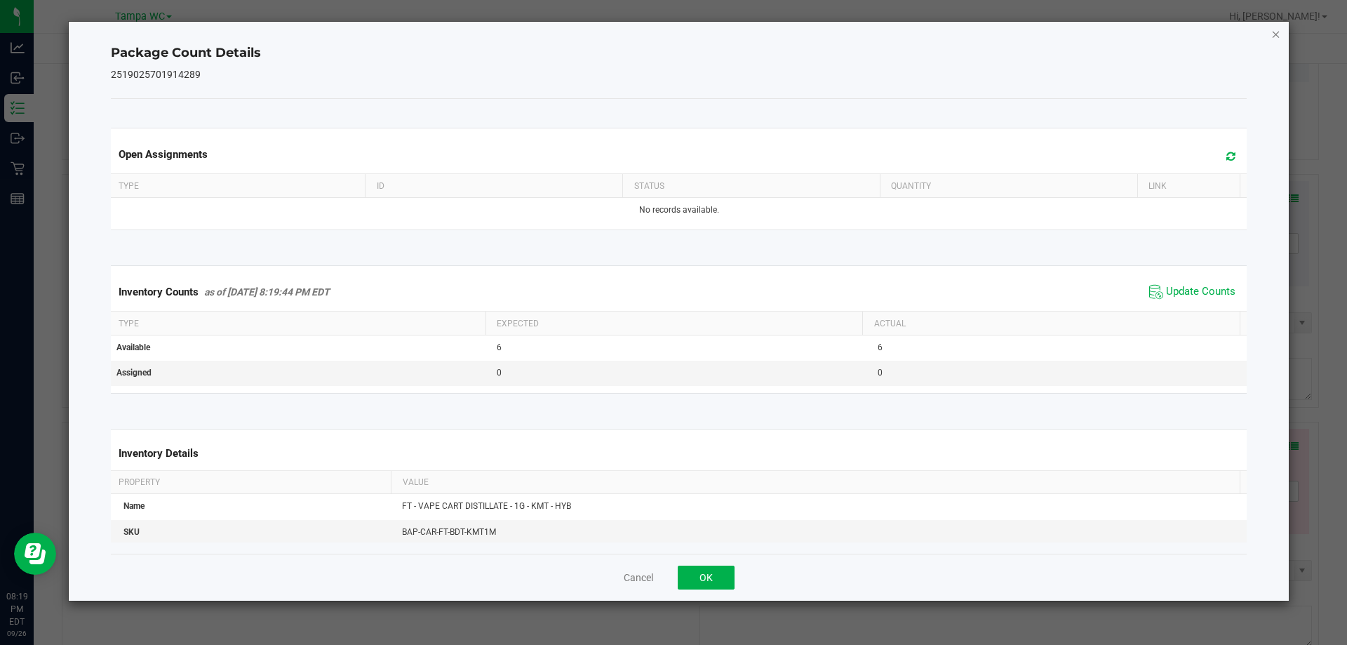
click at [1274, 32] on icon "Close" at bounding box center [1276, 33] width 10 height 17
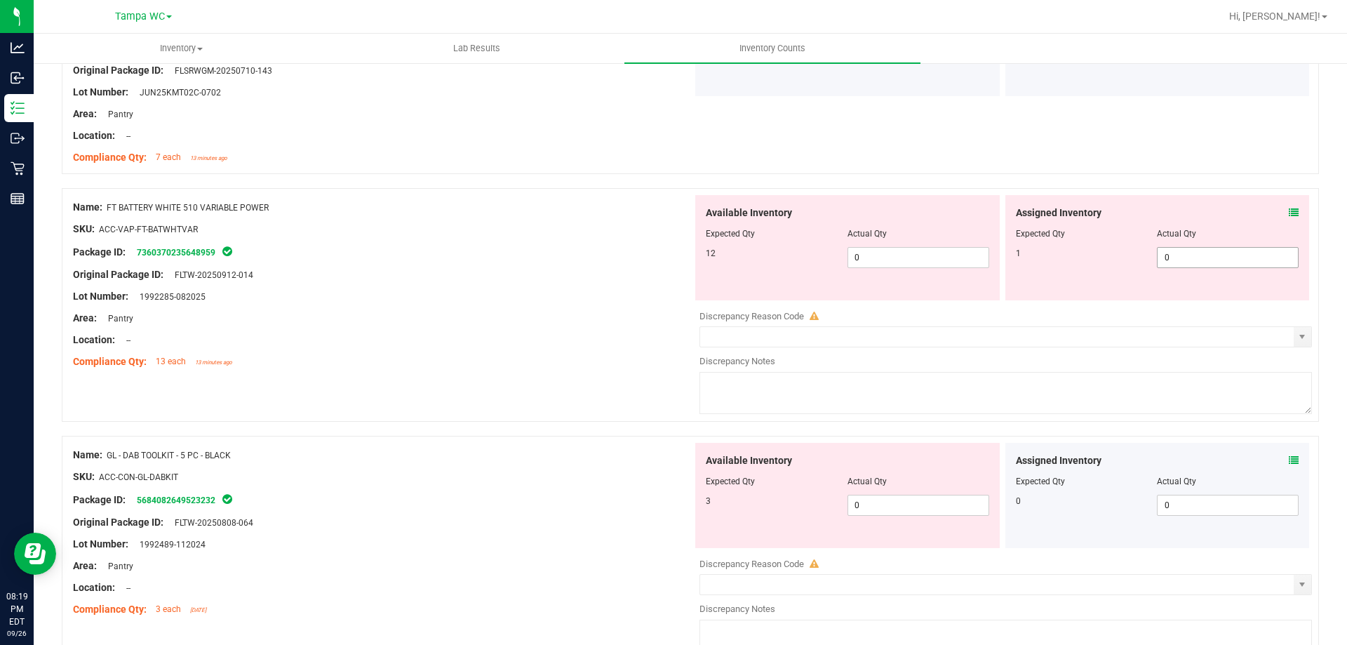
scroll to position [1824, 0]
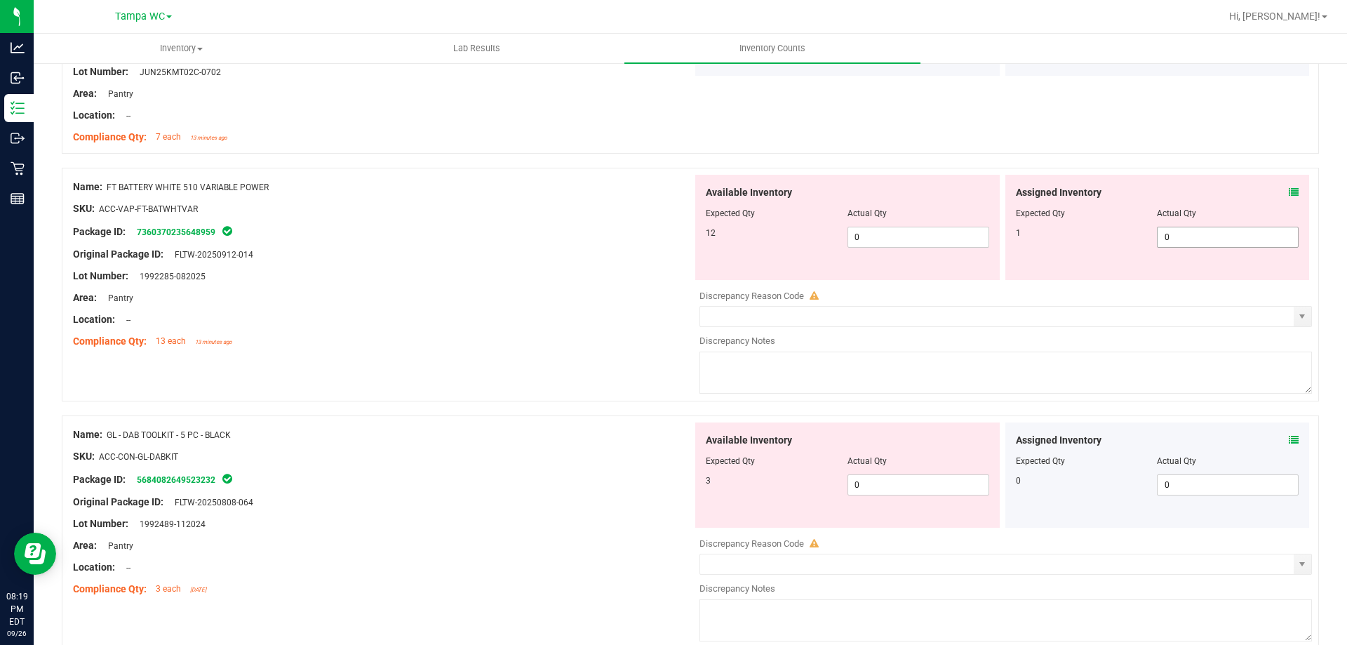
drag, startPoint x: 1194, startPoint y: 228, endPoint x: 706, endPoint y: 236, distance: 487.6
click at [742, 236] on div "Available Inventory Expected Qty Actual Qty 12 0 0 0 0" at bounding box center [1001, 227] width 619 height 105
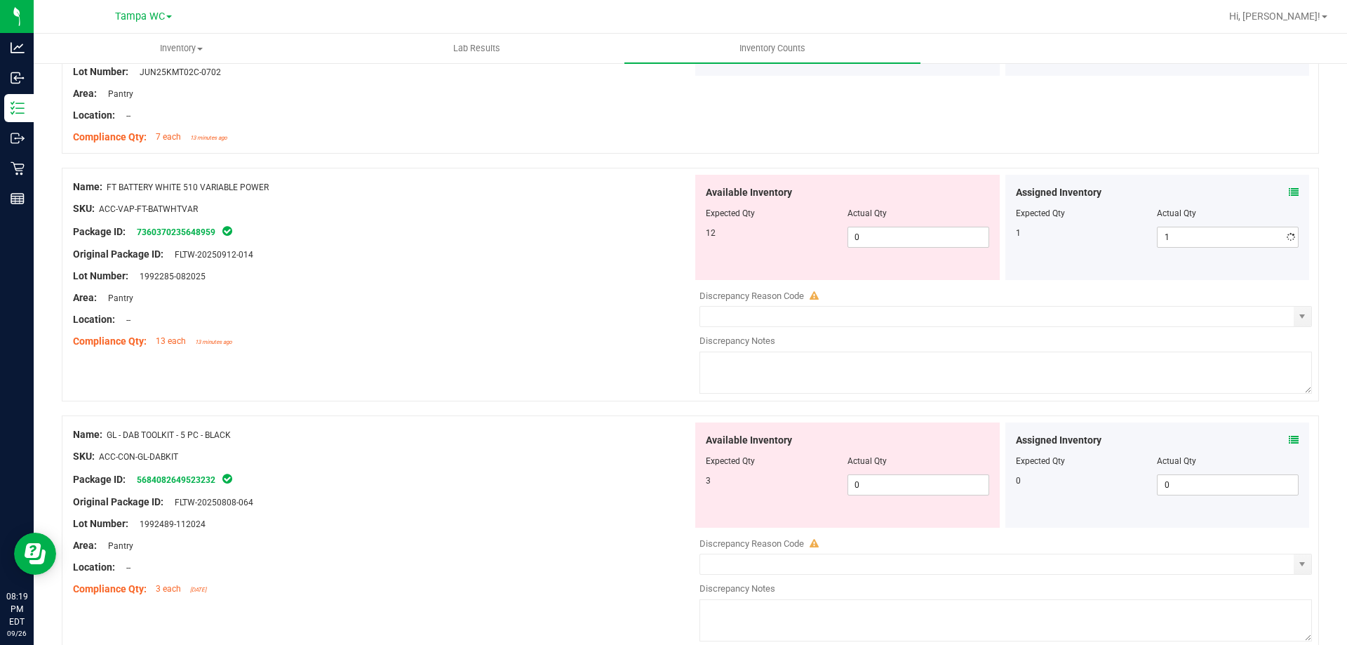
click at [411, 236] on div "Package ID: 7360370235648959" at bounding box center [382, 231] width 619 height 17
drag, startPoint x: 894, startPoint y: 239, endPoint x: 453, endPoint y: 238, distance: 440.5
click at [454, 238] on div "Name: FT BATTERY WHITE 510 VARIABLE POWER SKU: ACC-VAP-FT-BATWHTVAR Package ID:…" at bounding box center [690, 285] width 1257 height 234
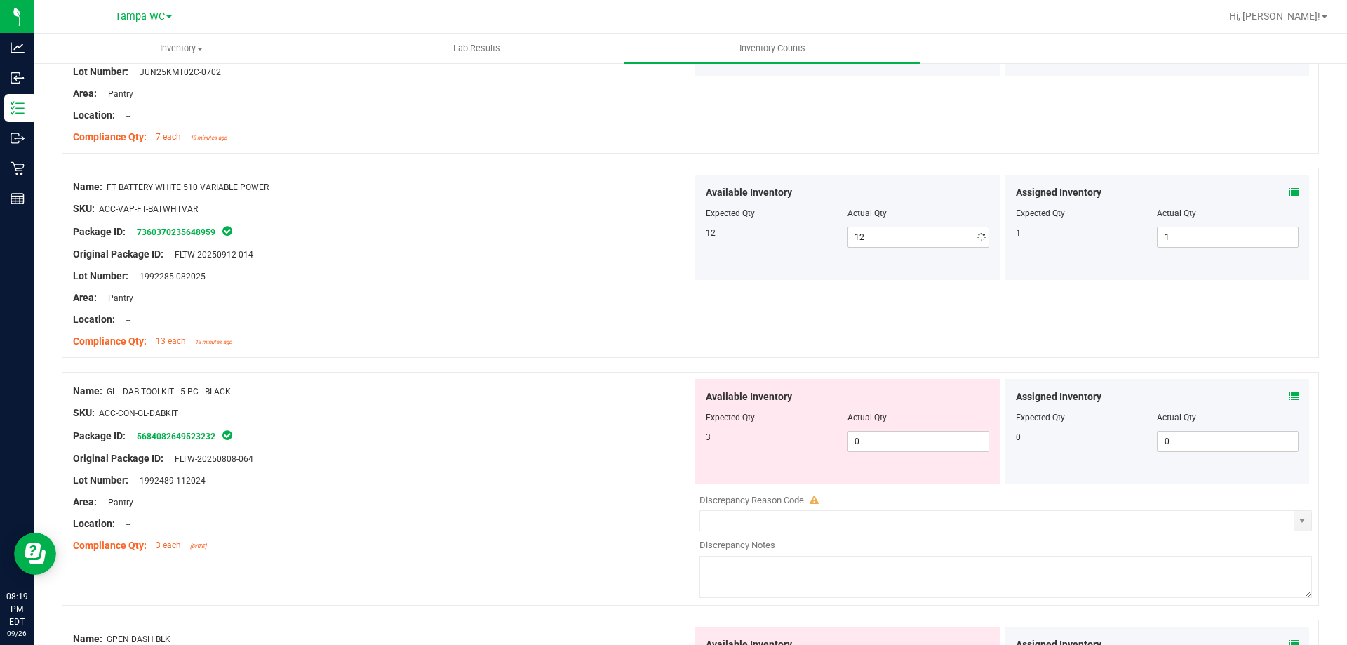
click at [448, 242] on div at bounding box center [382, 243] width 619 height 7
drag, startPoint x: 699, startPoint y: 430, endPoint x: 433, endPoint y: 422, distance: 266.7
click at [448, 429] on div "Name: GL - DAB TOOLKIT - 5 PC - BLACK SKU: ACC-CON-GL-DABKIT Package ID: 568408…" at bounding box center [690, 489] width 1257 height 234
click at [430, 417] on div "SKU: ACC-CON-GL-DABKIT" at bounding box center [382, 412] width 619 height 15
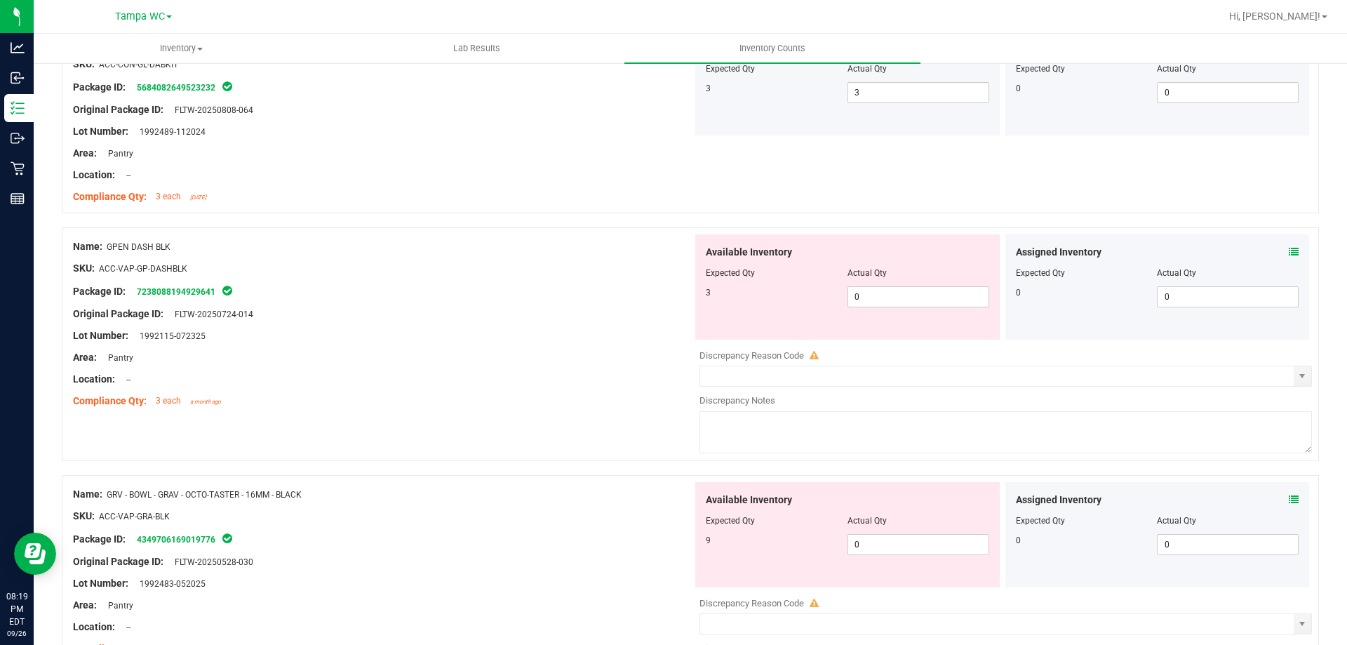
scroll to position [2174, 0]
drag, startPoint x: 882, startPoint y: 295, endPoint x: 509, endPoint y: 283, distance: 374.1
click at [525, 285] on div "Name: GPEN DASH BLK SKU: ACC-VAP-GP-DASHBLK Package ID: 7238088194929641 Origin…" at bounding box center [690, 342] width 1257 height 234
click at [457, 275] on div at bounding box center [382, 277] width 619 height 7
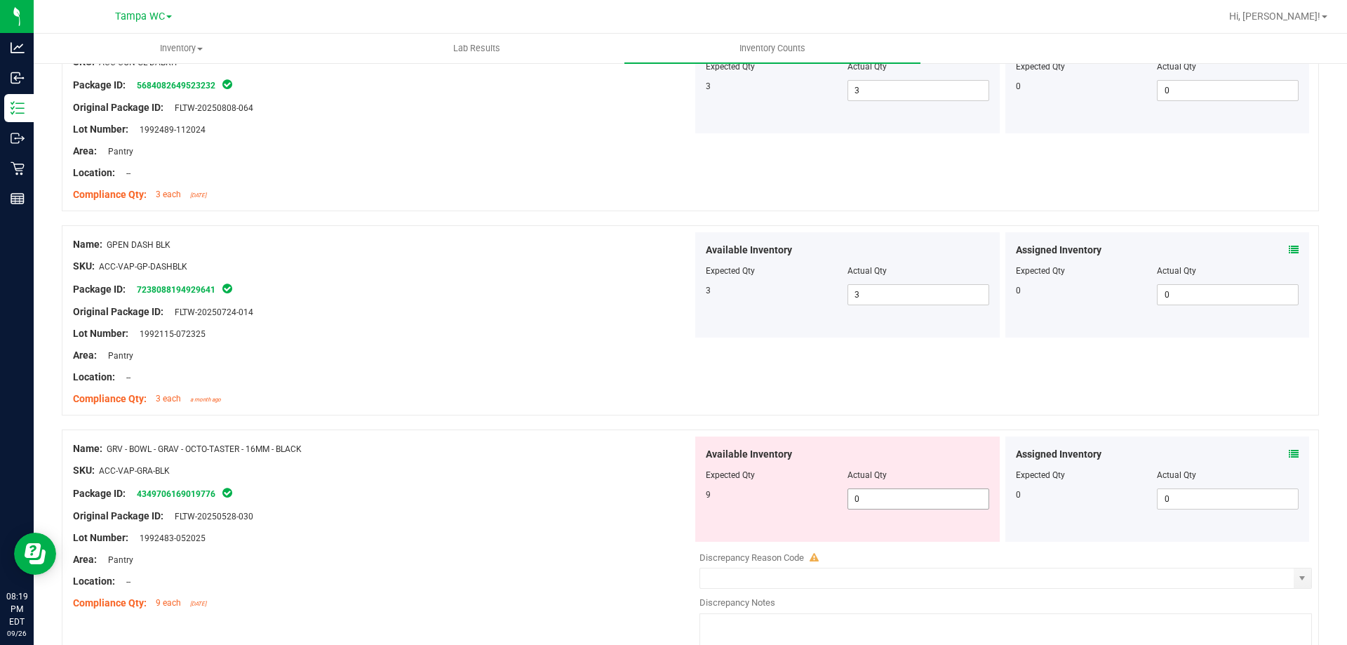
drag, startPoint x: 885, startPoint y: 499, endPoint x: 533, endPoint y: 492, distance: 352.2
click at [534, 492] on div "Name: GRV - BOWL - GRAV - OCTO-TASTER - 16MM - BLACK SKU: ACC-VAP-GRA-BLK Packa…" at bounding box center [690, 546] width 1257 height 234
click at [516, 481] on div at bounding box center [382, 481] width 619 height 7
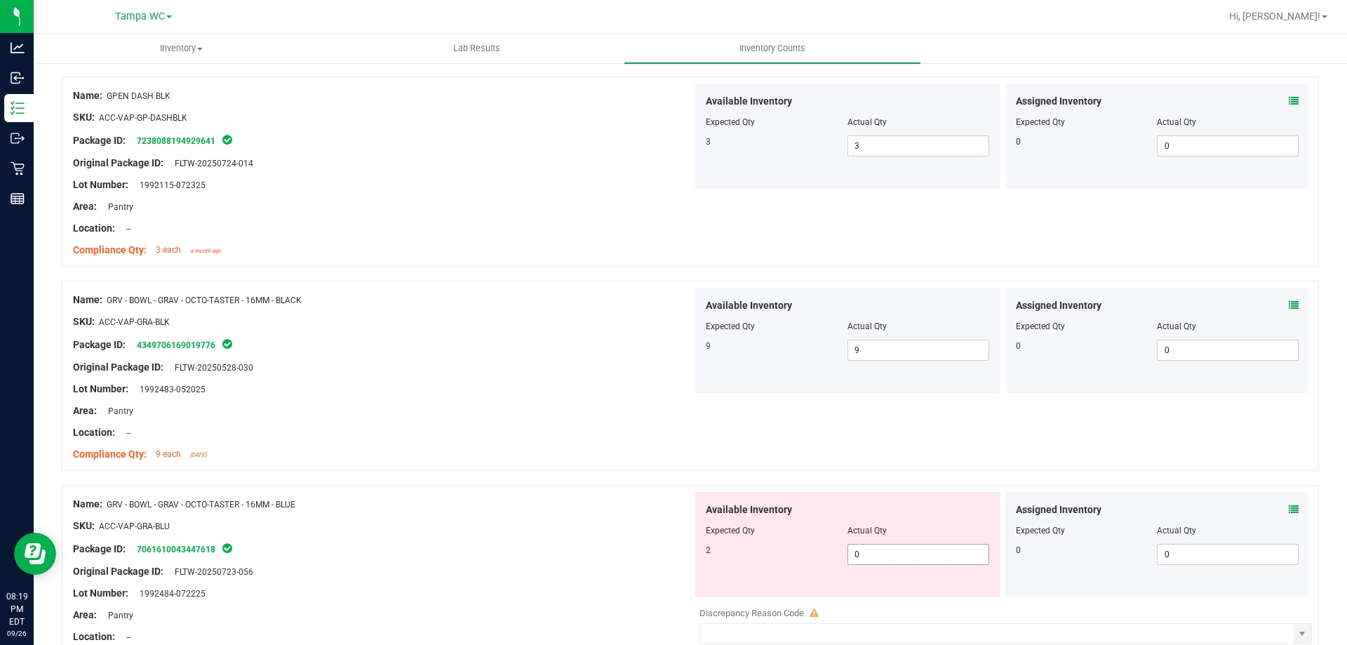
scroll to position [2385, 0]
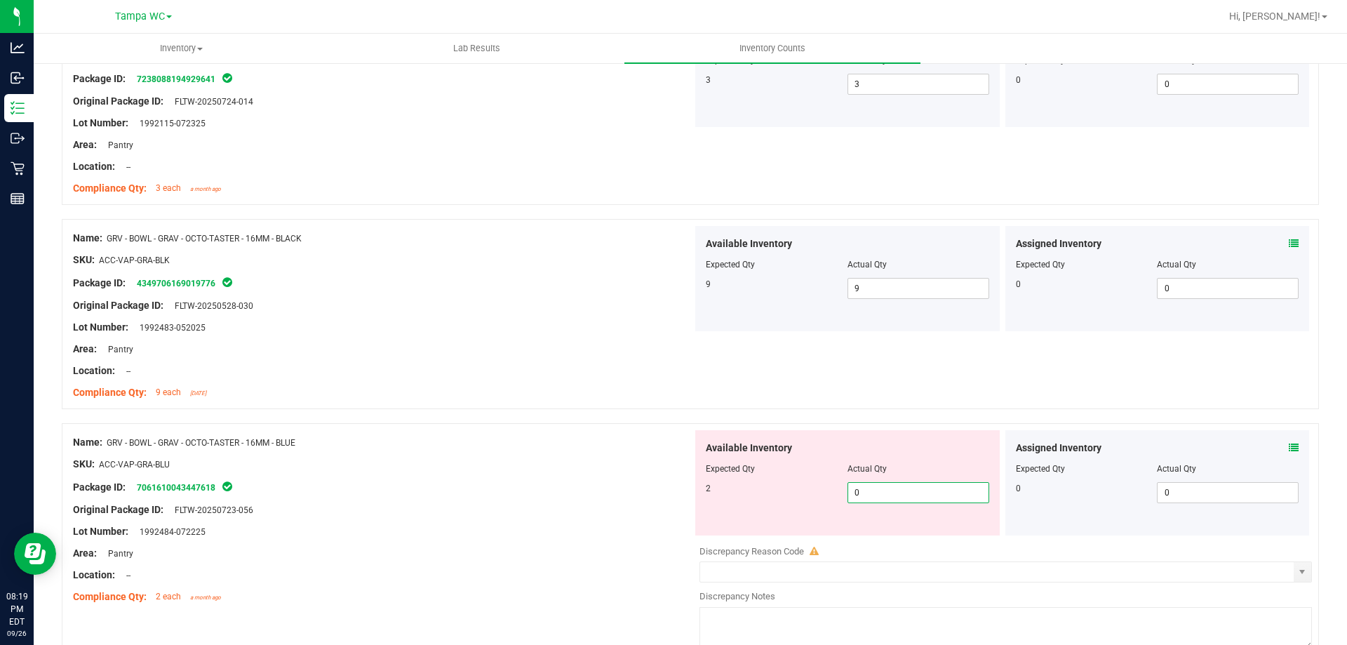
drag, startPoint x: 901, startPoint y: 499, endPoint x: 614, endPoint y: 489, distance: 286.4
click at [638, 493] on div "Name: GRV - BOWL - GRAV - OCTO-TASTER - 16MM - BLUE SKU: ACC-VAP-GRA-BLU Packag…" at bounding box center [690, 540] width 1257 height 234
click at [614, 488] on div "Package ID: 7061610043447618" at bounding box center [382, 486] width 619 height 17
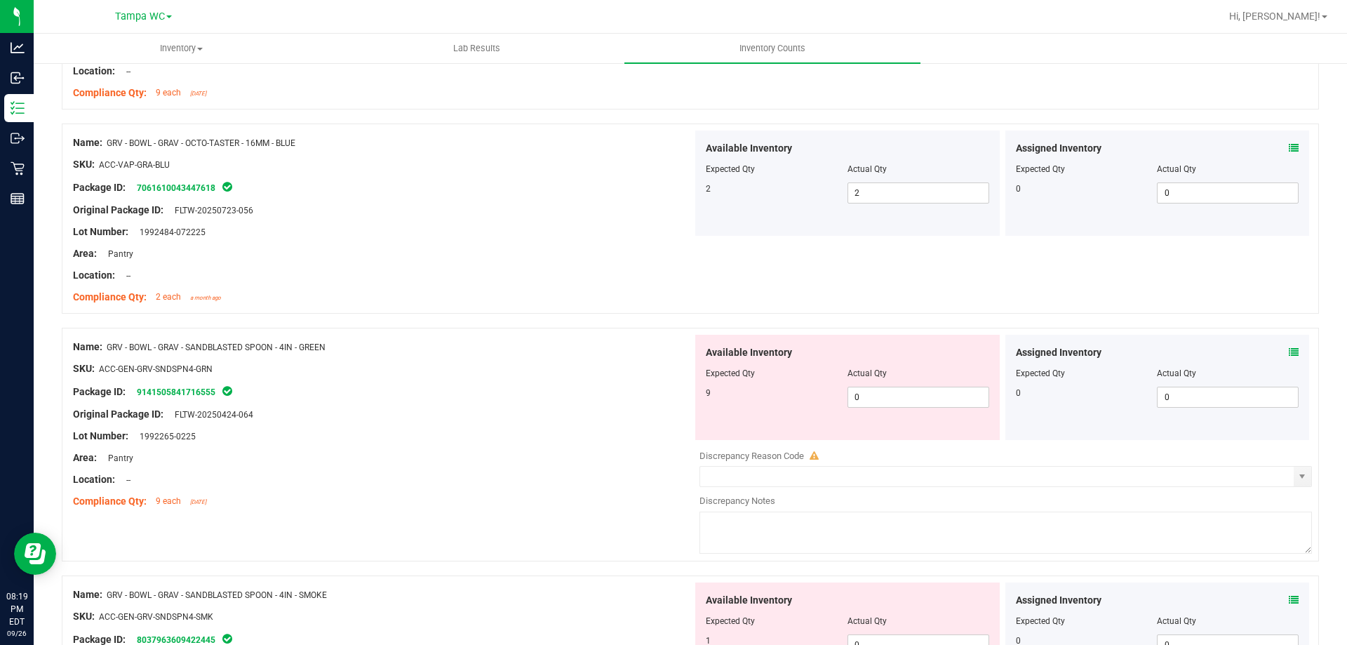
scroll to position [2736, 0]
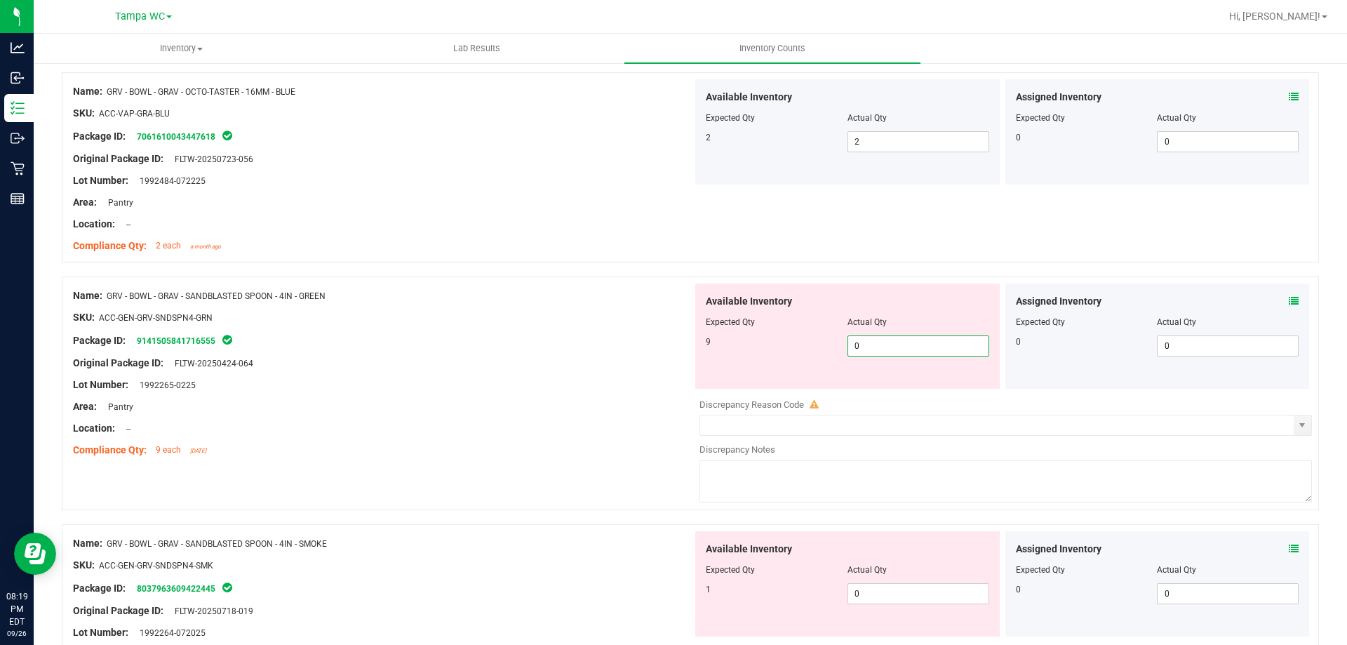
drag, startPoint x: 880, startPoint y: 338, endPoint x: 512, endPoint y: 383, distance: 370.3
click at [529, 381] on div "Name: GRV - BOWL - GRAV - SANDBLASTED SPOON - 4IN - GREEN SKU: ACC-GEN-GRV-SNDS…" at bounding box center [690, 393] width 1257 height 234
click at [511, 383] on div "Lot Number: 1992265-0225" at bounding box center [382, 384] width 619 height 15
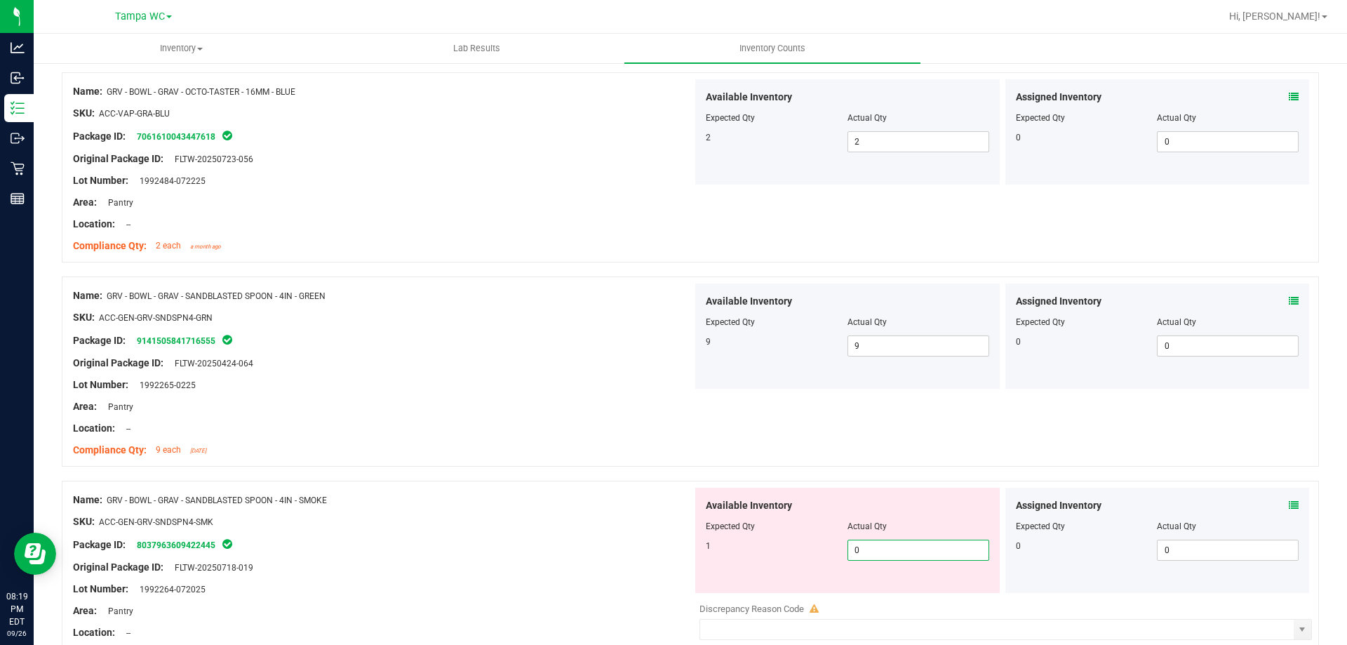
drag, startPoint x: 866, startPoint y: 544, endPoint x: 527, endPoint y: 536, distance: 338.2
click at [560, 542] on div "Name: GRV - BOWL - GRAV - SANDBLASTED SPOON - 4IN - SMOKE SKU: ACC-GEN-GRV-SNDS…" at bounding box center [690, 597] width 1257 height 234
click at [513, 505] on div "Name: GRV - BOWL - GRAV - SANDBLASTED SPOON - 4IN - SMOKE" at bounding box center [382, 499] width 619 height 15
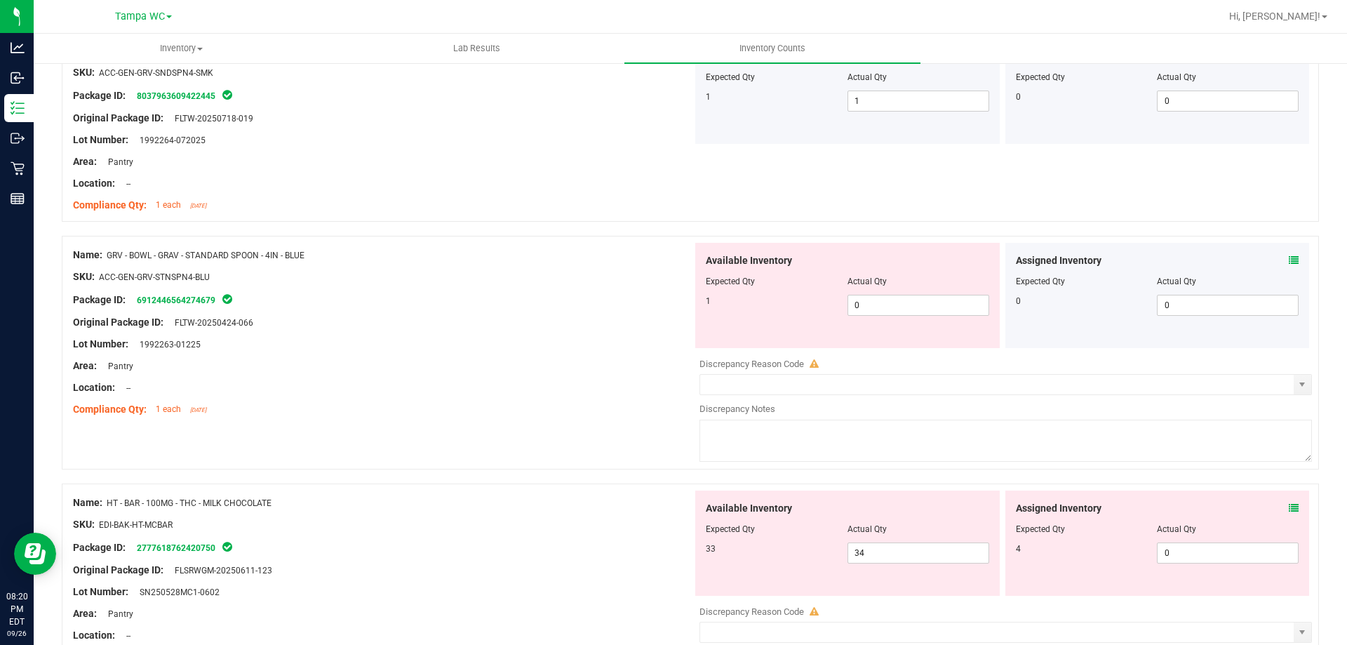
scroll to position [3227, 0]
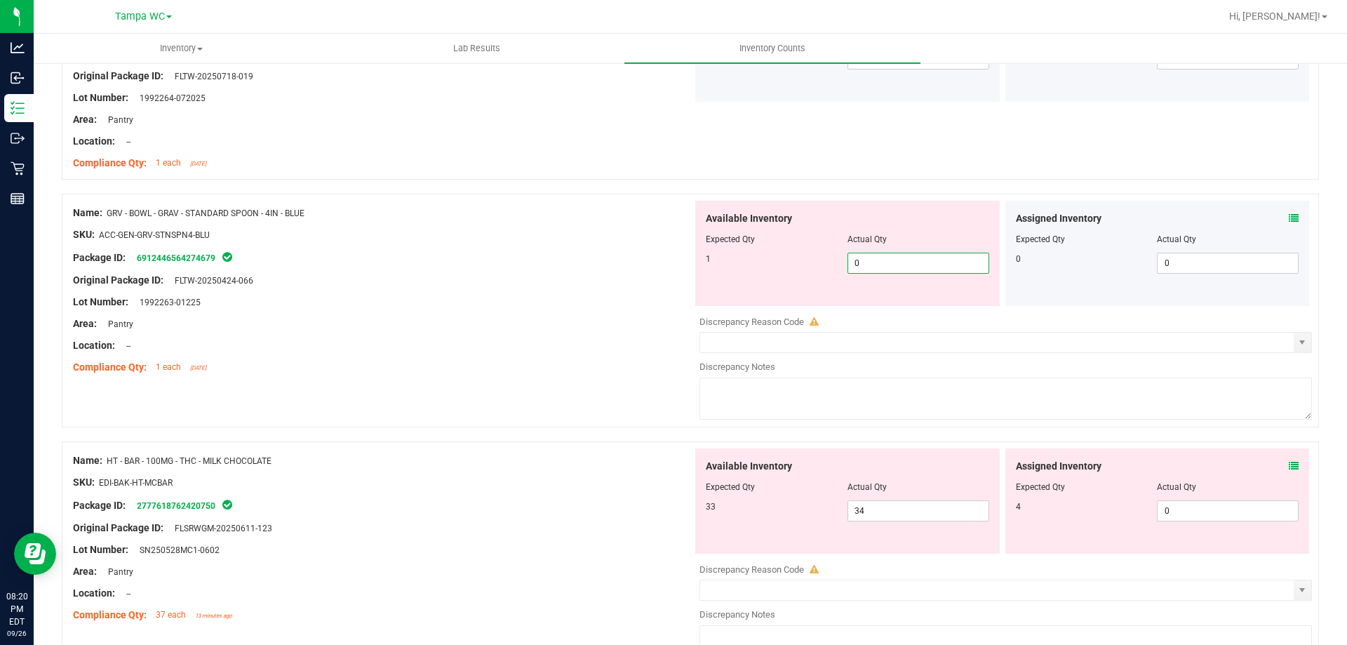
drag, startPoint x: 880, startPoint y: 262, endPoint x: 601, endPoint y: 286, distance: 280.3
click at [644, 285] on div "Name: GRV - BOWL - GRAV - STANDARD SPOON - 4IN - BLUE SKU: ACC-GEN-GRV-STNSPN4-…" at bounding box center [690, 311] width 1257 height 234
click at [600, 288] on div at bounding box center [382, 291] width 619 height 7
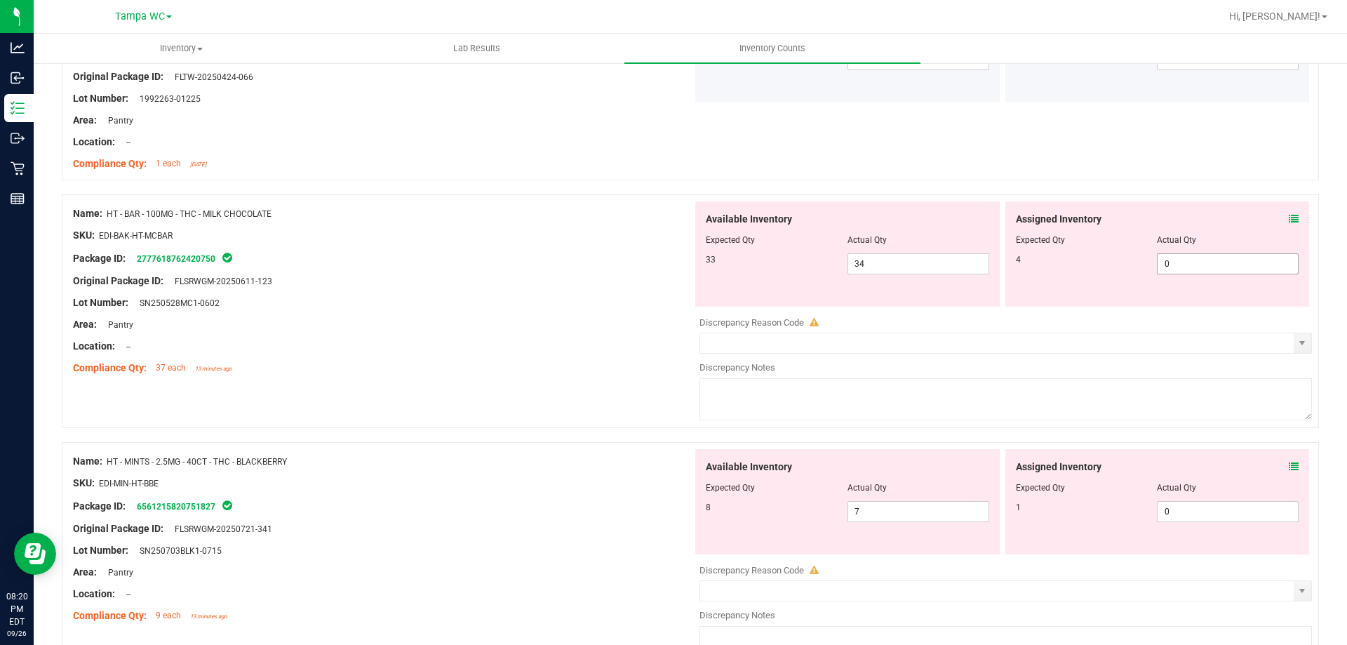
scroll to position [3437, 0]
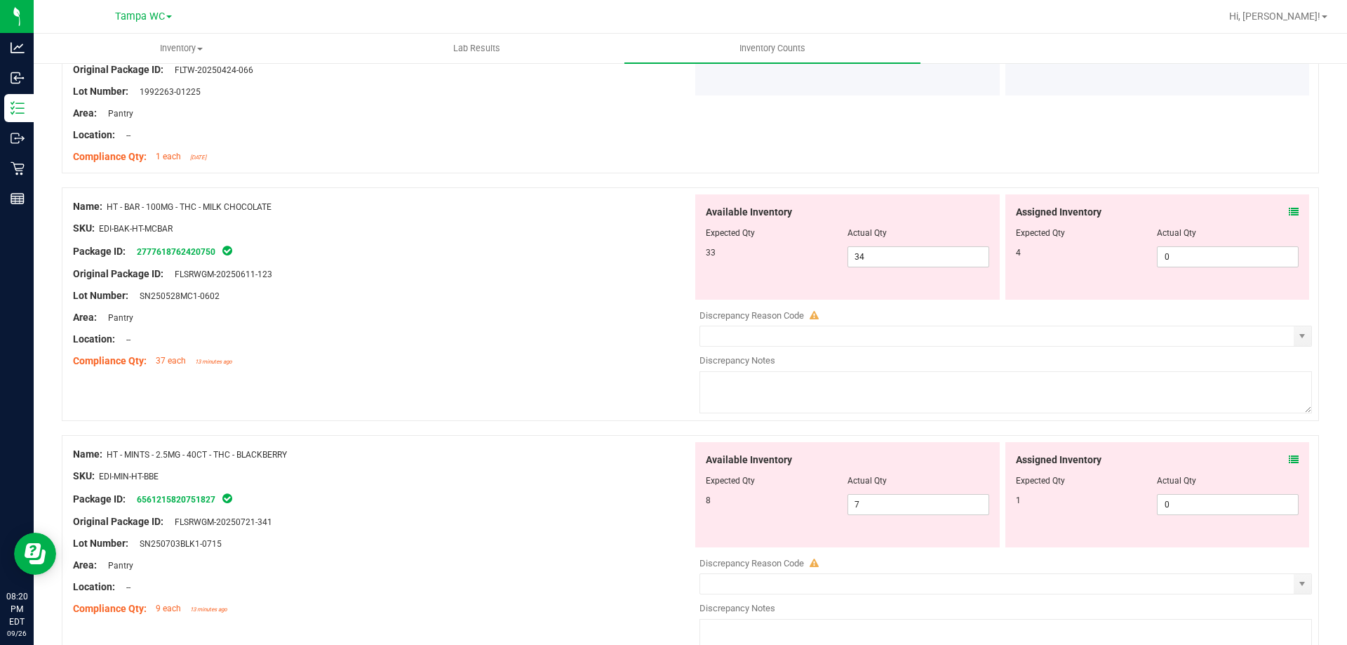
click at [1289, 207] on icon at bounding box center [1294, 212] width 10 height 10
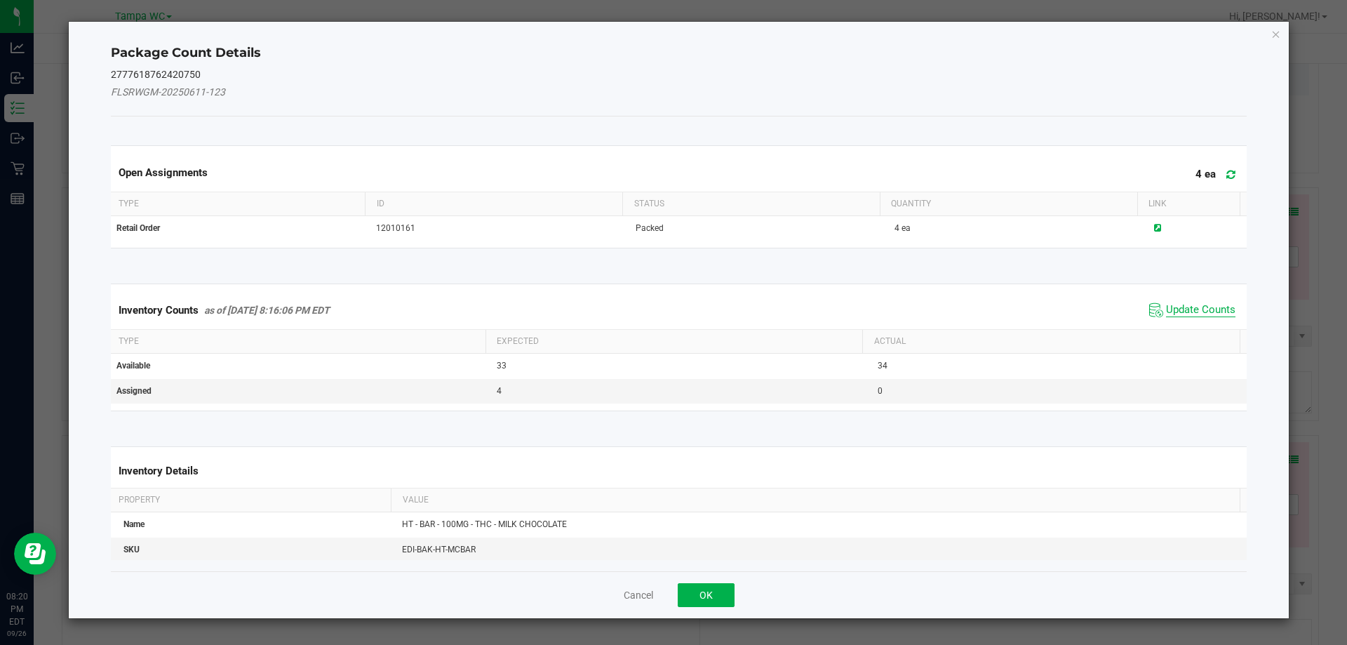
click at [1184, 304] on span "Update Counts" at bounding box center [1200, 310] width 69 height 14
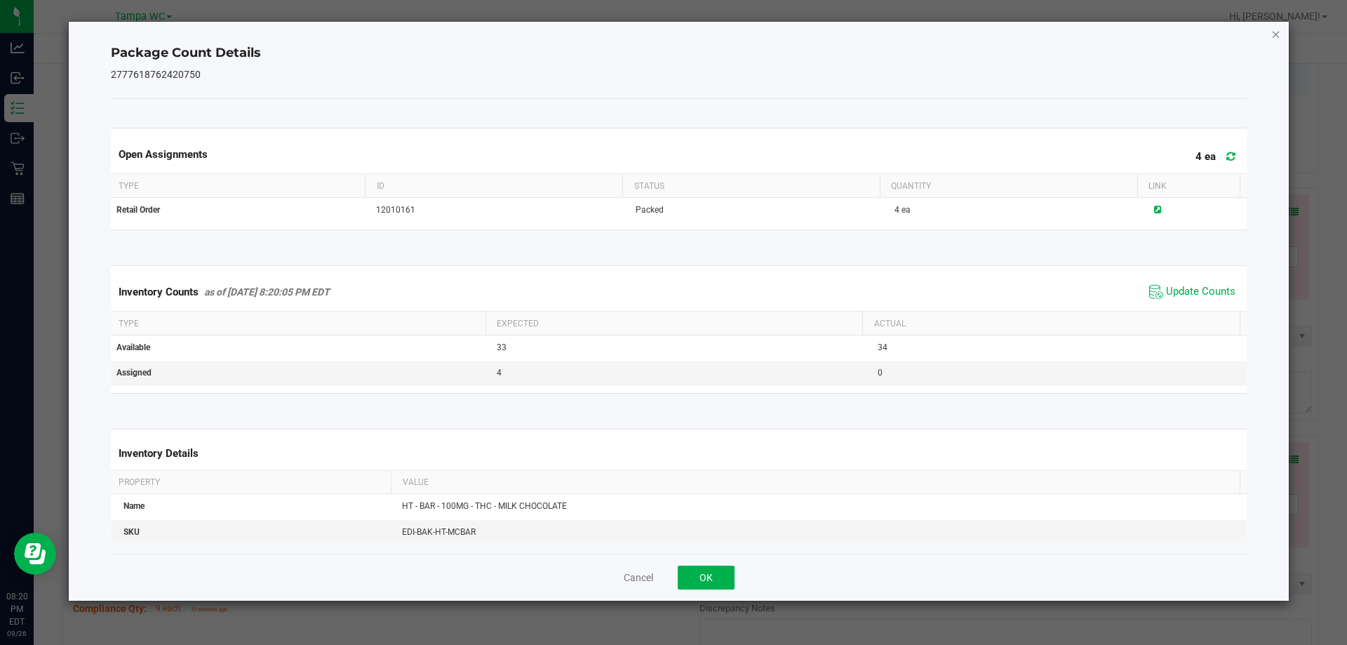
click at [1274, 37] on icon "Close" at bounding box center [1276, 33] width 10 height 17
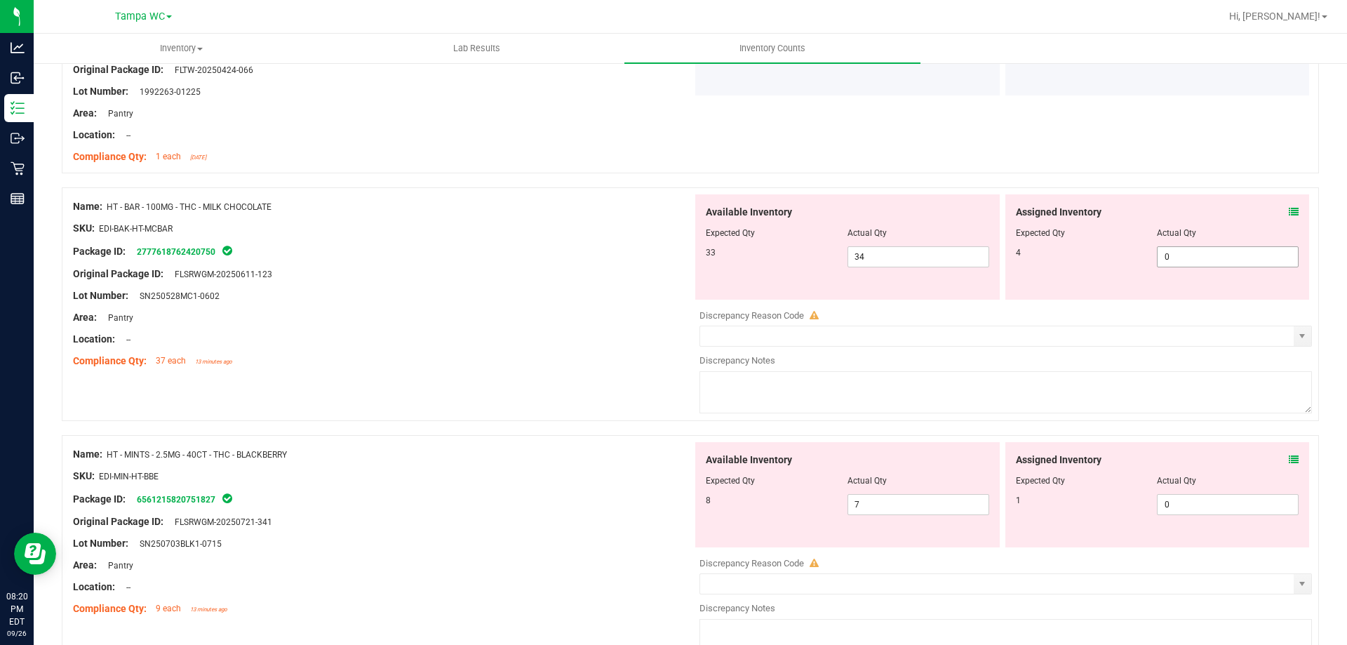
drag, startPoint x: 1192, startPoint y: 255, endPoint x: 717, endPoint y: 259, distance: 474.9
click at [763, 259] on div "Available Inventory Expected Qty Actual Qty 33 34 34 0 0" at bounding box center [1001, 246] width 619 height 105
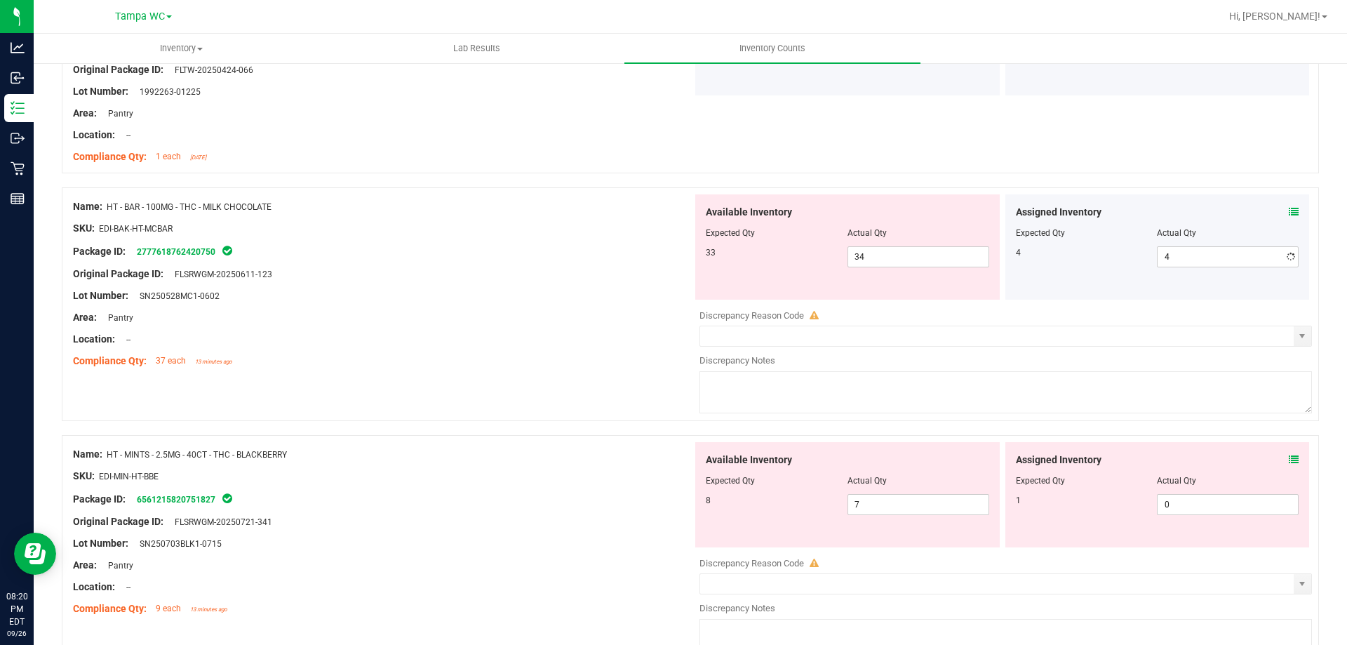
click at [306, 256] on div "Package ID: 2777618762420750" at bounding box center [382, 251] width 619 height 17
drag, startPoint x: 1184, startPoint y: 502, endPoint x: 662, endPoint y: 503, distance: 521.9
click at [694, 503] on div "Available Inventory Expected Qty Actual Qty 8 7 7 0 0" at bounding box center [1001, 494] width 619 height 105
click at [457, 447] on div "Name: HT - MINTS - 2.5MG - 40CT - THC - BLACKBERRY" at bounding box center [382, 454] width 619 height 15
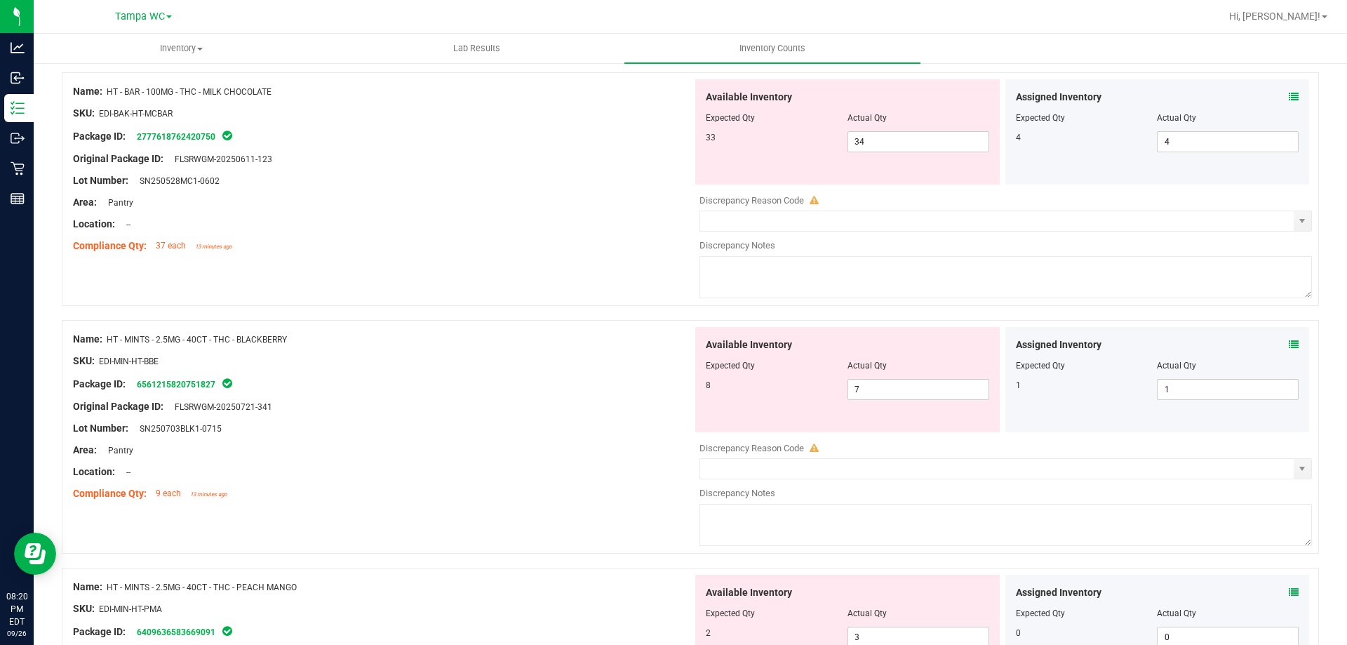
scroll to position [3577, 0]
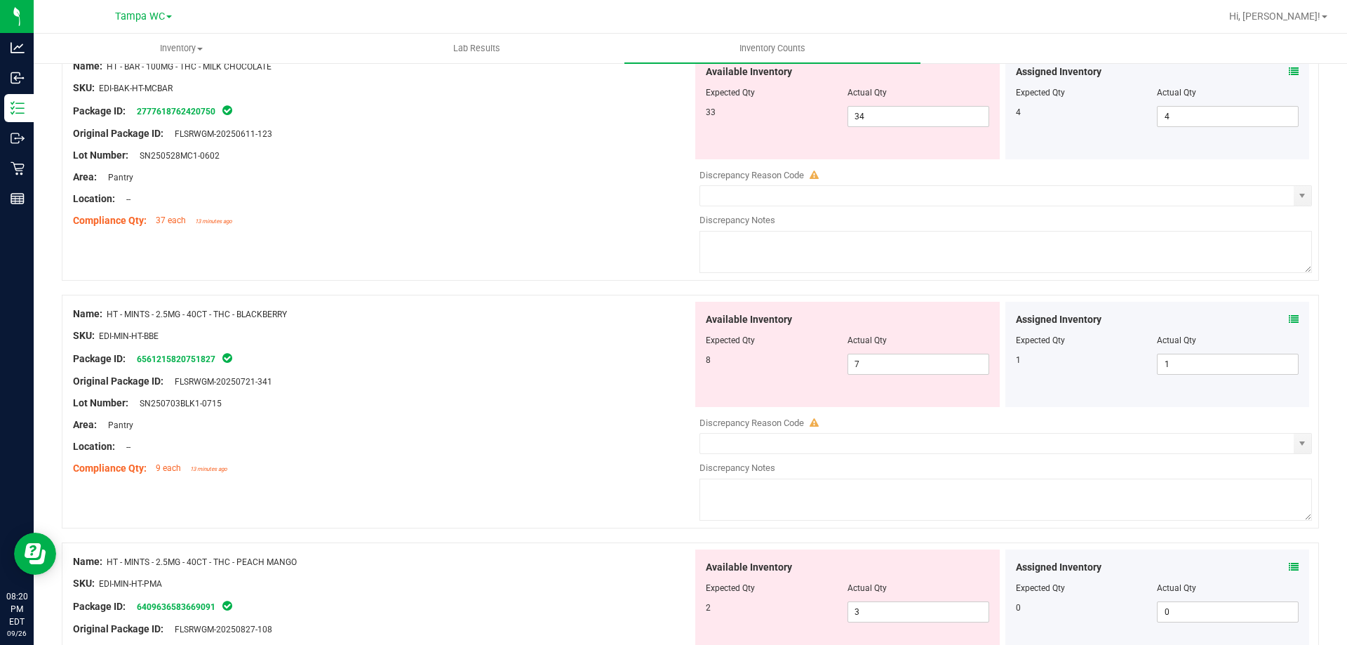
click at [1289, 318] on icon at bounding box center [1294, 319] width 10 height 10
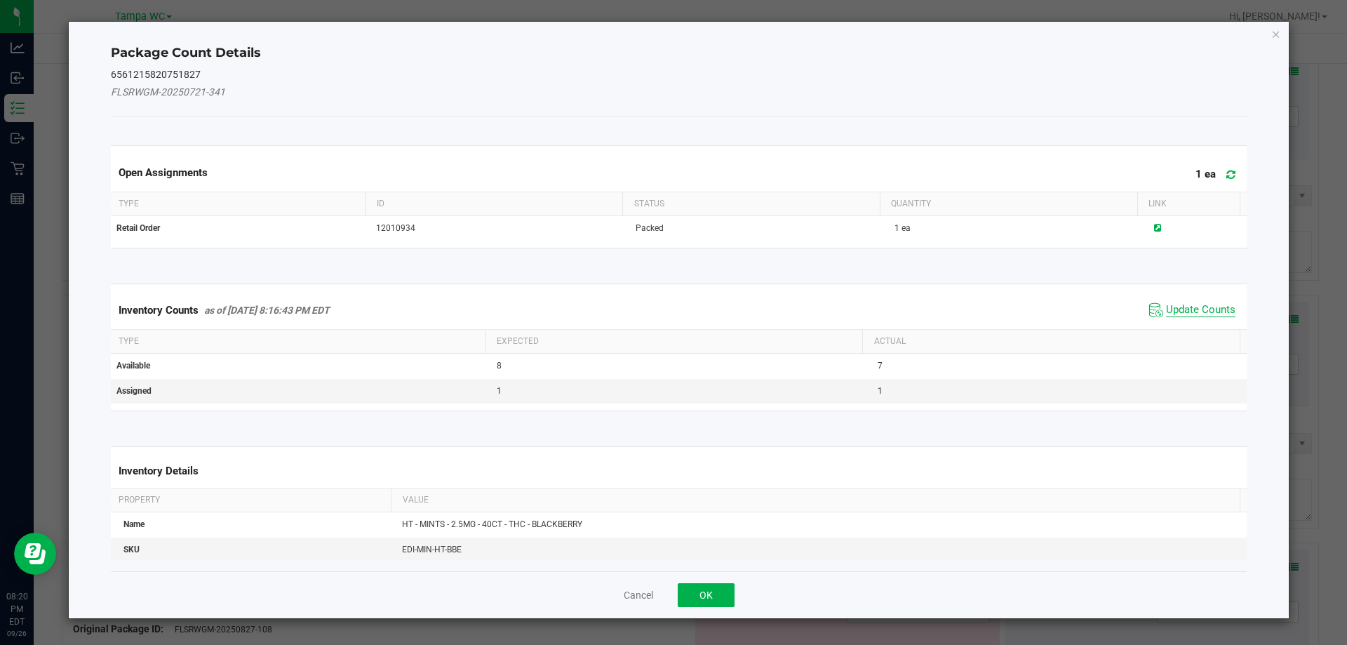
click at [1180, 312] on span "Update Counts" at bounding box center [1200, 310] width 69 height 14
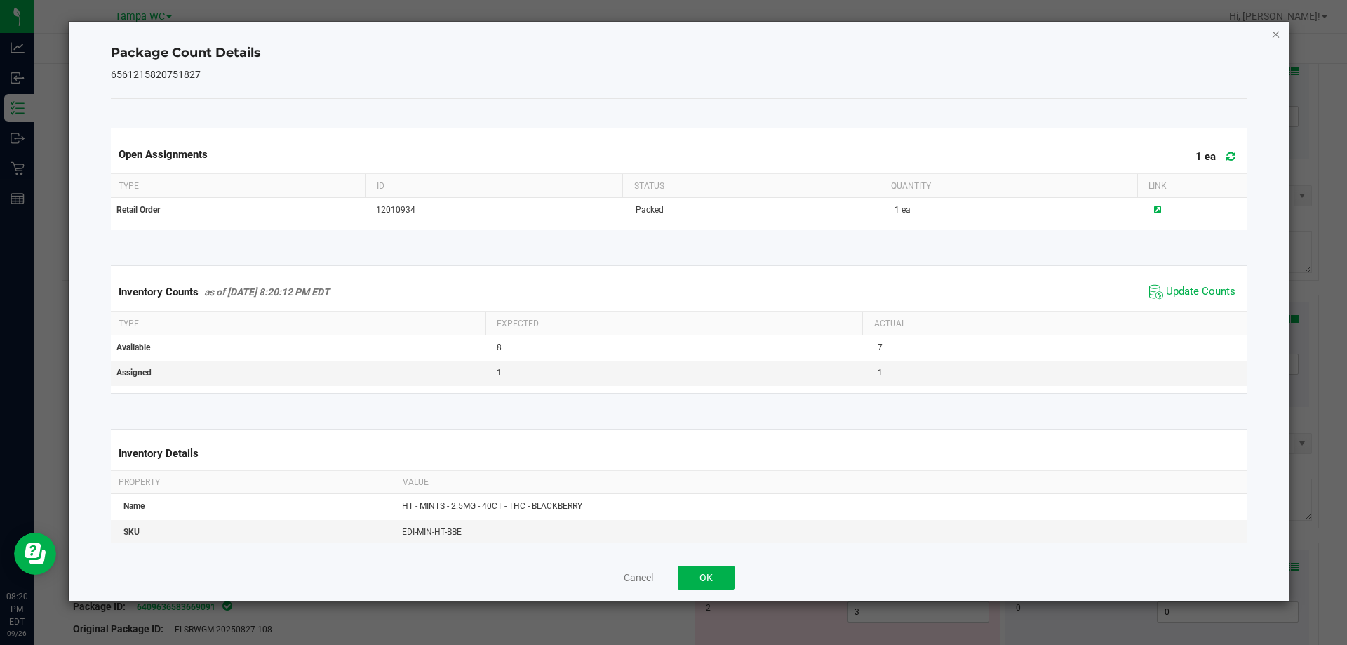
click at [1273, 32] on icon "Close" at bounding box center [1276, 33] width 10 height 17
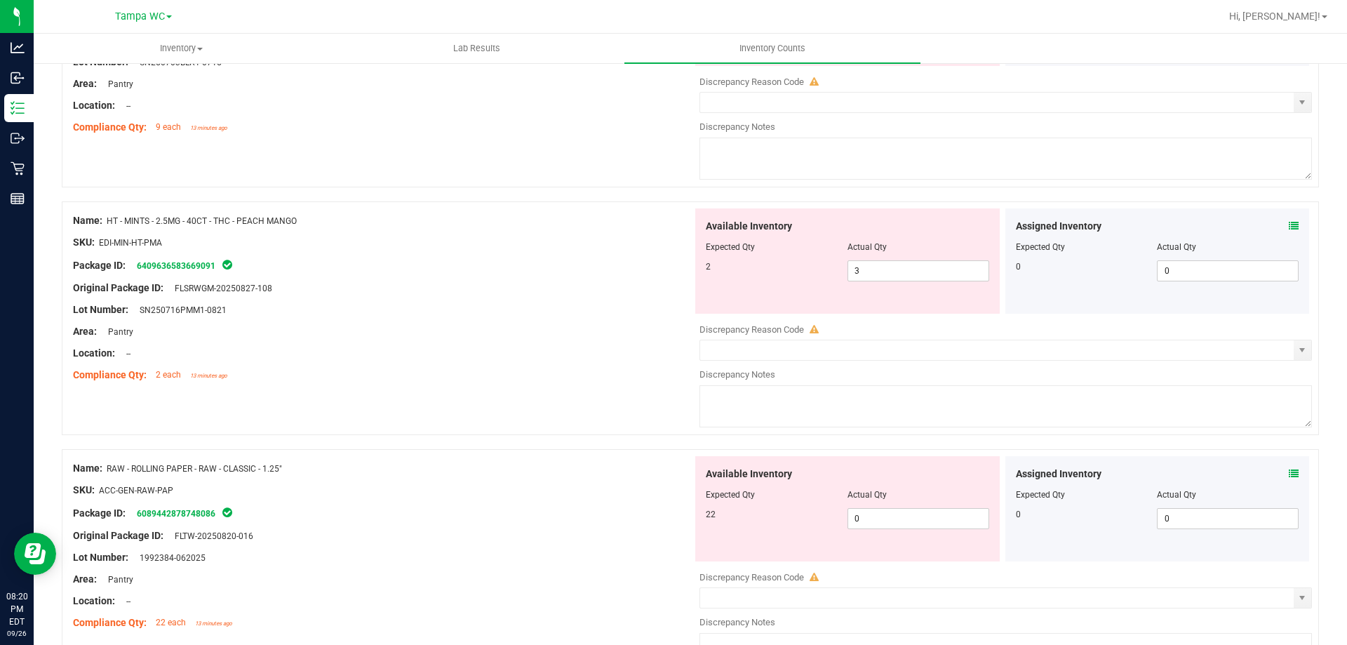
scroll to position [3998, 0]
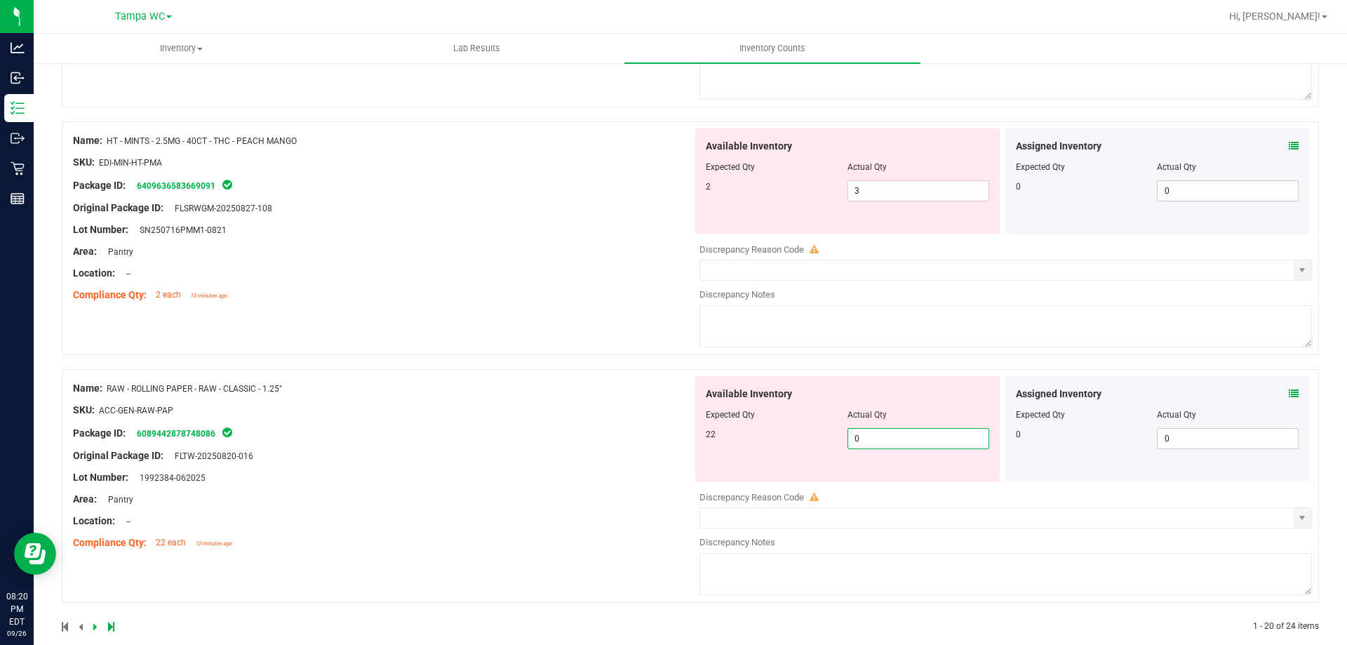
drag, startPoint x: 936, startPoint y: 438, endPoint x: 345, endPoint y: 444, distance: 591.3
click at [391, 451] on div "Name: RAW - ROLLING PAPER - RAW - CLASSIC - 1.25" SKU: ACC-GEN-RAW-PAP Package …" at bounding box center [690, 486] width 1257 height 234
click at [409, 438] on div "Name: RAW - ROLLING PAPER - RAW - CLASSIC - 1.25" SKU: ACC-GEN-RAW-PAP Package …" at bounding box center [382, 465] width 619 height 179
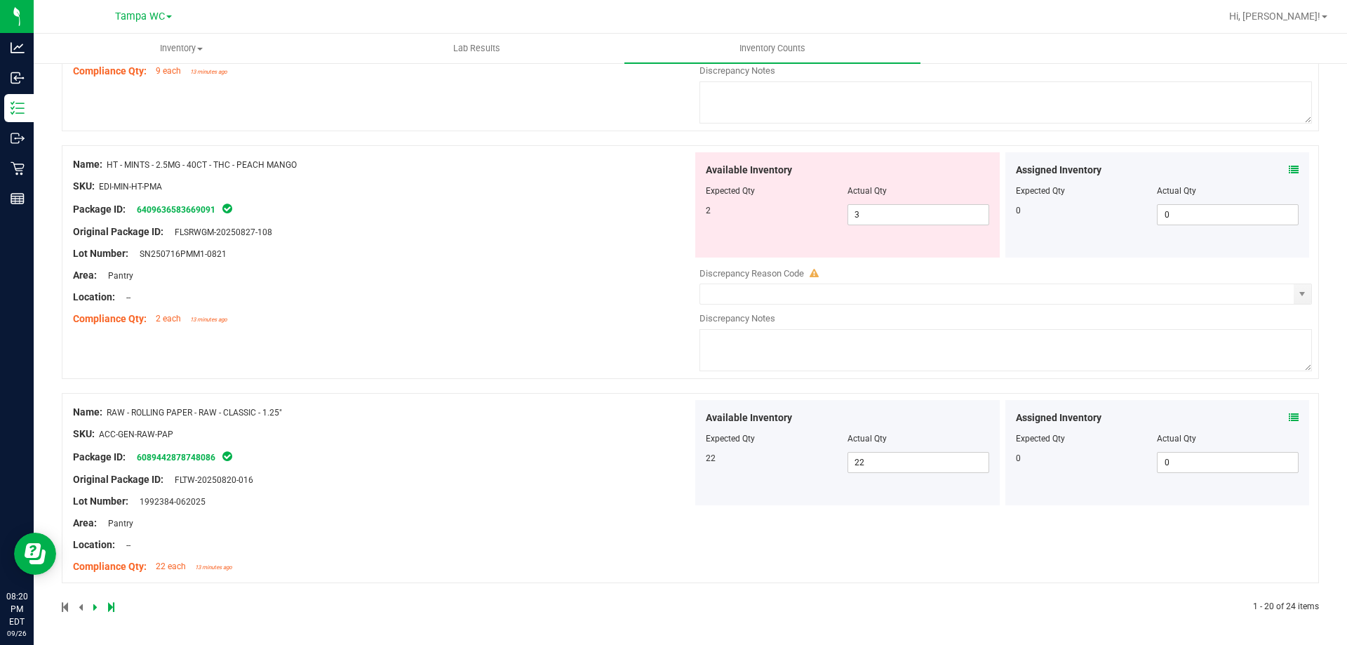
scroll to position [0, 0]
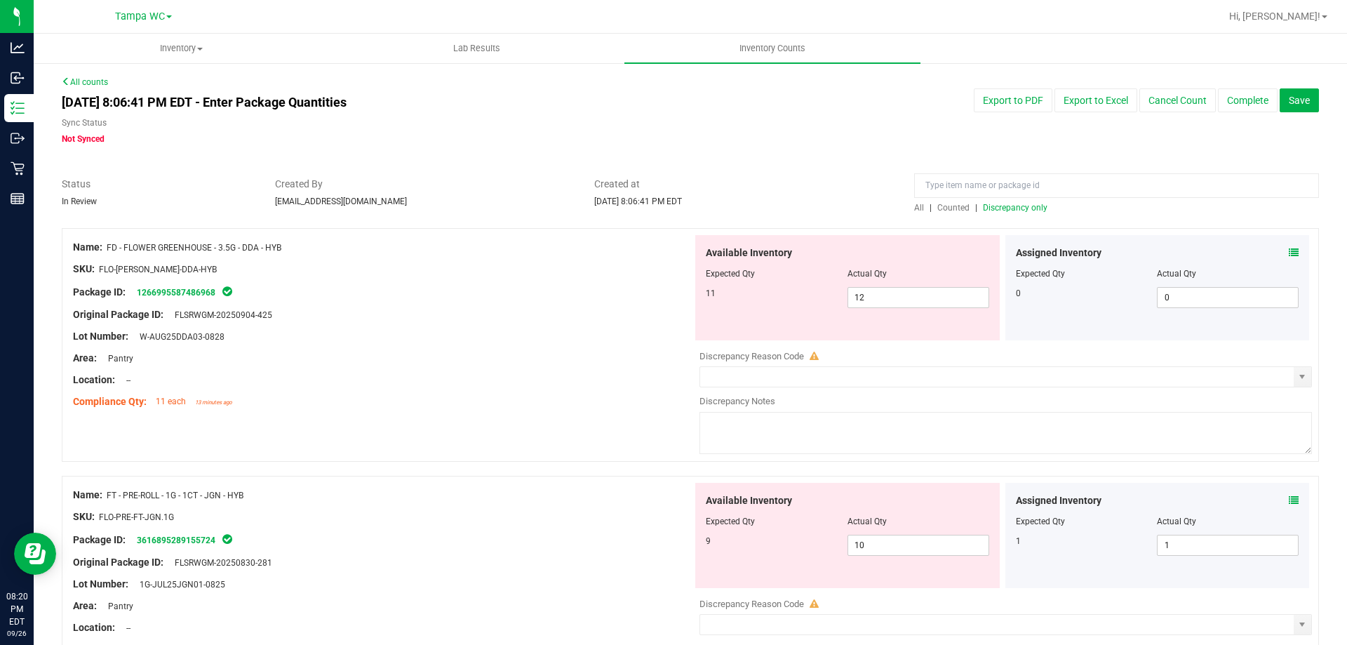
click at [914, 205] on span "All" at bounding box center [919, 208] width 10 height 10
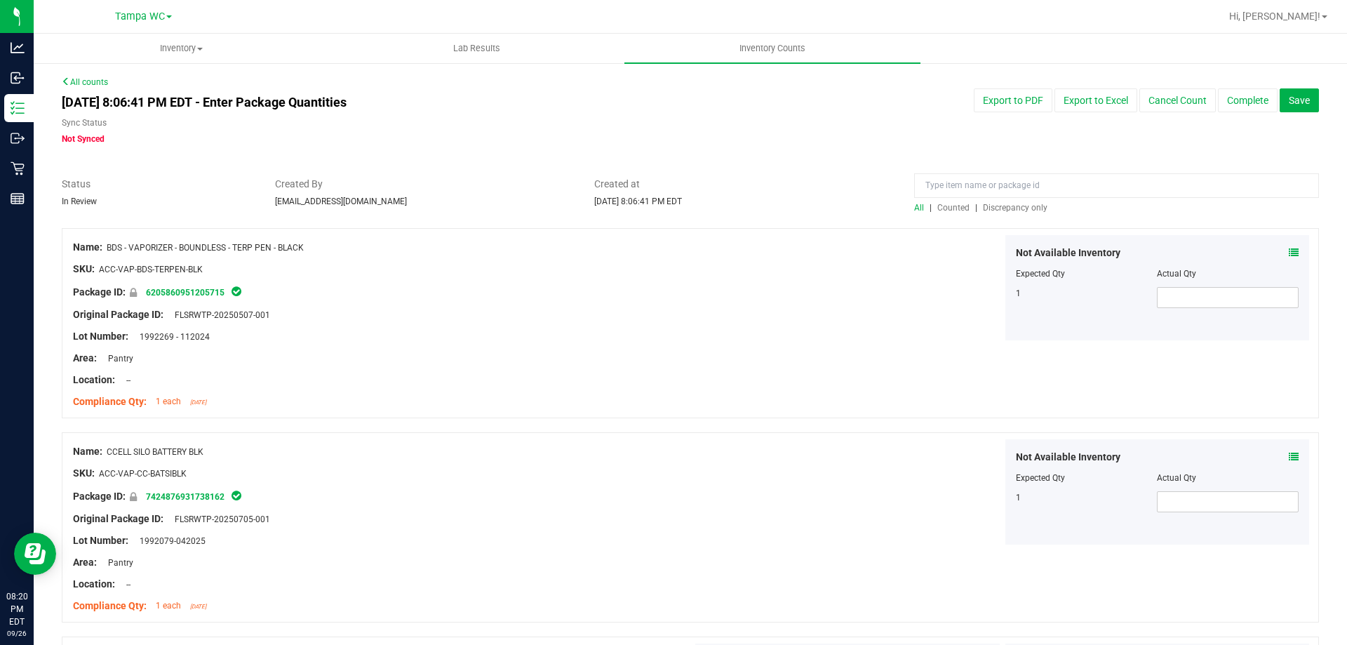
click at [1000, 215] on div at bounding box center [690, 221] width 1257 height 14
click at [1009, 199] on div at bounding box center [1116, 189] width 405 height 25
click at [1010, 206] on span "Discrepancy only" at bounding box center [1015, 208] width 65 height 10
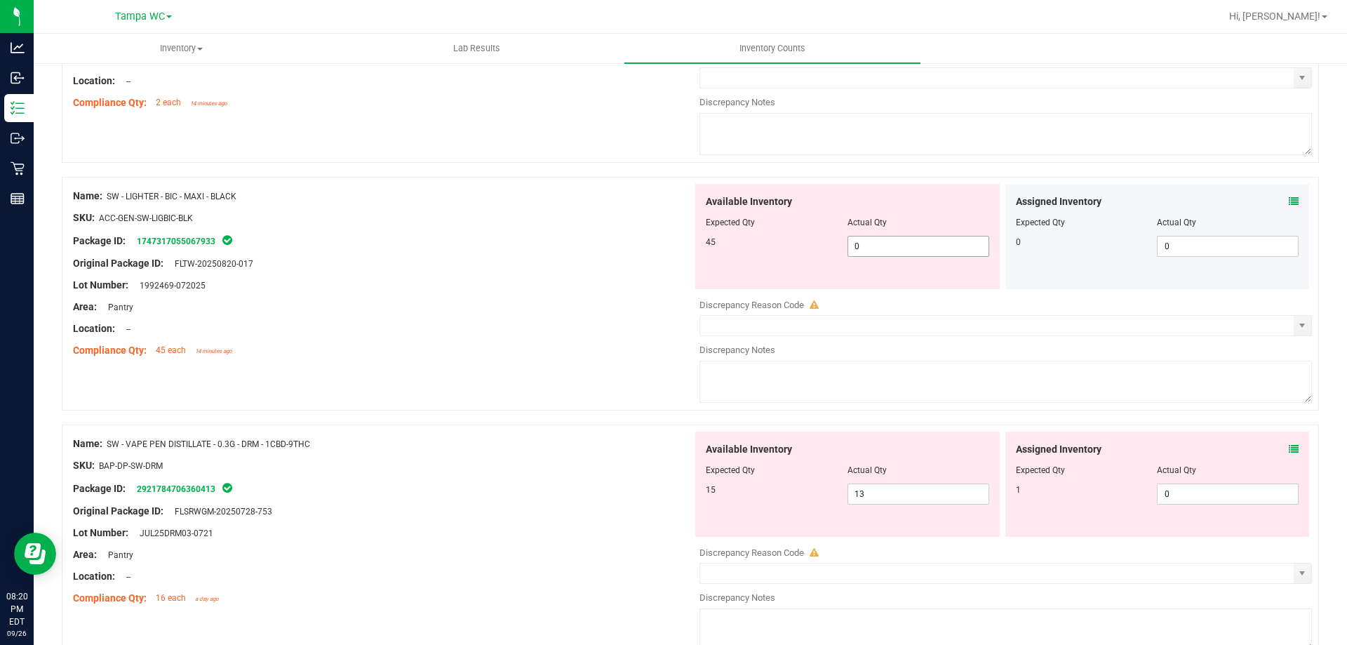
scroll to position [1543, 0]
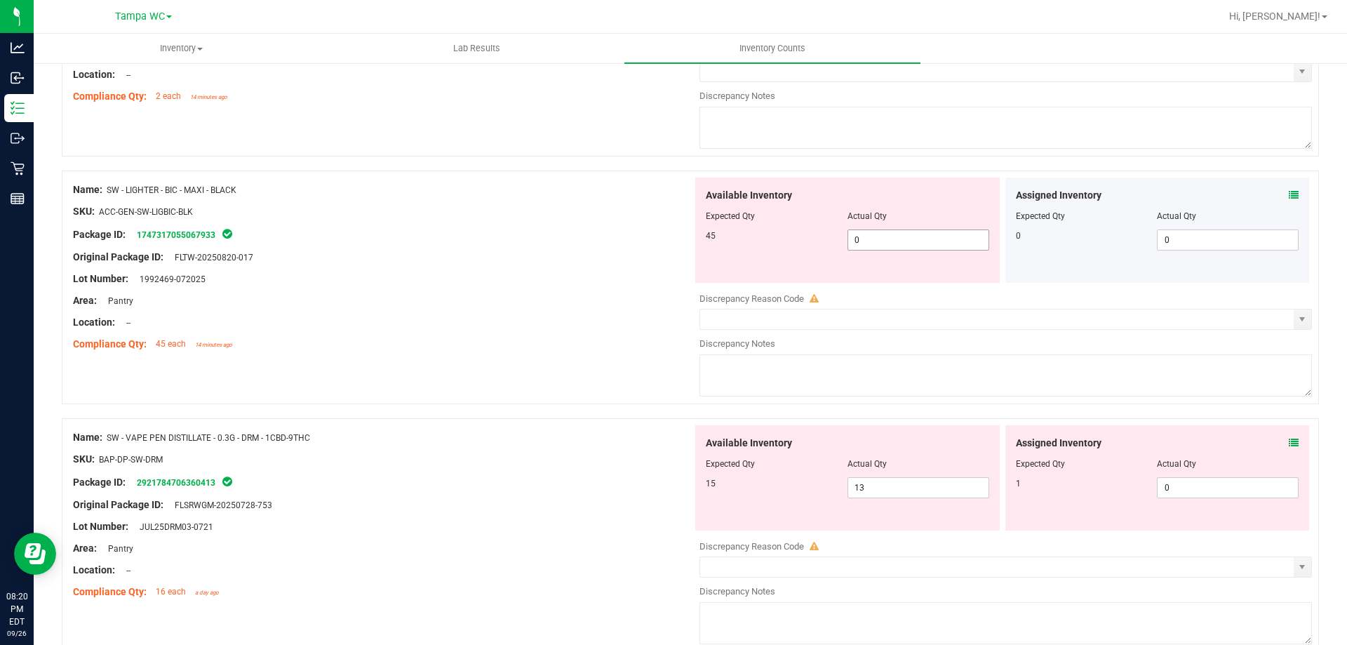
drag, startPoint x: 919, startPoint y: 235, endPoint x: 626, endPoint y: 235, distance: 293.2
click at [627, 235] on div "Name: SW - LIGHTER - BIC - MAXI - BLACK SKU: ACC-GEN-SW-LIGBIC-BLK Package ID: …" at bounding box center [690, 287] width 1257 height 234
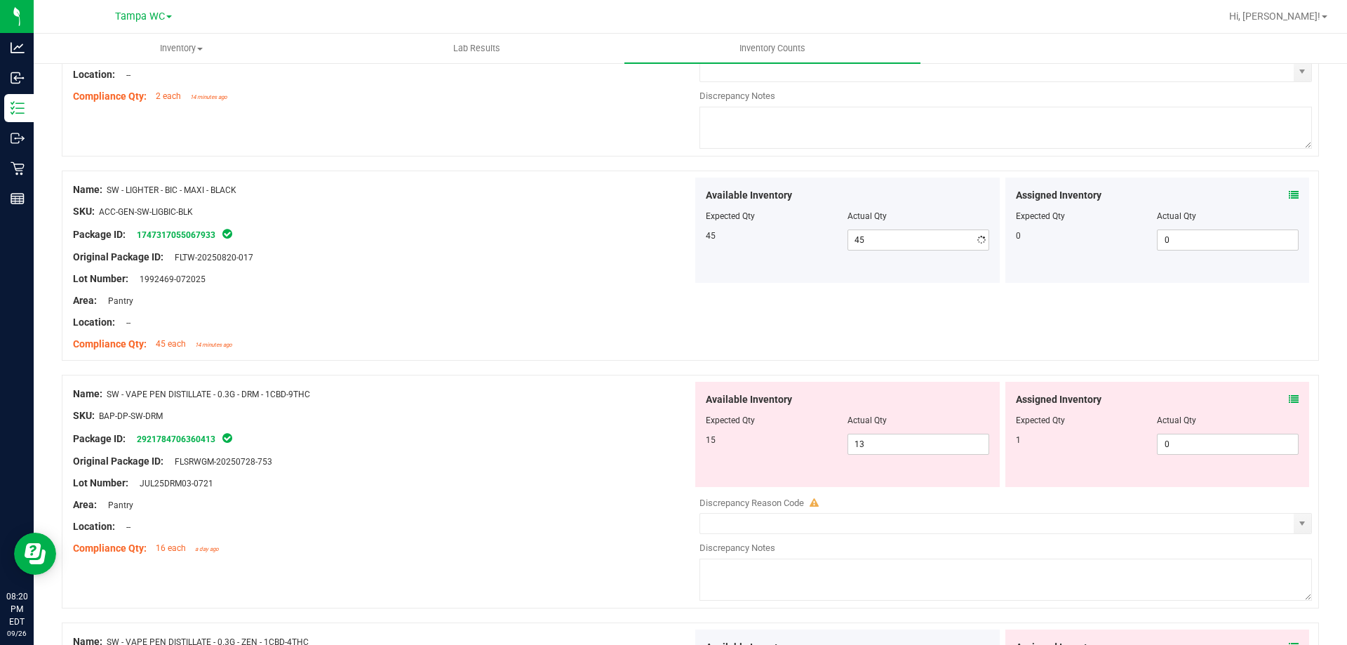
click at [614, 234] on div "Package ID: 1747317055067933" at bounding box center [382, 234] width 619 height 17
click at [1289, 403] on icon at bounding box center [1294, 399] width 10 height 10
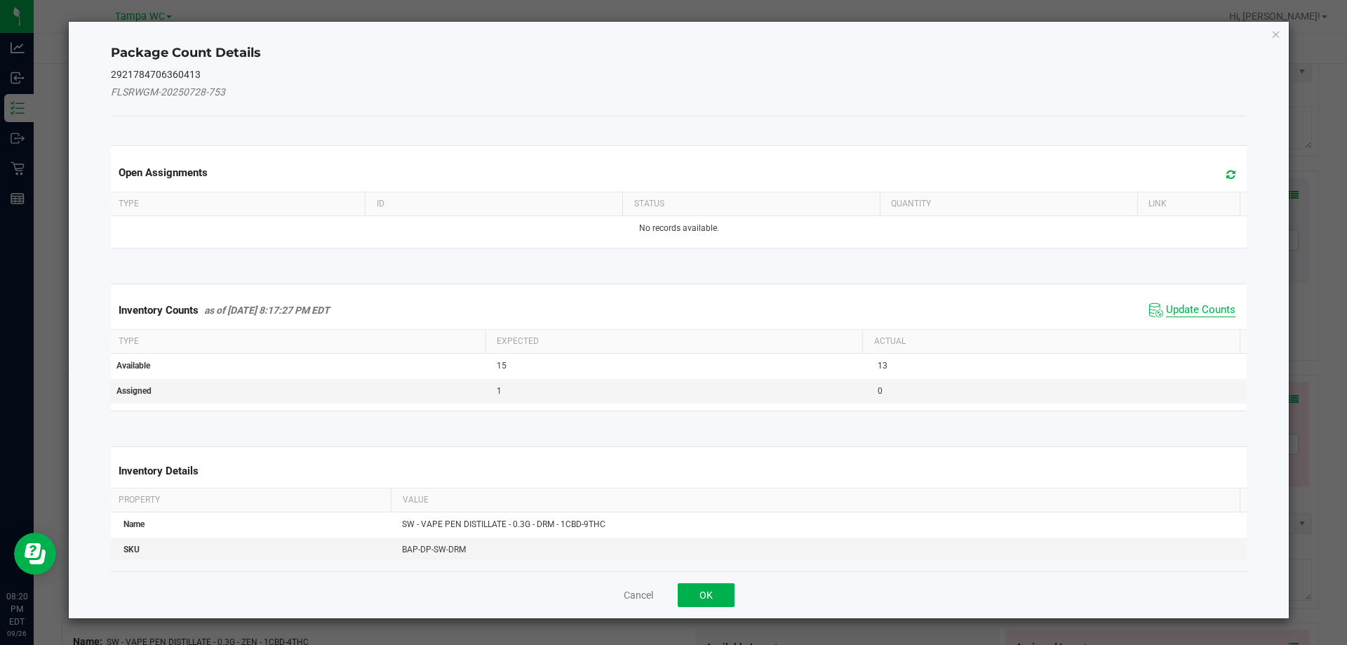
click at [1186, 307] on span "Update Counts" at bounding box center [1200, 310] width 69 height 14
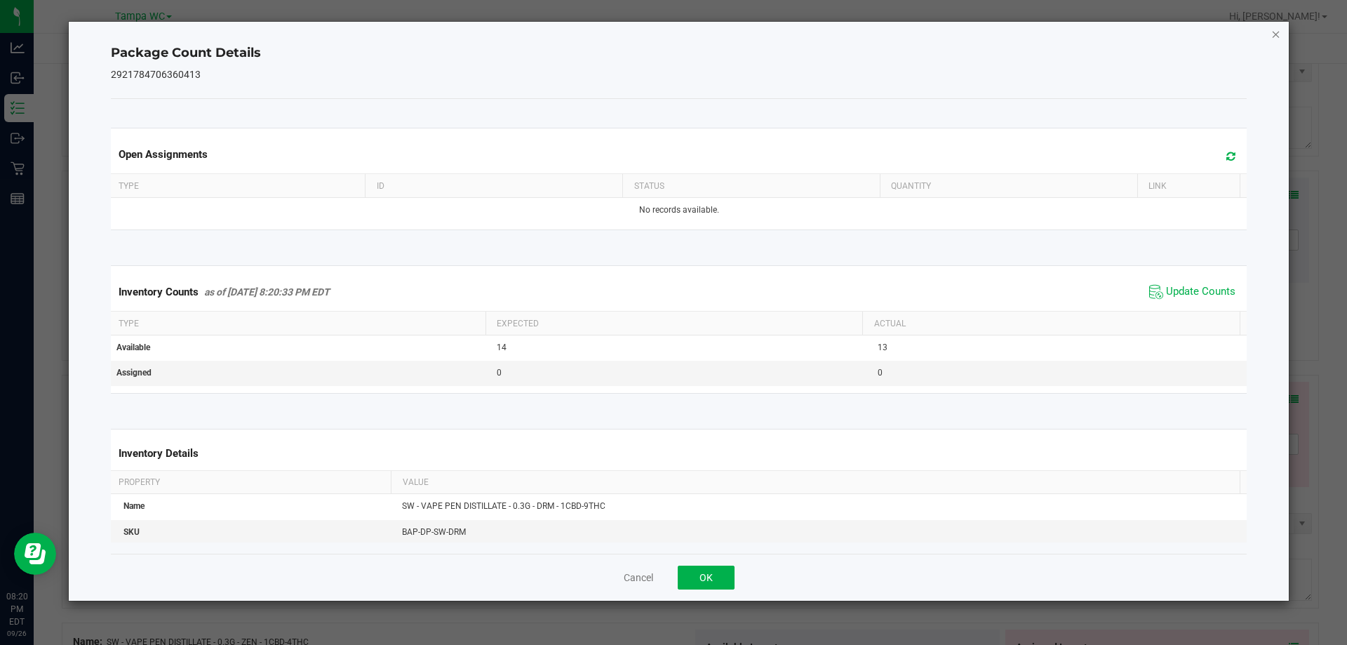
click at [1277, 35] on icon "Close" at bounding box center [1276, 33] width 10 height 17
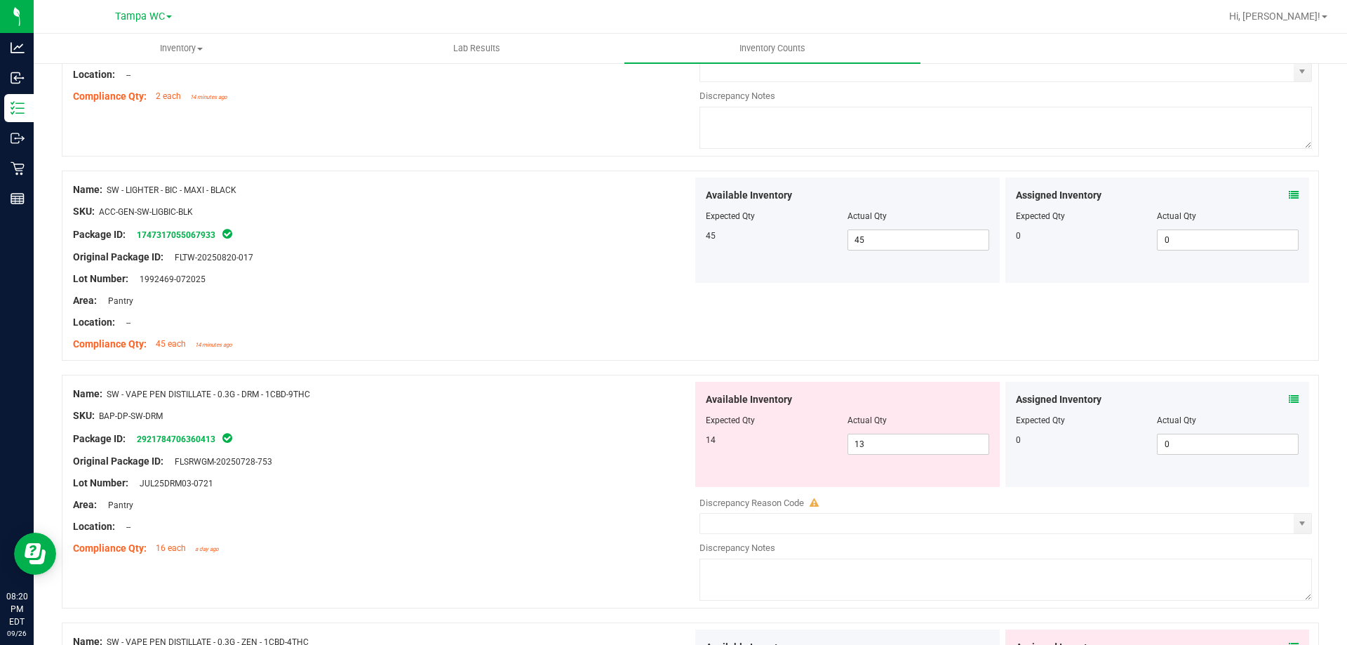
click at [603, 431] on div "Package ID: 2921784706360413" at bounding box center [382, 438] width 619 height 17
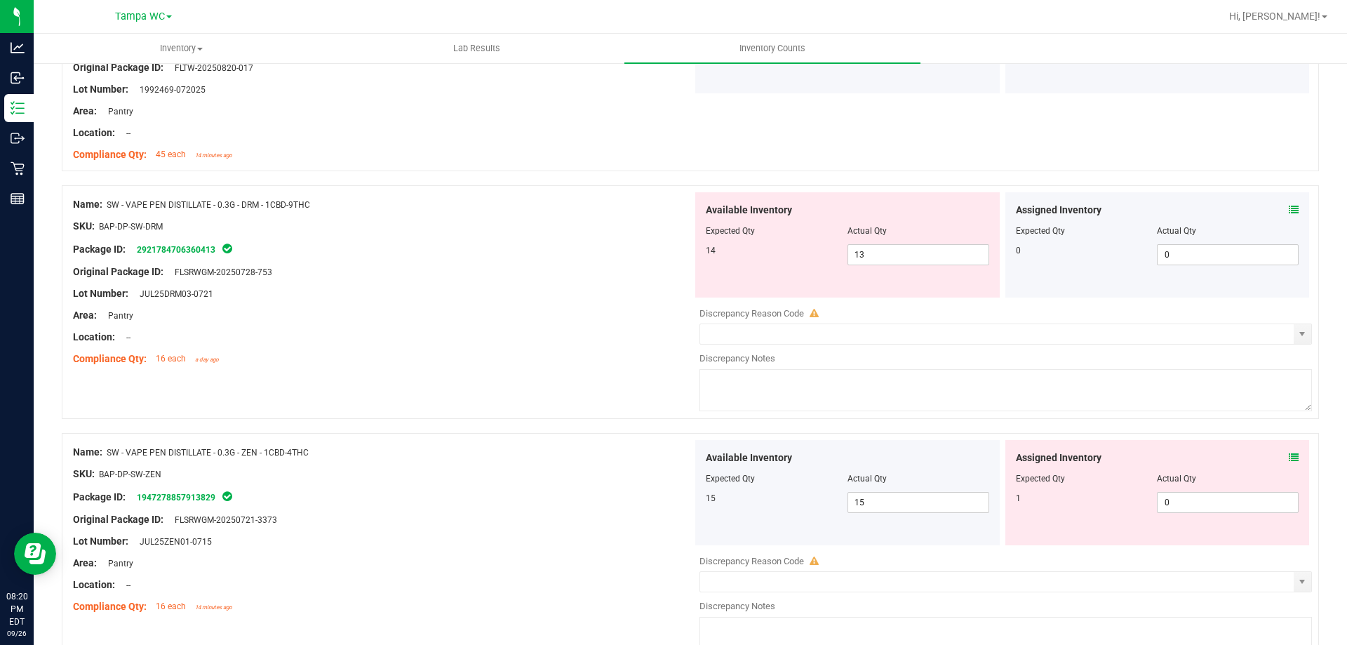
scroll to position [1754, 0]
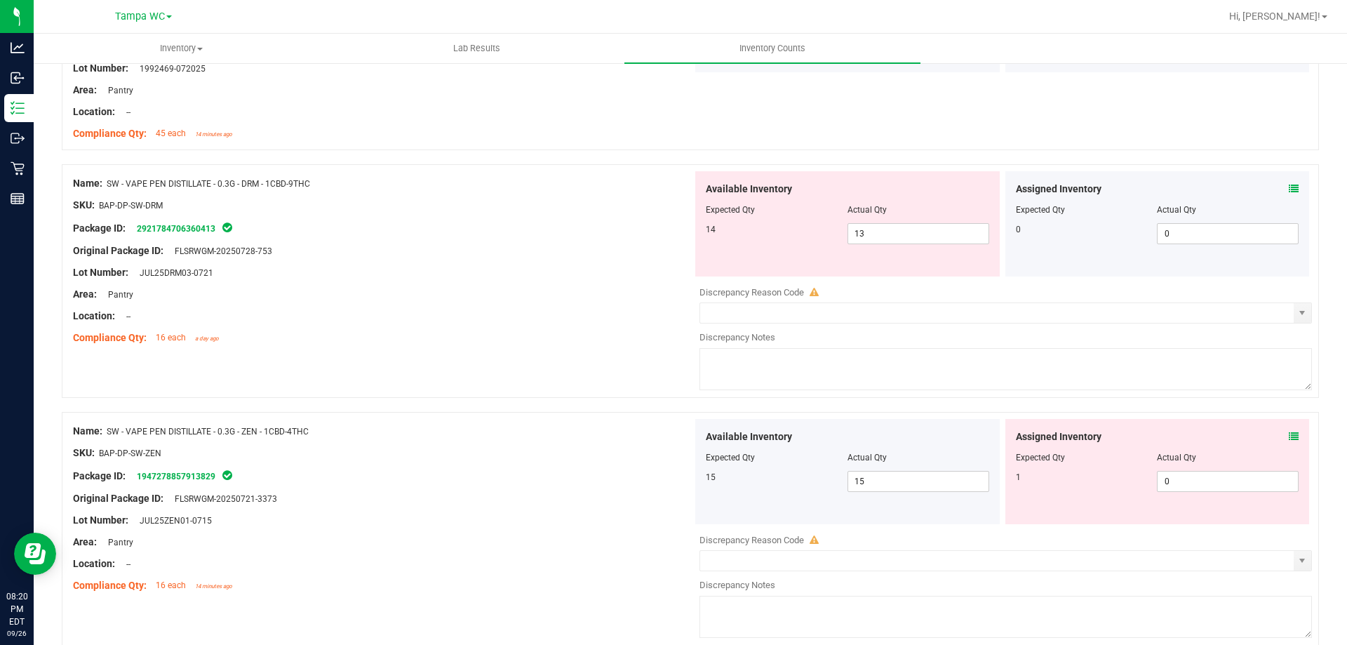
click at [1289, 428] on div "Assigned Inventory Expected Qty Actual Qty 1 0 0" at bounding box center [1157, 471] width 304 height 105
click at [1289, 432] on icon at bounding box center [1294, 436] width 10 height 10
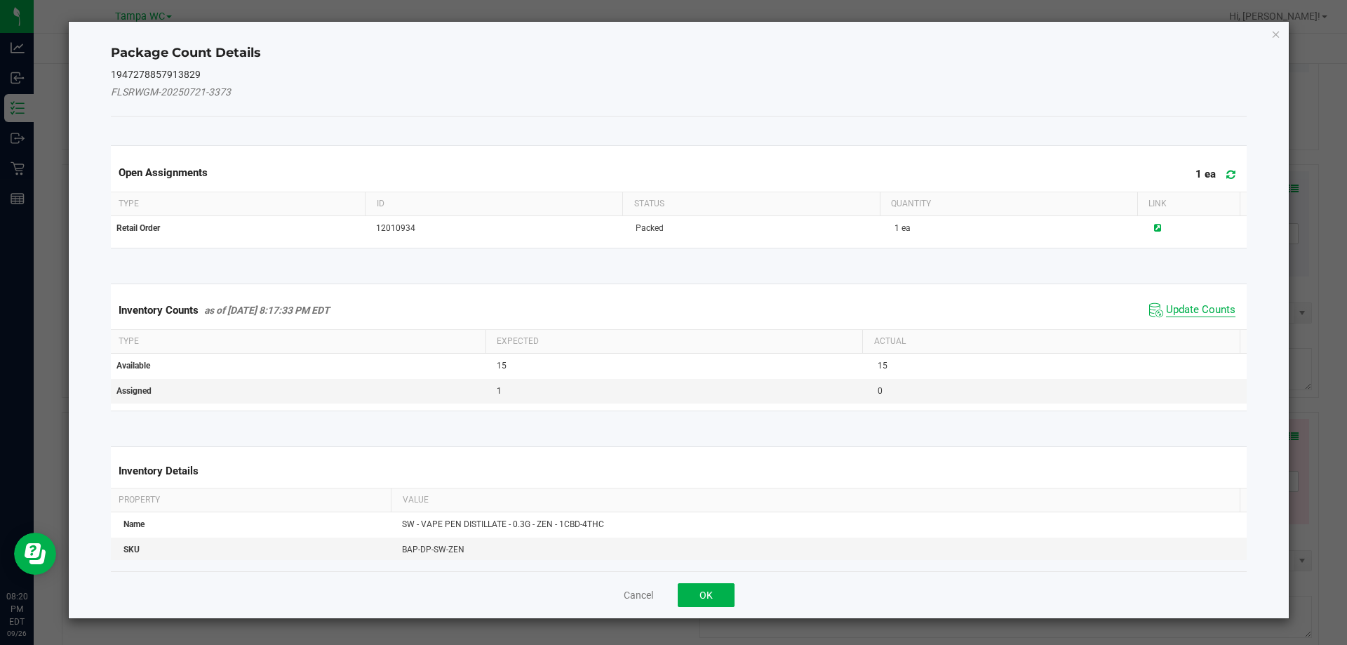
click at [1188, 307] on span "Update Counts" at bounding box center [1200, 310] width 69 height 14
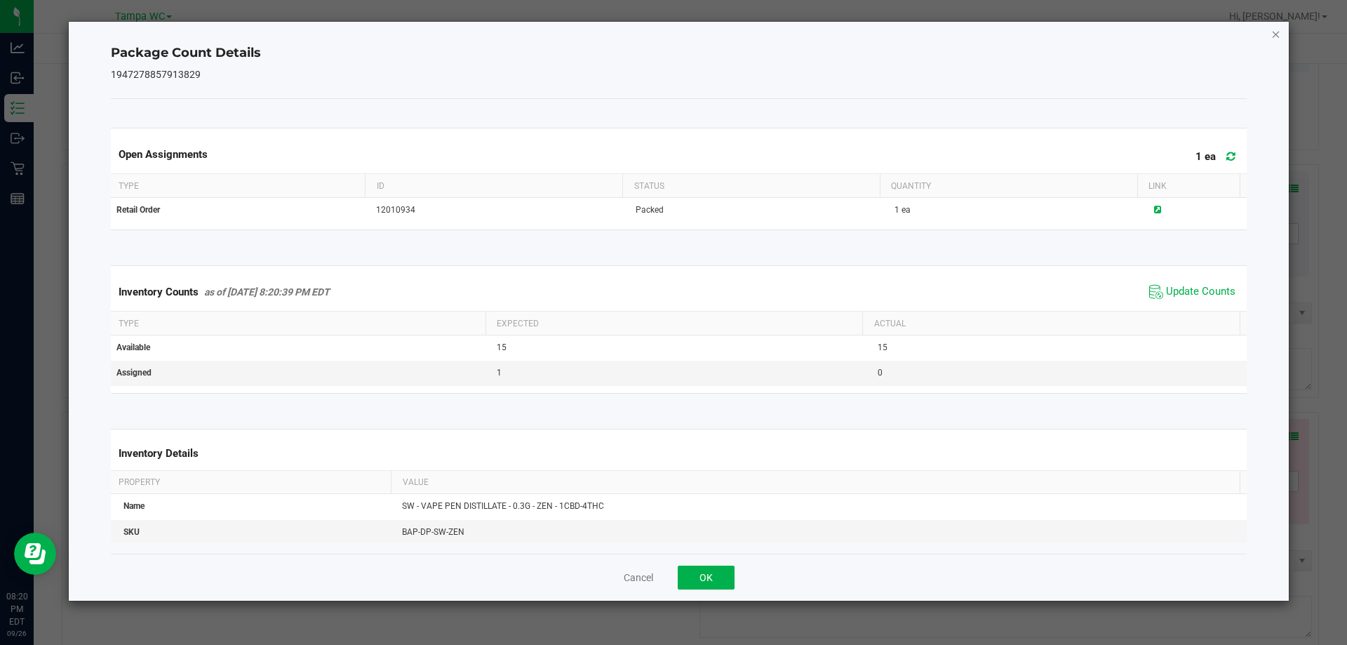
click at [1282, 32] on div "Package Count Details 1947278857913829 Open Assignments 1 ea Type ID Status Qua…" at bounding box center [679, 311] width 1221 height 579
click at [1276, 35] on icon "Close" at bounding box center [1276, 33] width 10 height 17
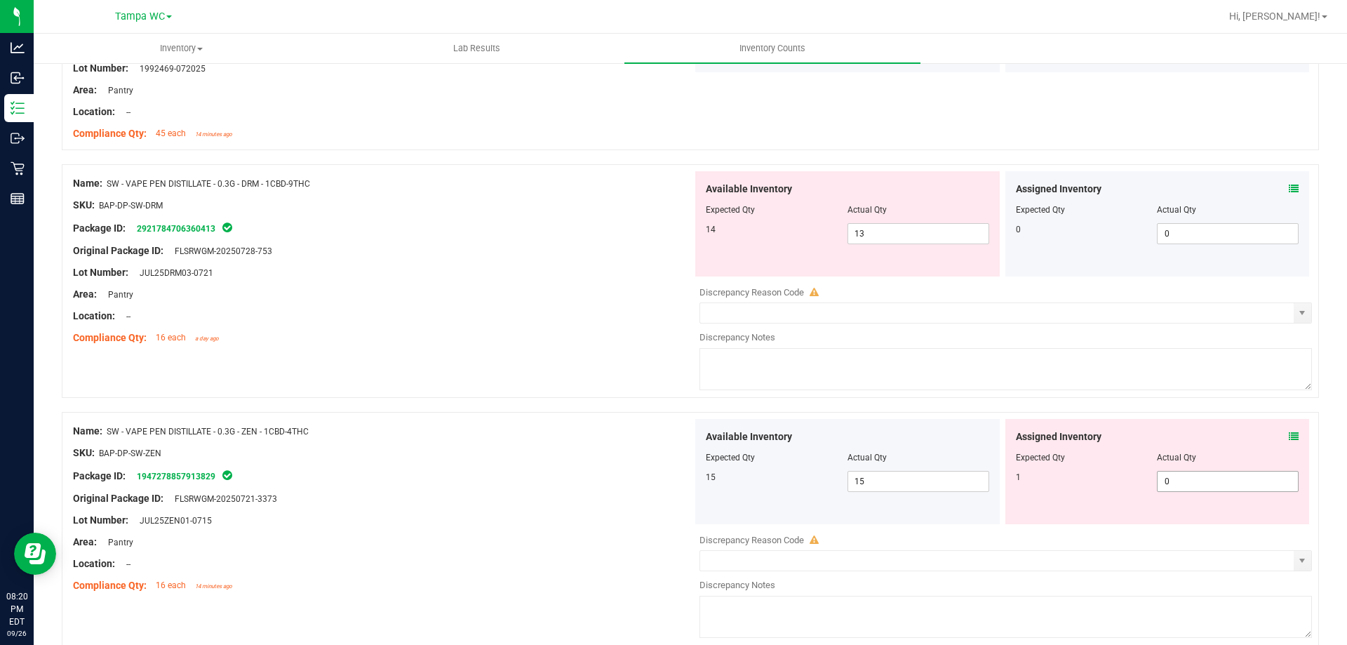
drag, startPoint x: 991, startPoint y: 478, endPoint x: 613, endPoint y: 461, distance: 378.5
click at [636, 461] on div "Name: SW - VAPE PEN DISTILLATE - 0.3G - ZEN - 1CBD-4THC SKU: BAP-DP-SW-ZEN Pack…" at bounding box center [690, 529] width 1257 height 234
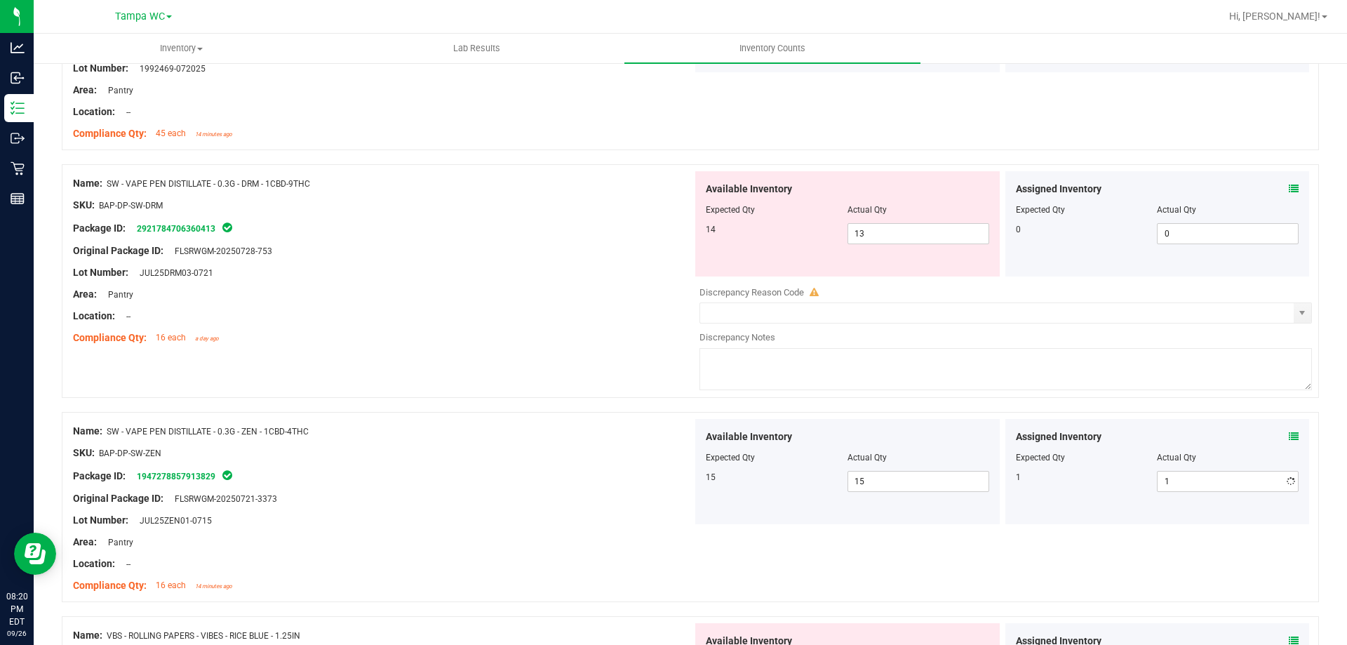
click at [572, 451] on div "SKU: BAP-DP-SW-ZEN" at bounding box center [382, 452] width 619 height 15
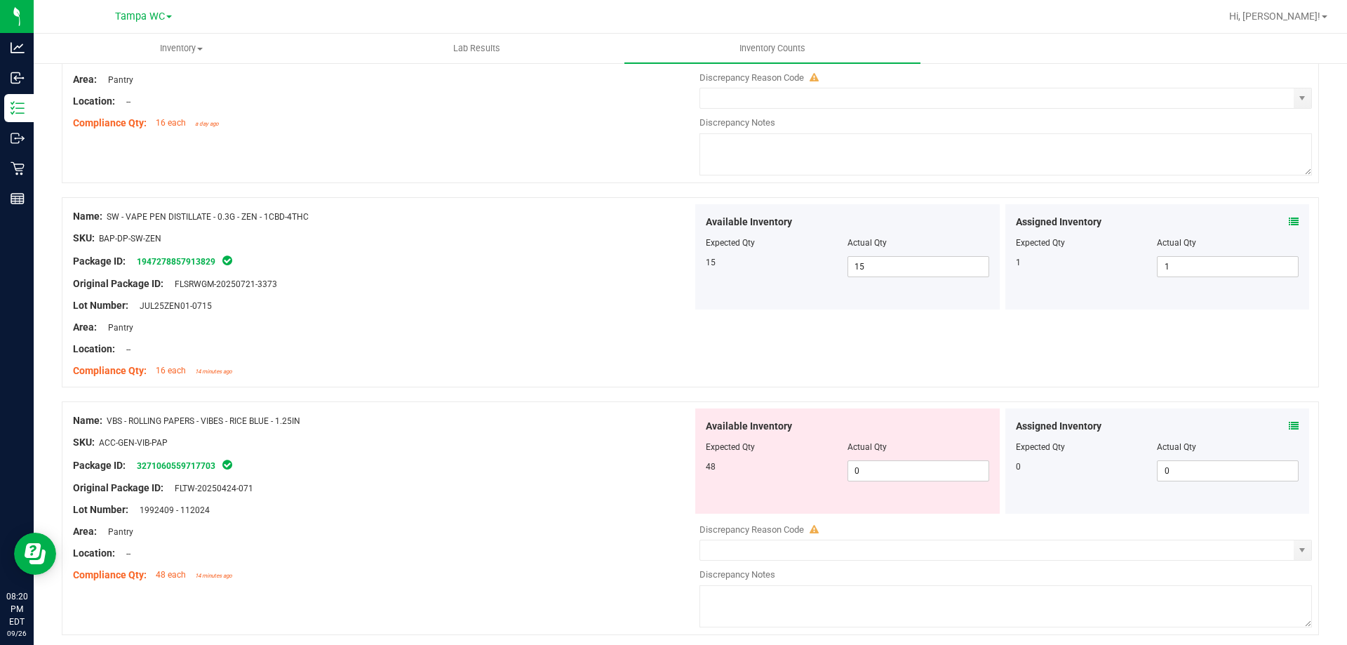
scroll to position [2020, 0]
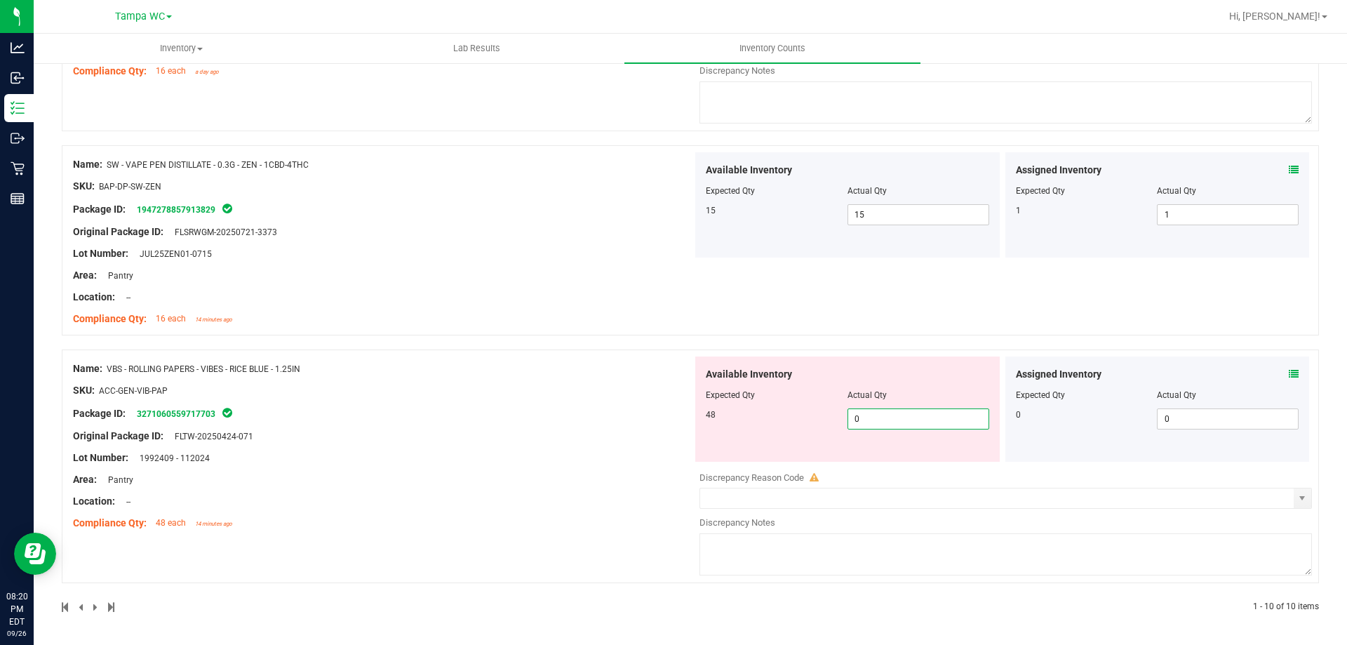
drag, startPoint x: 894, startPoint y: 418, endPoint x: 449, endPoint y: 426, distance: 445.5
click at [461, 425] on div "Name: VBS - ROLLING PAPERS - VIBES - RICE BLUE - 1.25IN SKU: ACC-GEN-VIB-PAP Pa…" at bounding box center [690, 466] width 1257 height 234
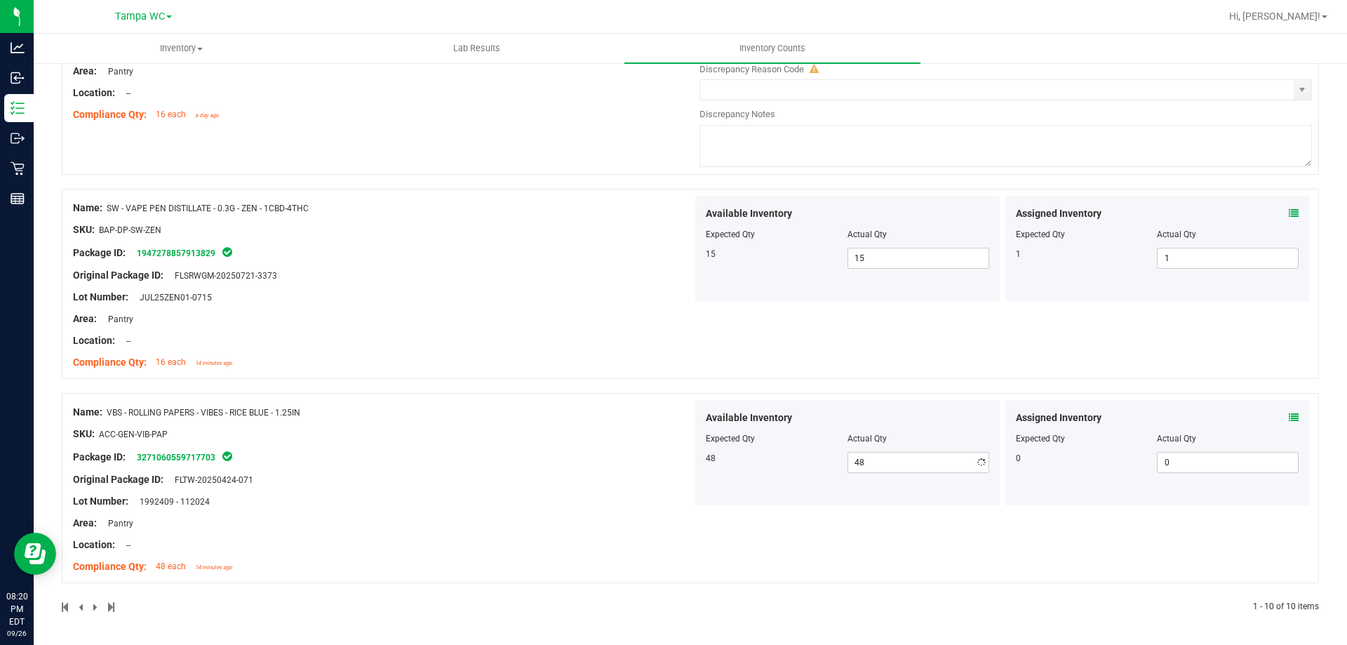
click at [441, 422] on div "Name: VBS - ROLLING PAPERS - VIBES - RICE BLUE - 1.25IN SKU: ACC-GEN-VIB-PAP Pa…" at bounding box center [382, 489] width 619 height 179
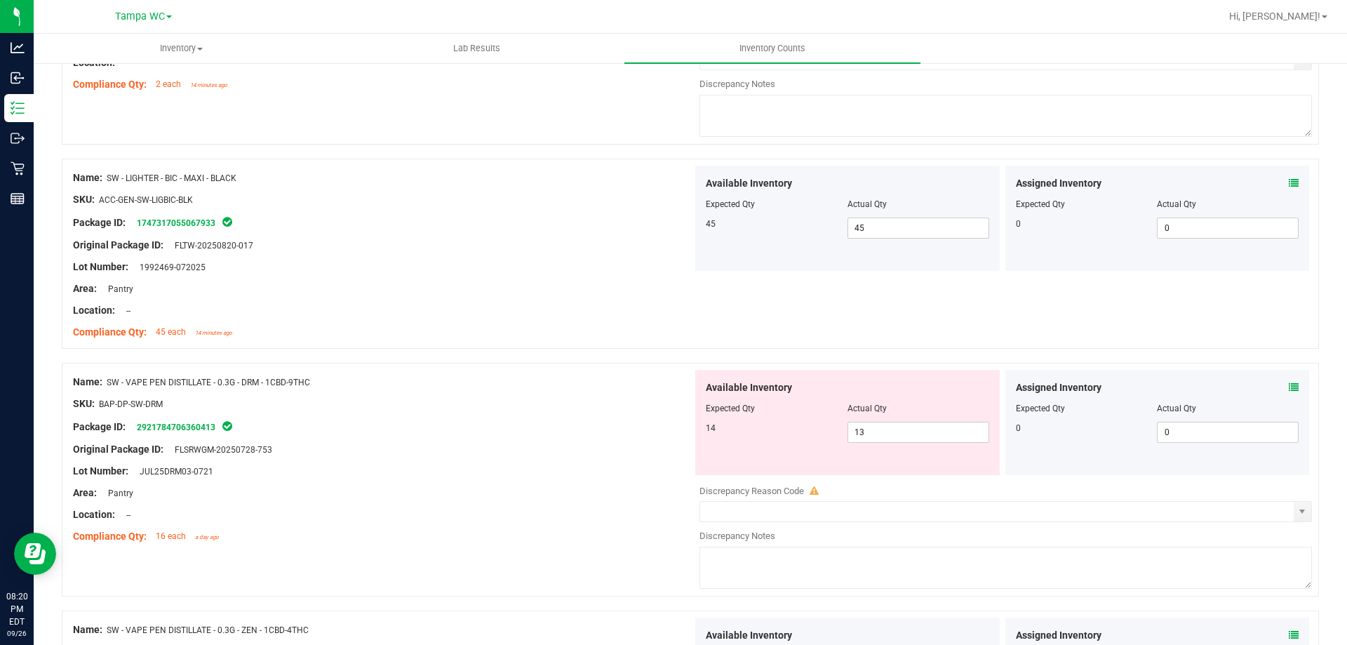
scroll to position [1546, 0]
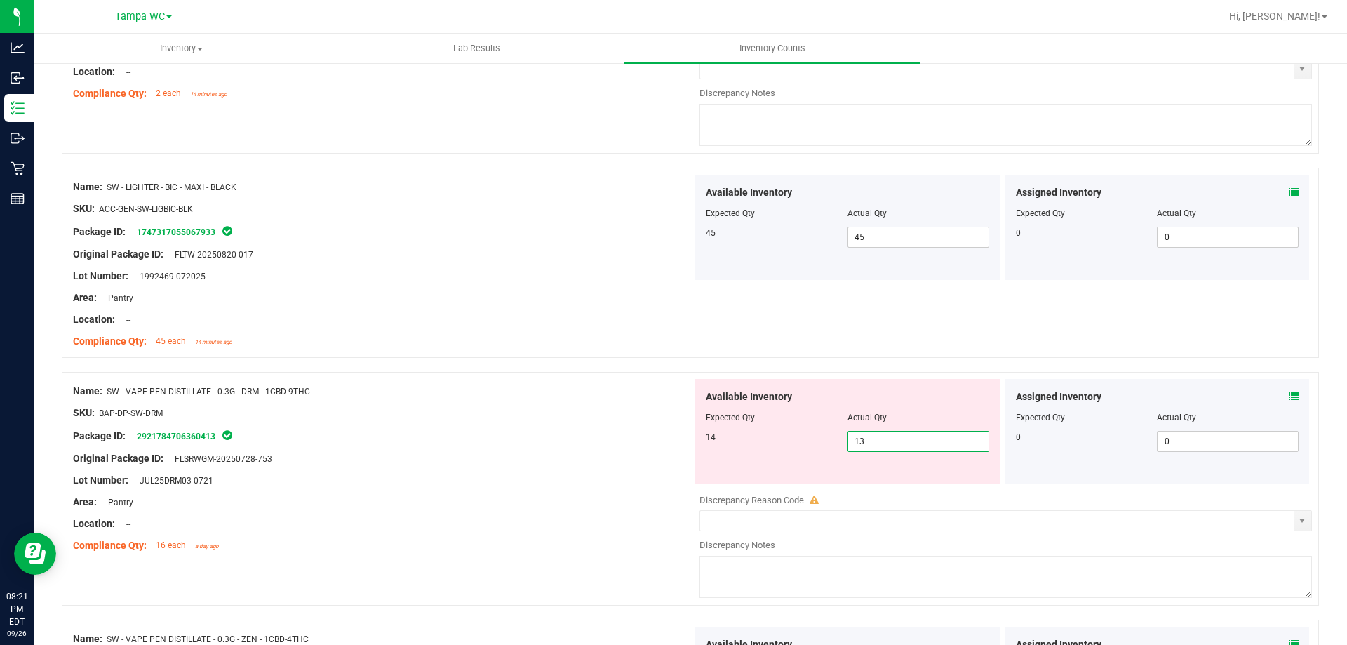
drag, startPoint x: 921, startPoint y: 436, endPoint x: 674, endPoint y: 445, distance: 247.1
click at [674, 445] on div "Name: SW - VAPE PEN DISTILLATE - 0.3G - DRM - 1CBD-9THC SKU: BAP-DP-SW-DRM Pack…" at bounding box center [690, 489] width 1257 height 234
click at [581, 445] on div at bounding box center [382, 447] width 619 height 7
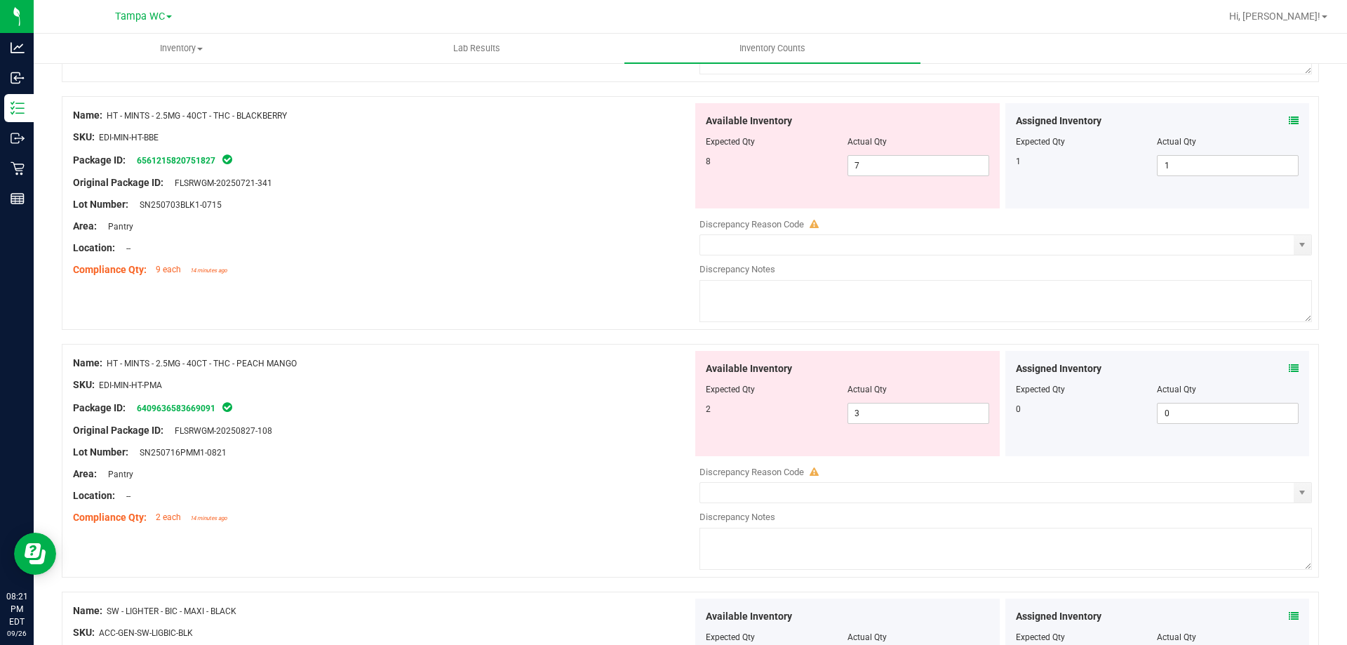
scroll to position [1021, 0]
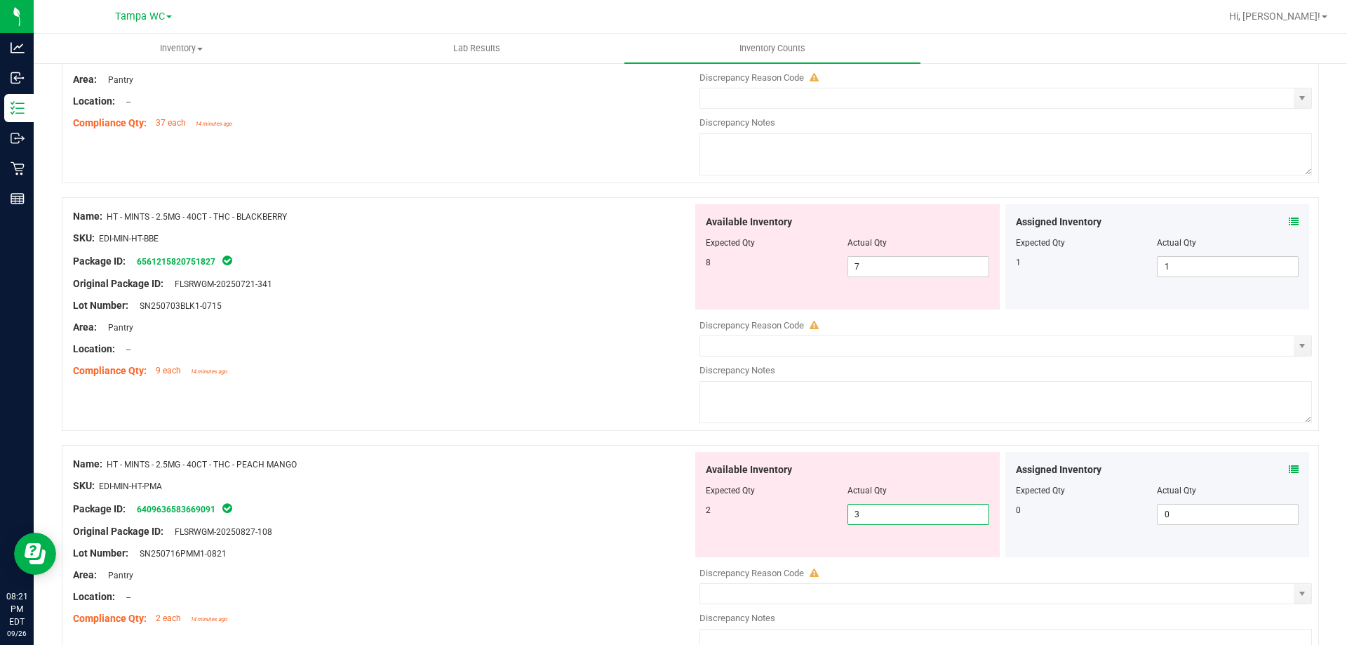
click at [898, 506] on span "3 3" at bounding box center [918, 514] width 142 height 21
drag, startPoint x: 797, startPoint y: 502, endPoint x: 737, endPoint y: 502, distance: 59.6
click at [738, 502] on div "Available Inventory Expected Qty Actual Qty 2 3 3" at bounding box center [847, 504] width 304 height 105
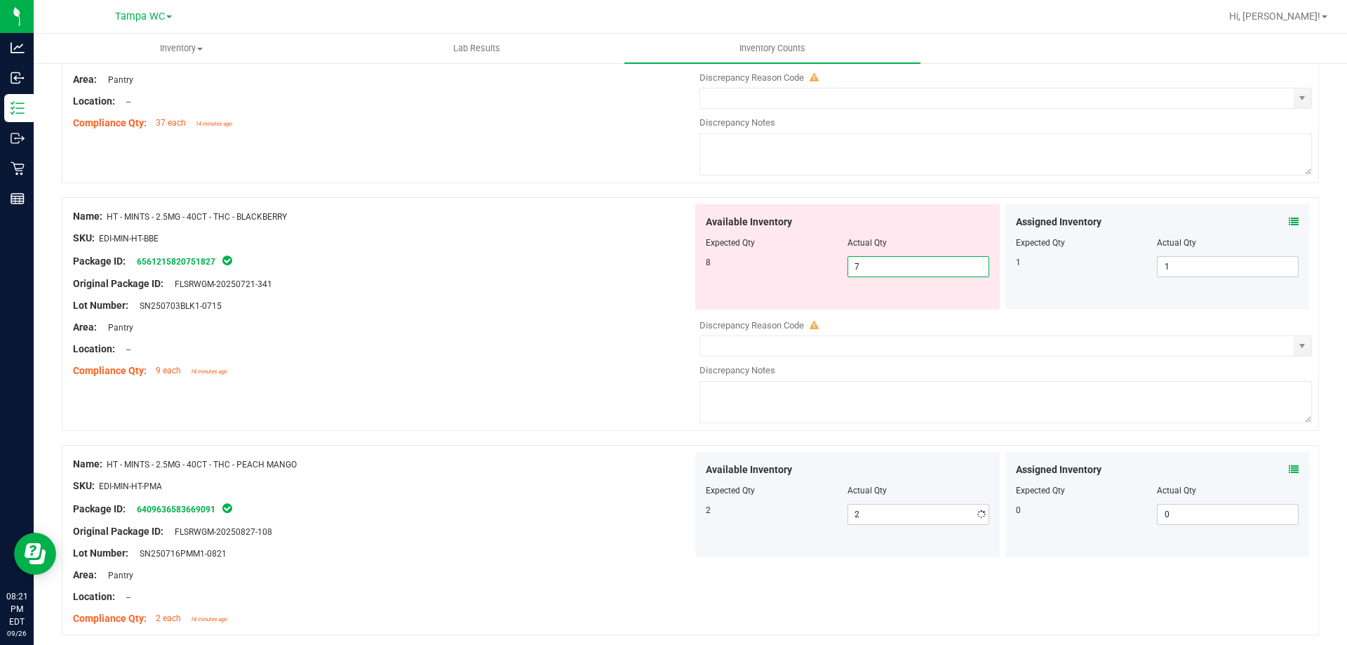
drag, startPoint x: 880, startPoint y: 262, endPoint x: 551, endPoint y: 262, distance: 329.0
click at [551, 262] on div "Name: HT - MINTS - 2.5MG - 40CT - THC - BLACKBERRY SKU: EDI-MIN-HT-BBE Package …" at bounding box center [690, 314] width 1257 height 234
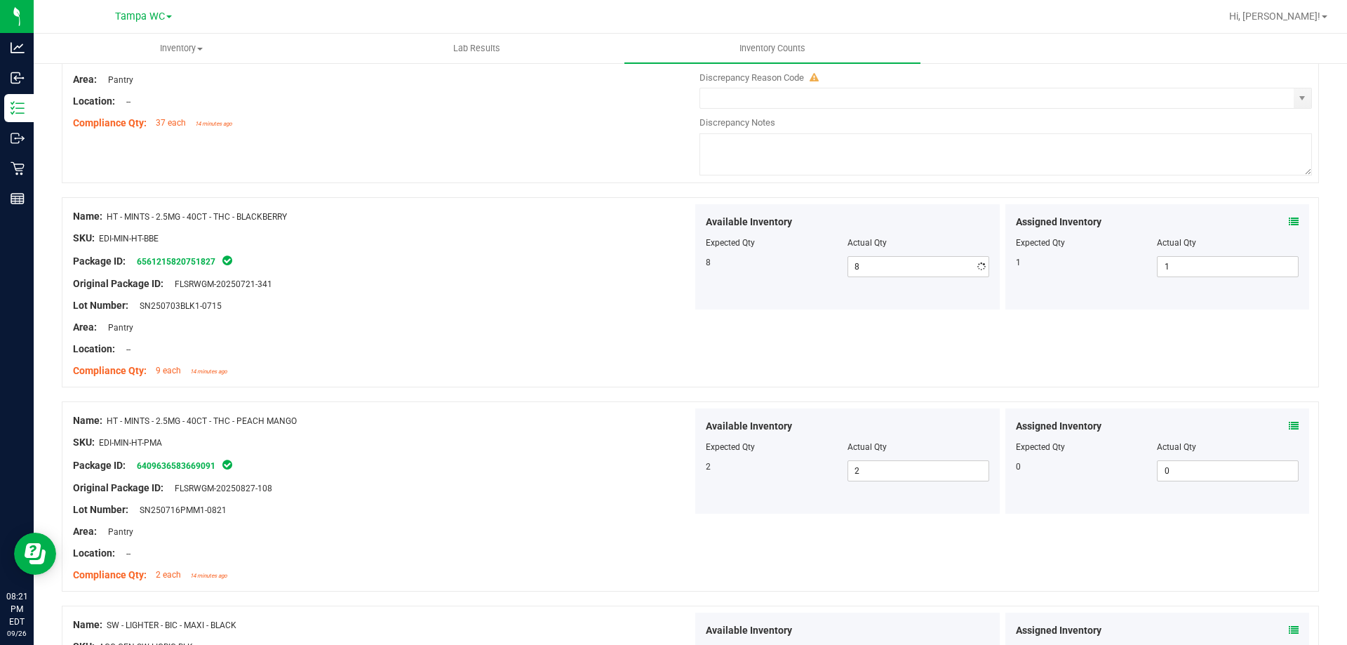
click at [578, 335] on div at bounding box center [382, 338] width 619 height 7
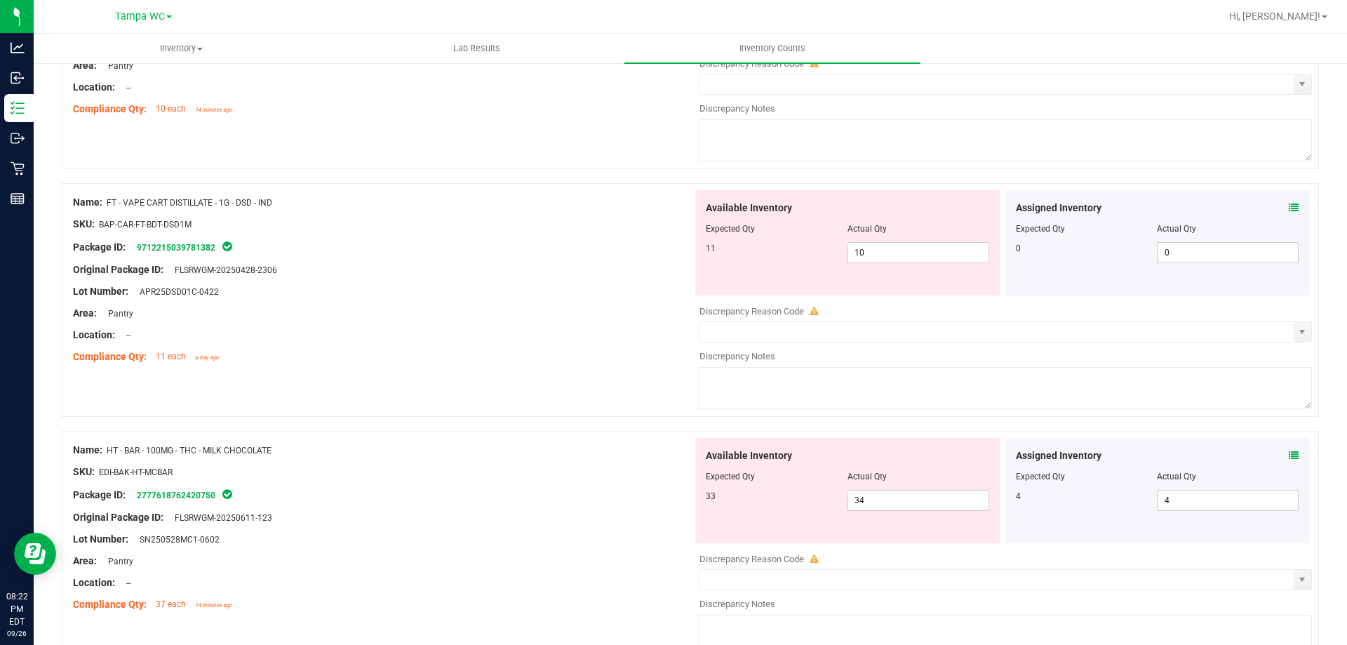
scroll to position [530, 0]
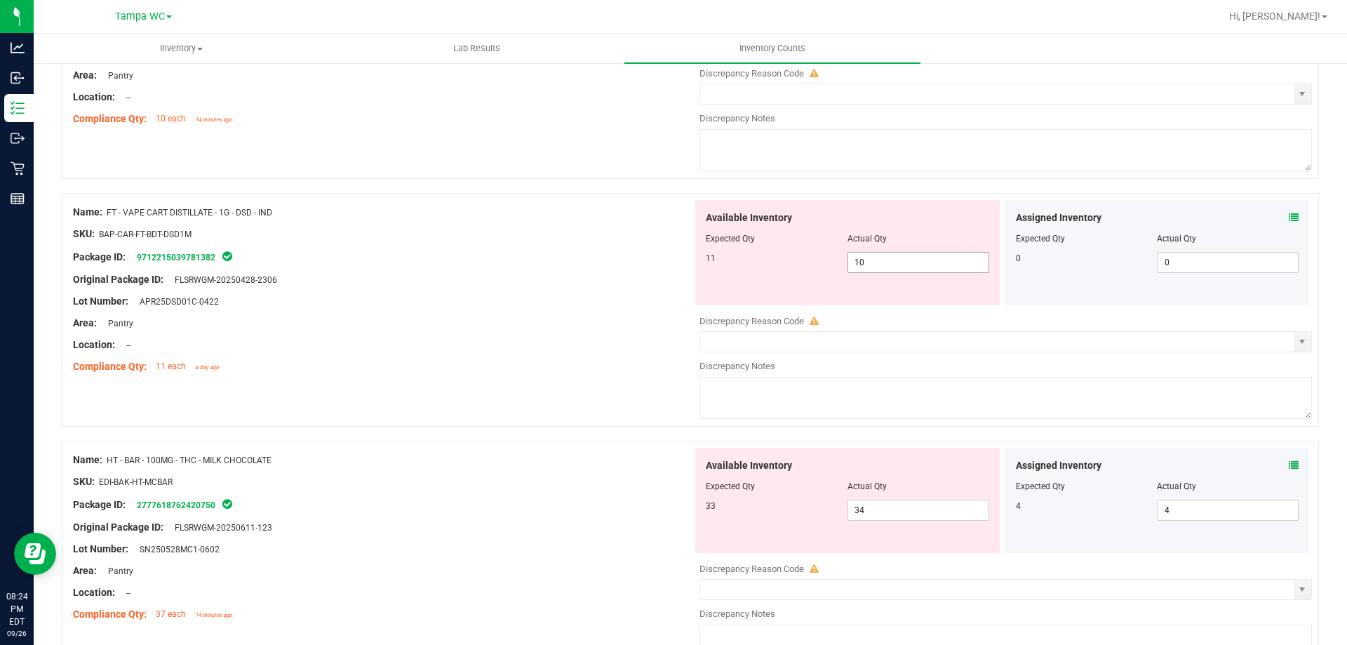
click at [890, 267] on span "10 10" at bounding box center [918, 262] width 142 height 21
click at [537, 270] on div at bounding box center [382, 268] width 619 height 7
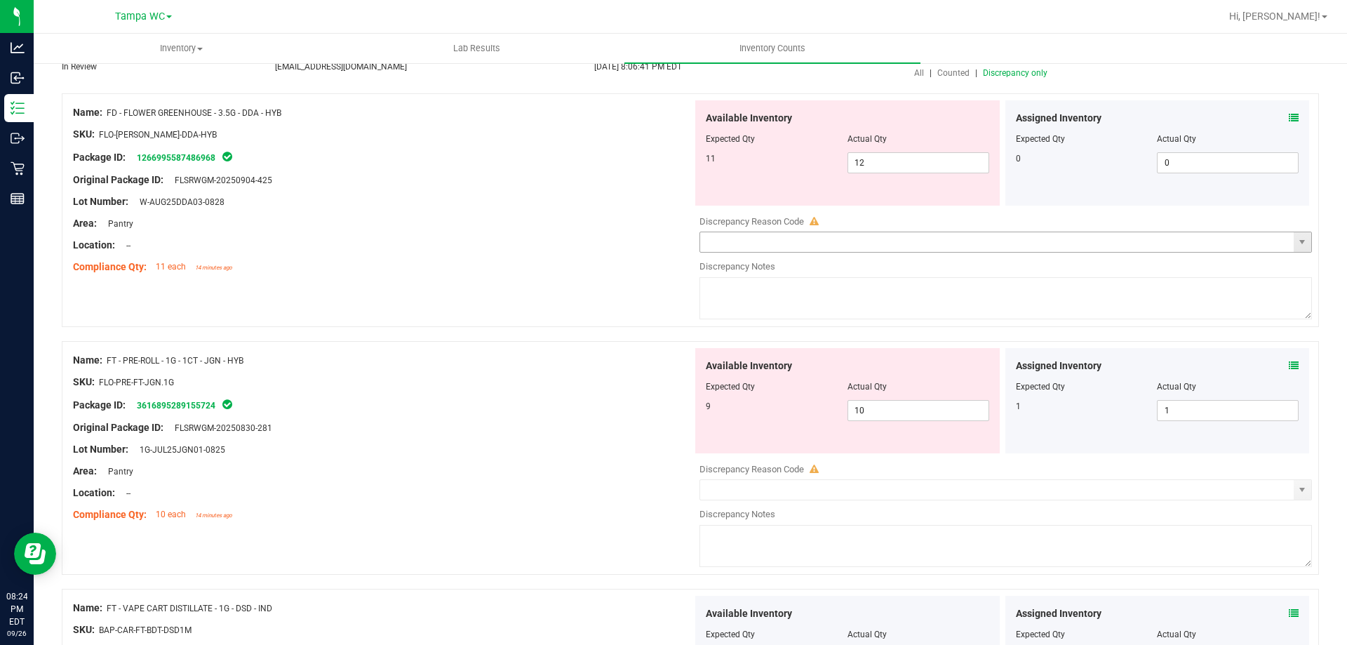
scroll to position [109, 0]
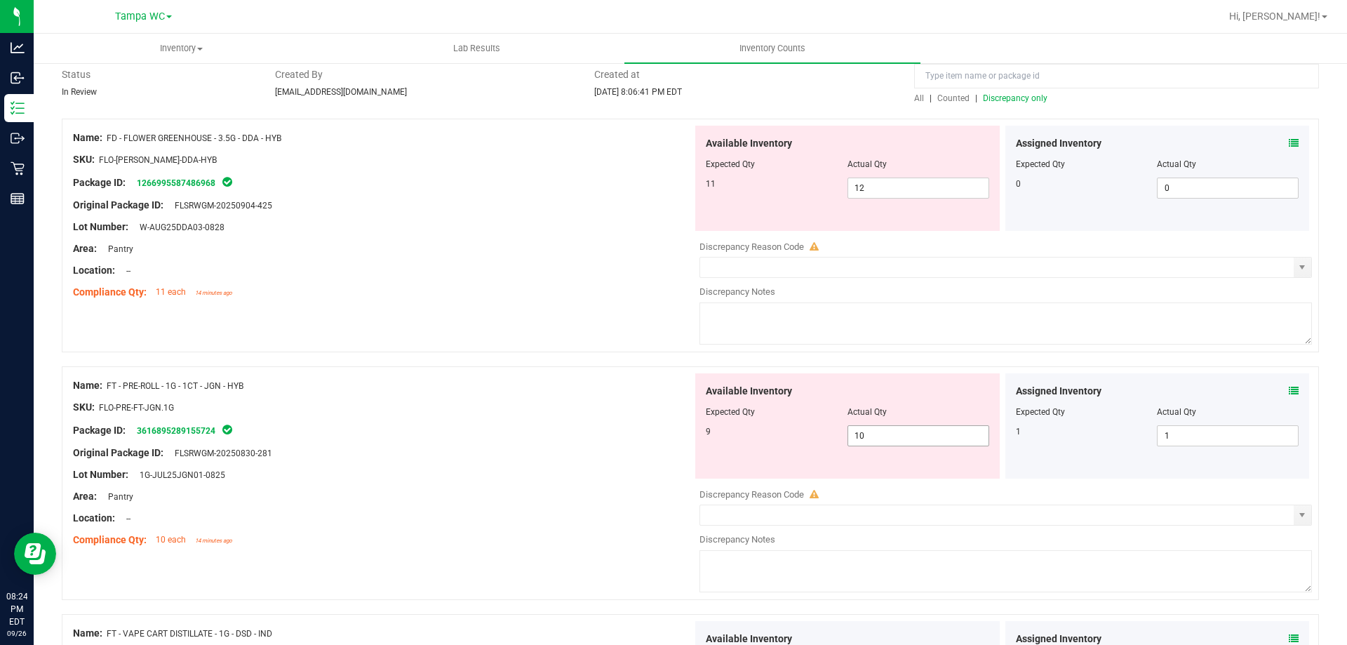
click at [934, 443] on span "10 10" at bounding box center [918, 435] width 142 height 21
click at [510, 349] on div "Name: FD - FLOWER GREENHOUSE - 3.5G - DDA - HYB SKU: FLO-[PERSON_NAME]-DDA-HYB …" at bounding box center [690, 236] width 1257 height 234
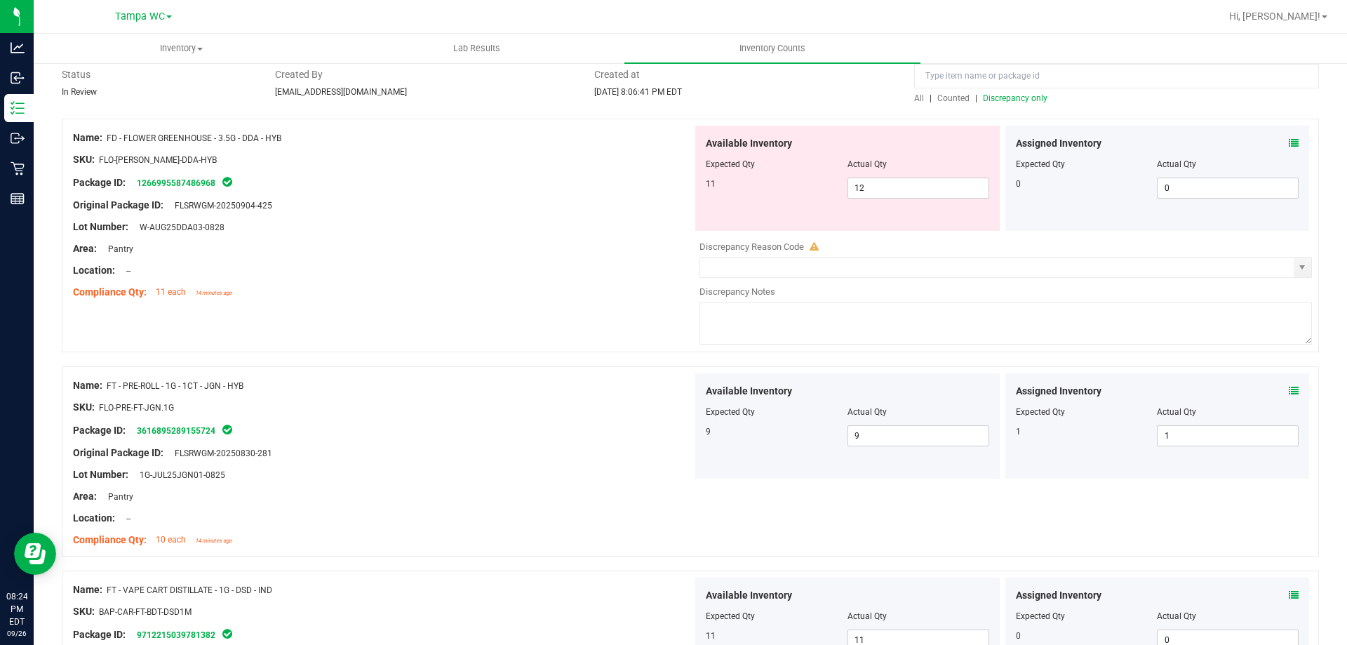
click at [1289, 390] on icon at bounding box center [1294, 391] width 10 height 10
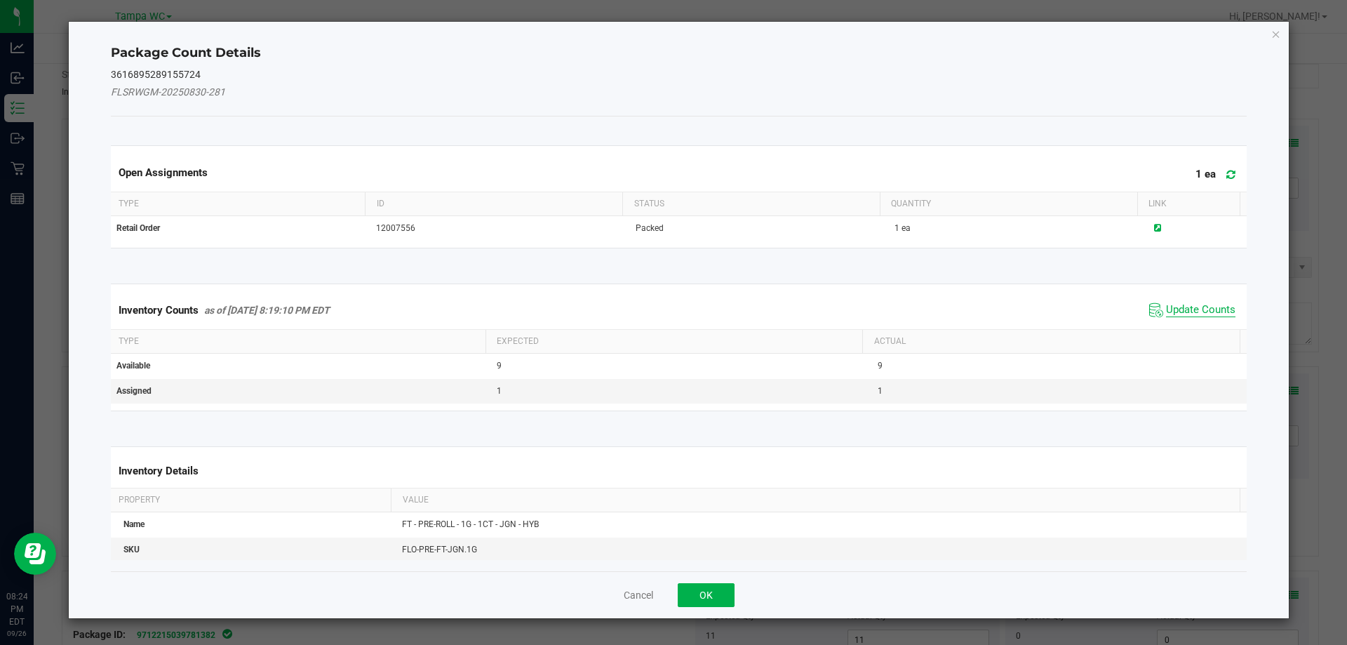
click at [1192, 315] on span "Update Counts" at bounding box center [1200, 310] width 69 height 14
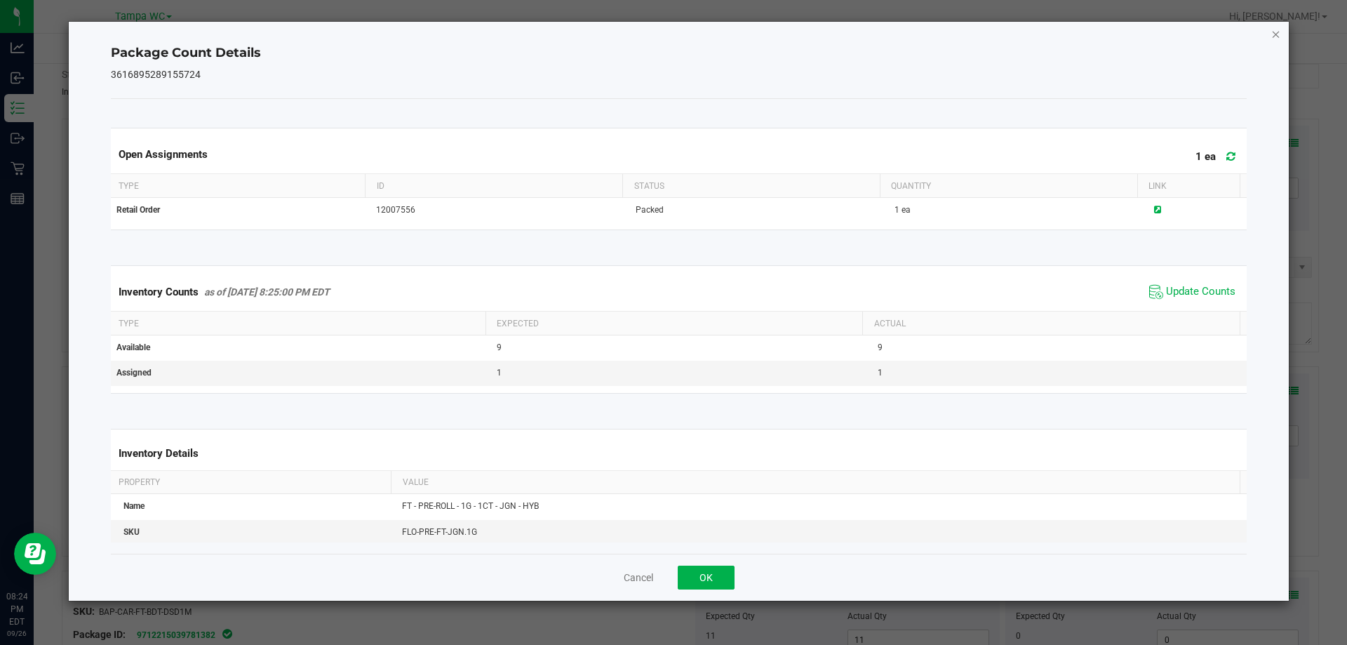
click at [1277, 36] on icon "Close" at bounding box center [1276, 33] width 10 height 17
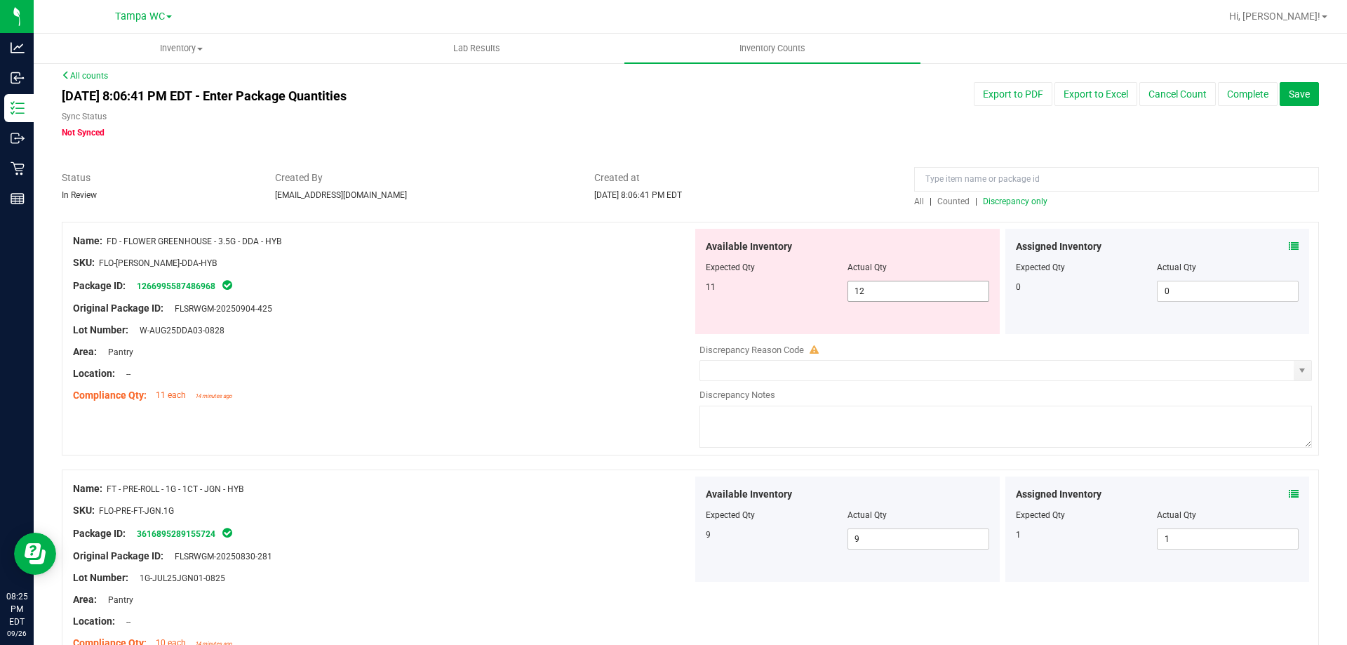
scroll to position [0, 0]
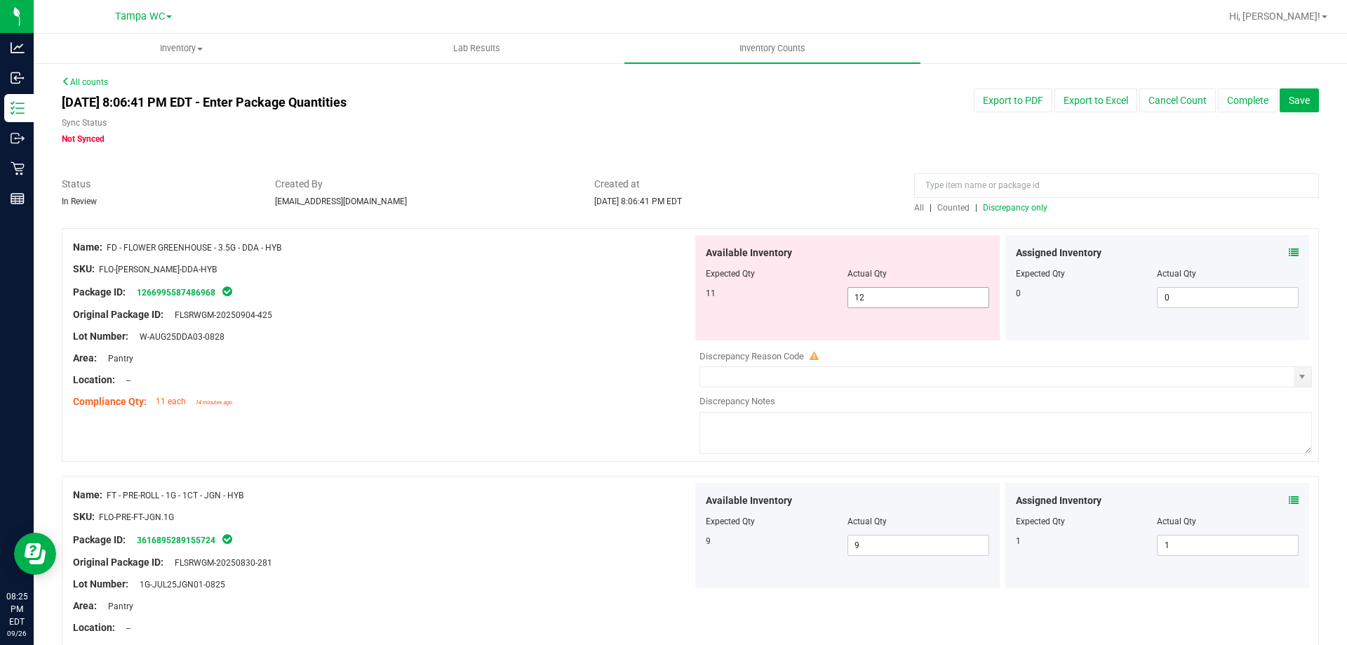
click at [887, 308] on div "Available Inventory Expected Qty Actual Qty 11 12 12" at bounding box center [847, 287] width 304 height 105
click at [888, 284] on div at bounding box center [847, 283] width 283 height 7
drag, startPoint x: 881, startPoint y: 293, endPoint x: 607, endPoint y: 293, distance: 273.6
click at [612, 293] on div "Name: FD - FLOWER GREENHOUSE - 3.5G - DDA - HYB SKU: FLO-[PERSON_NAME]-DDA-HYB …" at bounding box center [690, 345] width 1257 height 234
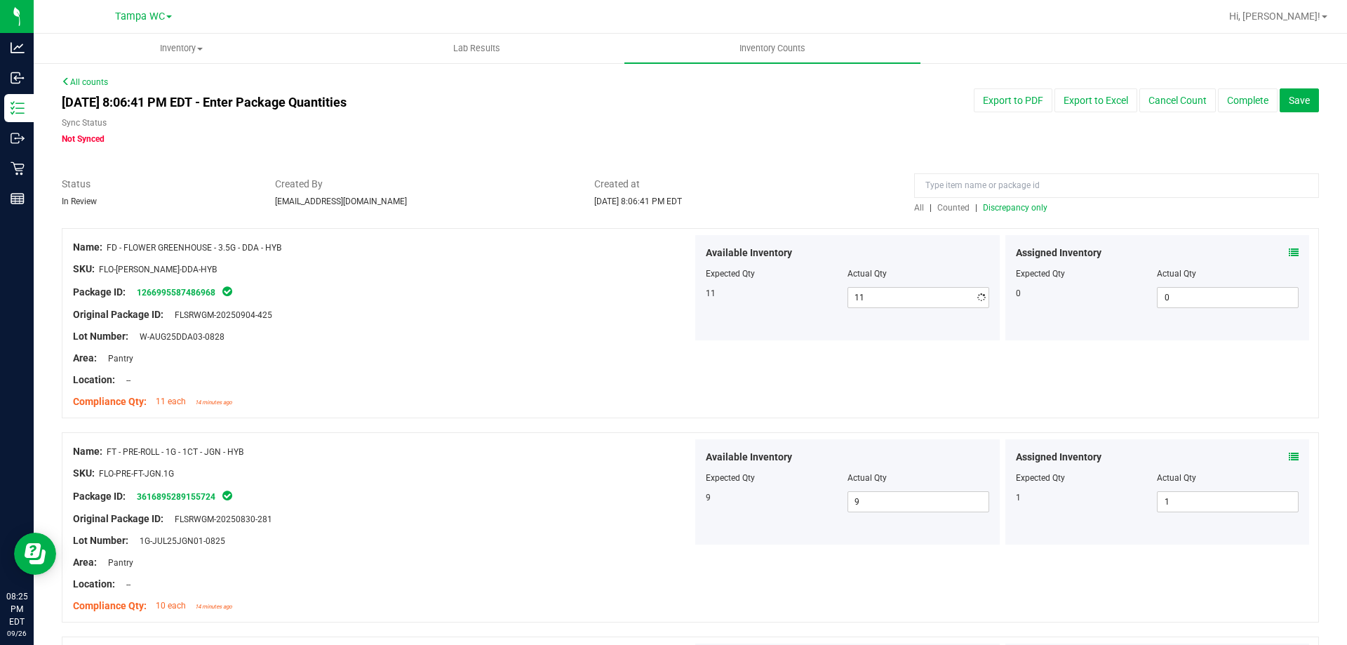
click at [567, 243] on div "Name: FD - FLOWER GREENHOUSE - 3.5G - DDA - HYB" at bounding box center [382, 247] width 619 height 15
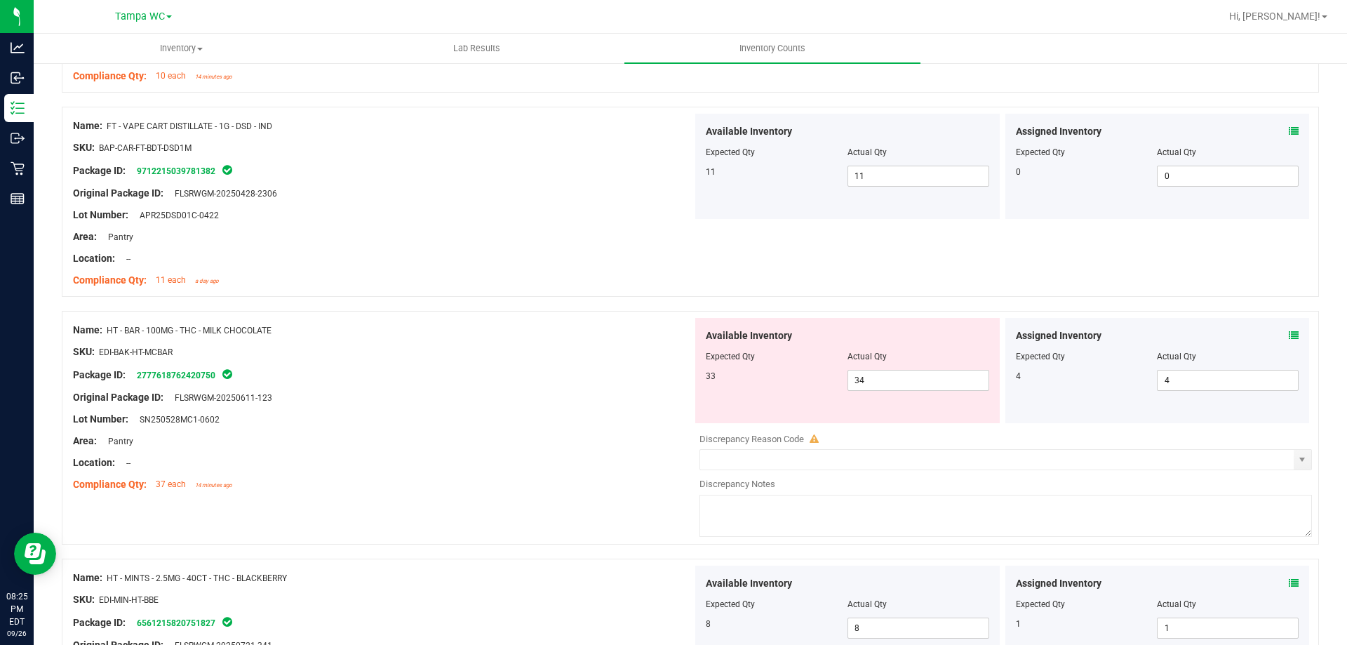
scroll to position [561, 0]
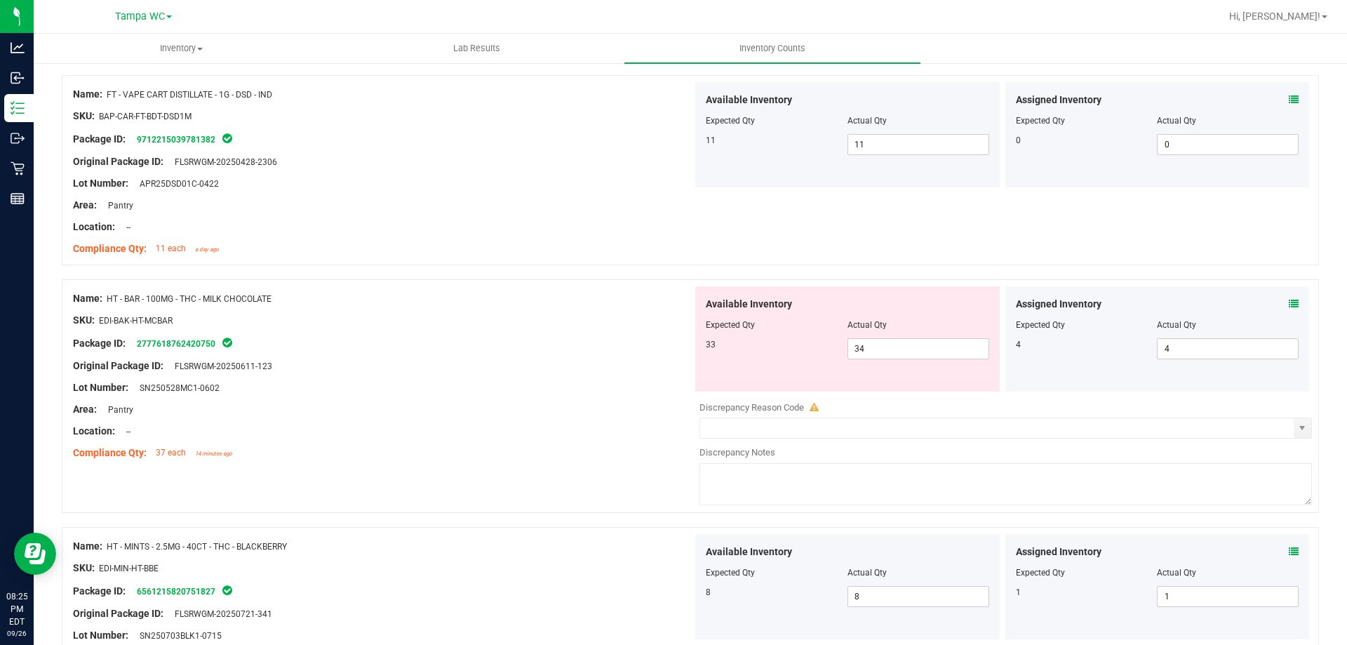
click at [1289, 303] on icon at bounding box center [1294, 304] width 10 height 10
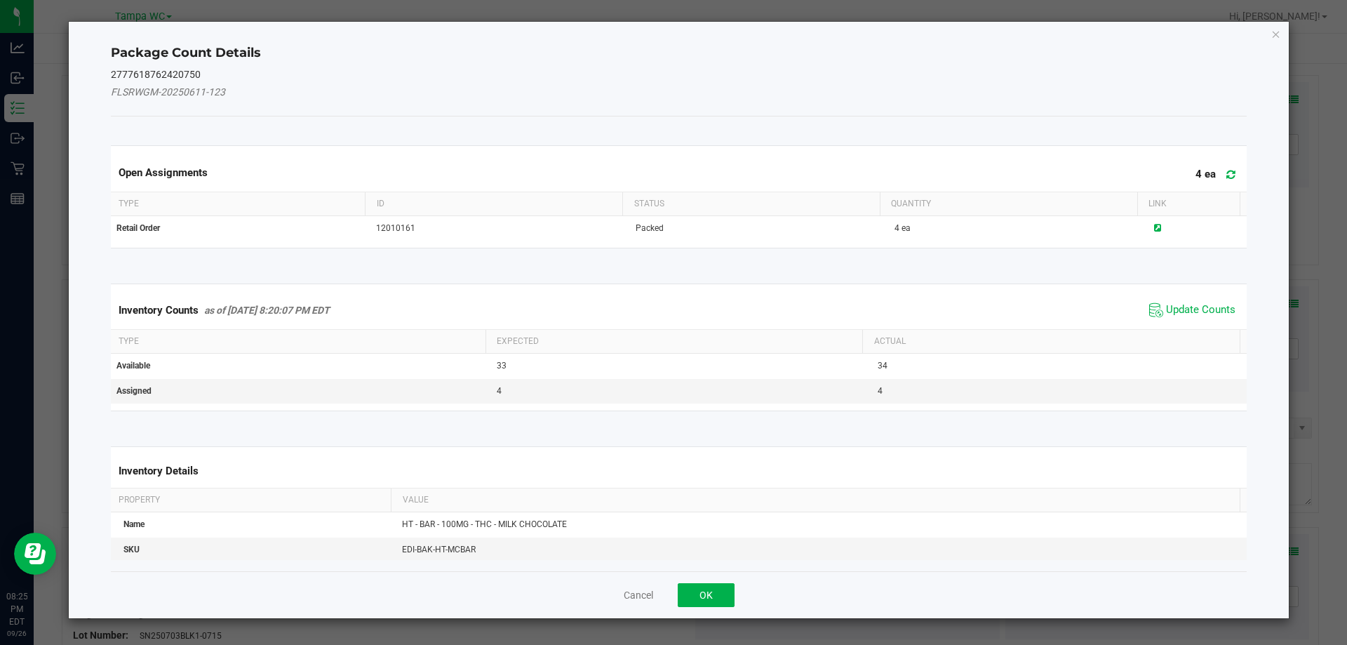
click at [1186, 323] on div "Inventory Counts as of [DATE] 8:20:07 PM EDT Update Counts" at bounding box center [679, 310] width 1142 height 38
click at [1197, 303] on span "Update Counts" at bounding box center [1200, 310] width 69 height 14
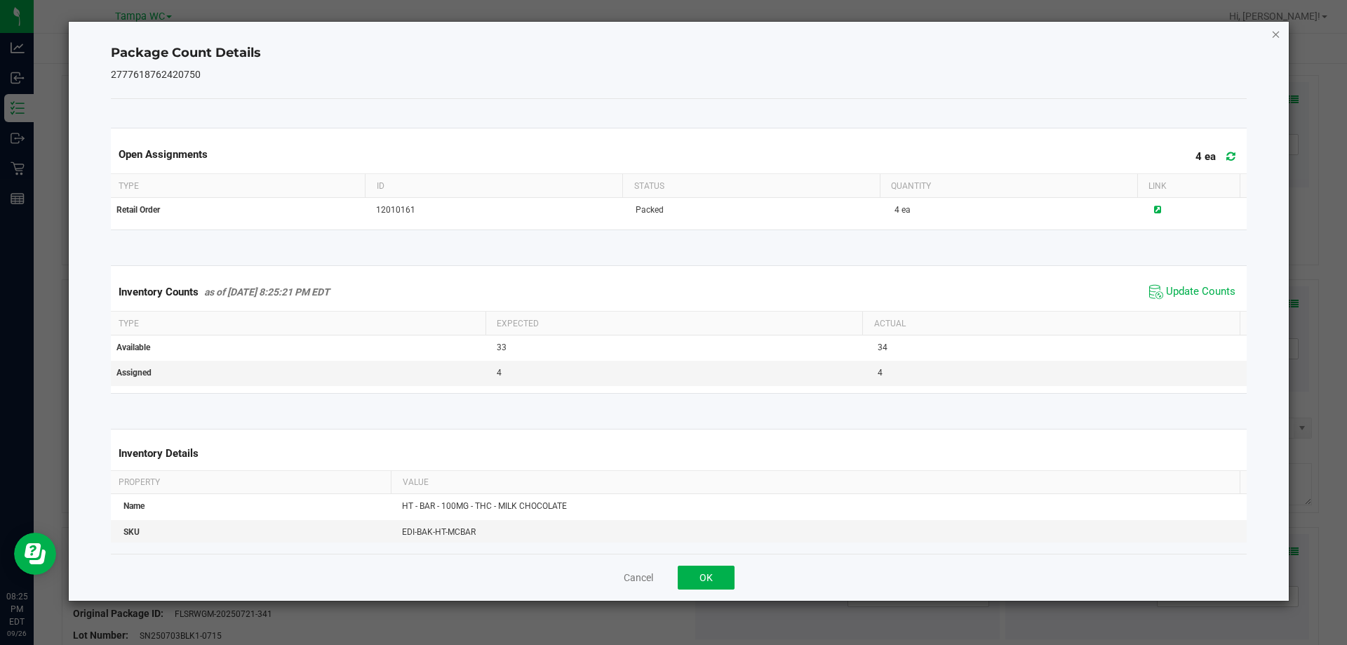
click at [1272, 28] on icon "Close" at bounding box center [1276, 33] width 10 height 17
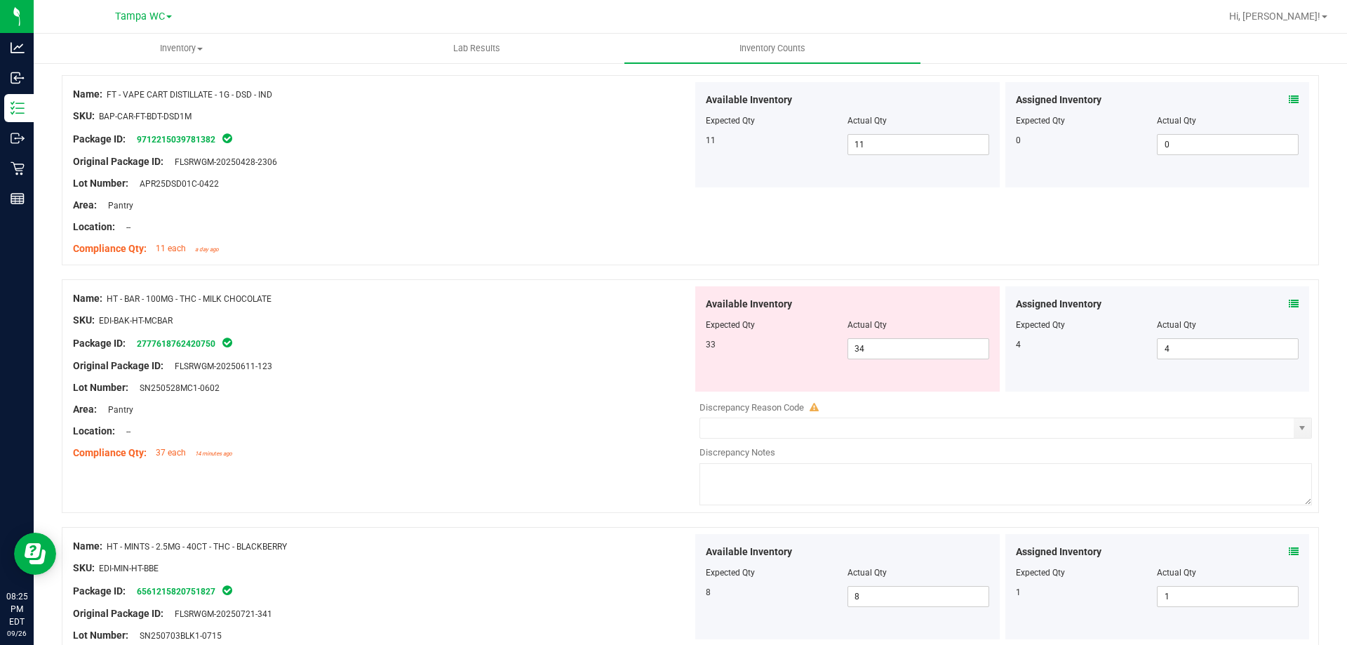
click at [1039, 260] on div "Name: FT - VAPE CART DISTILLATE - 1G - DSD - IND SKU: BAP-CAR-FT-BDT-DSD1M Pack…" at bounding box center [690, 170] width 1257 height 190
click at [1296, 424] on span "select" at bounding box center [1301, 427] width 11 height 11
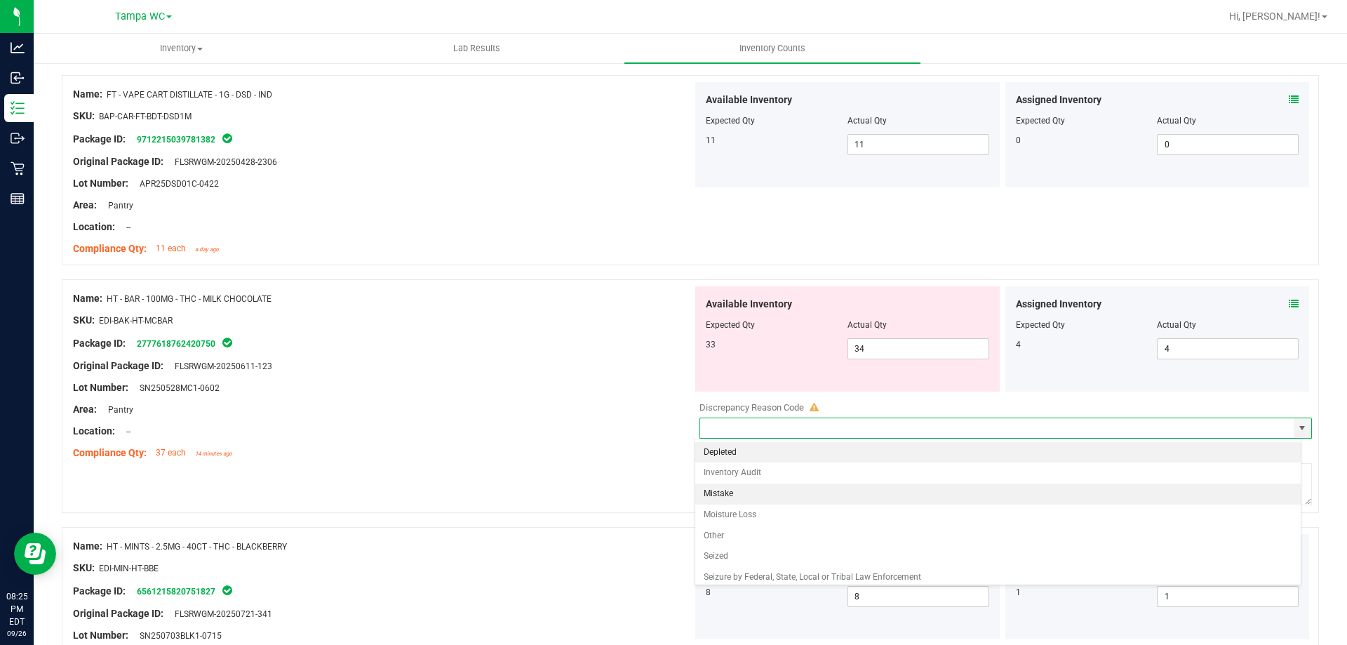
click at [788, 489] on li "Mistake" at bounding box center [998, 493] width 606 height 21
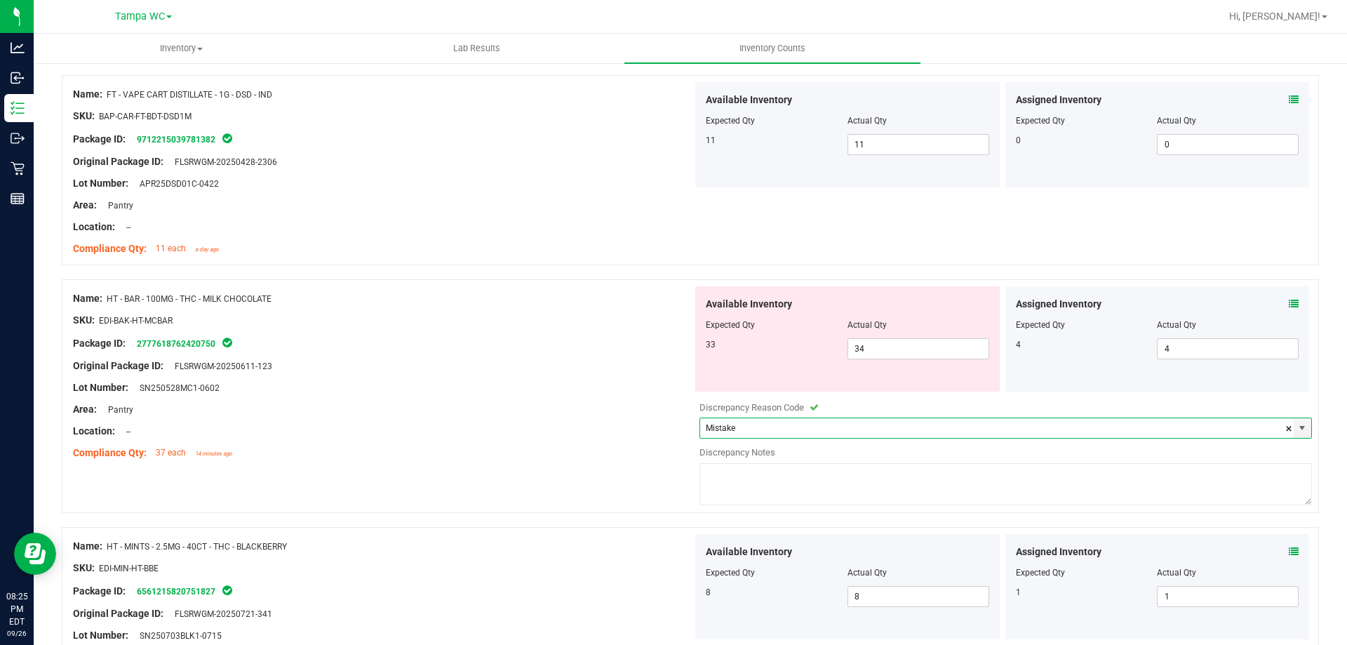
click at [801, 482] on textarea at bounding box center [1005, 484] width 612 height 42
click at [633, 377] on div at bounding box center [382, 376] width 619 height 7
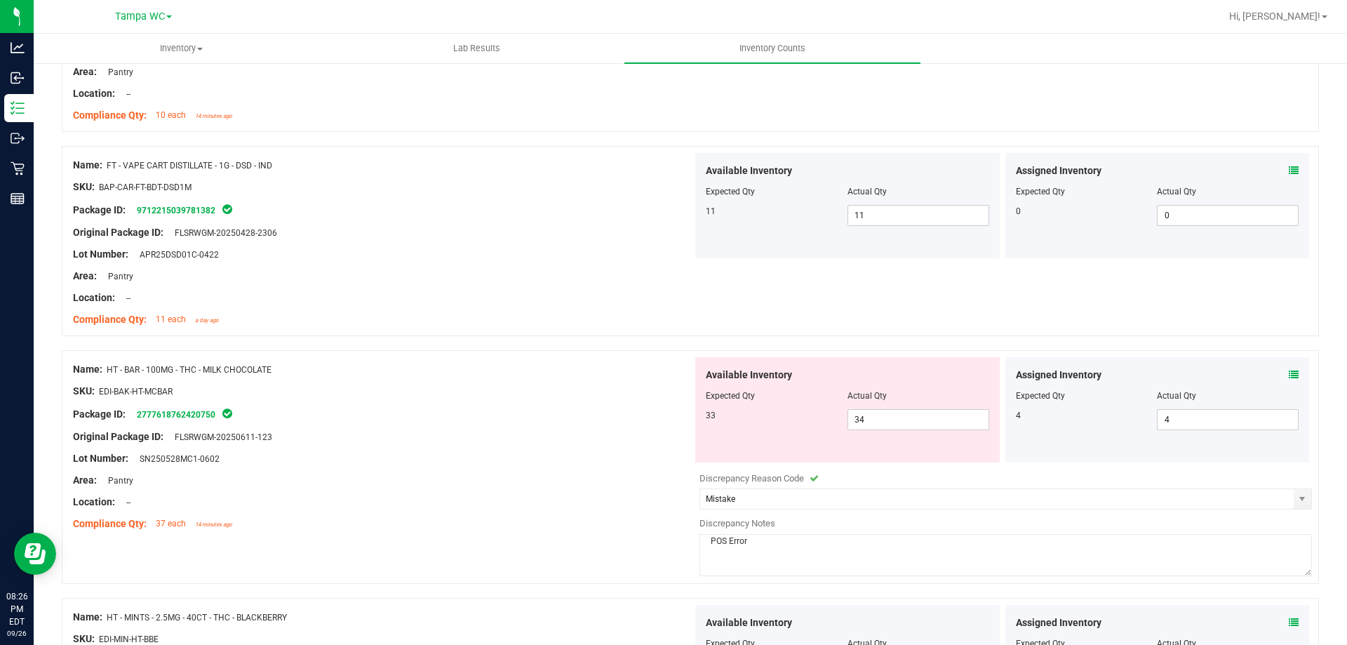
scroll to position [0, 0]
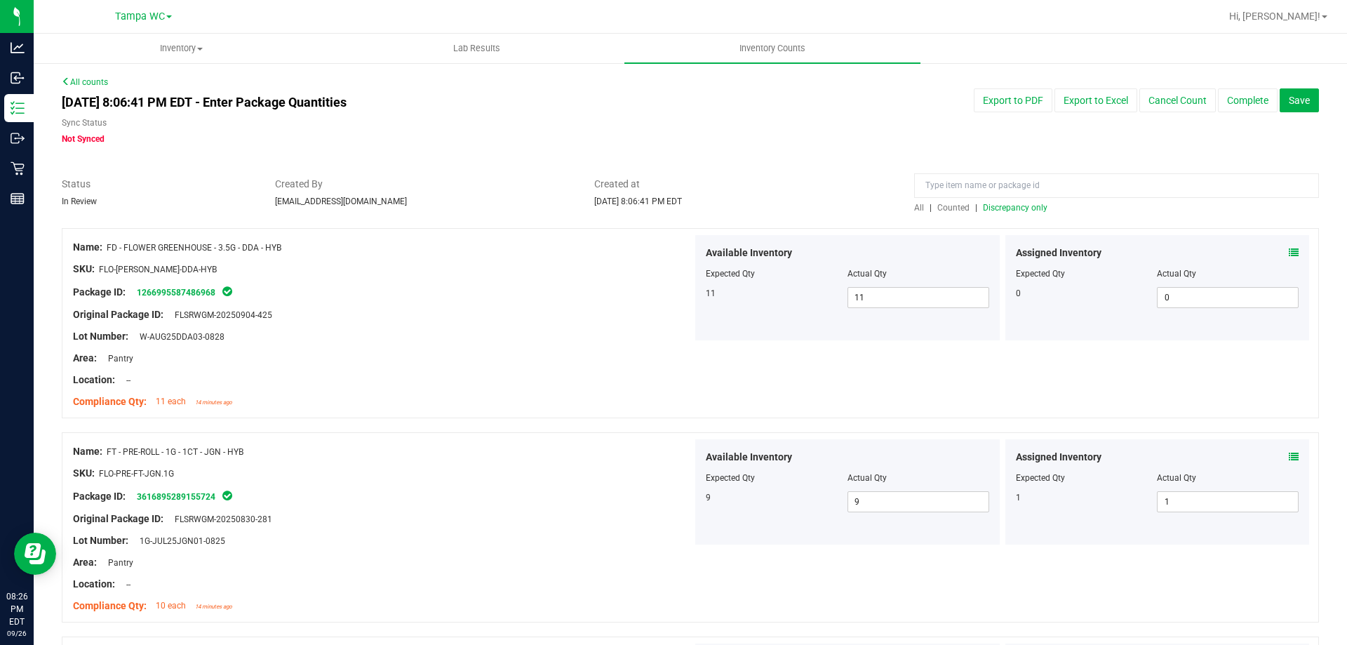
click at [914, 208] on span "All" at bounding box center [919, 208] width 10 height 10
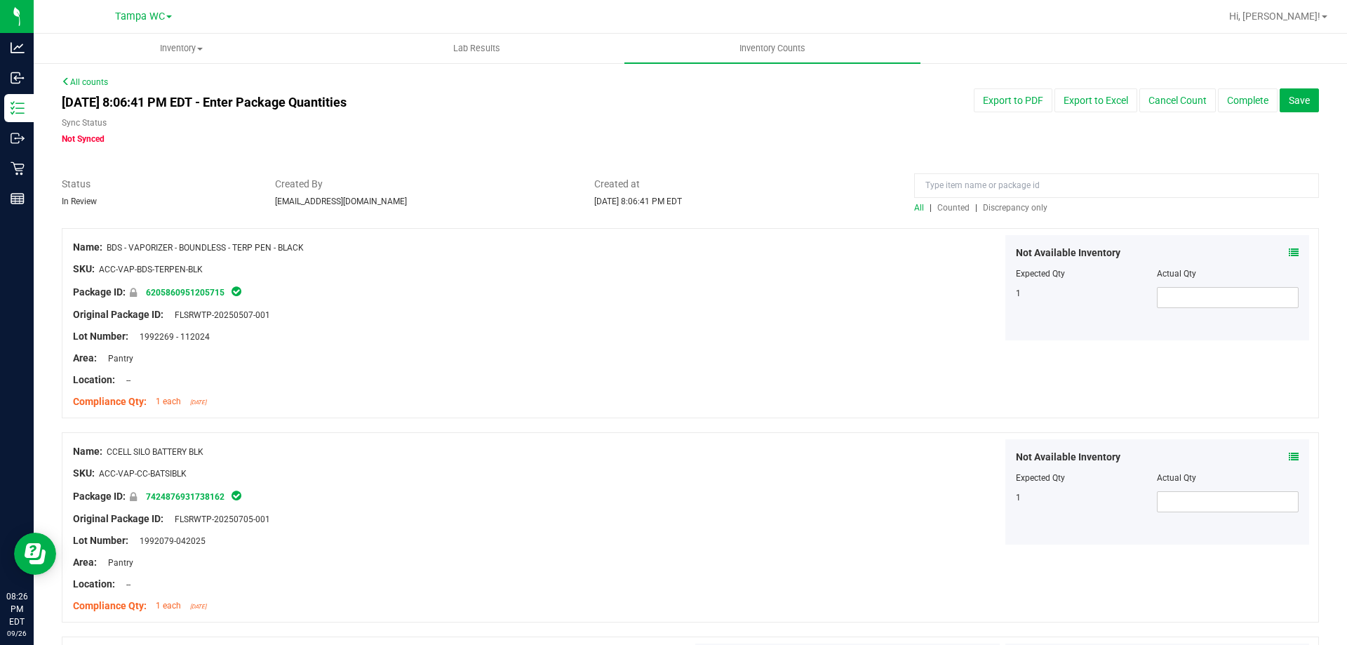
click at [1003, 207] on span "Discrepancy only" at bounding box center [1015, 208] width 65 height 10
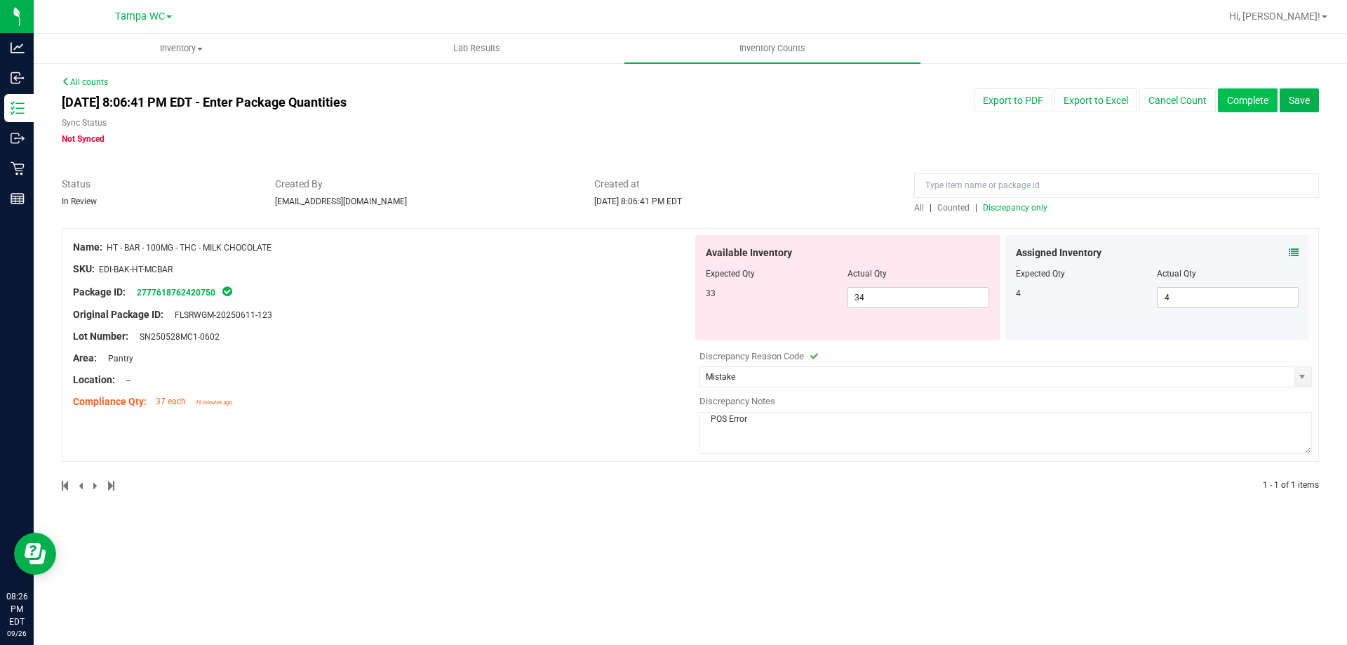
click at [1248, 105] on button "Complete" at bounding box center [1248, 100] width 60 height 24
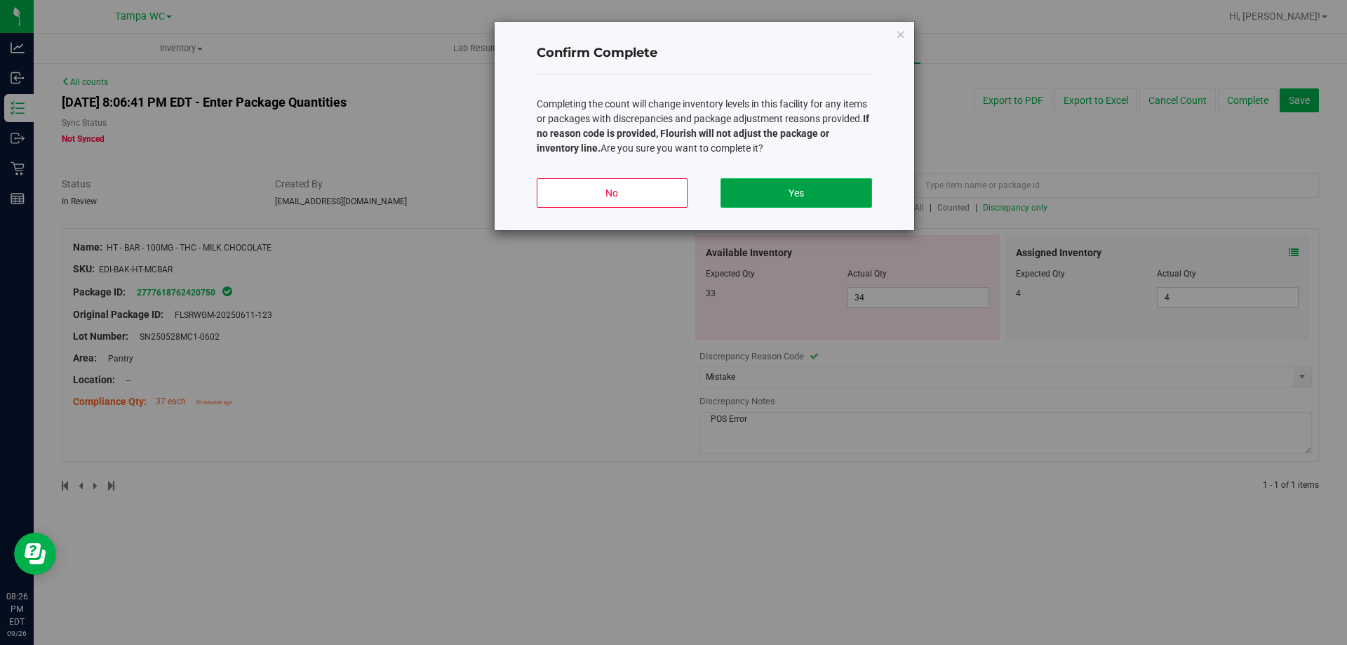
click at [755, 186] on button "Yes" at bounding box center [795, 192] width 151 height 29
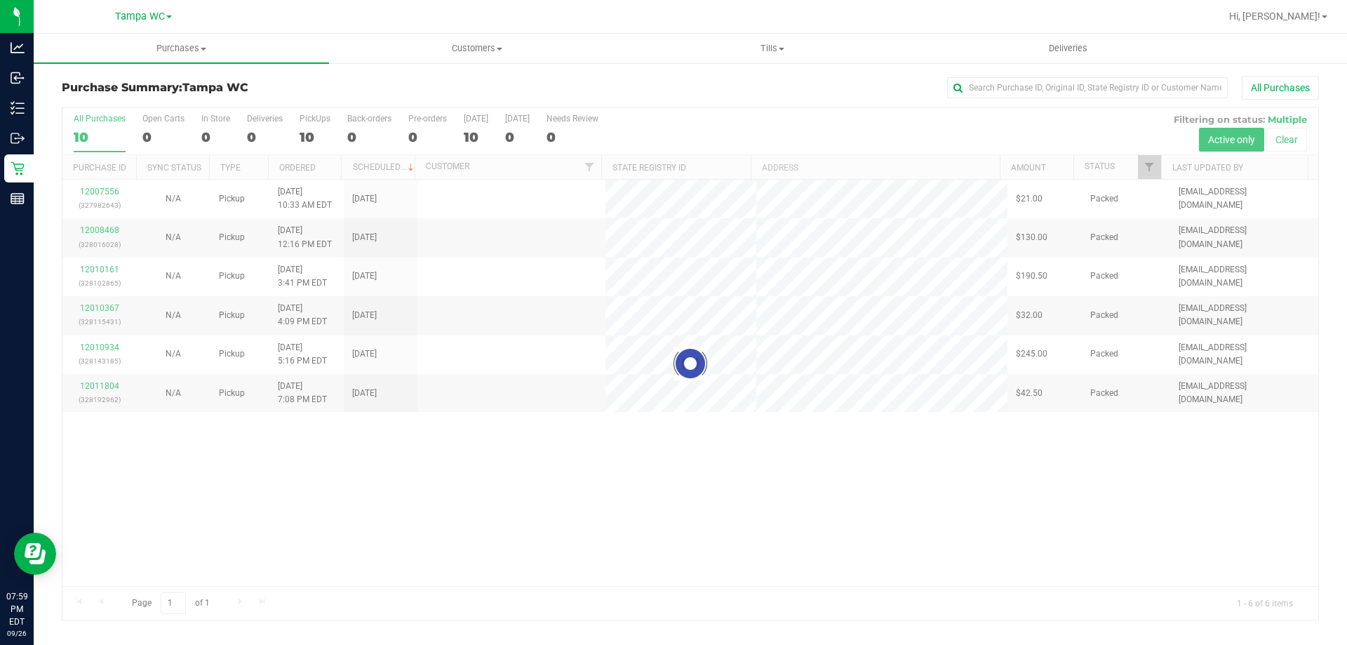
click at [95, 126] on div at bounding box center [690, 363] width 1256 height 511
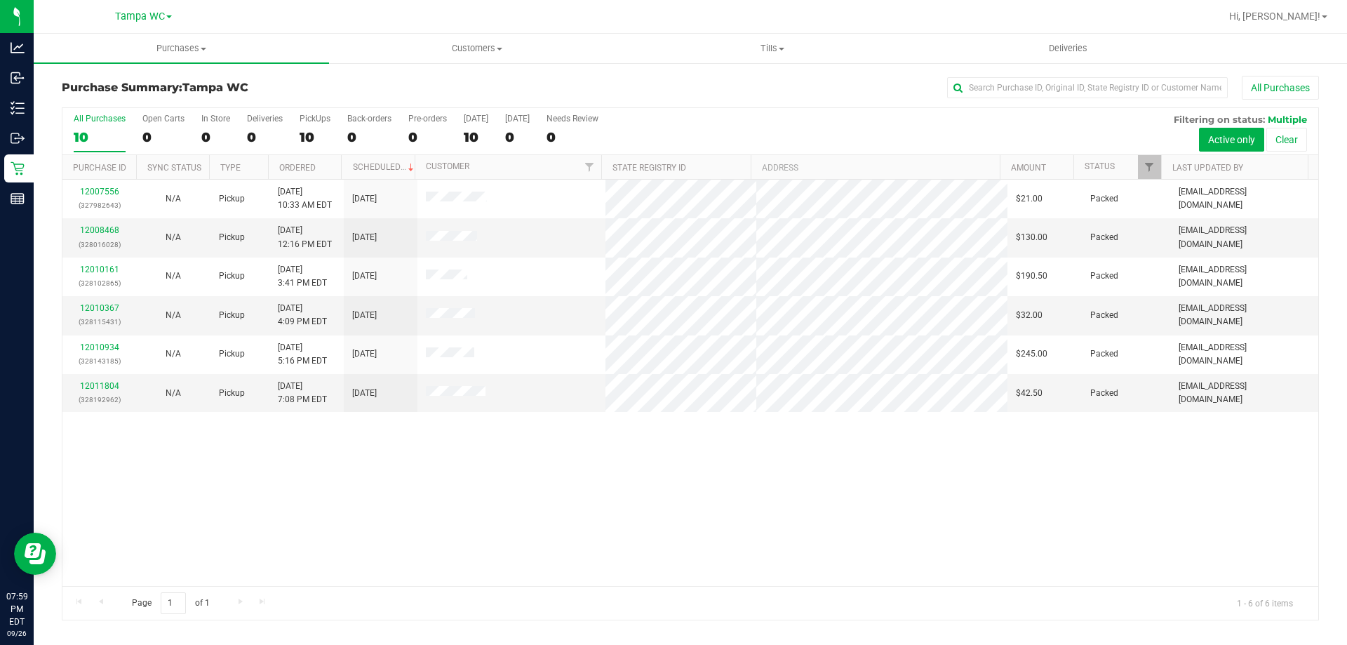
click at [101, 132] on div "10" at bounding box center [100, 137] width 52 height 16
click at [0, 0] on input "All Purchases 10" at bounding box center [0, 0] width 0 height 0
click at [96, 129] on div "6" at bounding box center [100, 137] width 52 height 16
click at [0, 0] on input "All Purchases 6" at bounding box center [0, 0] width 0 height 0
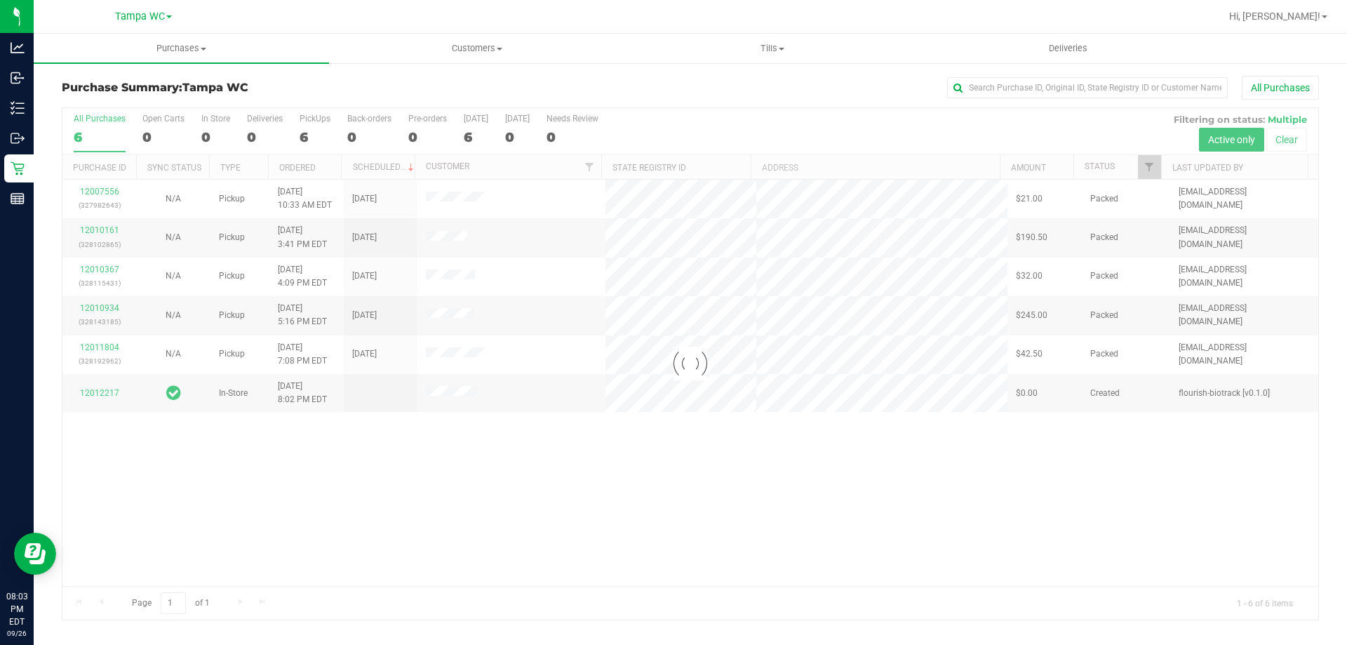
click at [102, 125] on div at bounding box center [690, 363] width 1256 height 511
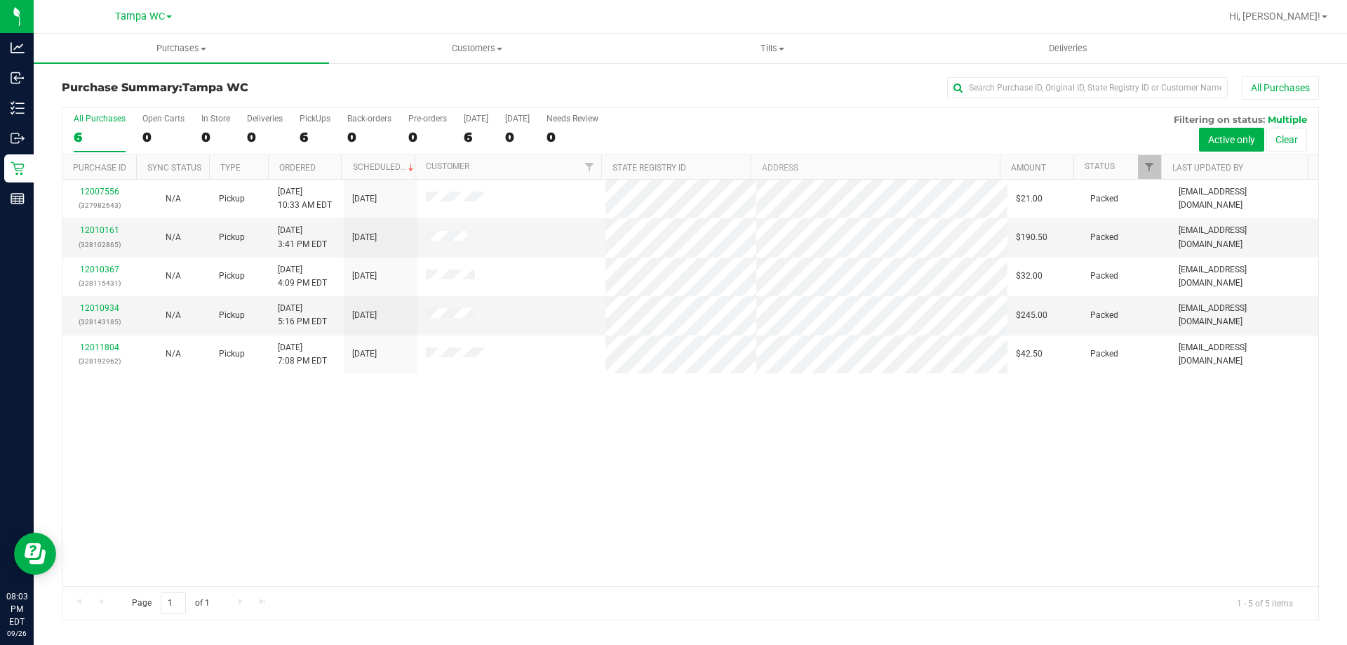
click at [99, 125] on label "All Purchases 6" at bounding box center [100, 133] width 52 height 39
click at [0, 0] on input "All Purchases 6" at bounding box center [0, 0] width 0 height 0
click at [99, 124] on label "All Purchases 5" at bounding box center [100, 133] width 52 height 39
click at [0, 0] on input "All Purchases 5" at bounding box center [0, 0] width 0 height 0
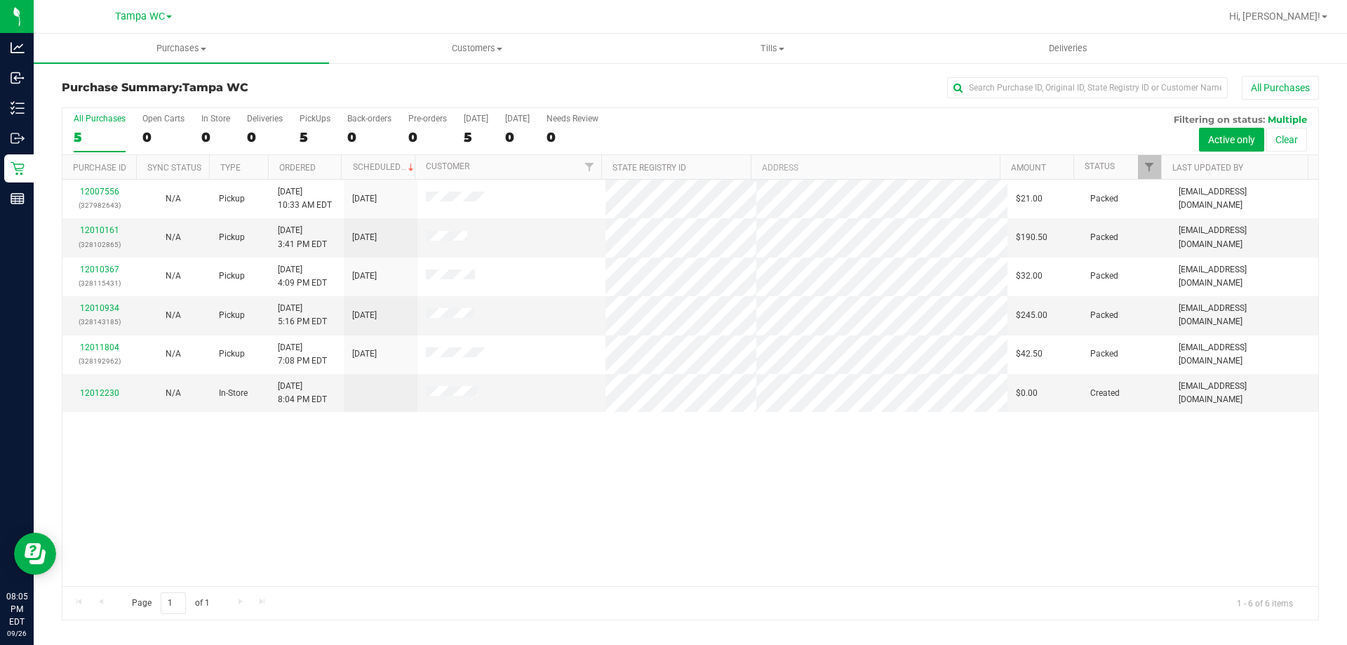
click at [102, 137] on div "5" at bounding box center [100, 137] width 52 height 16
click at [0, 0] on input "All Purchases 5" at bounding box center [0, 0] width 0 height 0
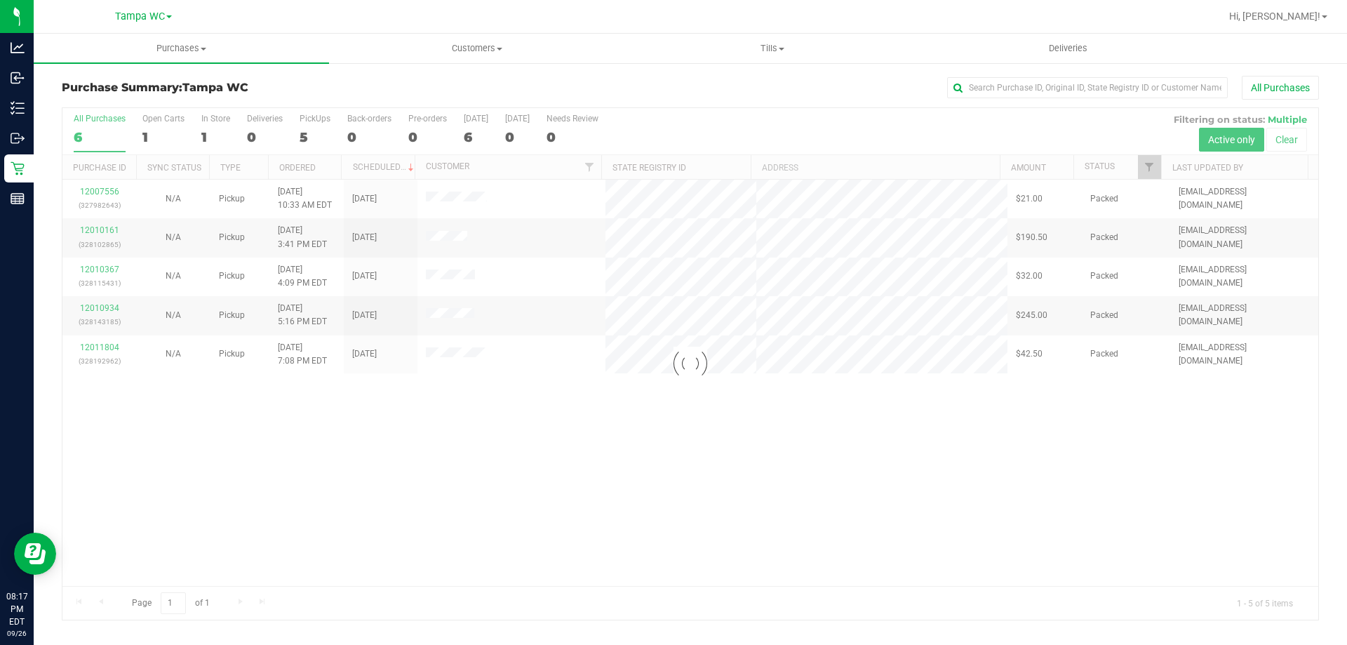
click at [96, 121] on div at bounding box center [690, 363] width 1256 height 511
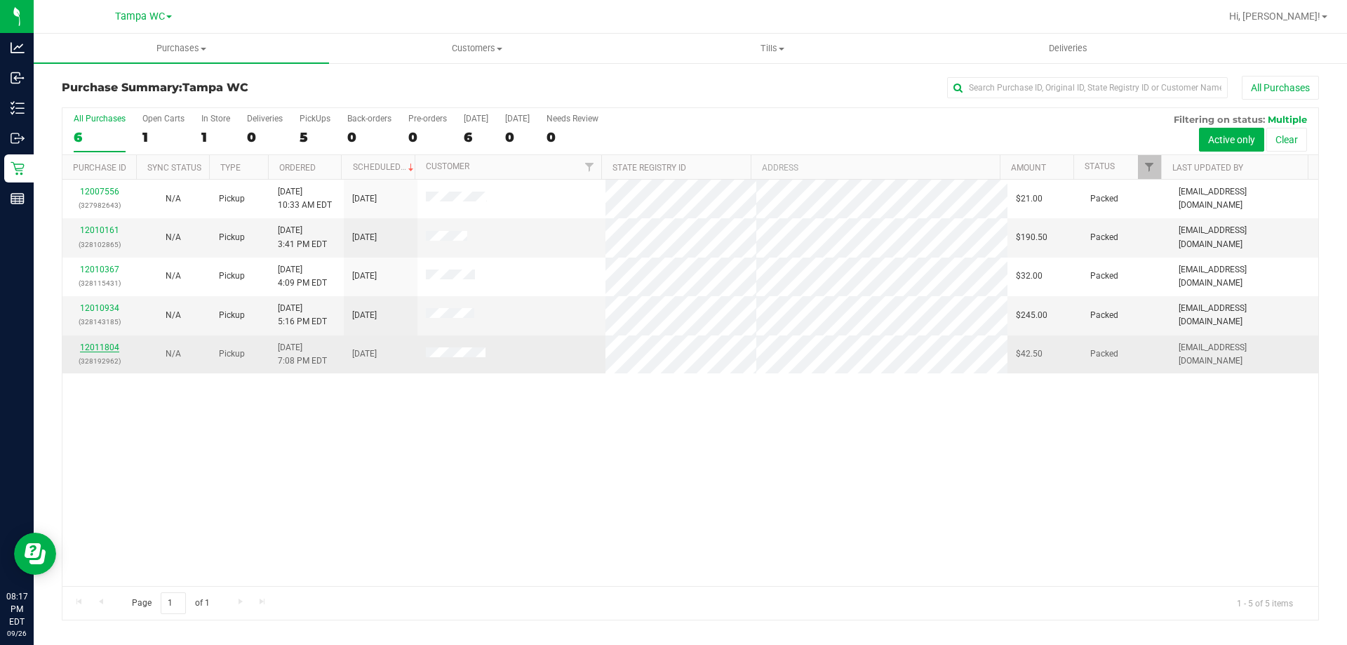
click at [106, 352] on div "12011804 (328192962)" at bounding box center [99, 354] width 57 height 27
click at [103, 349] on link "12011804" at bounding box center [99, 347] width 39 height 10
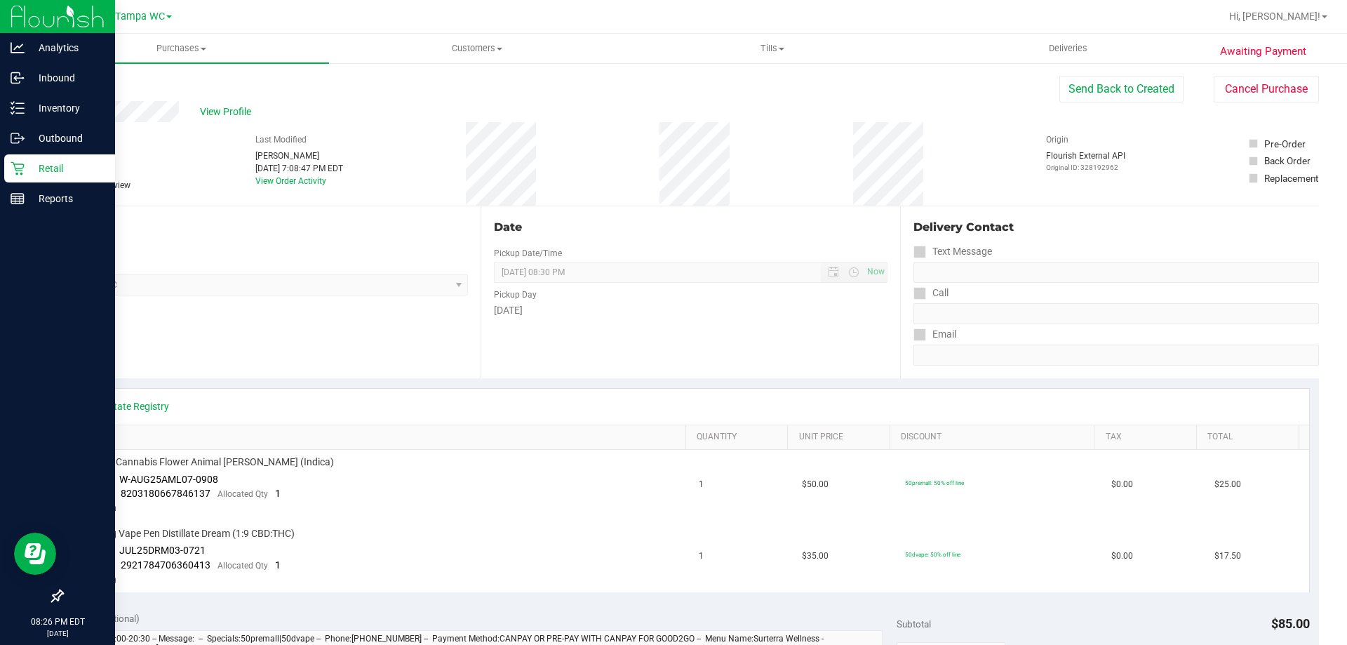
click at [9, 166] on div "Retail" at bounding box center [59, 168] width 111 height 28
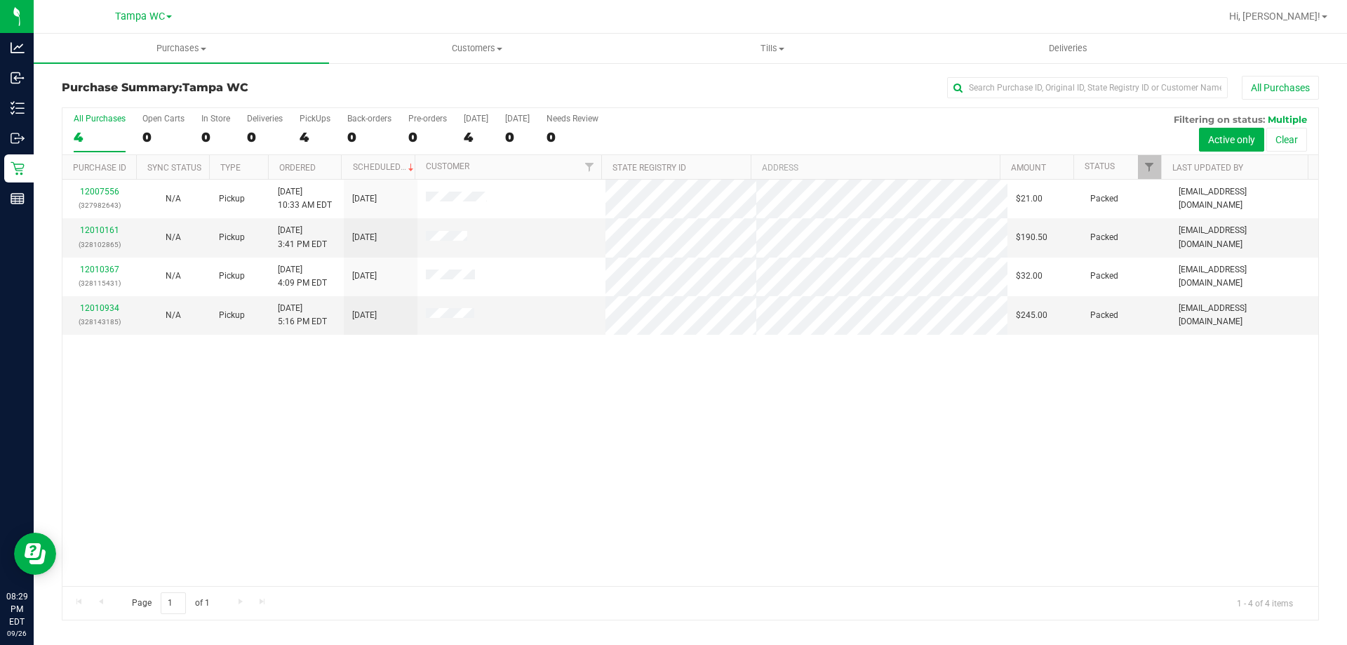
click at [82, 123] on label "All Purchases 4" at bounding box center [100, 133] width 52 height 39
click at [0, 0] on input "All Purchases 4" at bounding box center [0, 0] width 0 height 0
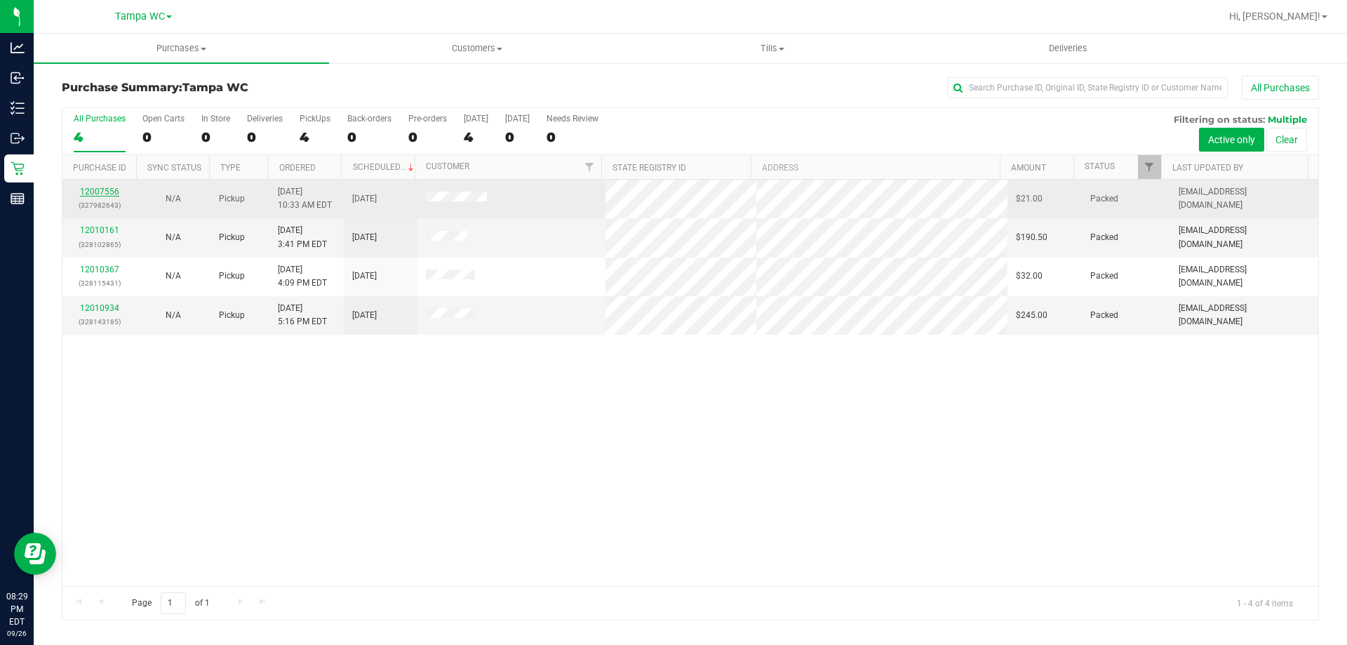
click at [96, 192] on link "12007556" at bounding box center [99, 192] width 39 height 10
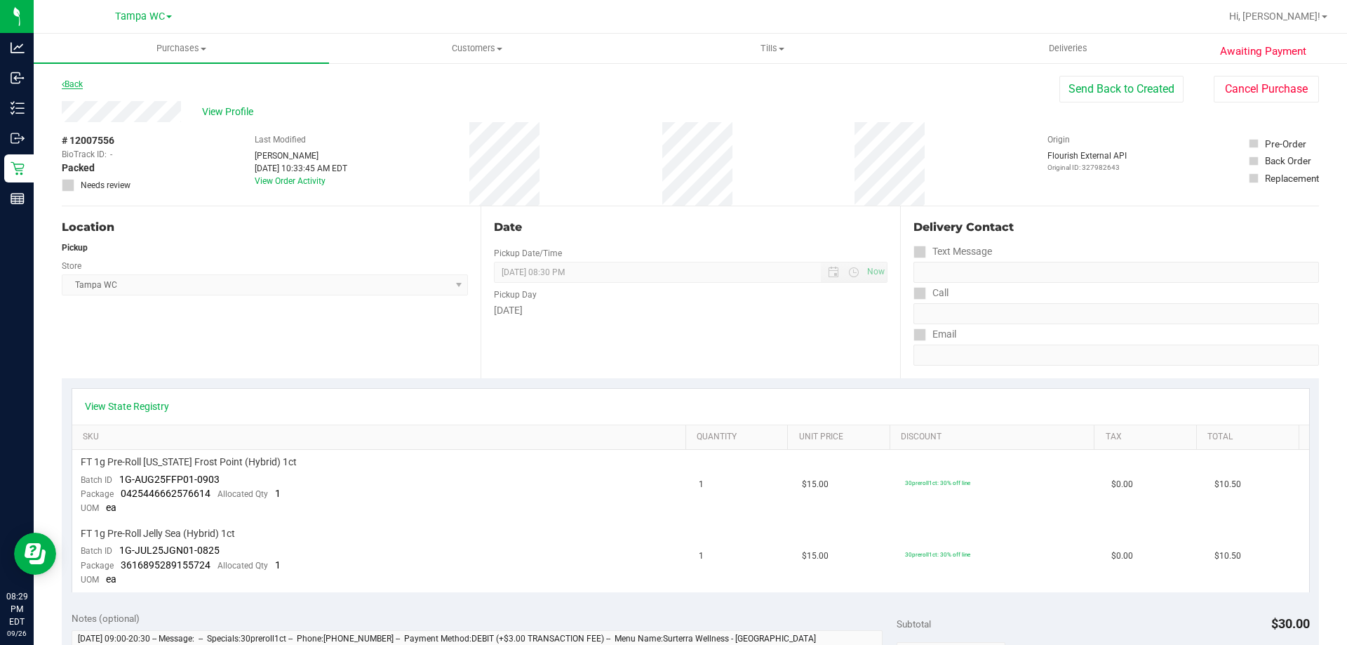
click at [79, 81] on link "Back" at bounding box center [72, 84] width 21 height 10
click at [1253, 81] on button "Cancel Purchase" at bounding box center [1265, 89] width 105 height 27
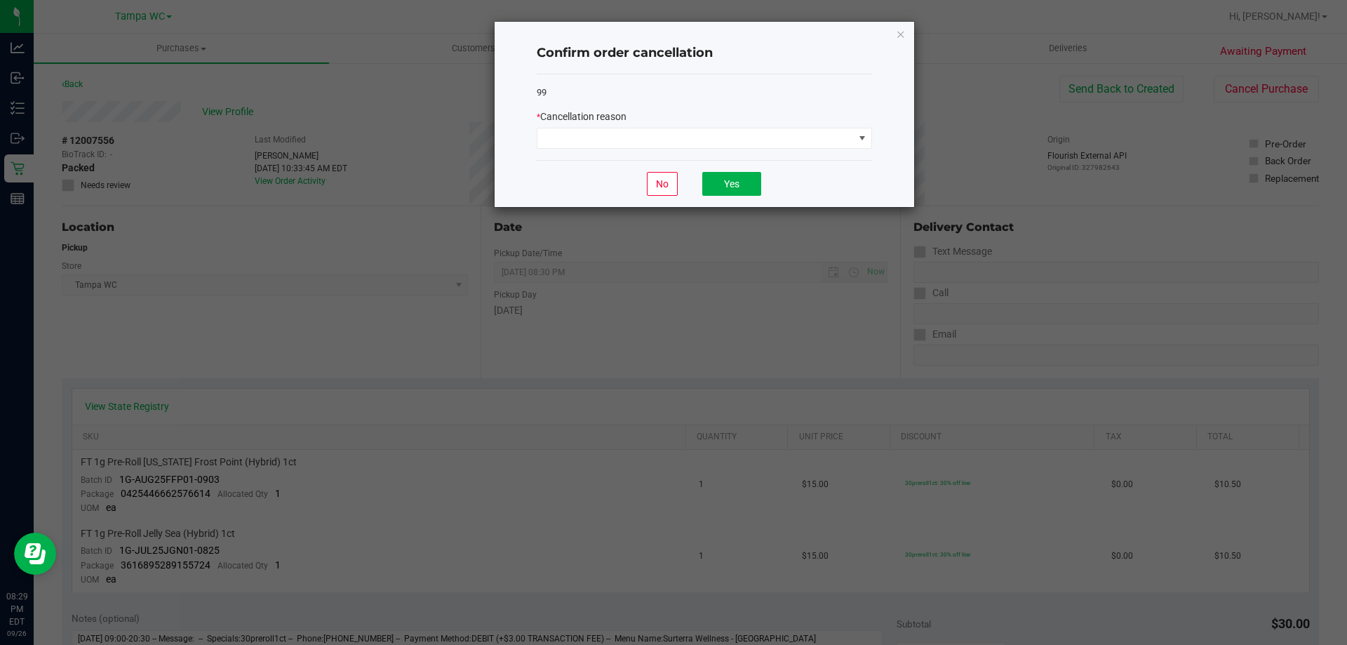
click at [755, 127] on div "* Cancellation reason" at bounding box center [704, 128] width 335 height 39
click at [692, 142] on span at bounding box center [695, 138] width 316 height 20
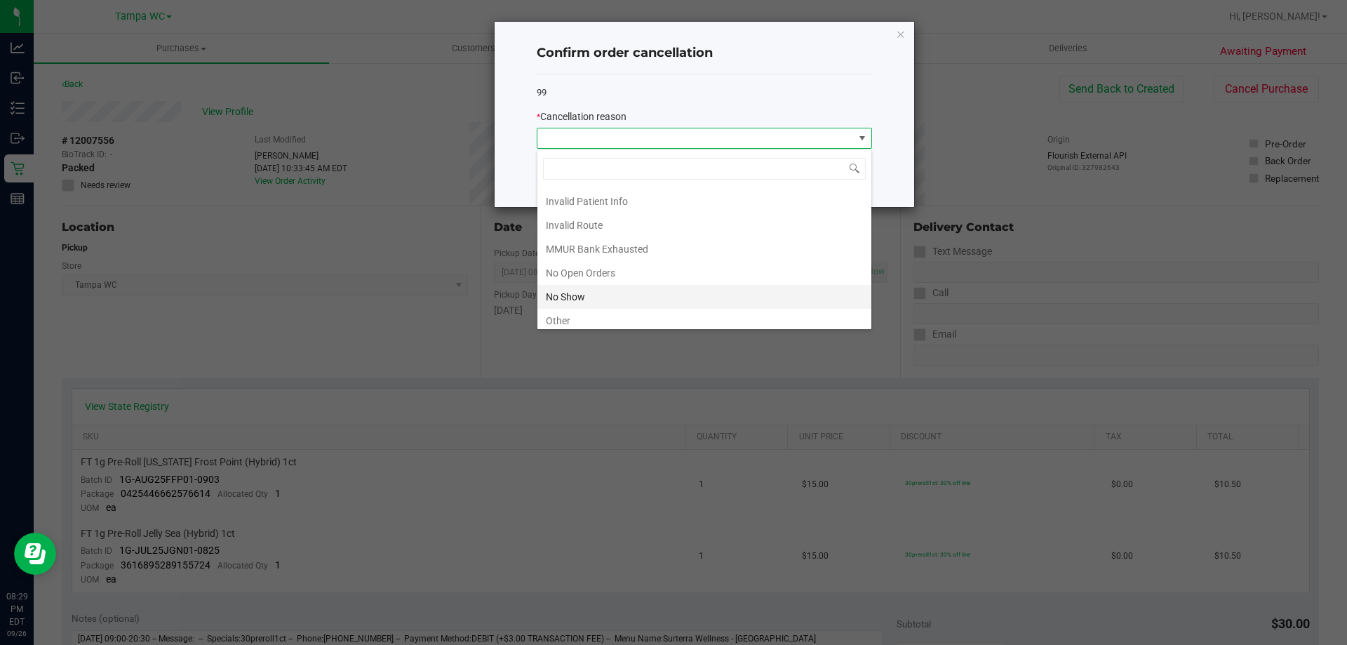
scroll to position [70, 0]
click at [612, 270] on li "No Show" at bounding box center [704, 272] width 334 height 24
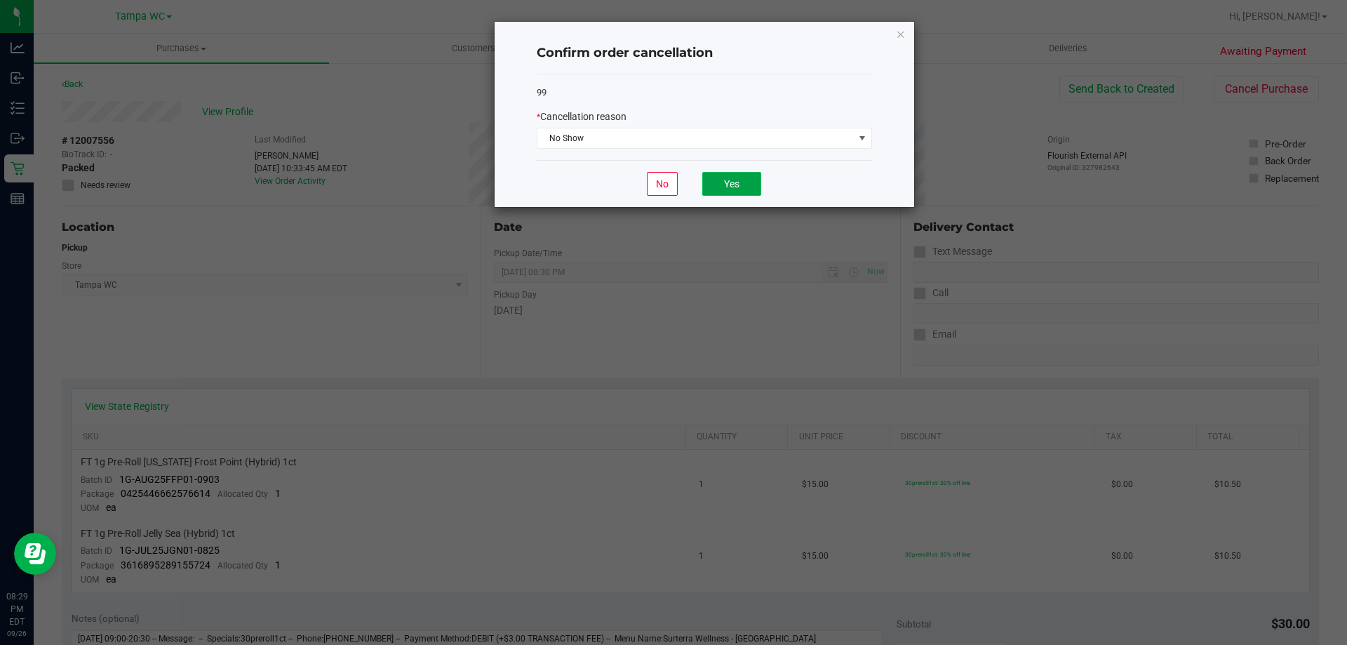
click at [731, 179] on button "Yes" at bounding box center [731, 184] width 59 height 24
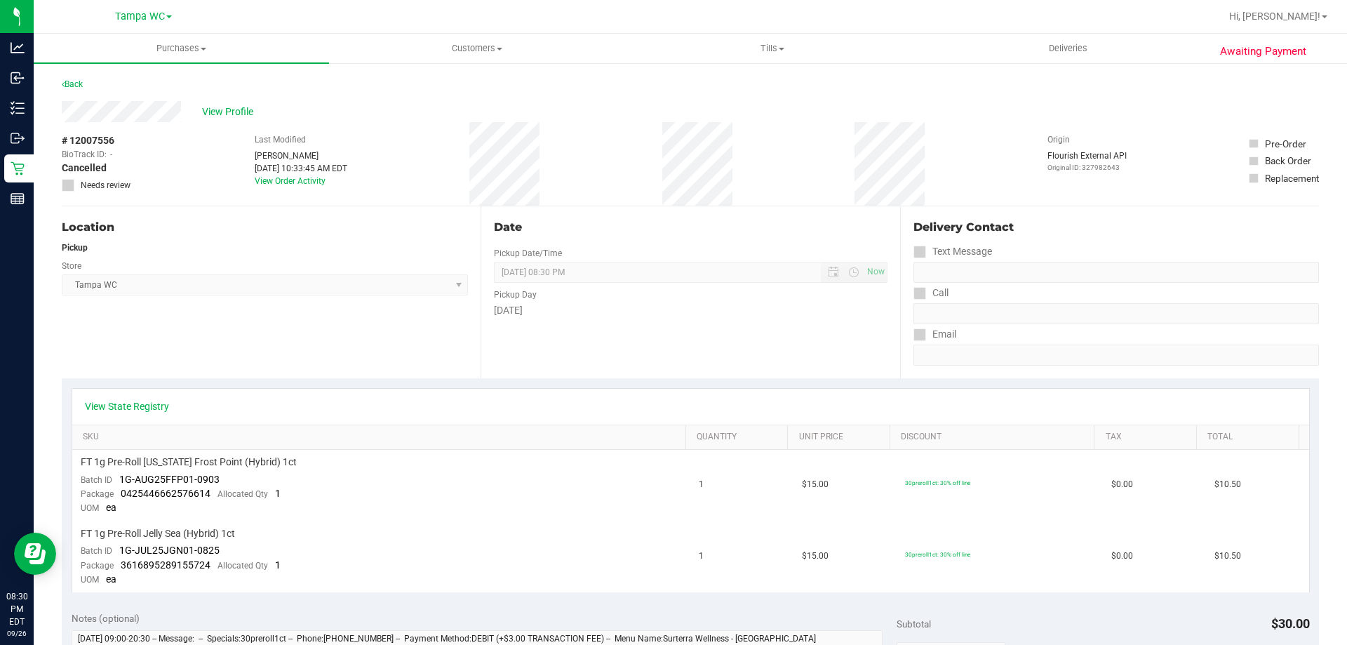
click at [80, 79] on div "Back" at bounding box center [72, 84] width 21 height 17
click at [77, 80] on link "Back" at bounding box center [72, 84] width 21 height 10
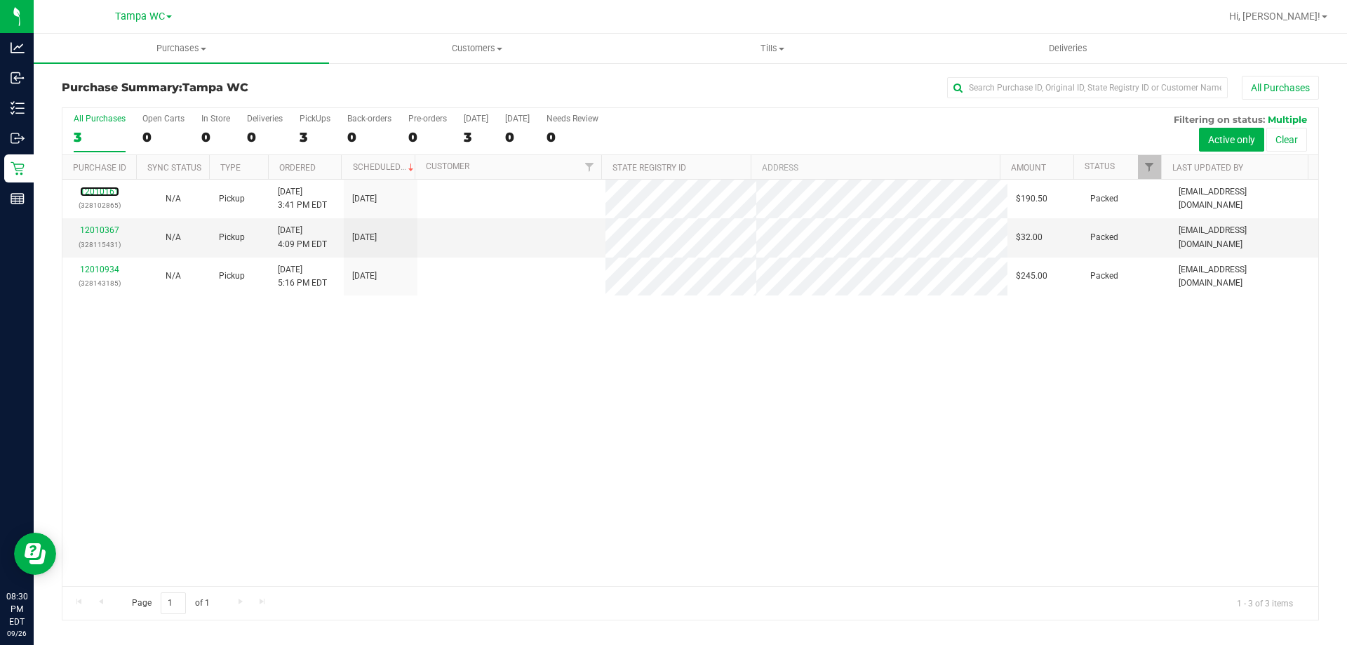
click at [99, 191] on link "12010161" at bounding box center [99, 192] width 39 height 10
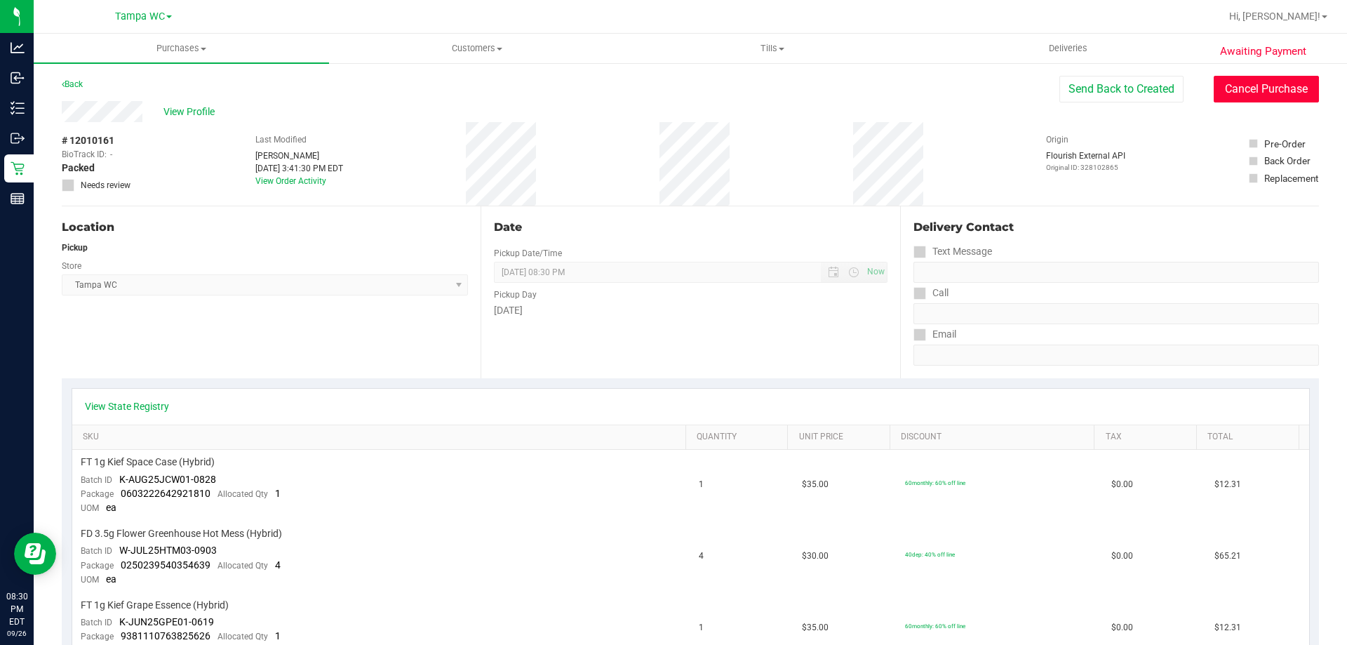
click at [1249, 98] on button "Cancel Purchase" at bounding box center [1265, 89] width 105 height 27
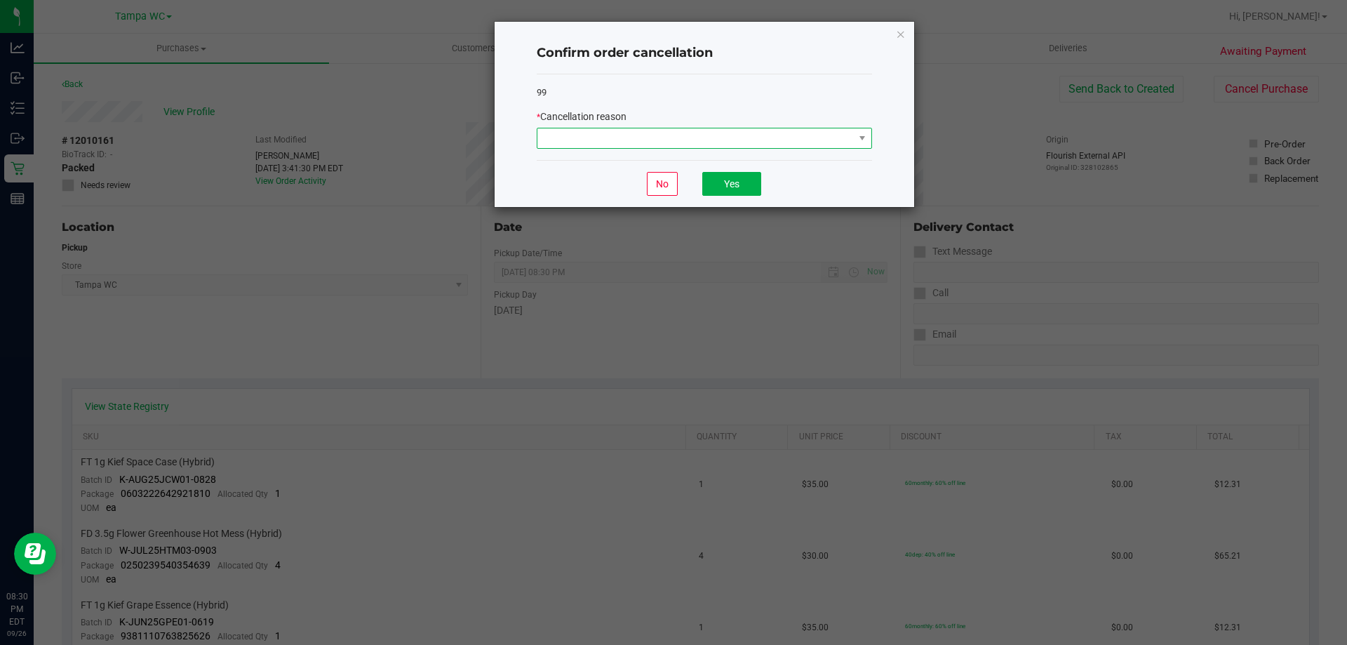
click at [578, 137] on span at bounding box center [695, 138] width 316 height 20
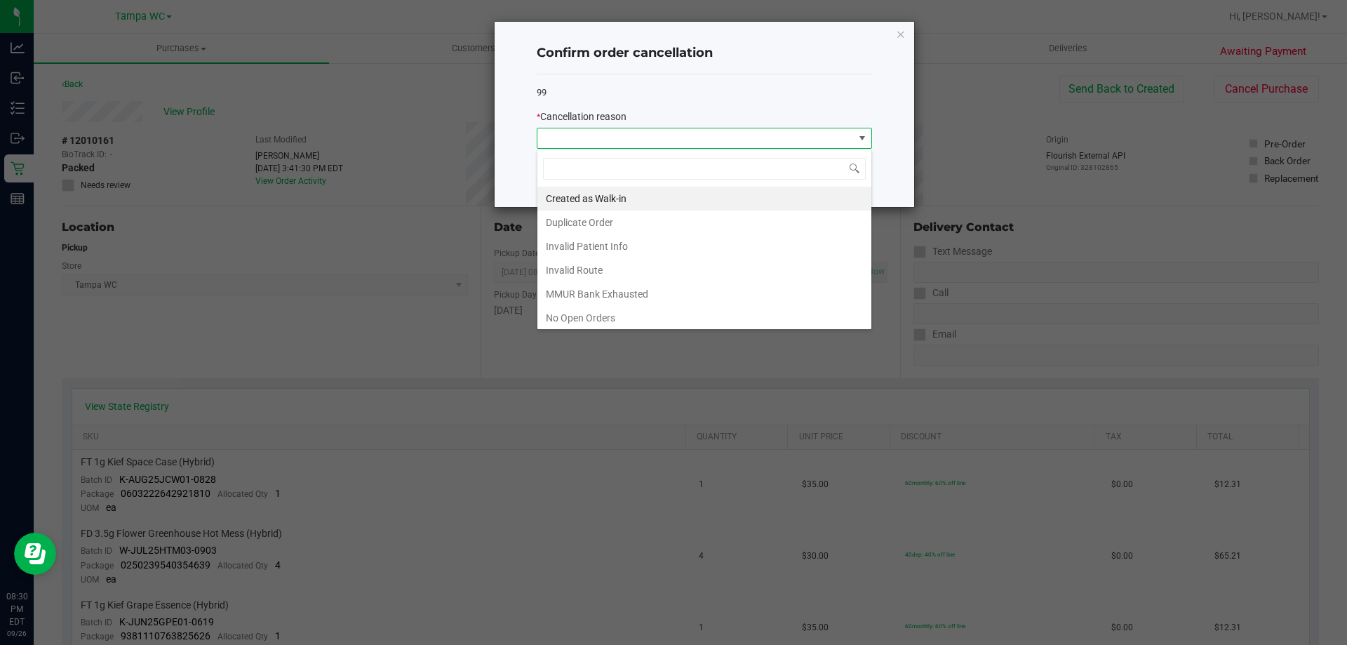
scroll to position [70, 0]
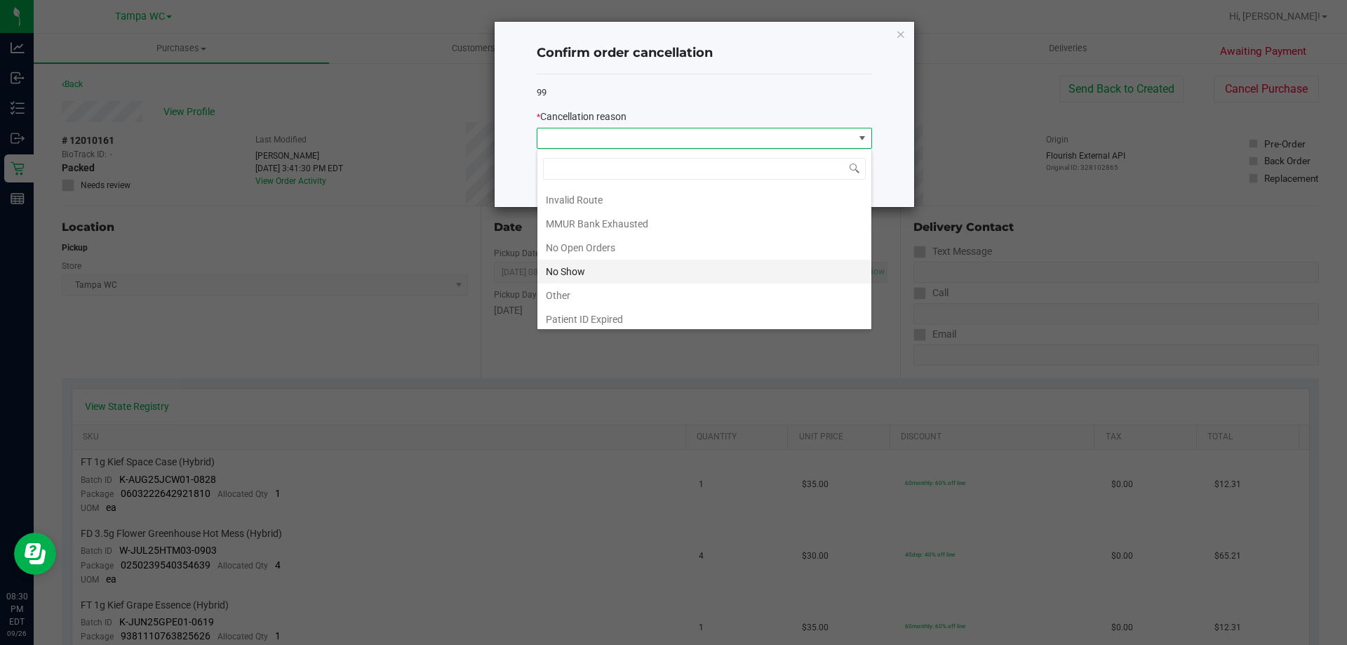
click at [606, 261] on li "No Show" at bounding box center [704, 272] width 334 height 24
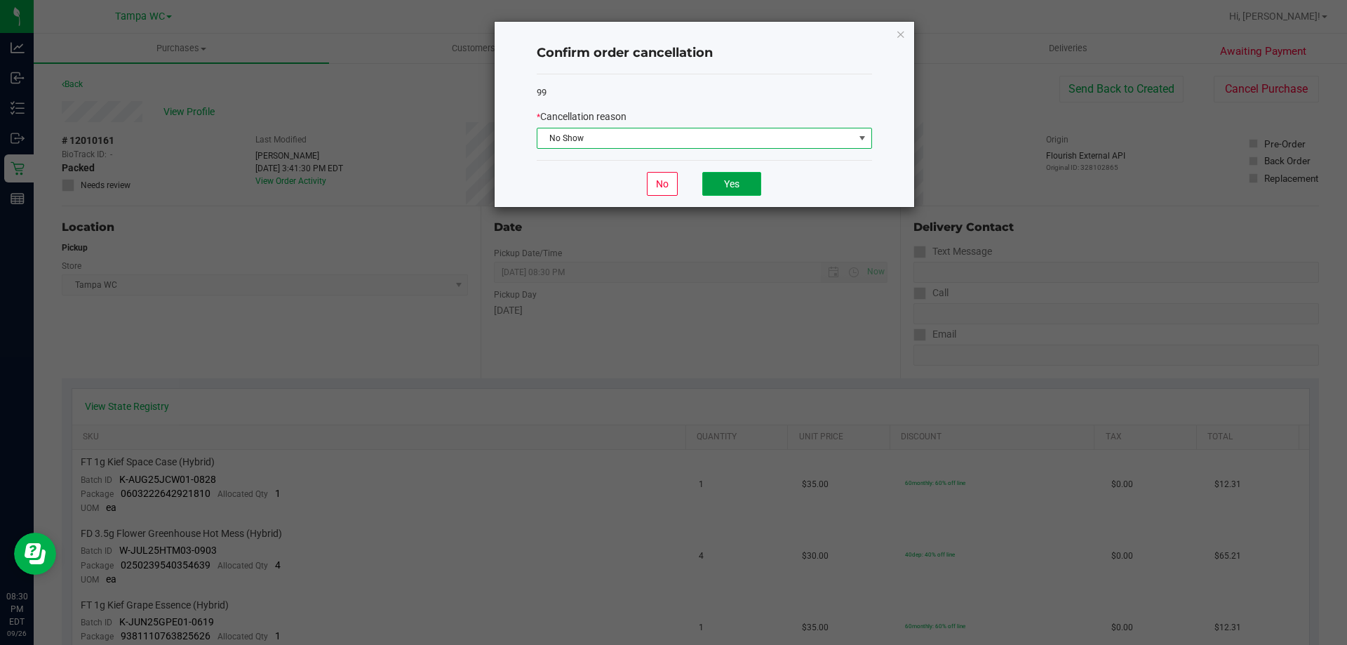
click at [713, 182] on button "Yes" at bounding box center [731, 184] width 59 height 24
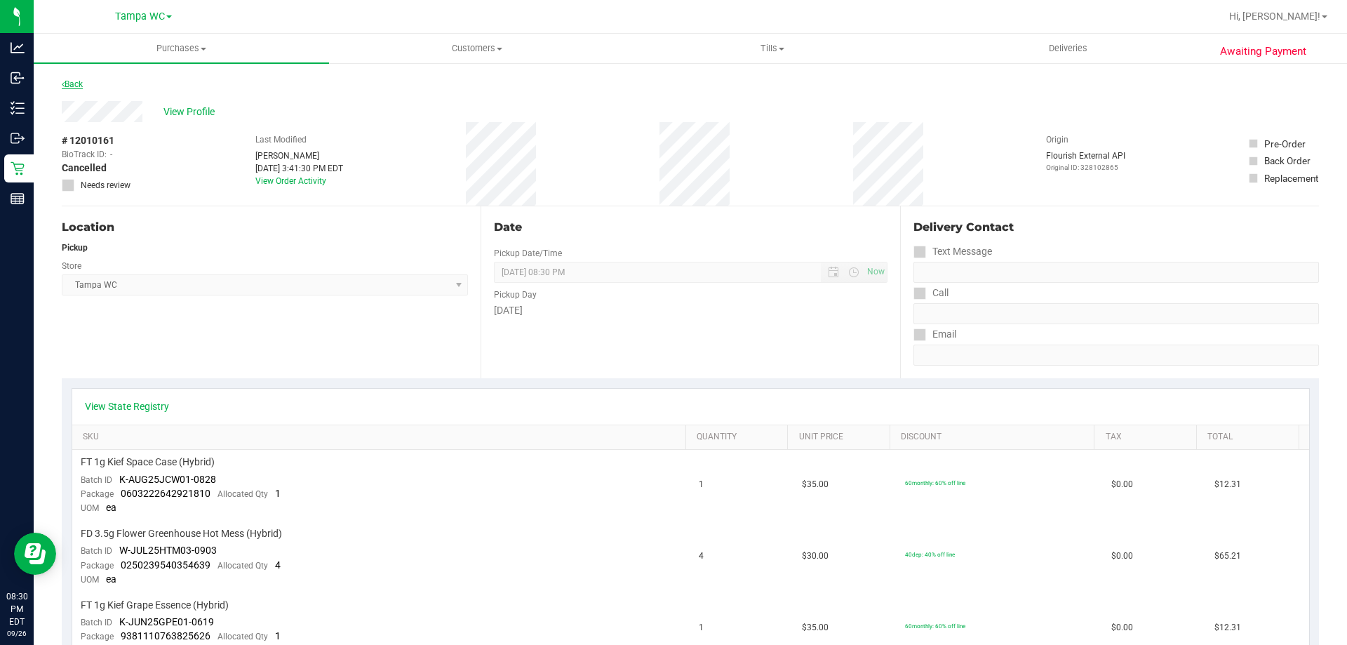
click at [78, 82] on link "Back" at bounding box center [72, 84] width 21 height 10
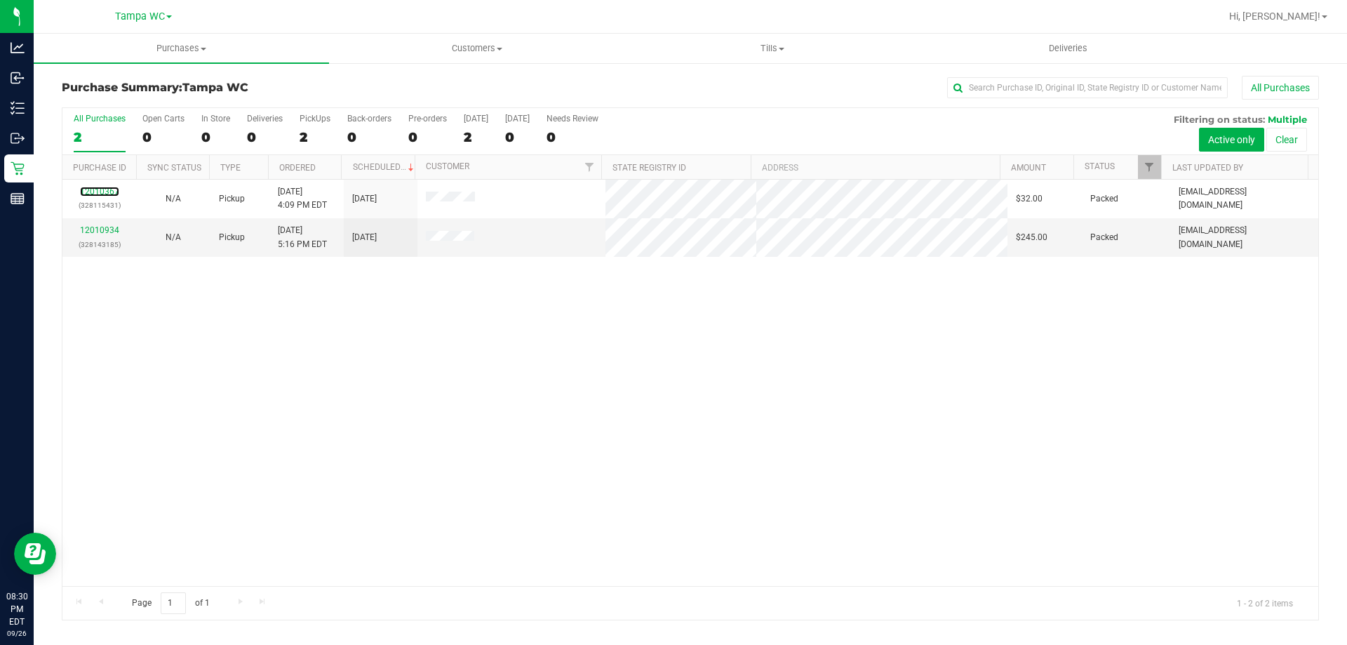
click at [102, 189] on link "12010367" at bounding box center [99, 192] width 39 height 10
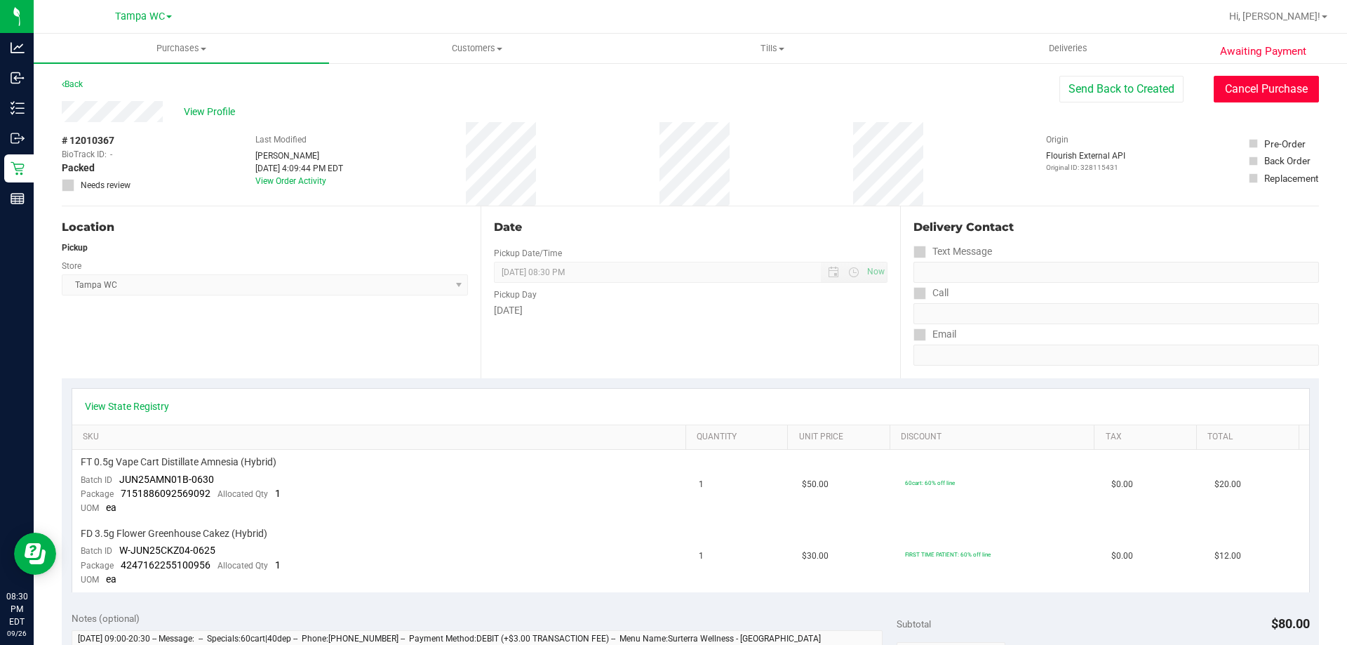
click at [1277, 96] on button "Cancel Purchase" at bounding box center [1265, 89] width 105 height 27
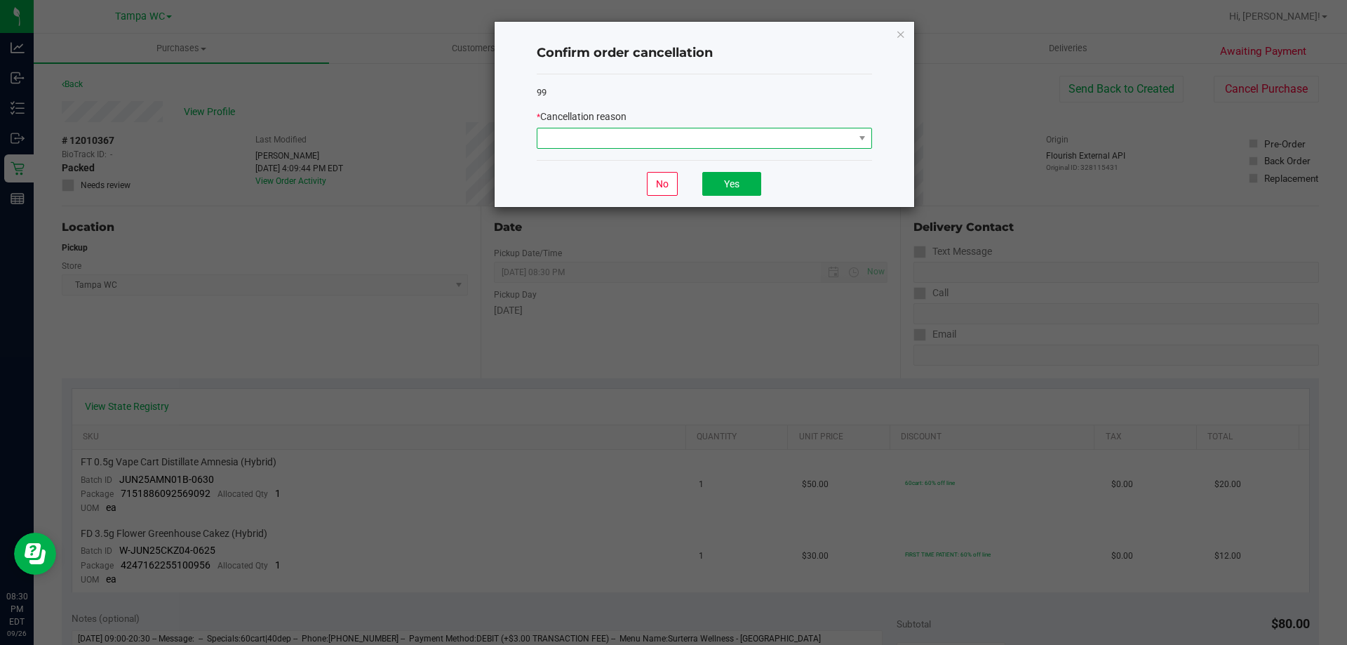
click at [707, 137] on span at bounding box center [695, 138] width 316 height 20
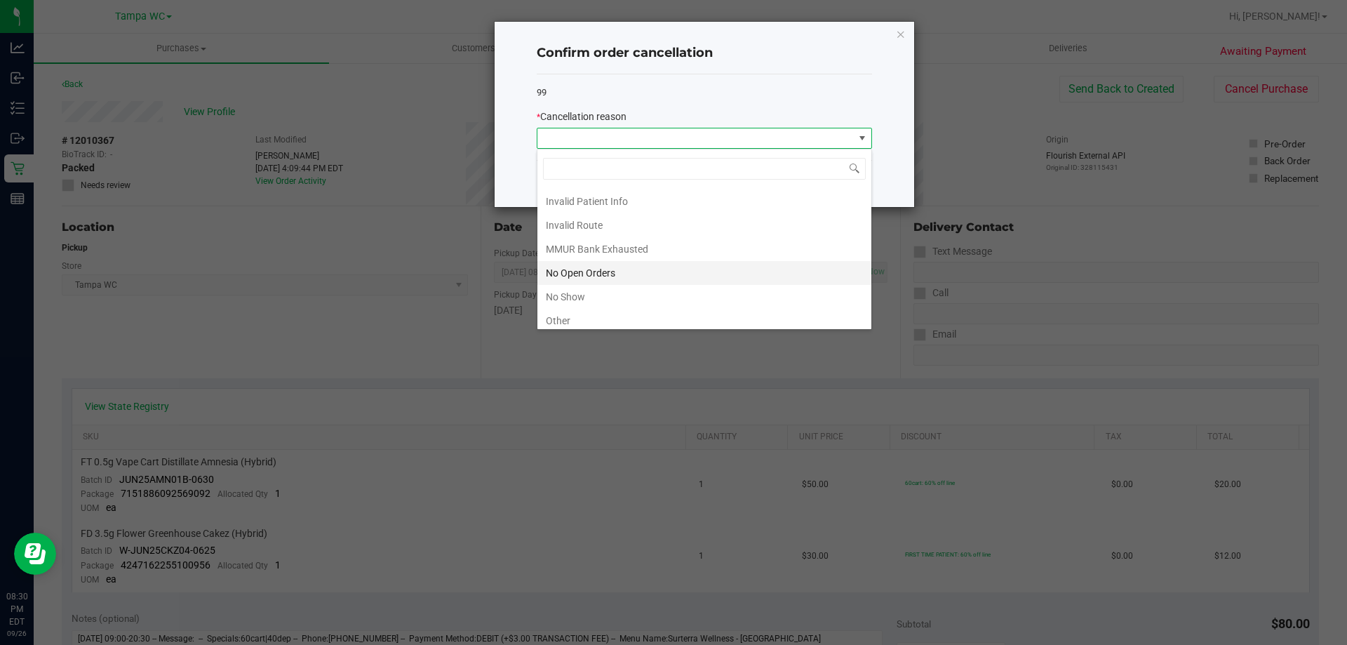
scroll to position [70, 0]
click at [628, 260] on li "No Show" at bounding box center [704, 272] width 334 height 24
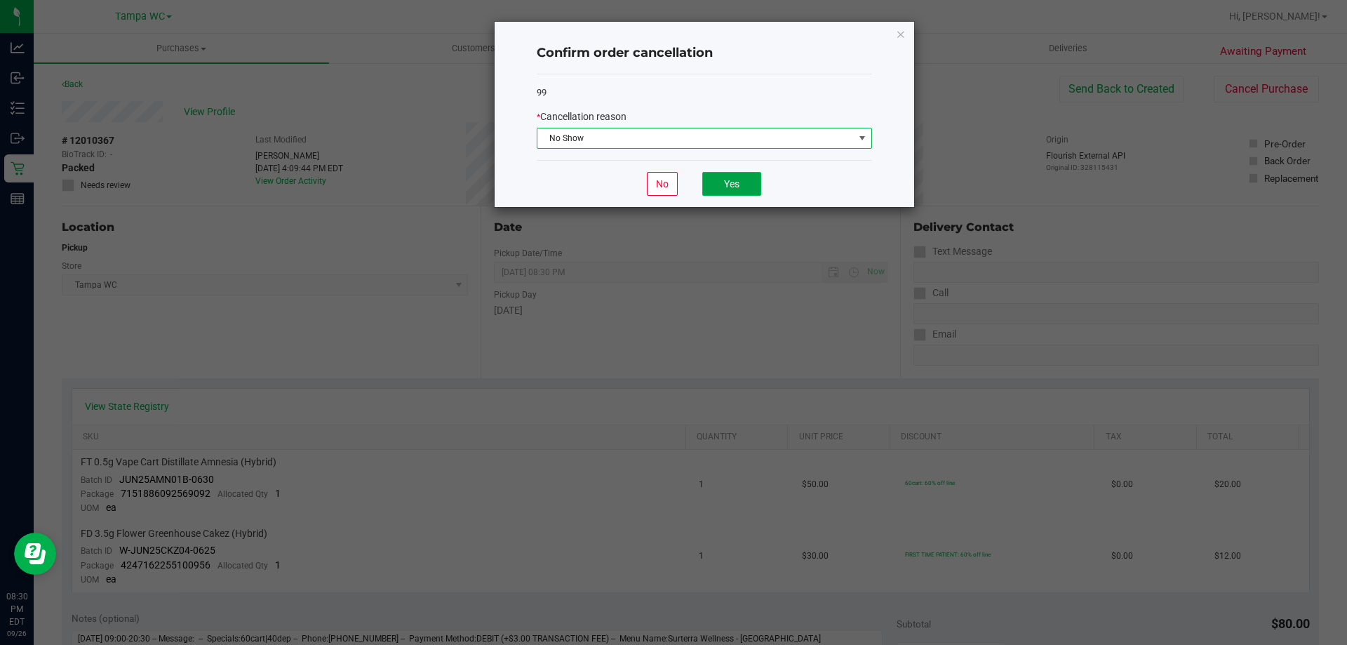
click at [740, 182] on button "Yes" at bounding box center [731, 184] width 59 height 24
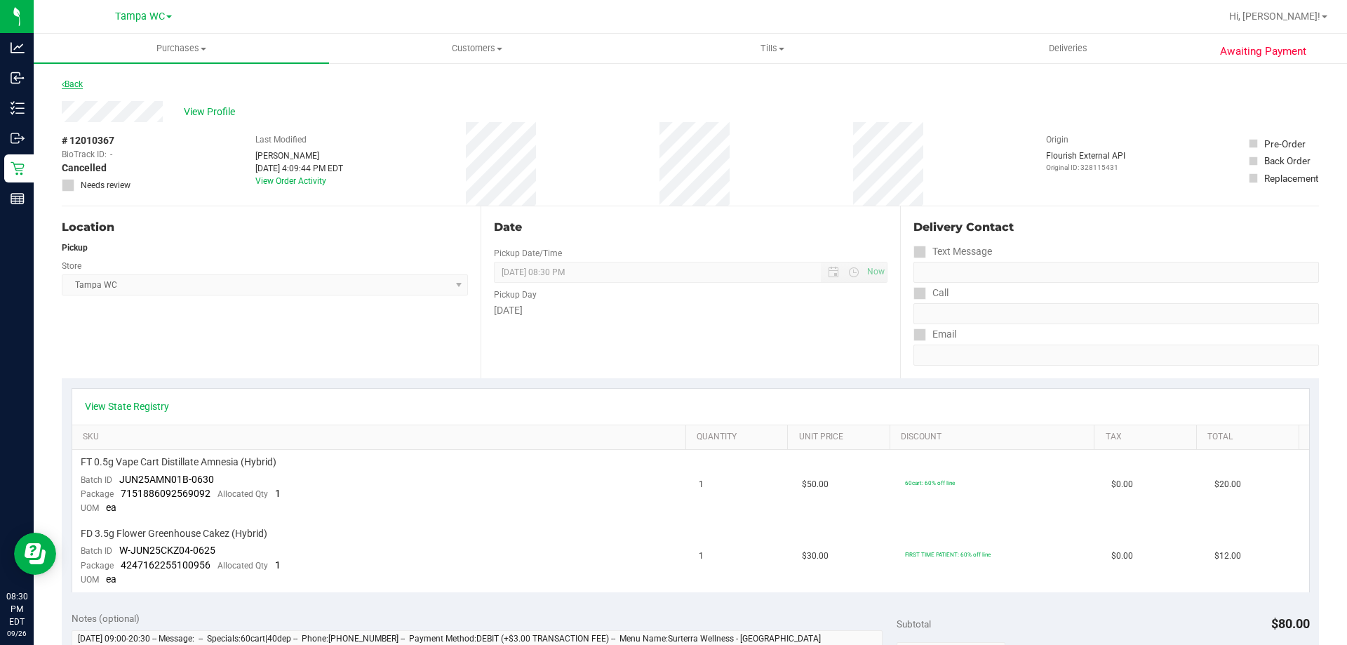
click at [82, 81] on link "Back" at bounding box center [72, 84] width 21 height 10
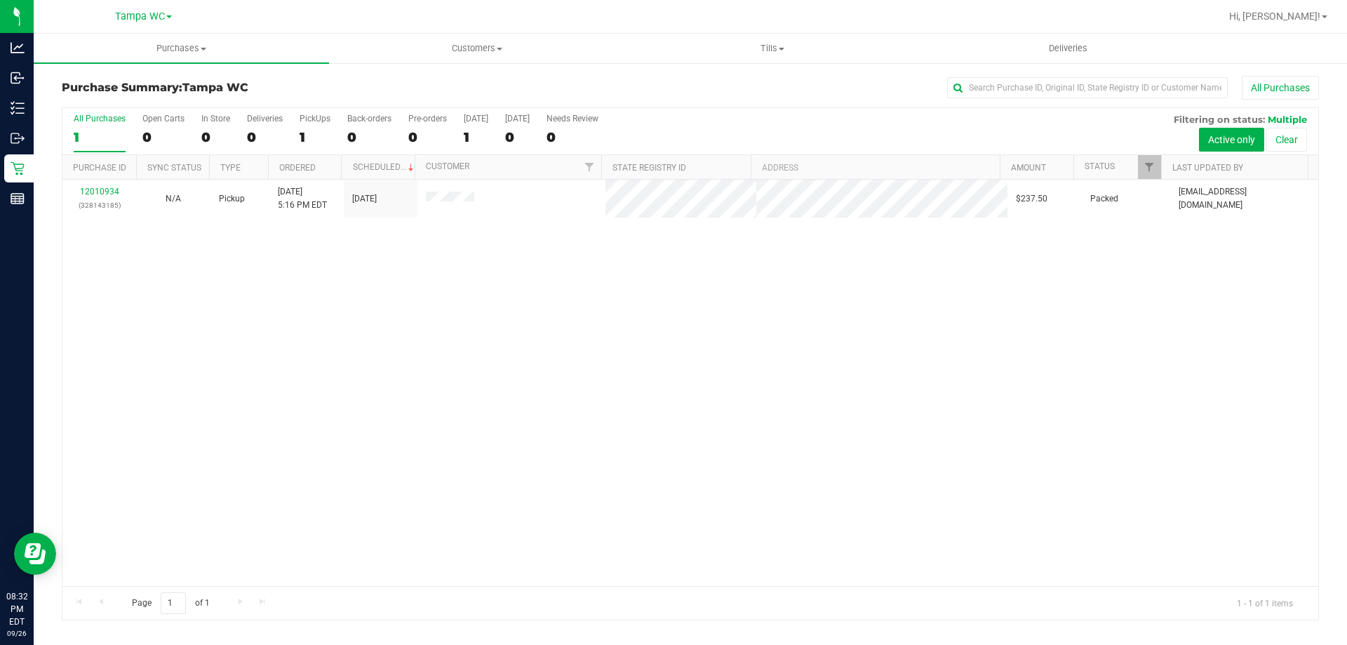
click at [101, 126] on label "All Purchases 1" at bounding box center [100, 133] width 52 height 39
click at [0, 0] on input "All Purchases 1" at bounding box center [0, 0] width 0 height 0
click at [99, 126] on label "All Purchases 0" at bounding box center [100, 133] width 52 height 39
click at [0, 0] on input "All Purchases 0" at bounding box center [0, 0] width 0 height 0
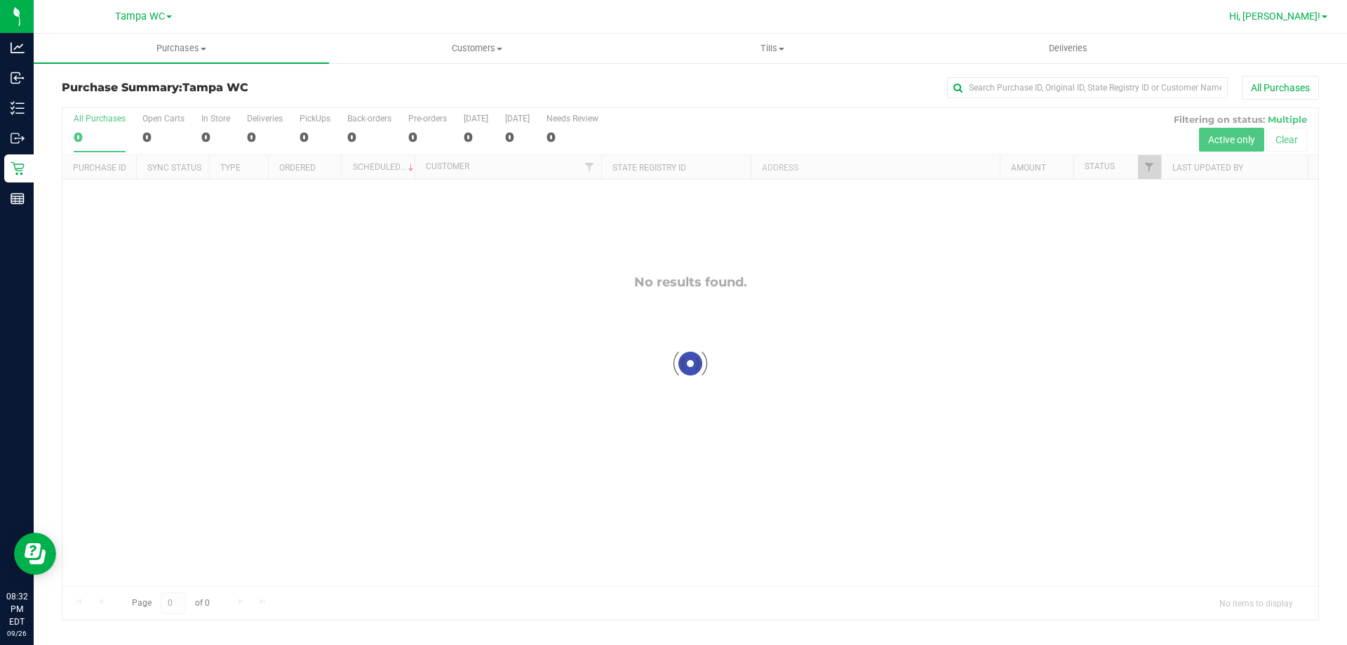
click at [1324, 21] on link "Hi, [PERSON_NAME]!" at bounding box center [1277, 16] width 109 height 15
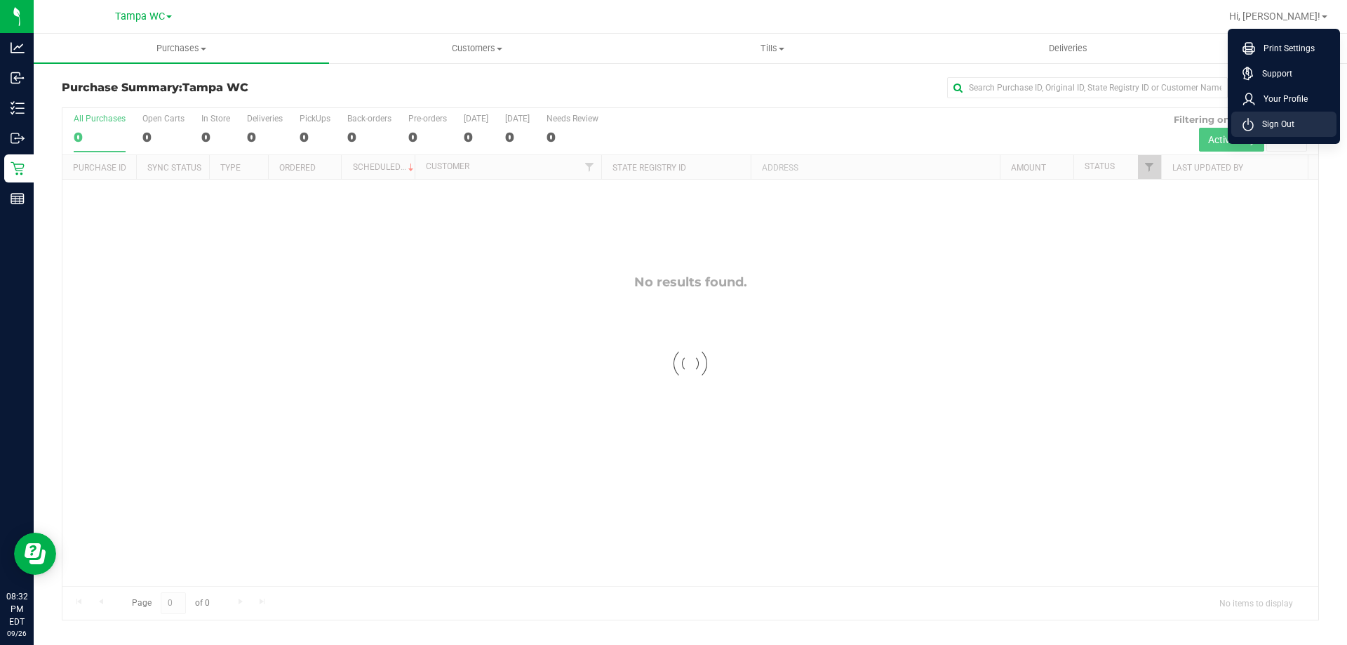
click at [1297, 125] on li "Sign Out" at bounding box center [1283, 124] width 105 height 25
